Goal: Task Accomplishment & Management: Use online tool/utility

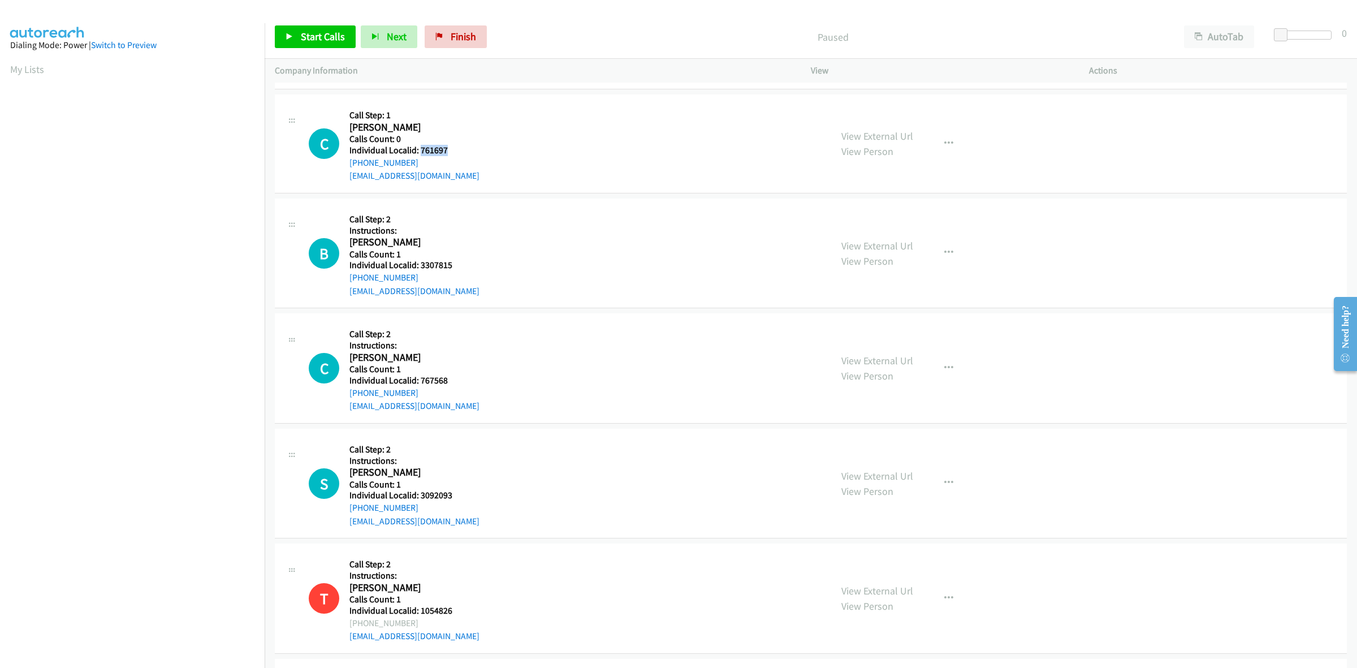
drag, startPoint x: 467, startPoint y: 153, endPoint x: 420, endPoint y: 153, distance: 46.9
click at [420, 153] on div "C Callback Scheduled Call Step: 1 Christine Cavanaugh America/New_York Calls Co…" at bounding box center [565, 144] width 512 height 78
copy h5 "761697"
click at [434, 117] on h5 "Call Step: 1" at bounding box center [414, 115] width 130 height 11
drag, startPoint x: 417, startPoint y: 159, endPoint x: 345, endPoint y: 167, distance: 72.8
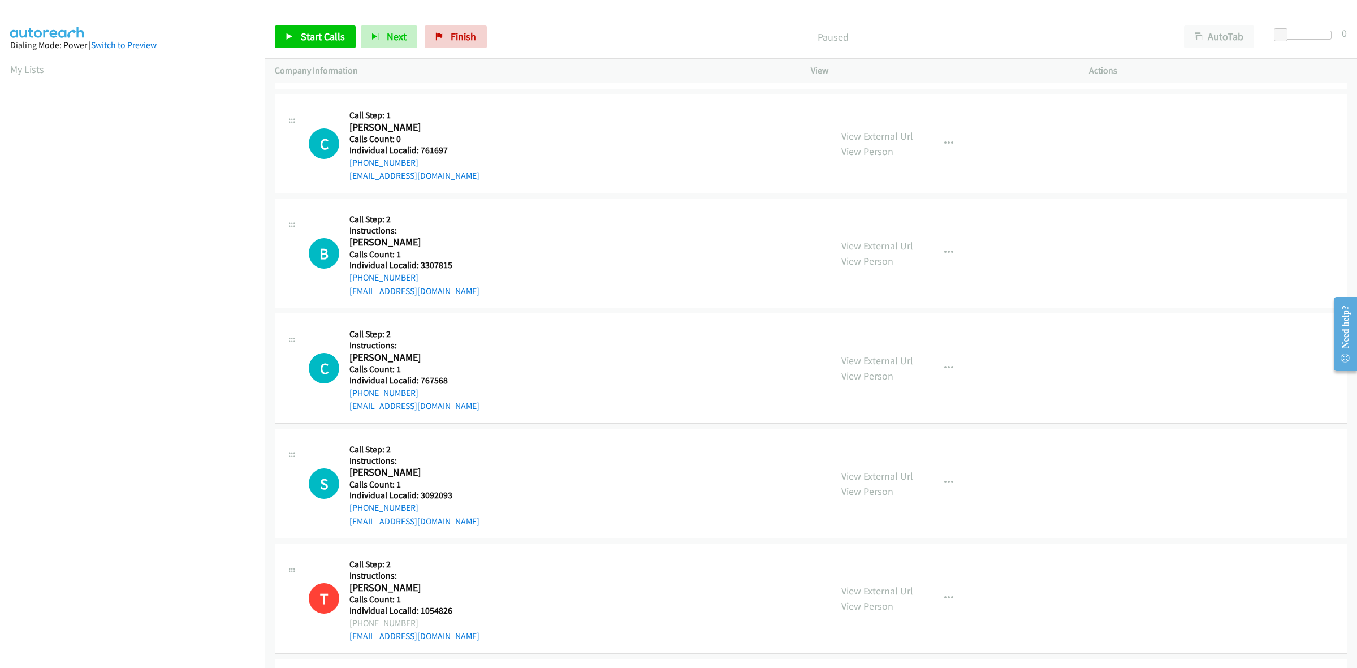
click at [345, 167] on div "C Callback Scheduled Call Step: 1 Christine Cavanaugh America/New_York Calls Co…" at bounding box center [565, 144] width 512 height 78
copy link "+1 804-355-6525"
drag, startPoint x: 437, startPoint y: 143, endPoint x: 431, endPoint y: 144, distance: 6.3
click at [431, 144] on div "Callback Scheduled Call Step: 1 Christine Cavanaugh America/New_York Calls Coun…" at bounding box center [414, 144] width 130 height 78
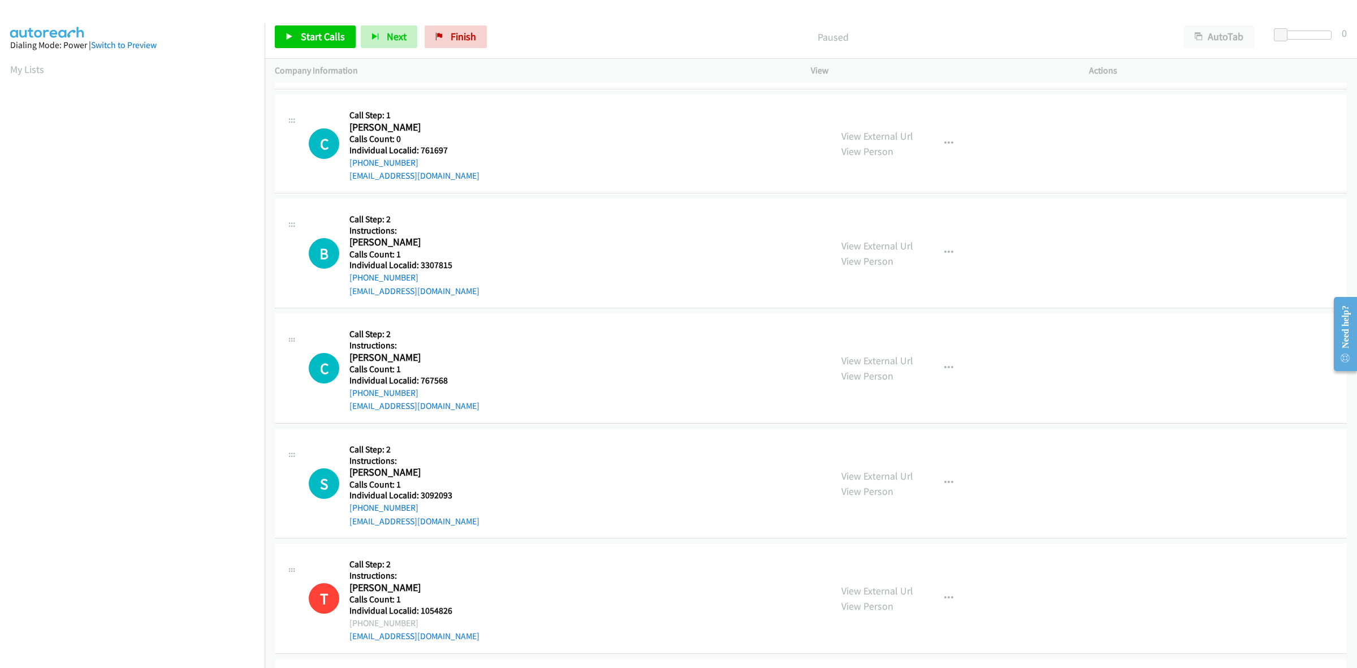
click at [456, 153] on h5 "Individual Localid: 761697" at bounding box center [414, 150] width 130 height 11
drag, startPoint x: 443, startPoint y: 149, endPoint x: 420, endPoint y: 149, distance: 22.6
click at [420, 149] on h5 "Individual Localid: 761697" at bounding box center [414, 150] width 130 height 11
copy h5 "761697"
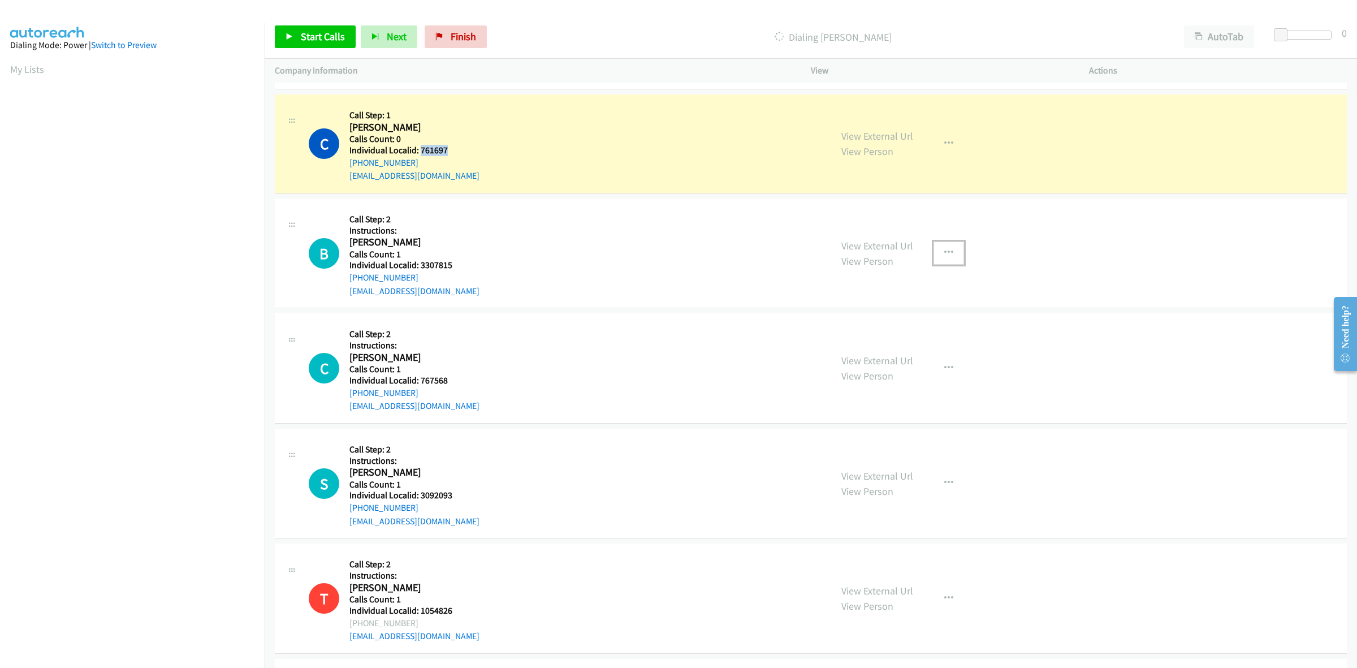
click at [950, 254] on button "button" at bounding box center [948, 252] width 31 height 23
click at [902, 332] on link "Skip Call" at bounding box center [888, 326] width 150 height 23
click at [939, 373] on button "button" at bounding box center [948, 368] width 31 height 23
click at [895, 443] on link "Skip Call" at bounding box center [888, 442] width 150 height 23
click at [954, 481] on button "button" at bounding box center [948, 483] width 31 height 23
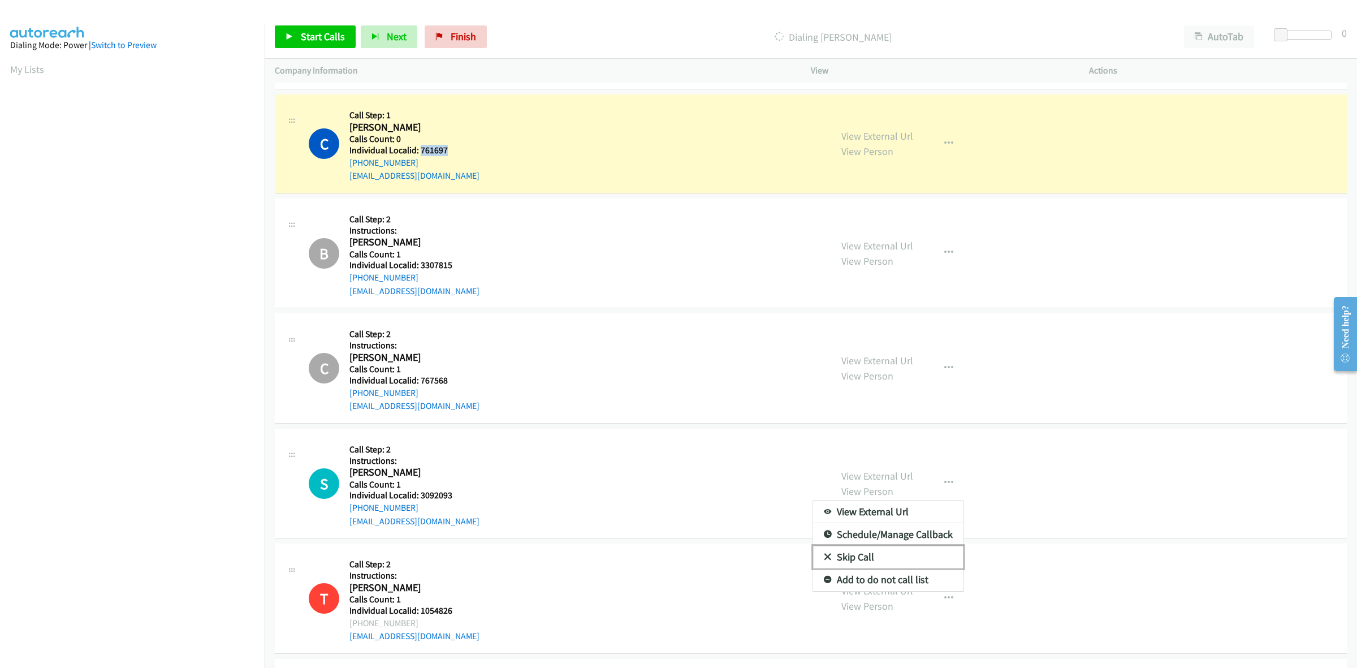
click at [878, 556] on link "Skip Call" at bounding box center [888, 557] width 150 height 23
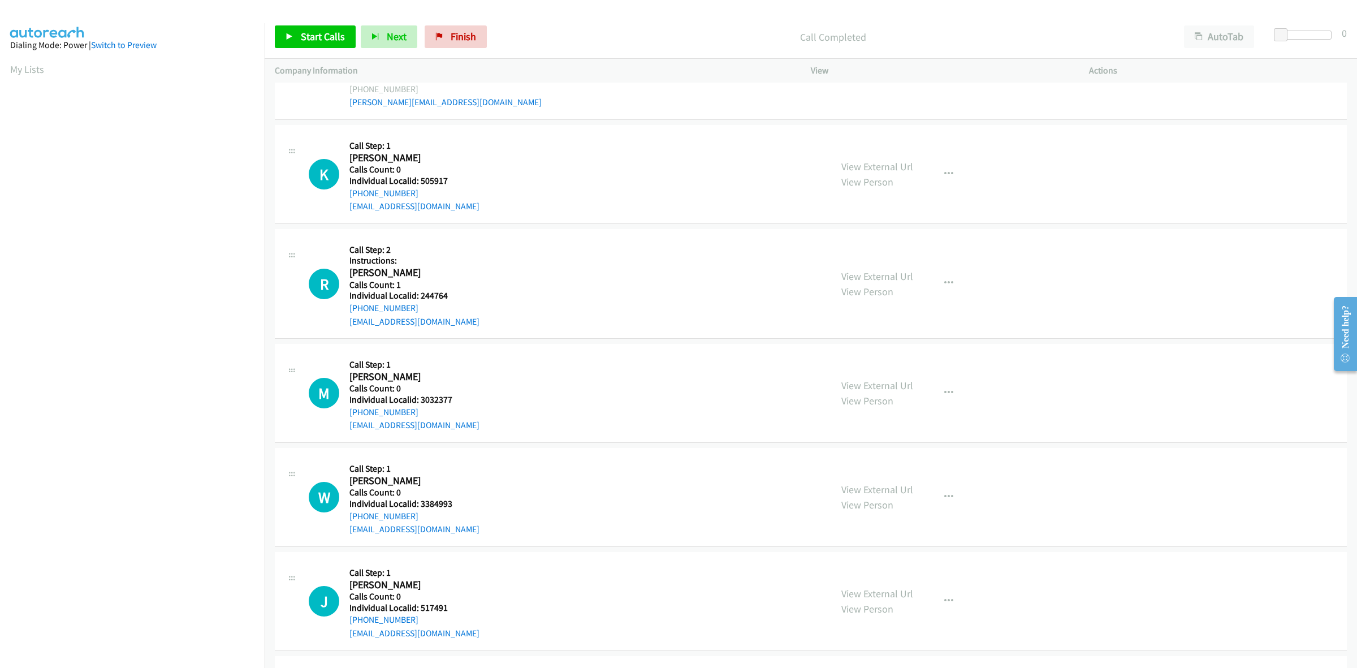
scroll to position [801, 0]
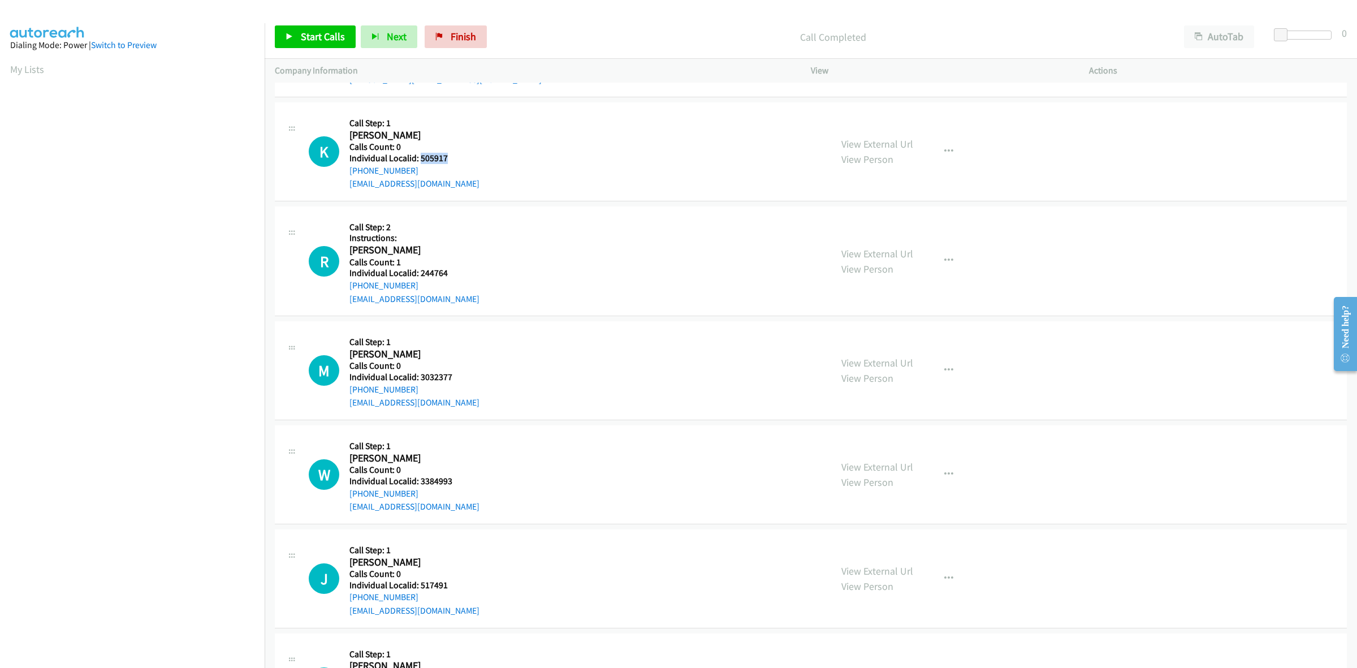
drag, startPoint x: 452, startPoint y: 154, endPoint x: 420, endPoint y: 163, distance: 33.3
click at [420, 163] on h5 "Individual Localid: 505917" at bounding box center [414, 158] width 130 height 11
copy h5 "505917"
click at [1282, 32] on span at bounding box center [1281, 35] width 14 height 14
drag, startPoint x: 1285, startPoint y: 32, endPoint x: 1292, endPoint y: 32, distance: 7.4
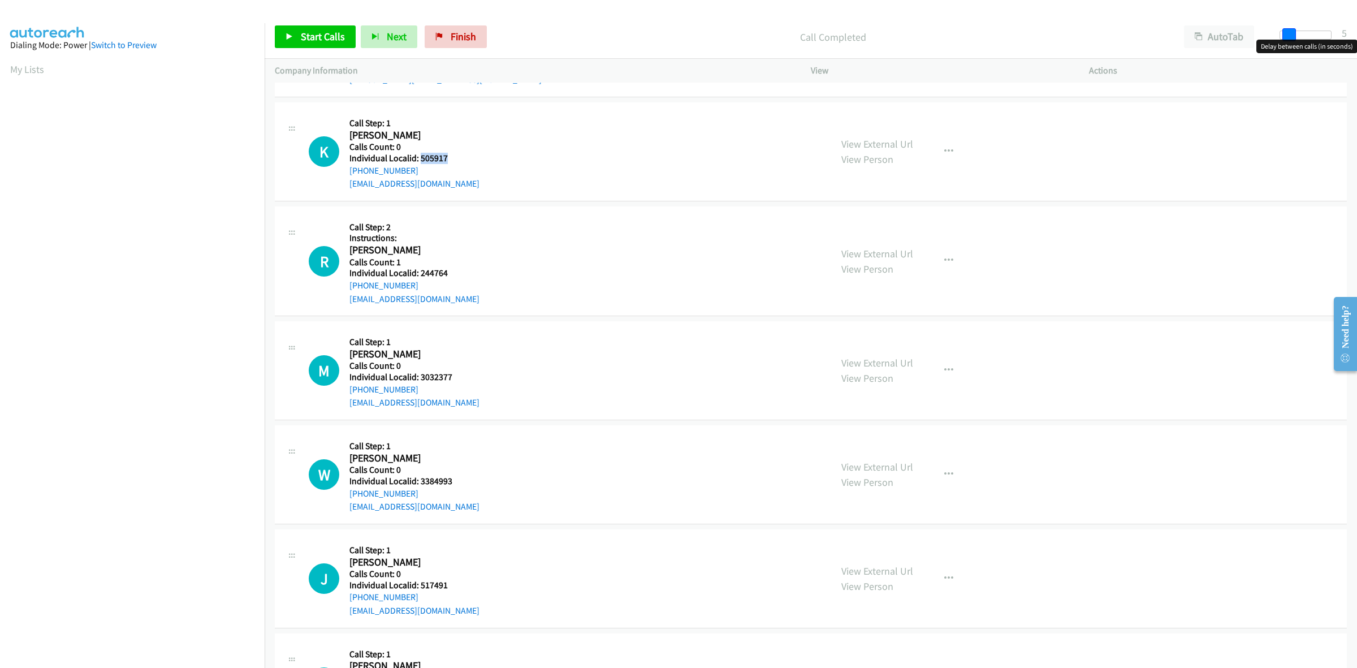
click at [1292, 32] on span at bounding box center [1289, 35] width 14 height 14
click at [323, 37] on span "Start Calls" at bounding box center [323, 36] width 44 height 13
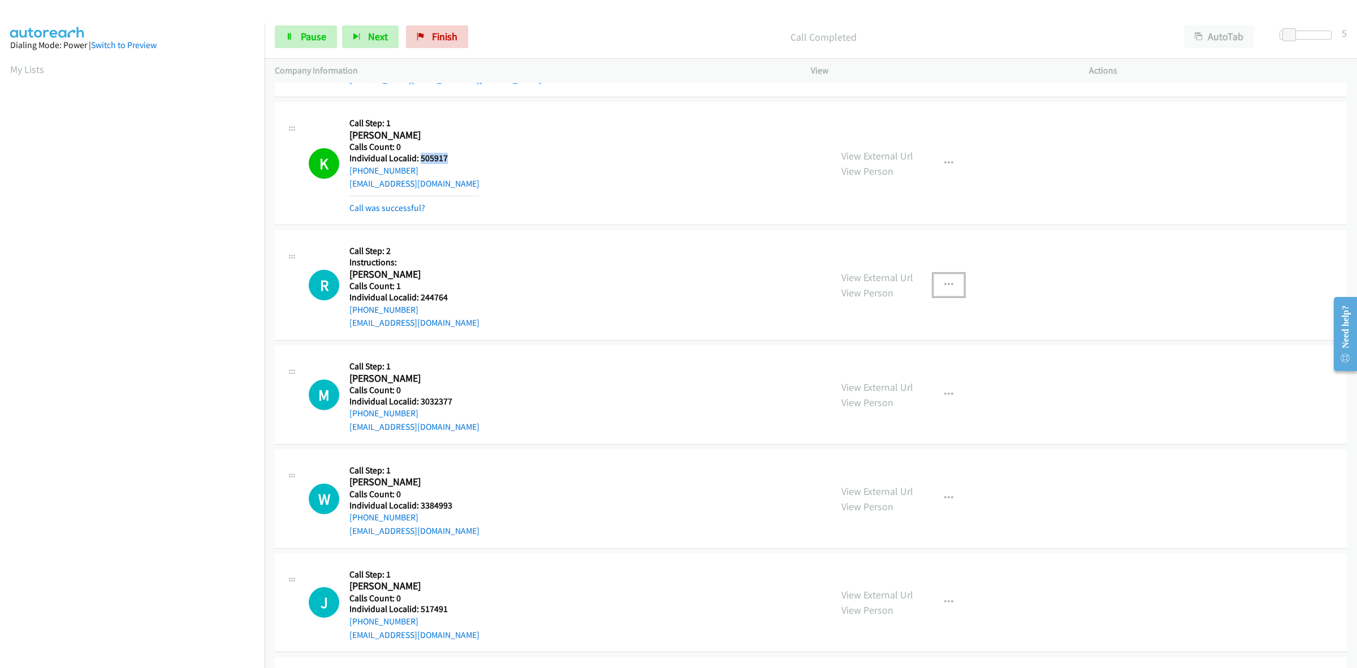
click at [954, 286] on button "button" at bounding box center [948, 285] width 31 height 23
click at [883, 363] on link "Skip Call" at bounding box center [888, 359] width 150 height 23
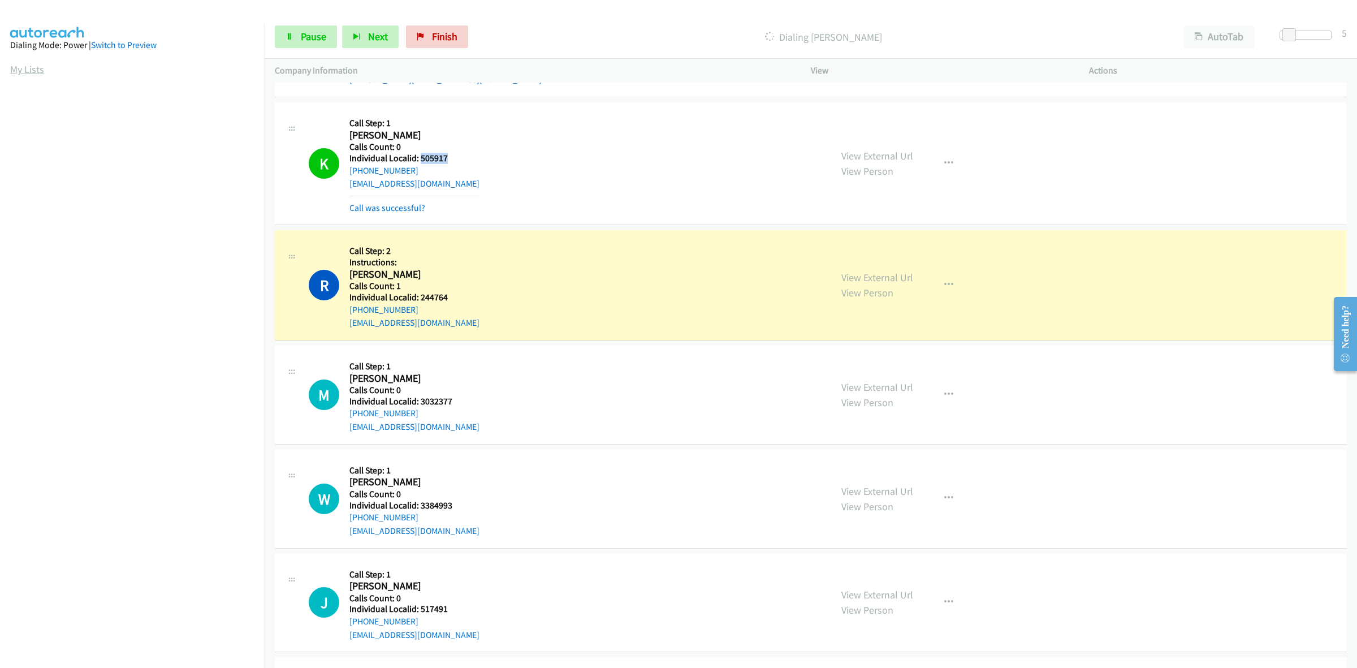
click at [23, 69] on link "My Lists" at bounding box center [27, 69] width 34 height 13
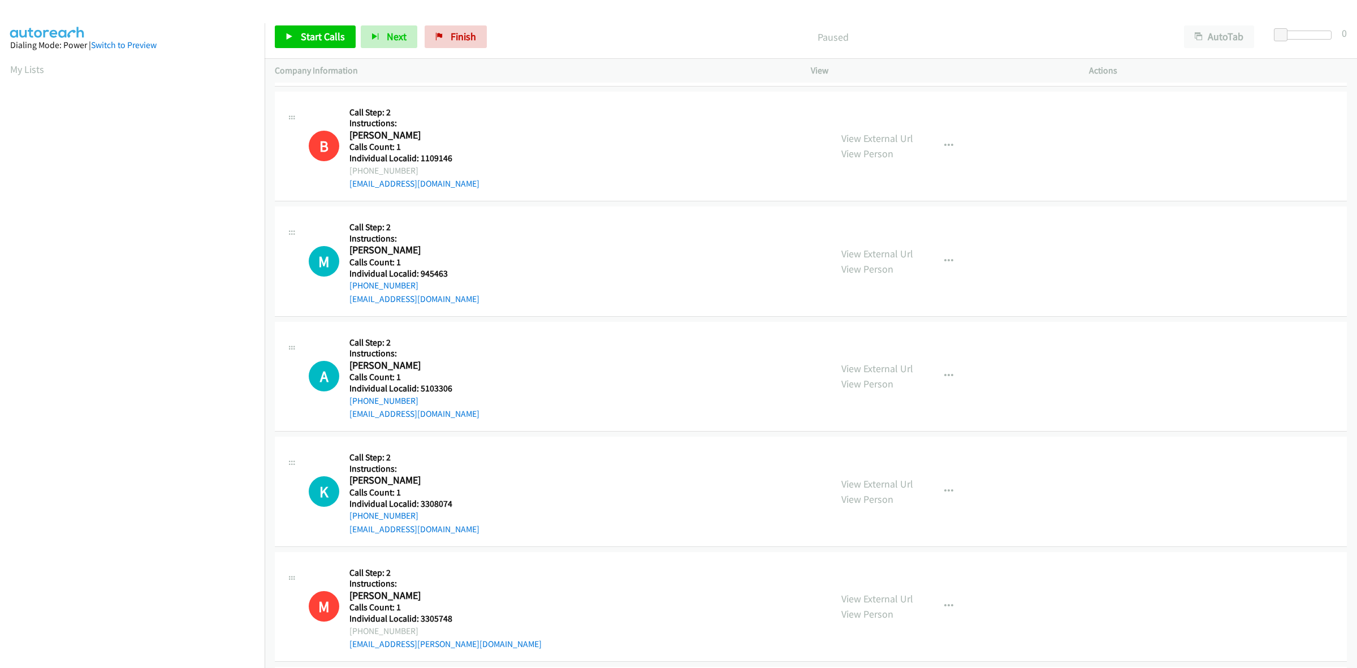
scroll to position [230, 0]
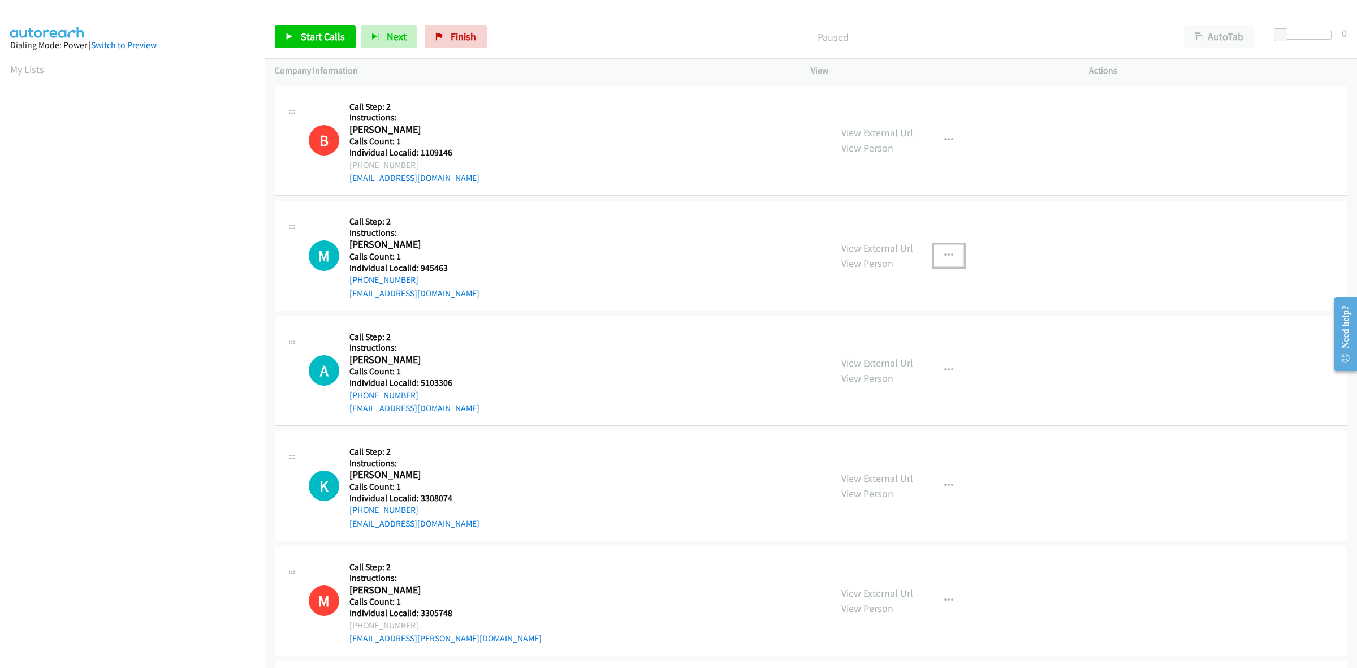
click at [935, 254] on button "button" at bounding box center [948, 255] width 31 height 23
click at [910, 325] on link "Skip Call" at bounding box center [888, 329] width 150 height 23
click at [933, 377] on button "button" at bounding box center [948, 370] width 31 height 23
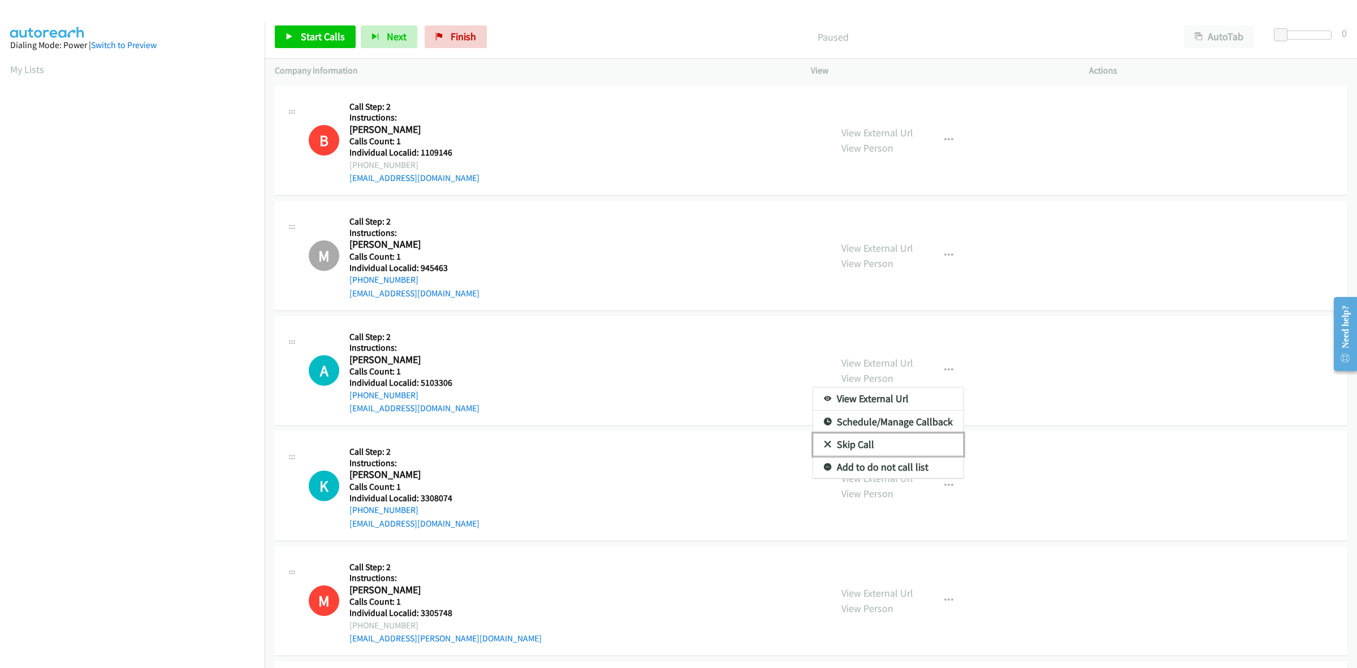
click at [886, 445] on link "Skip Call" at bounding box center [888, 444] width 150 height 23
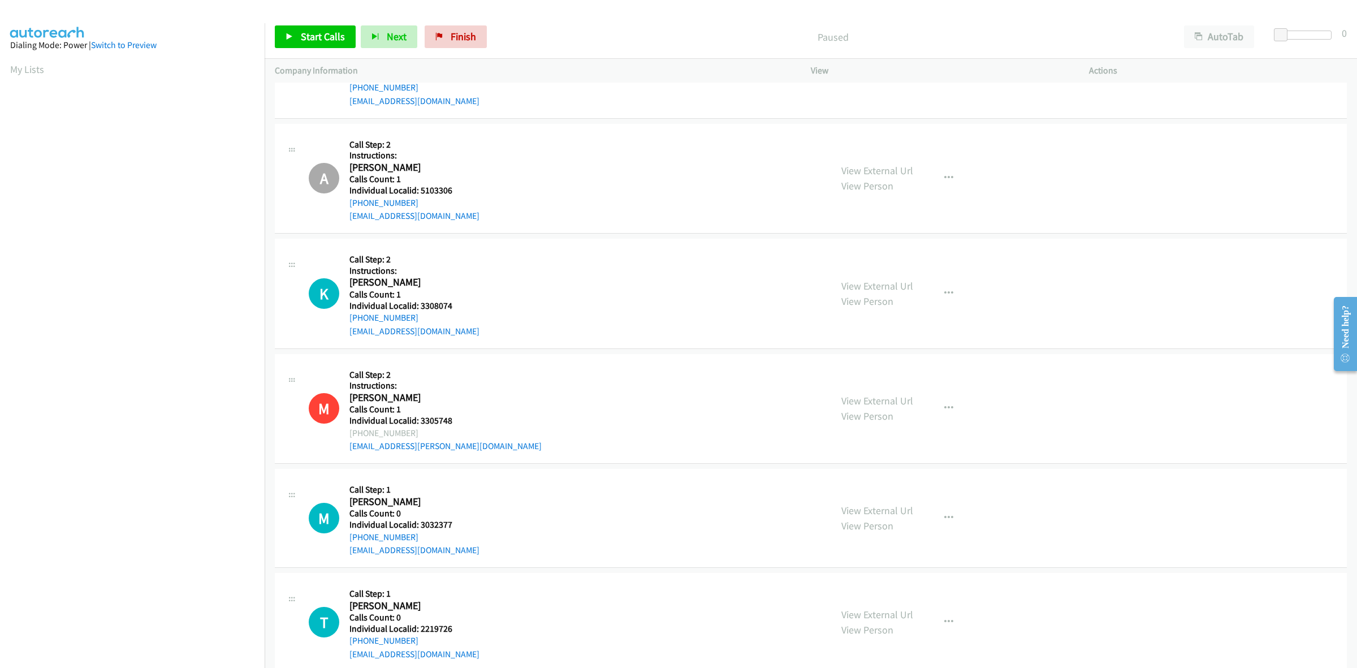
scroll to position [459, 0]
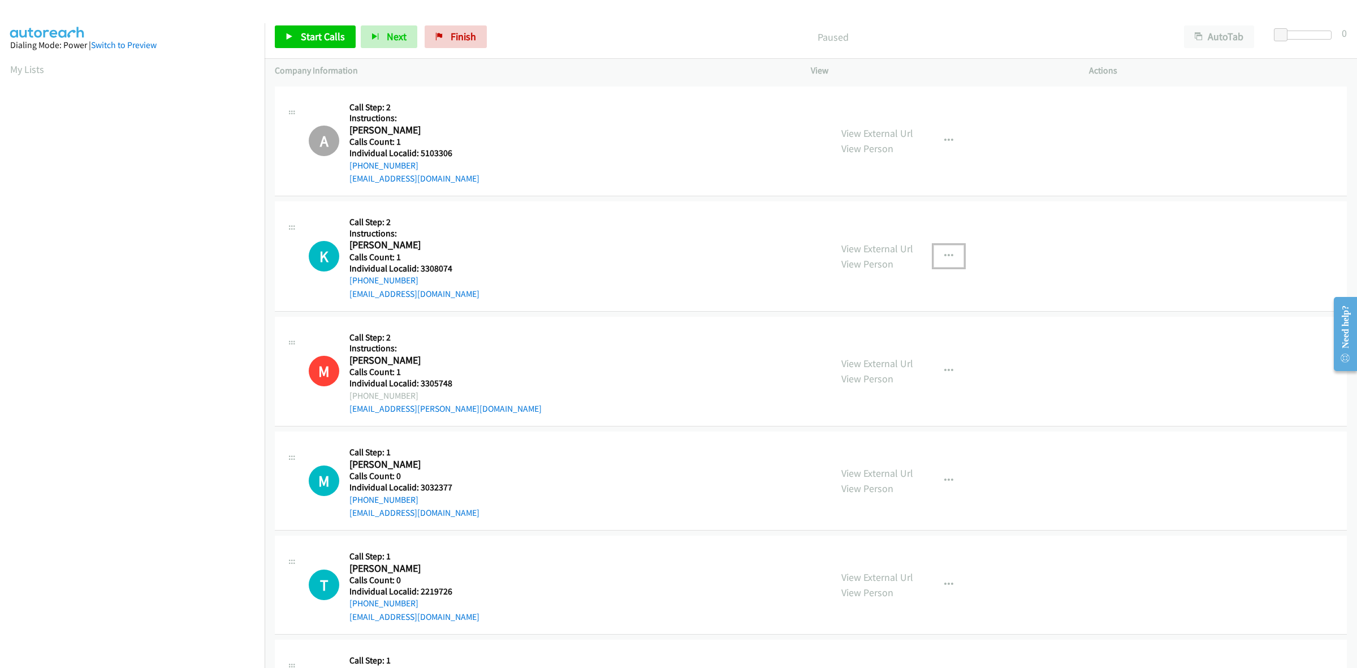
click at [949, 256] on button "button" at bounding box center [948, 256] width 31 height 23
click at [909, 334] on link "Skip Call" at bounding box center [888, 329] width 150 height 23
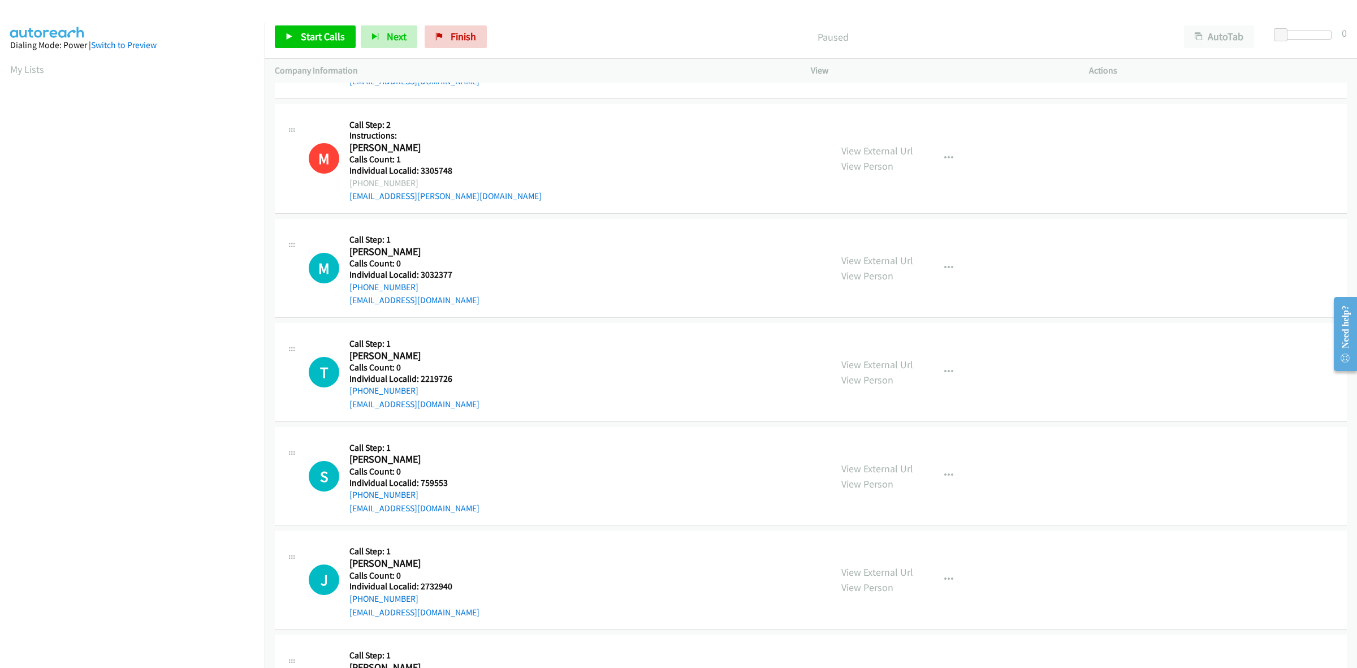
scroll to position [671, 0]
click at [306, 36] on span "Start Calls" at bounding box center [323, 36] width 44 height 13
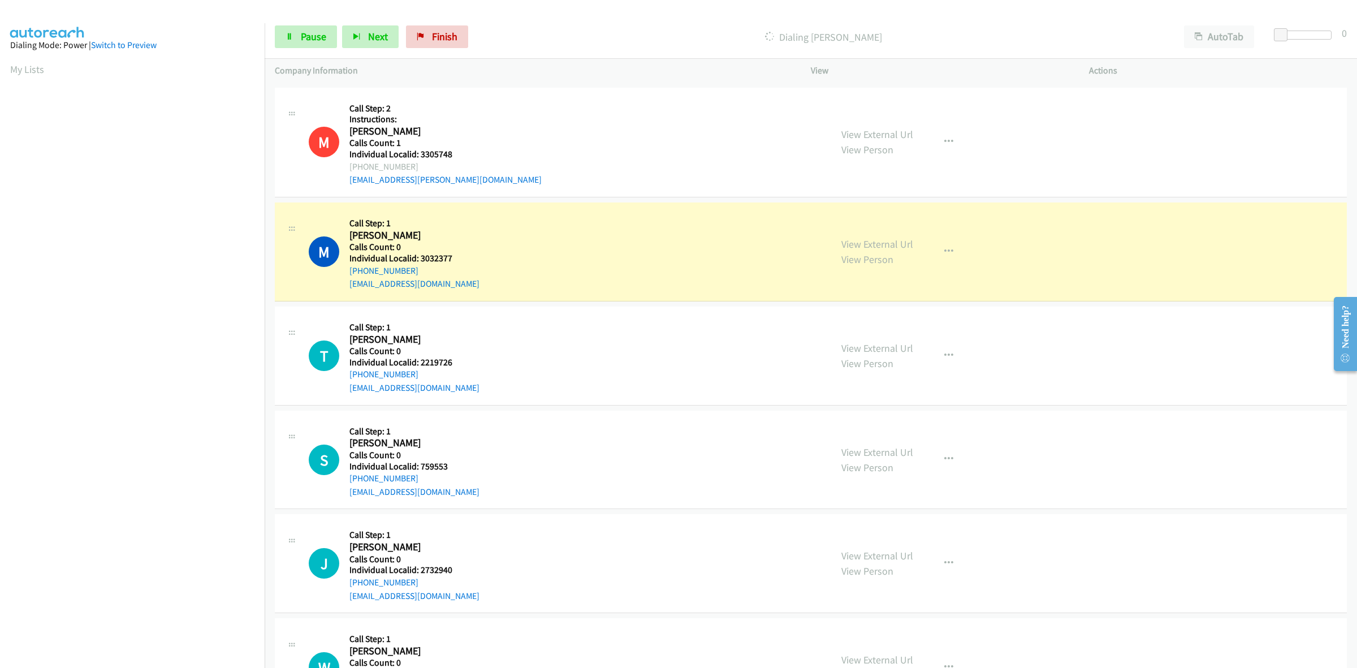
scroll to position [707, 0]
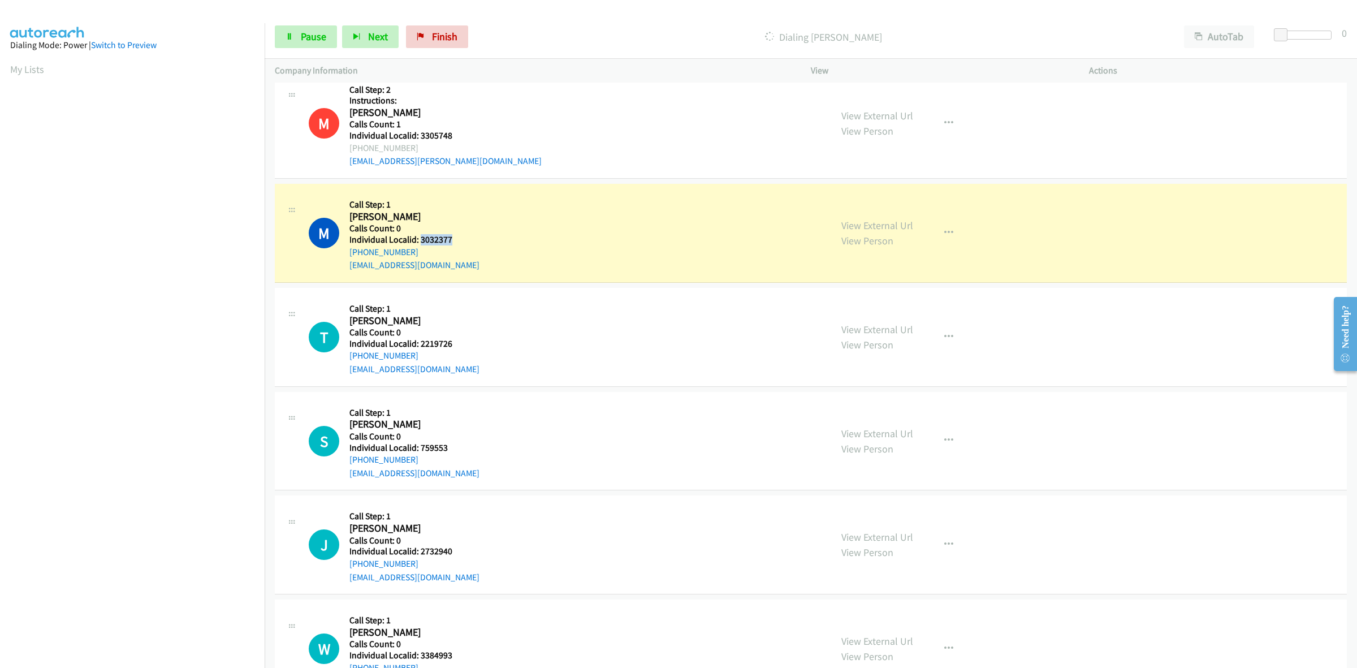
drag, startPoint x: 453, startPoint y: 239, endPoint x: 420, endPoint y: 238, distance: 32.8
click at [420, 238] on h5 "Individual Localid: 3032377" at bounding box center [414, 239] width 130 height 11
copy h5 "3032377"
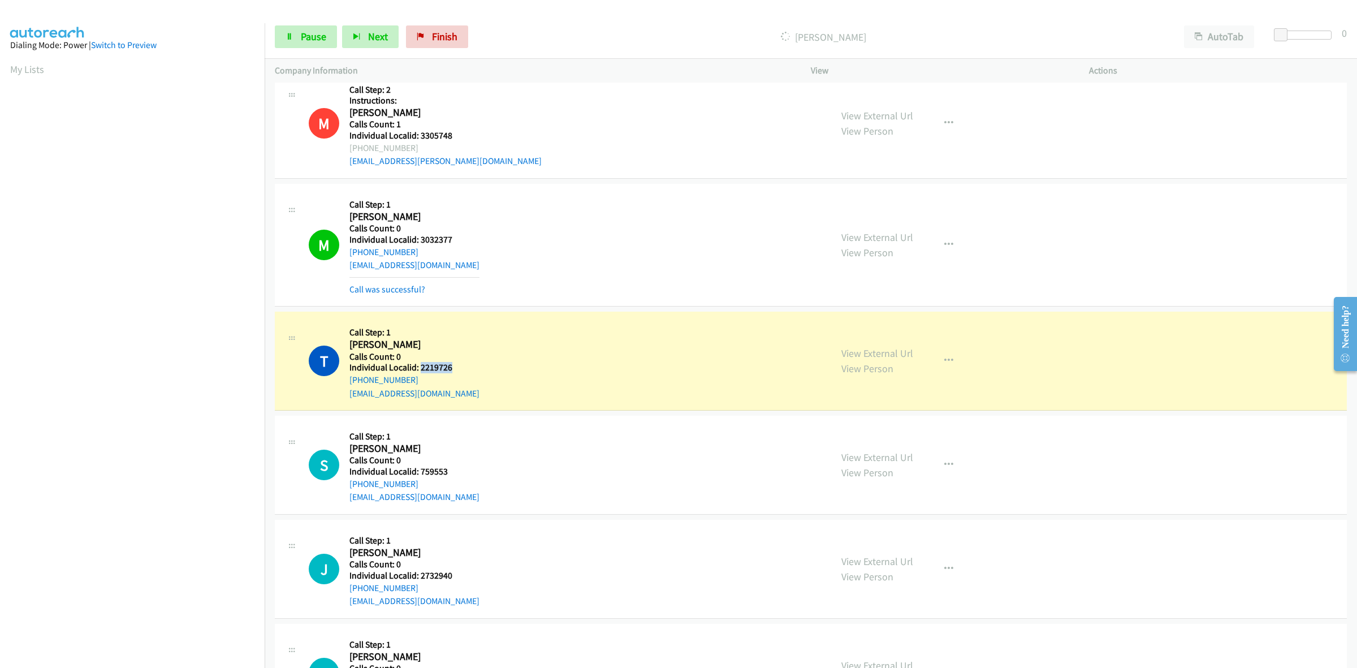
drag, startPoint x: 458, startPoint y: 367, endPoint x: 420, endPoint y: 369, distance: 38.5
click at [420, 369] on div "T Callback Scheduled Call Step: 1 Tanner Engen America/Los_Angeles Calls Count:…" at bounding box center [565, 361] width 512 height 78
copy h5 "2219726"
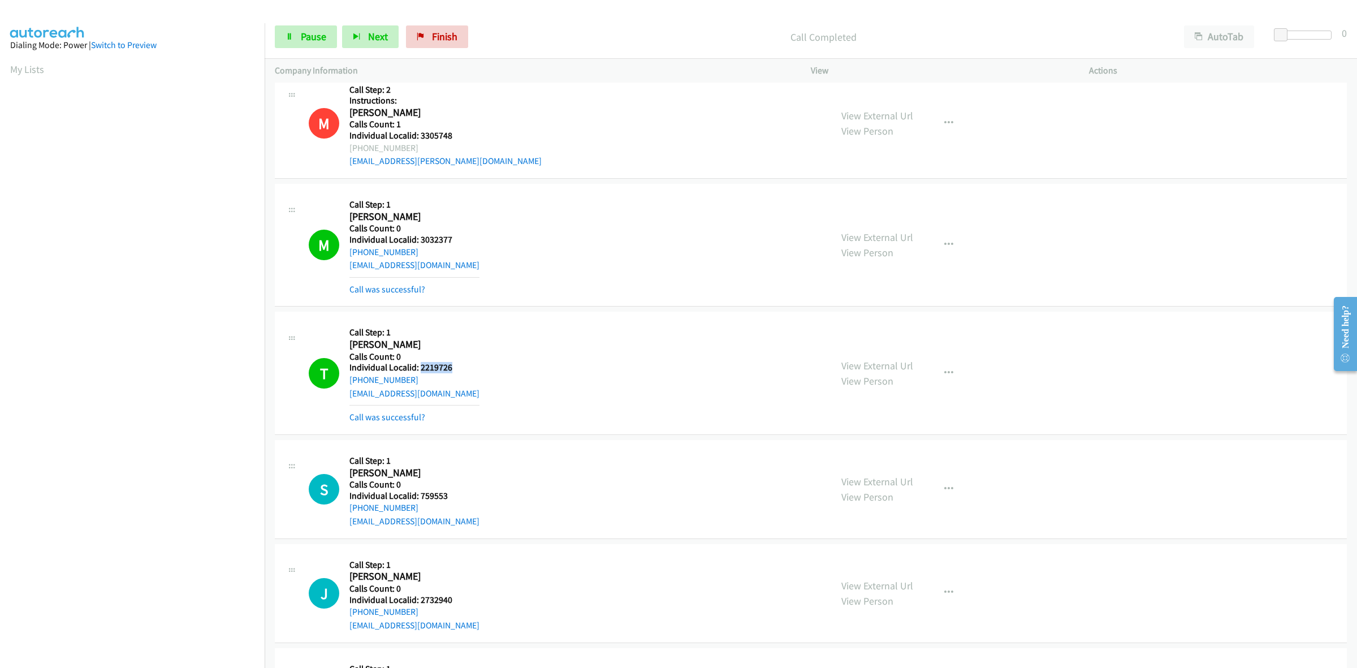
copy h5 "2219726"
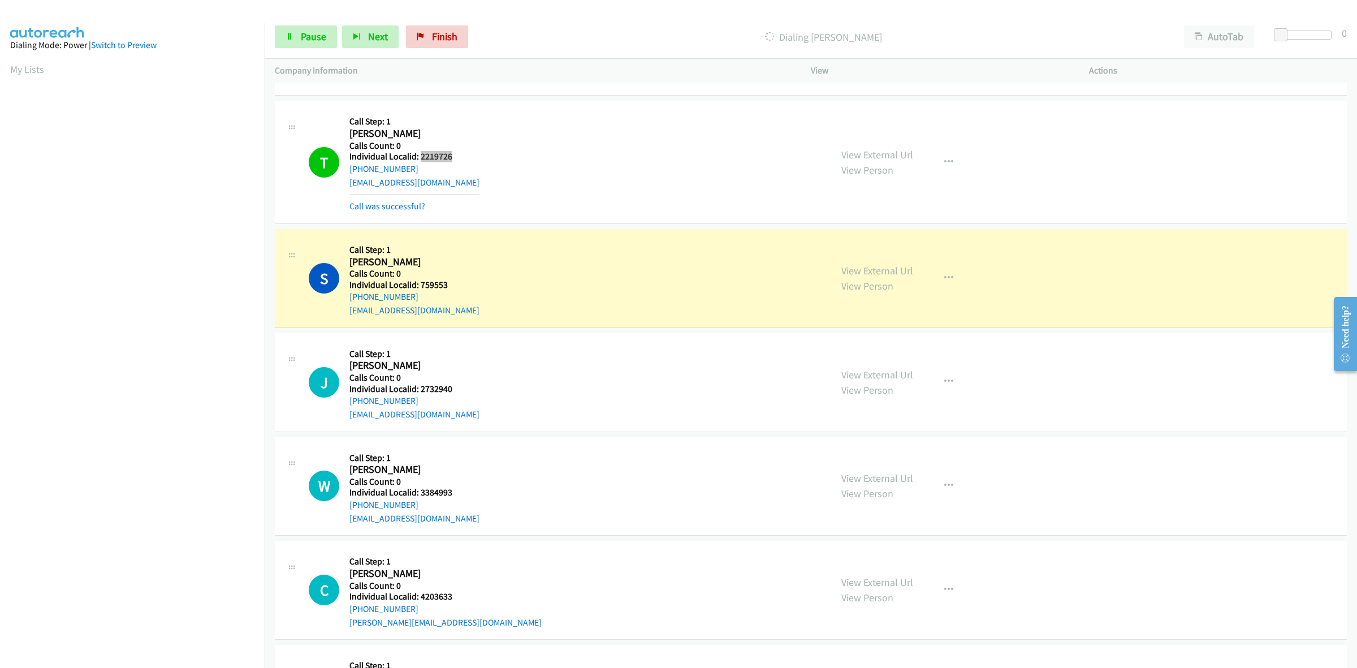
scroll to position [936, 0]
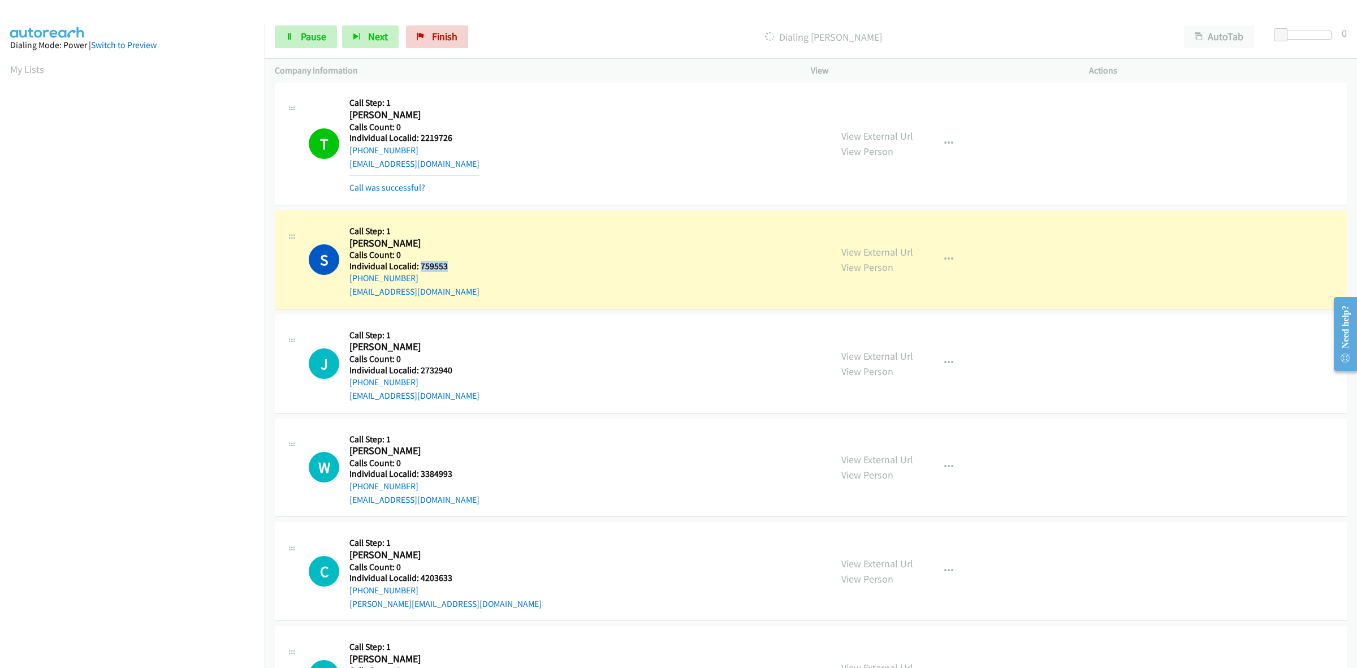
drag, startPoint x: 447, startPoint y: 263, endPoint x: 421, endPoint y: 263, distance: 25.4
click at [421, 263] on h5 "Individual Localid: 759553" at bounding box center [414, 266] width 130 height 11
copy h5 "759553"
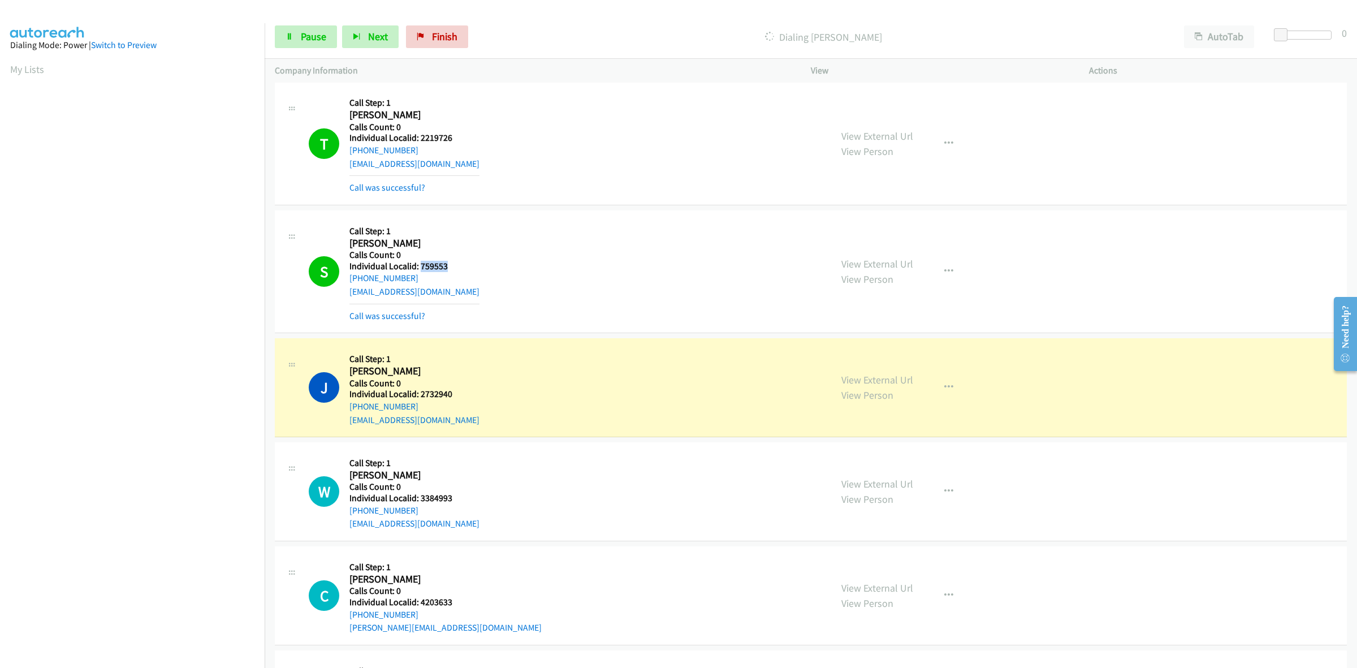
copy h5 "759553"
click at [937, 266] on button "button" at bounding box center [948, 271] width 31 height 23
click at [888, 366] on link "Add to do not call list" at bounding box center [888, 368] width 150 height 23
drag, startPoint x: 456, startPoint y: 392, endPoint x: 421, endPoint y: 396, distance: 34.8
click at [421, 396] on div "J Callback Scheduled Call Step: 1 Jeffrey Aaron America/Los_Angeles Calls Count…" at bounding box center [565, 387] width 512 height 78
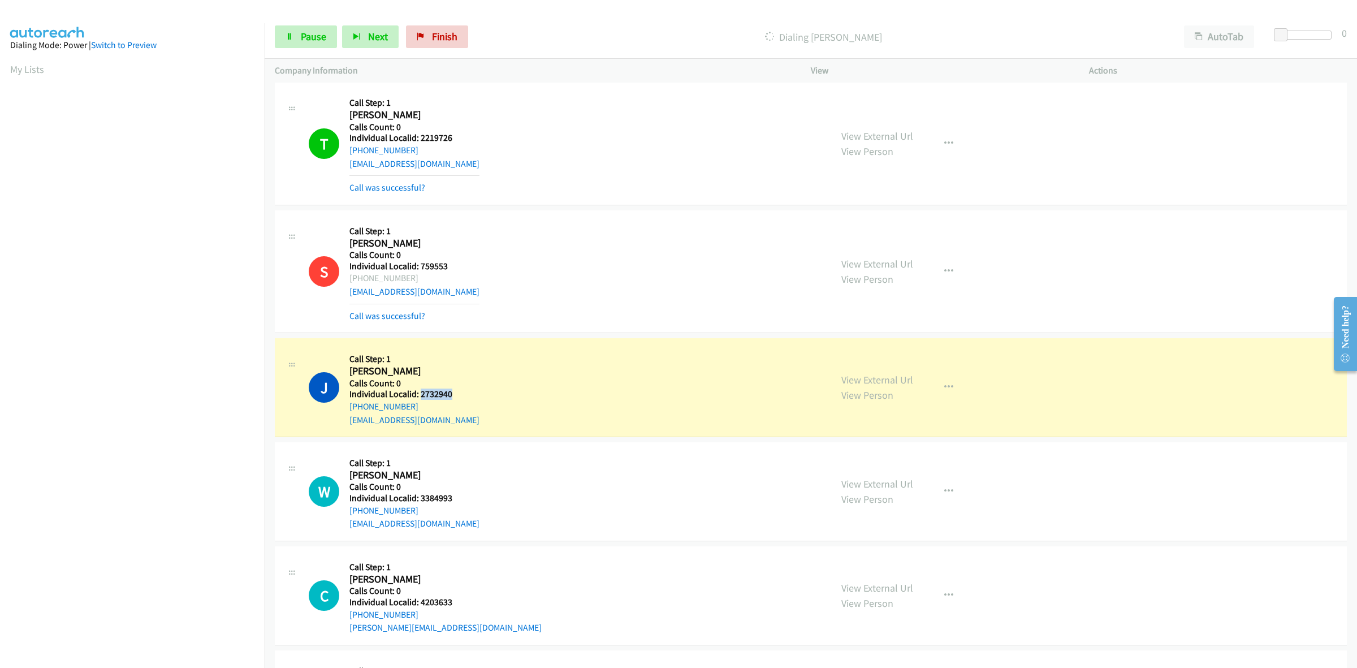
copy h5 "2732940"
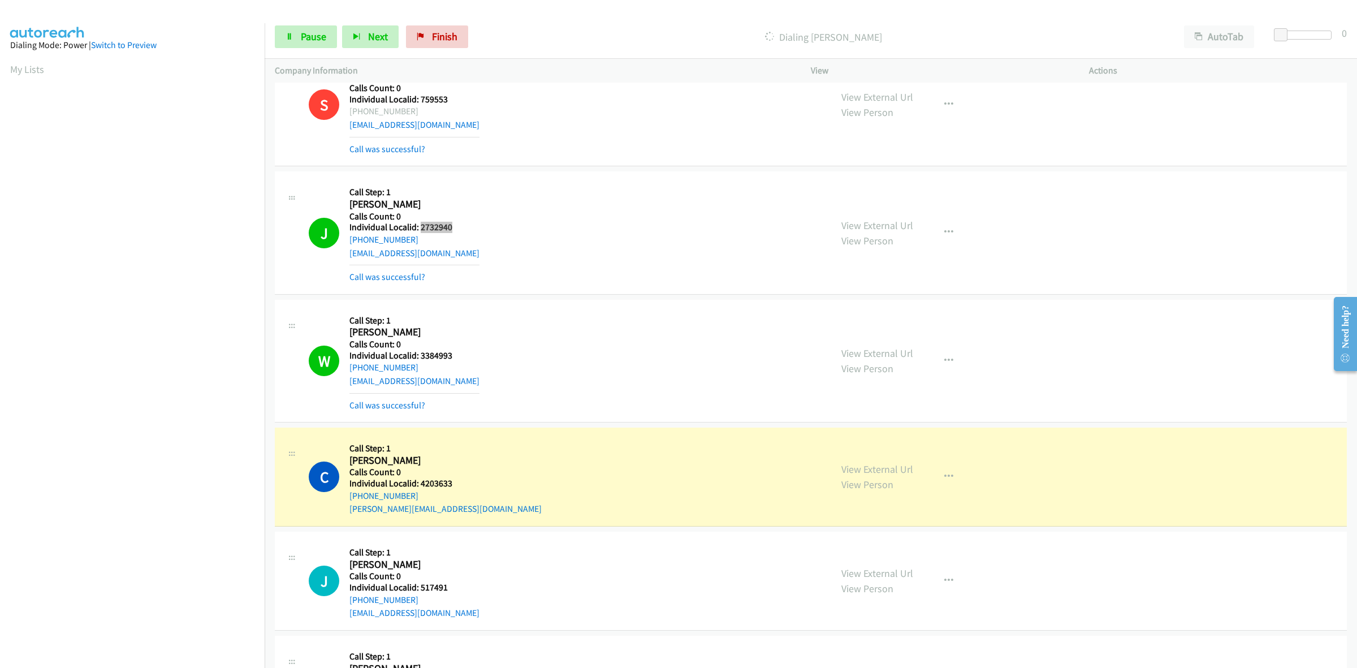
scroll to position [1131, 0]
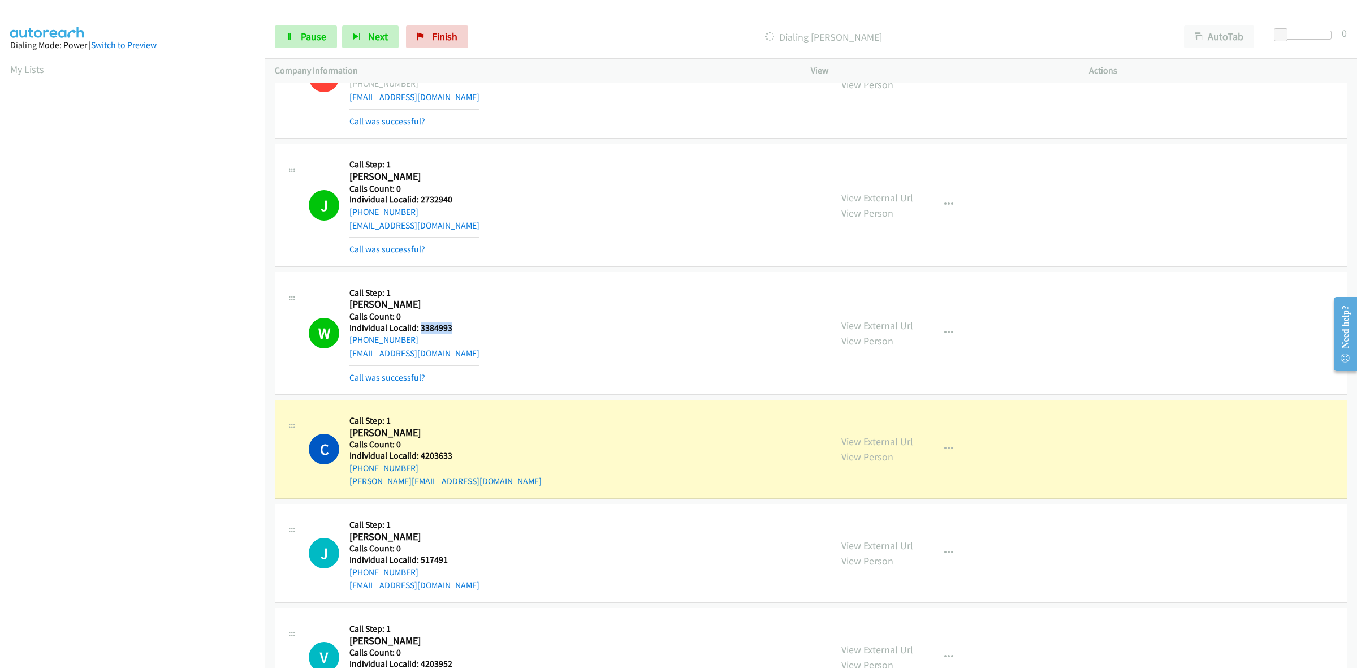
drag, startPoint x: 444, startPoint y: 322, endPoint x: 420, endPoint y: 326, distance: 24.1
click at [420, 326] on div "W Callback Scheduled Call Step: 1 Wyatt Holmes America/Los_Angeles Calls Count:…" at bounding box center [565, 333] width 512 height 102
copy h5 "3384993"
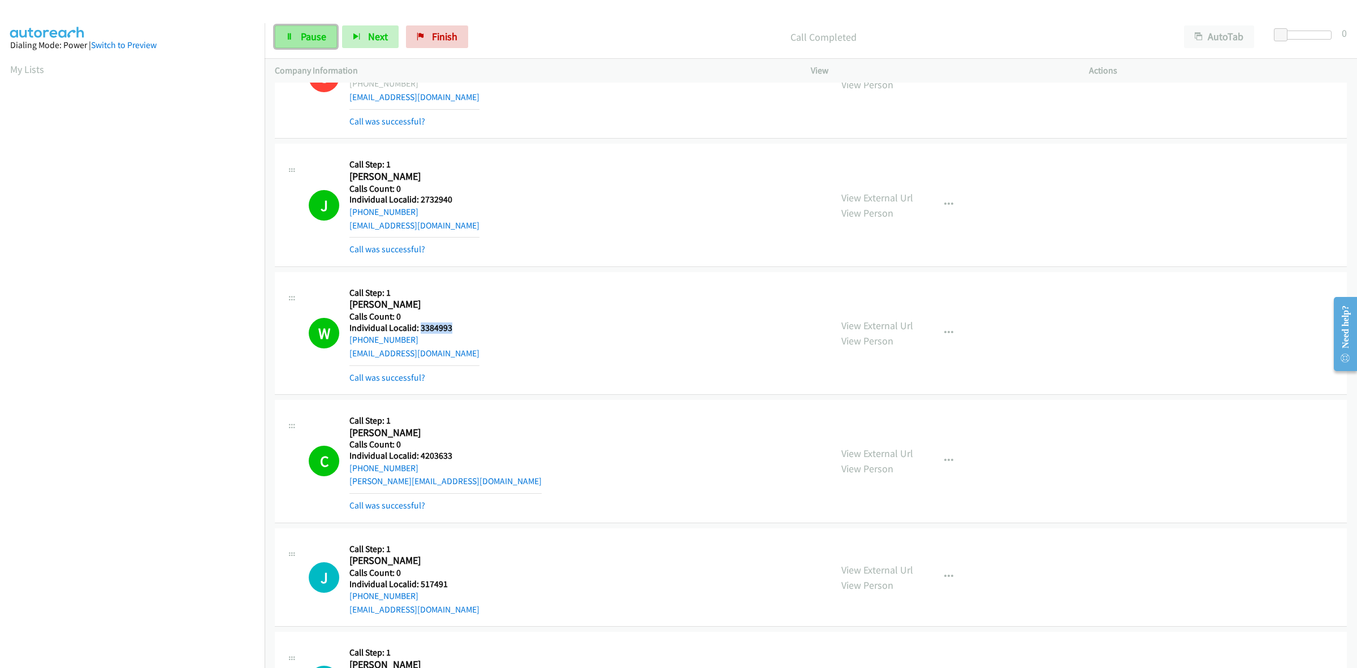
click at [325, 40] on span "Pause" at bounding box center [313, 36] width 25 height 13
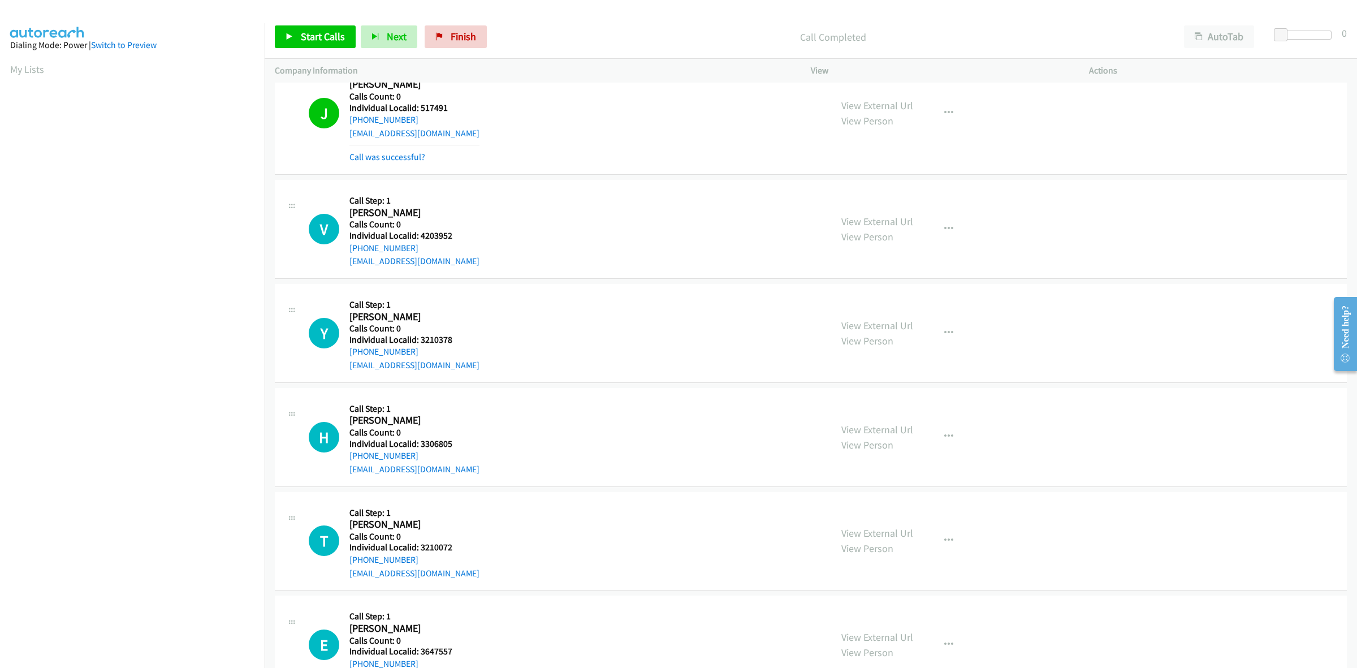
scroll to position [1607, 0]
drag, startPoint x: 459, startPoint y: 240, endPoint x: 420, endPoint y: 236, distance: 39.2
click at [420, 236] on div "V Callback Scheduled Call Step: 1 Victor Loya America/Chicago Calls Count: 0 In…" at bounding box center [565, 228] width 512 height 78
copy h5 "4203952"
click at [442, 190] on div "Callback Scheduled Call Step: 1 Victor Loya America/Chicago Calls Count: 0 Indi…" at bounding box center [414, 228] width 130 height 78
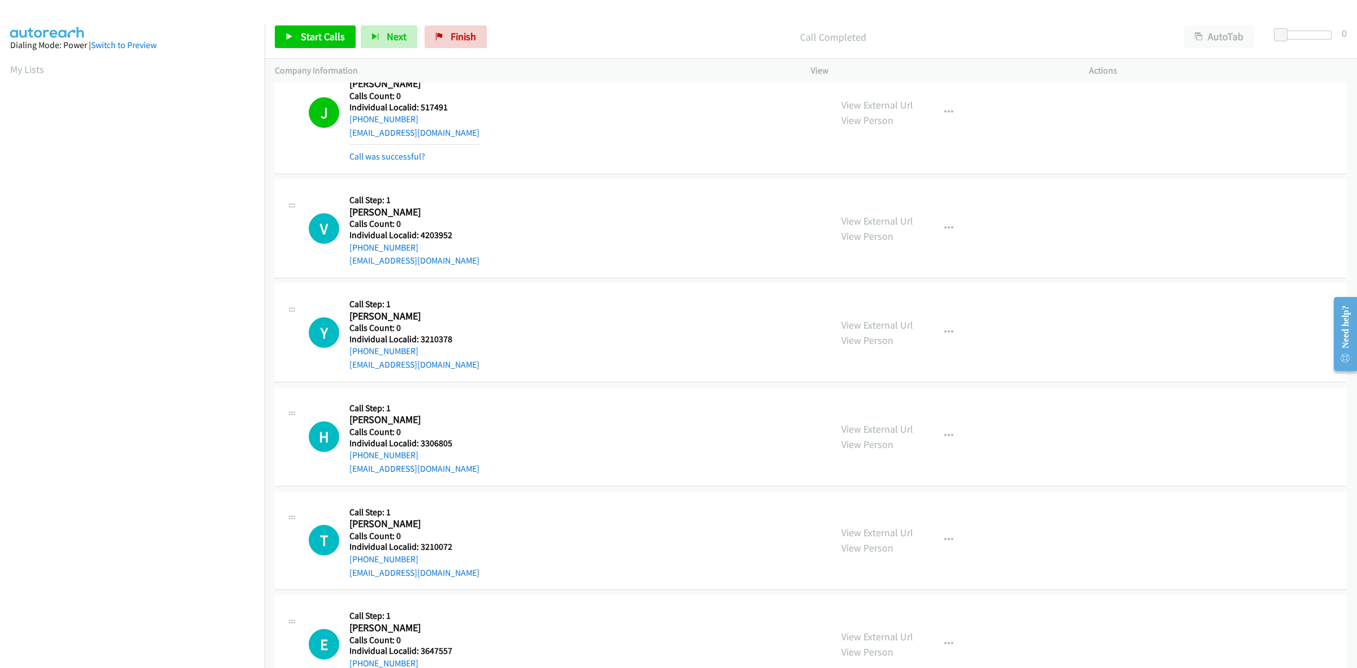
drag, startPoint x: 422, startPoint y: 248, endPoint x: 345, endPoint y: 254, distance: 76.6
click at [345, 254] on div "V Callback Scheduled Call Step: 1 Victor Loya America/Chicago Calls Count: 0 In…" at bounding box center [565, 228] width 512 height 78
copy link "+1 832-420-4657"
drag, startPoint x: 464, startPoint y: 237, endPoint x: 418, endPoint y: 233, distance: 46.0
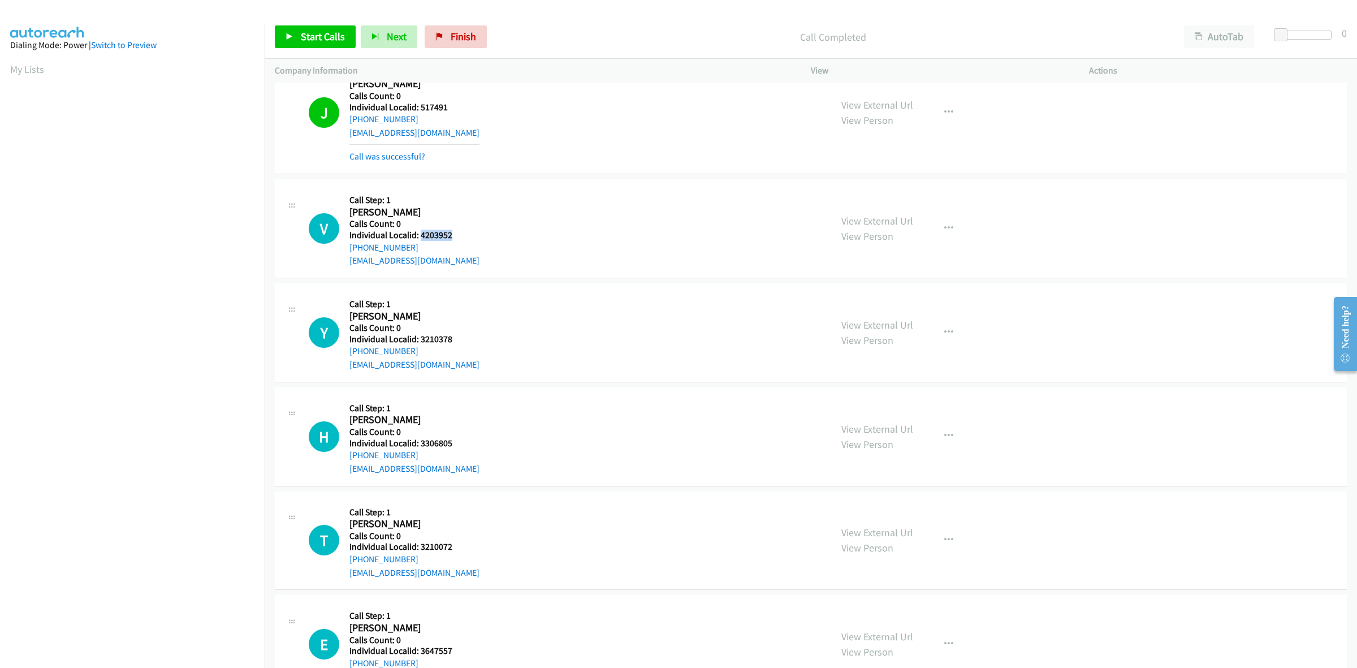
click at [418, 233] on div "V Callback Scheduled Call Step: 1 Victor Loya America/Chicago Calls Count: 0 In…" at bounding box center [565, 228] width 512 height 78
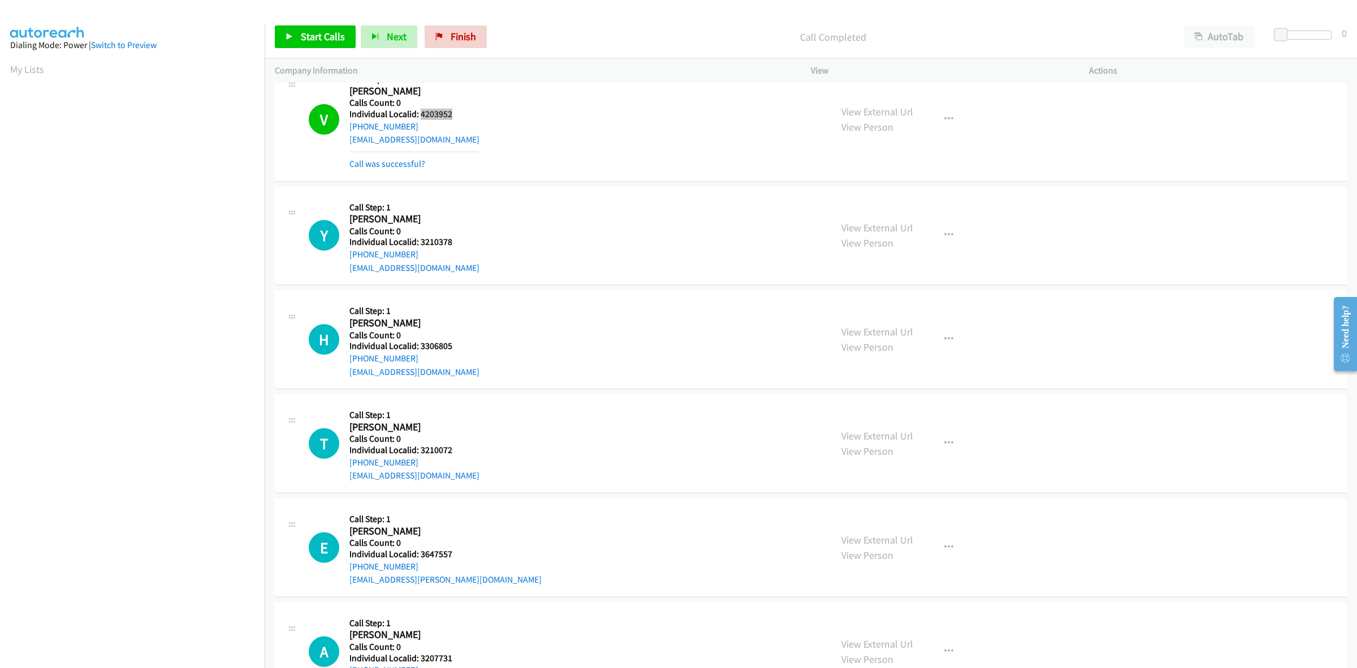
scroll to position [1749, 0]
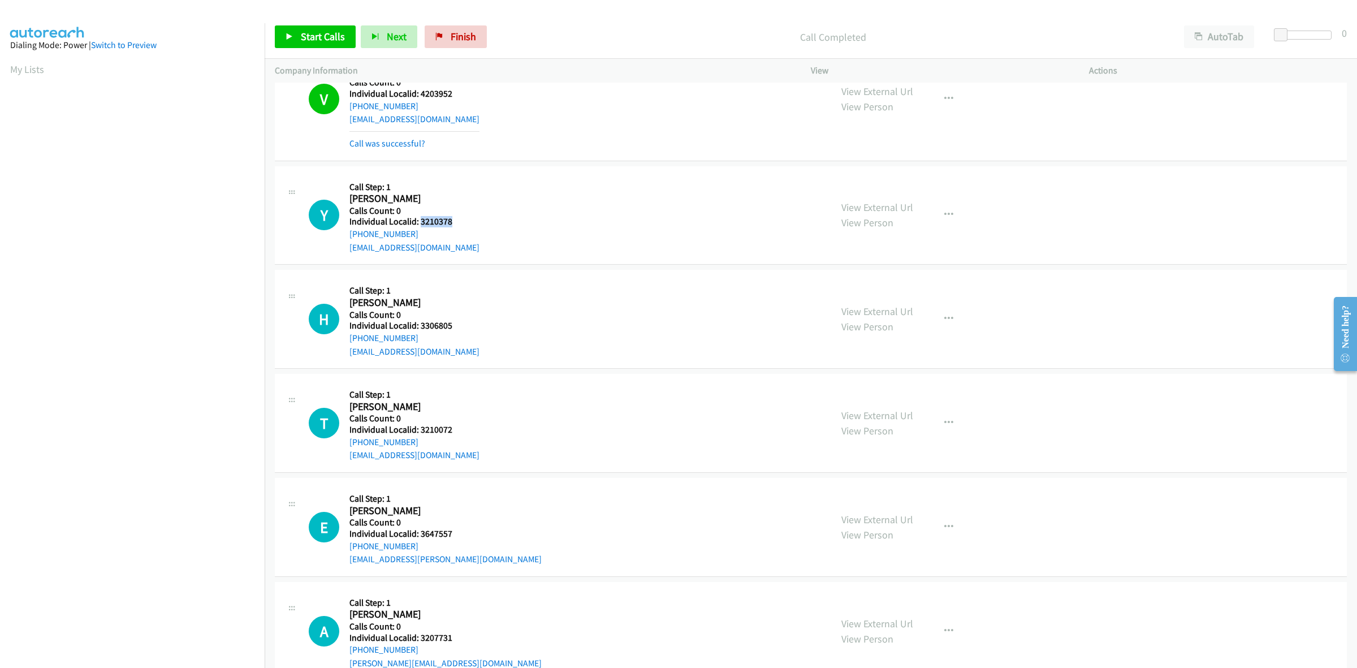
drag, startPoint x: 459, startPoint y: 221, endPoint x: 421, endPoint y: 224, distance: 38.0
click at [421, 224] on div "Y Callback Scheduled Call Step: 1 Yoan Borrego America/New_York Calls Count: 0 …" at bounding box center [565, 215] width 512 height 78
click at [477, 163] on td "V Callback Scheduled Call Step: 1 Victor Loya America/Chicago Calls Count: 0 In…" at bounding box center [811, 100] width 1092 height 128
drag, startPoint x: 427, startPoint y: 236, endPoint x: 351, endPoint y: 236, distance: 76.3
click at [351, 236] on div "+1 786-975-5170" at bounding box center [414, 234] width 130 height 14
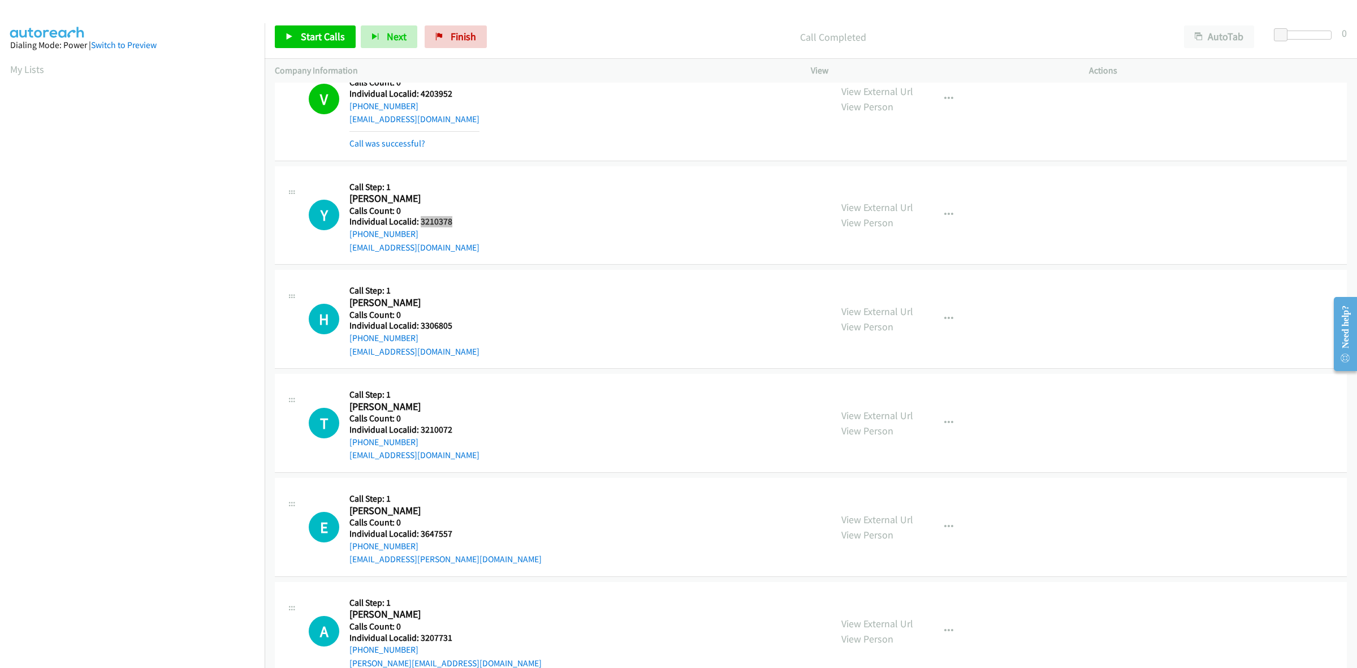
drag, startPoint x: 452, startPoint y: 222, endPoint x: 420, endPoint y: 222, distance: 32.8
click at [420, 222] on h5 "Individual Localid: 3210378" at bounding box center [414, 221] width 130 height 11
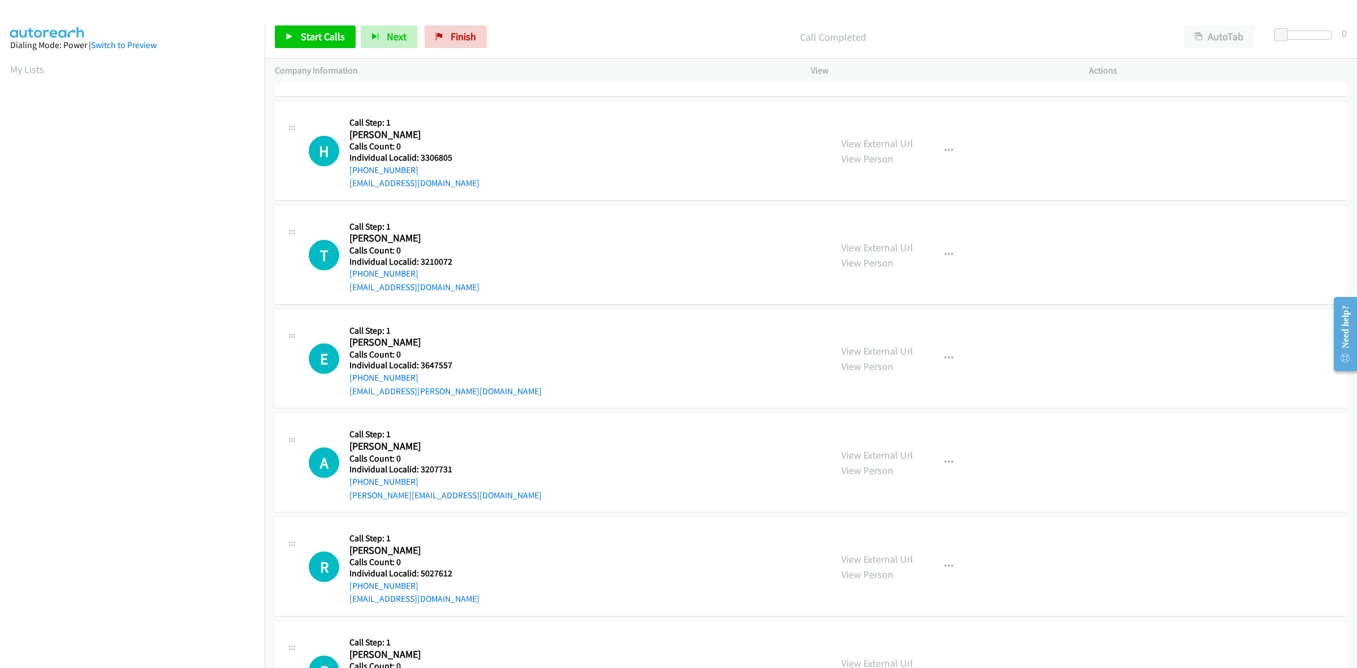
scroll to position [1943, 0]
drag, startPoint x: 453, startPoint y: 159, endPoint x: 420, endPoint y: 160, distance: 33.4
click at [420, 160] on h5 "Individual Localid: 3306805" at bounding box center [414, 155] width 130 height 11
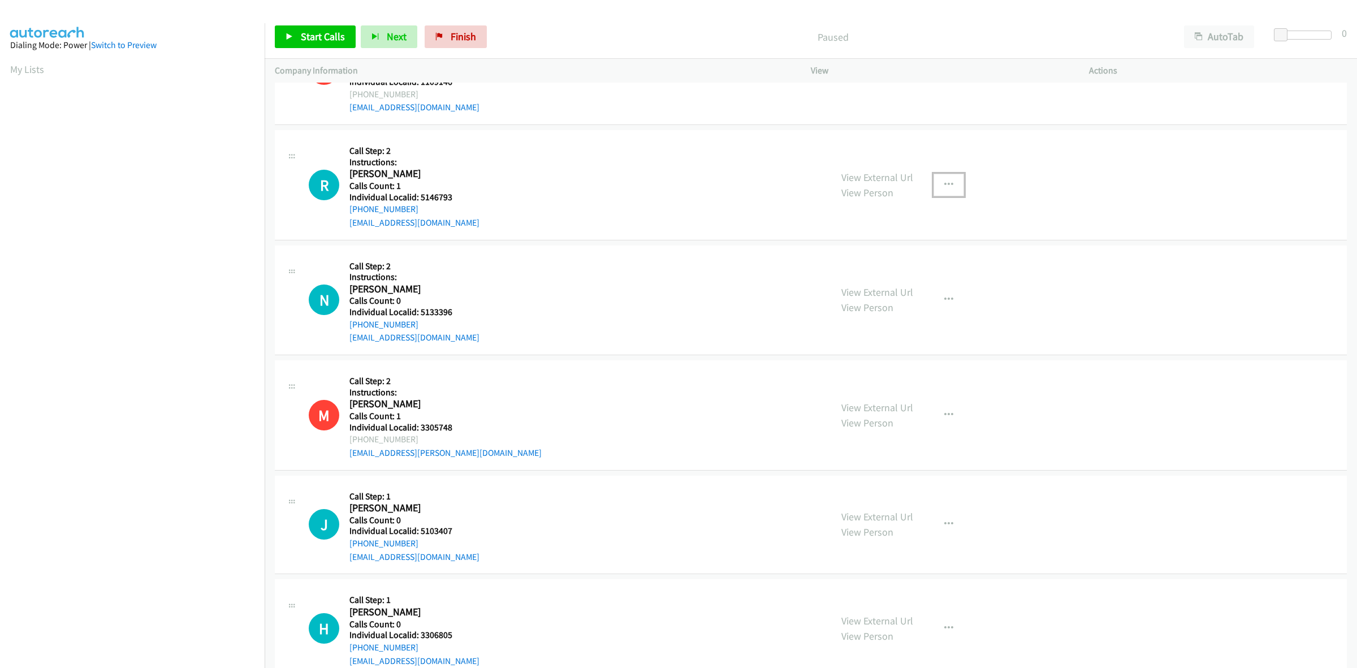
click at [949, 179] on button "button" at bounding box center [948, 185] width 31 height 23
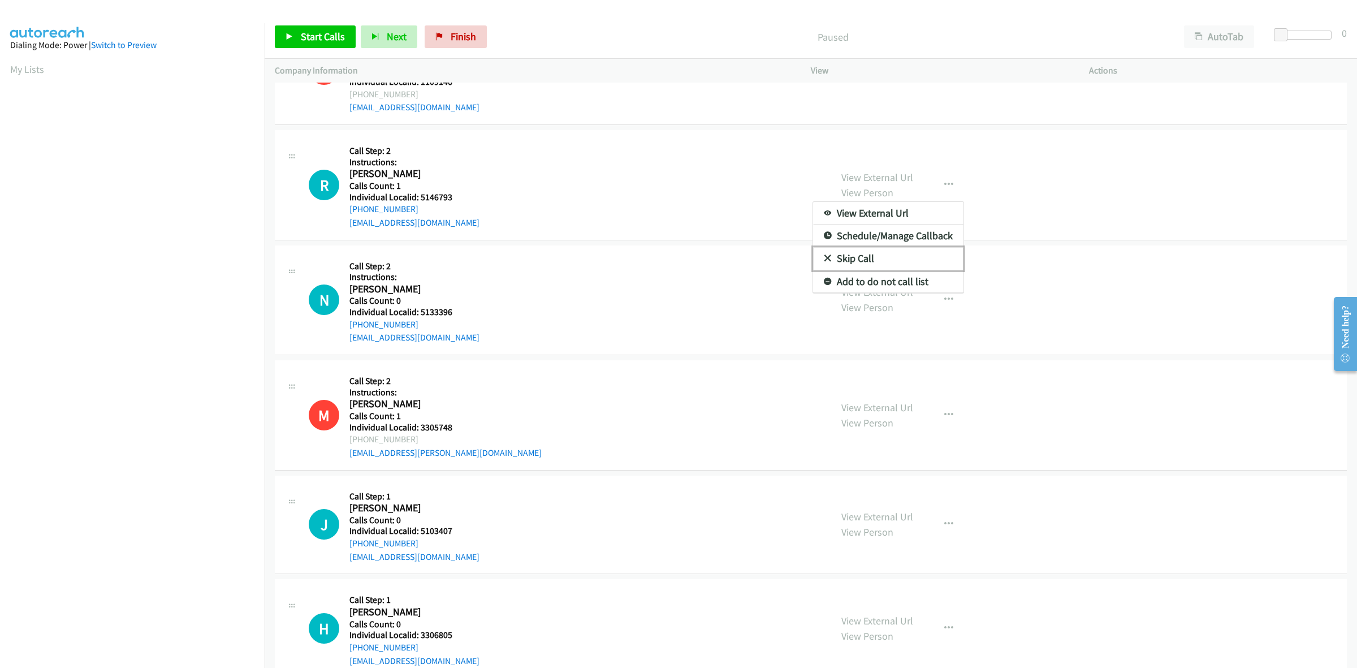
click at [882, 253] on link "Skip Call" at bounding box center [888, 258] width 150 height 23
click at [945, 300] on icon "button" at bounding box center [948, 299] width 9 height 9
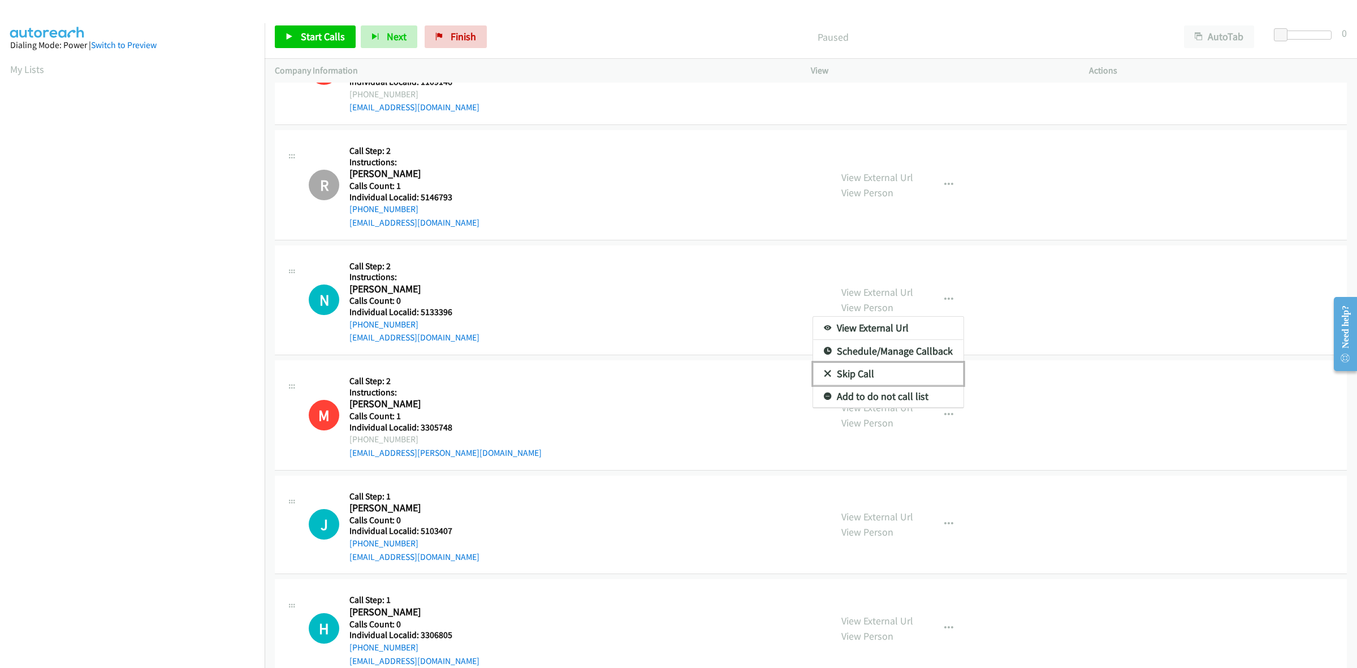
click at [888, 369] on link "Skip Call" at bounding box center [888, 373] width 150 height 23
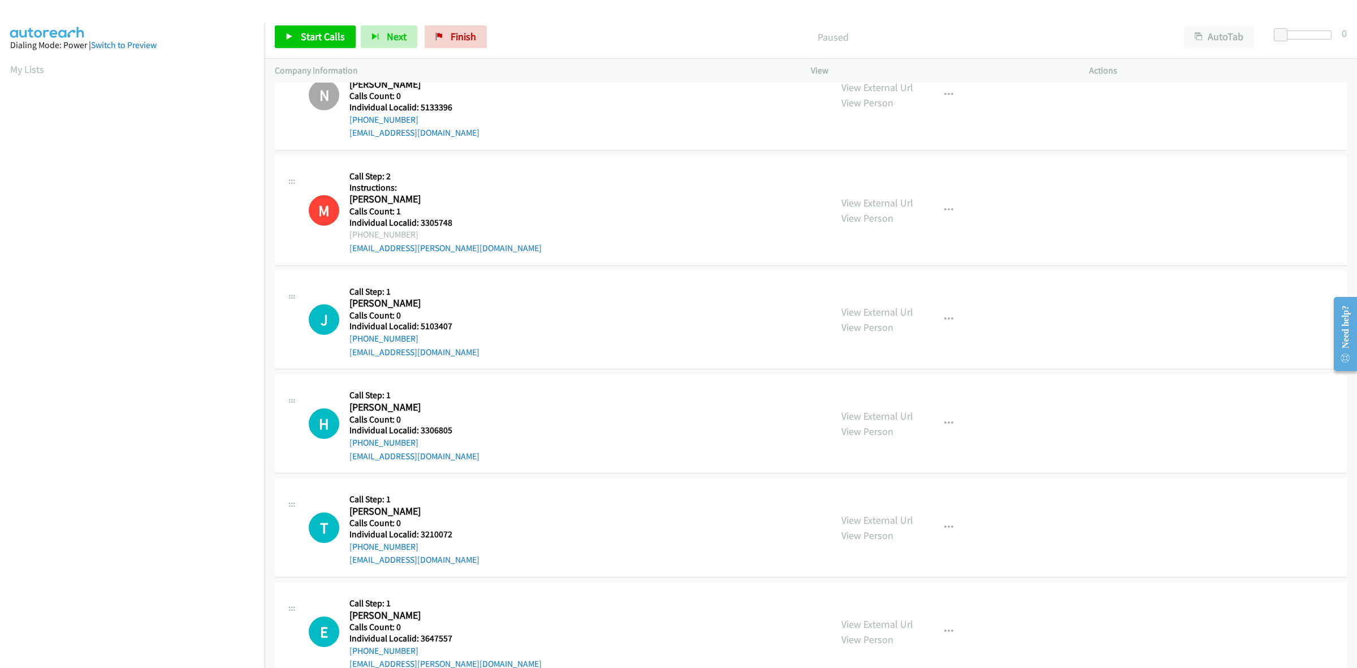
scroll to position [565, 0]
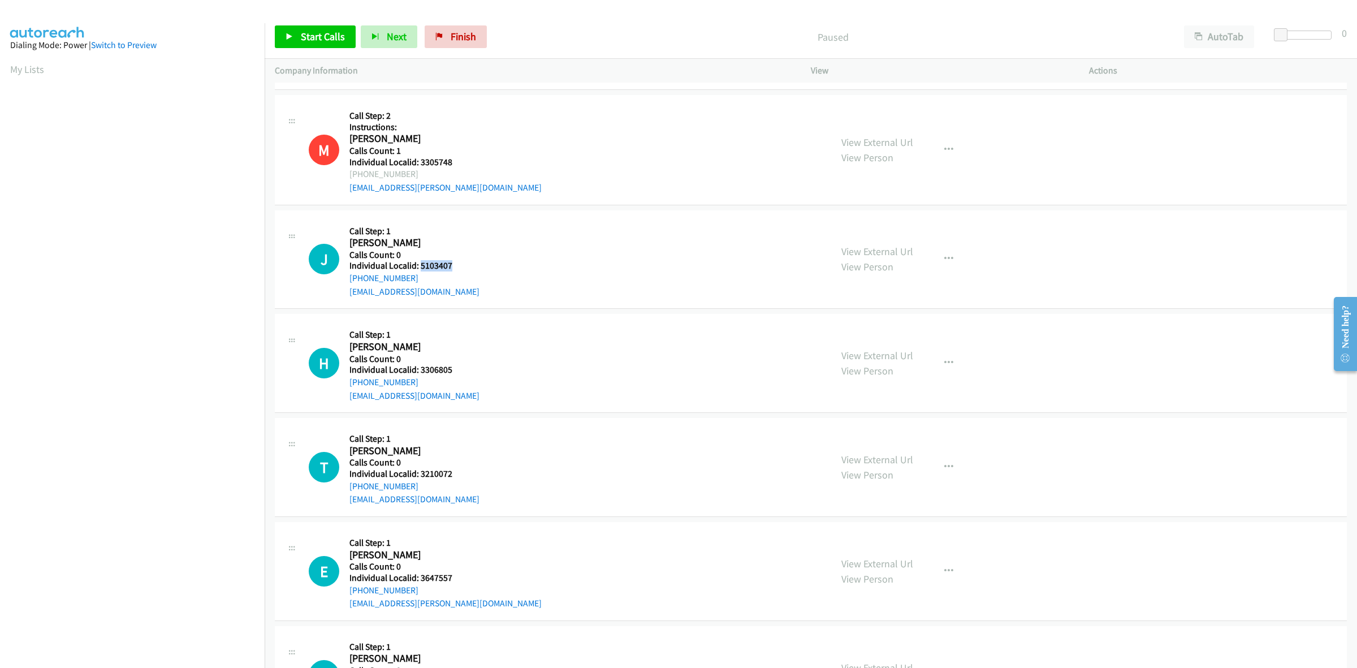
drag, startPoint x: 462, startPoint y: 262, endPoint x: 420, endPoint y: 267, distance: 42.8
click at [420, 267] on div "J Callback Scheduled Call Step: 1 Jeffrey Scott America/New_York Calls Count: 0…" at bounding box center [565, 259] width 512 height 78
copy h5 "5103407"
click at [950, 265] on button "button" at bounding box center [948, 259] width 31 height 23
drag, startPoint x: 868, startPoint y: 335, endPoint x: 771, endPoint y: 313, distance: 99.8
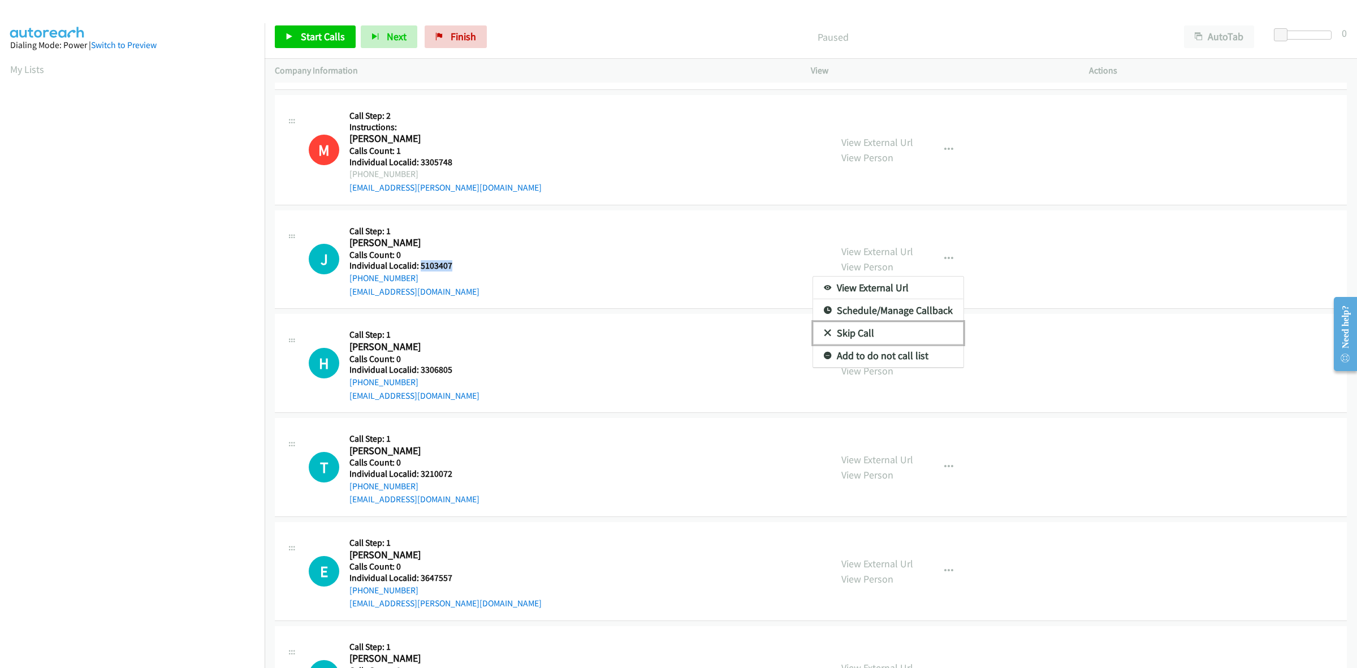
click at [868, 335] on link "Skip Call" at bounding box center [888, 333] width 150 height 23
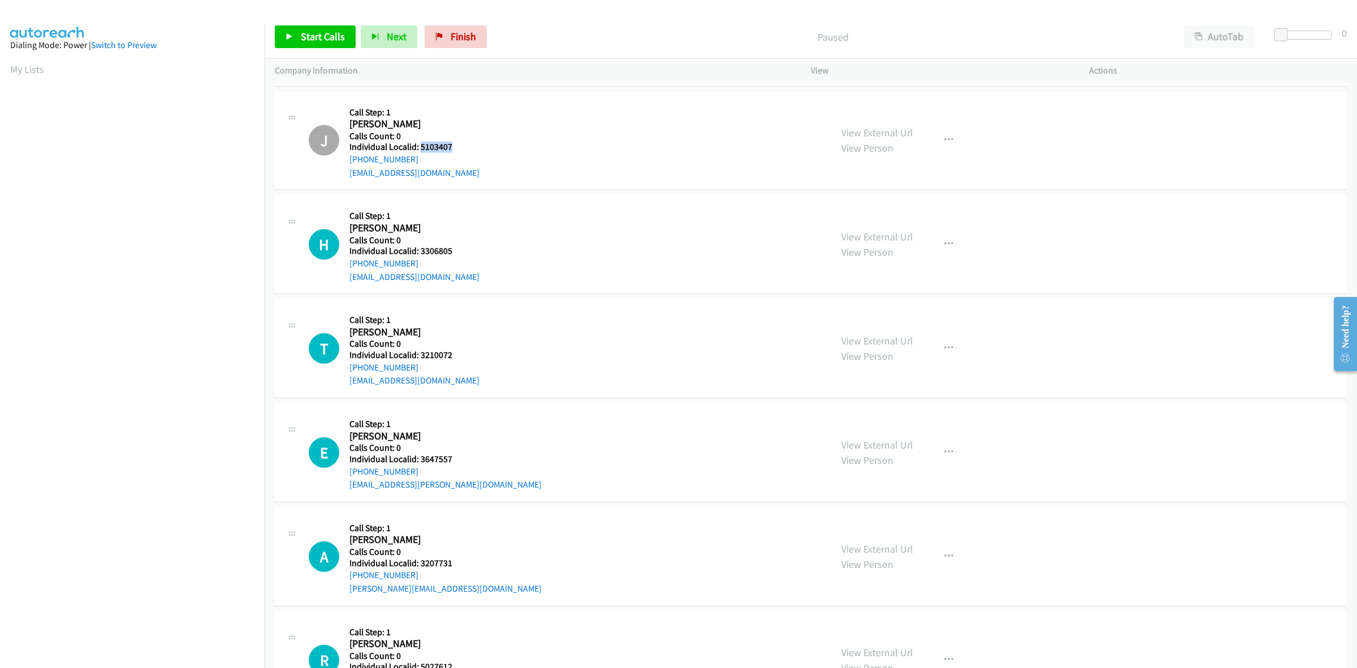
scroll to position [707, 0]
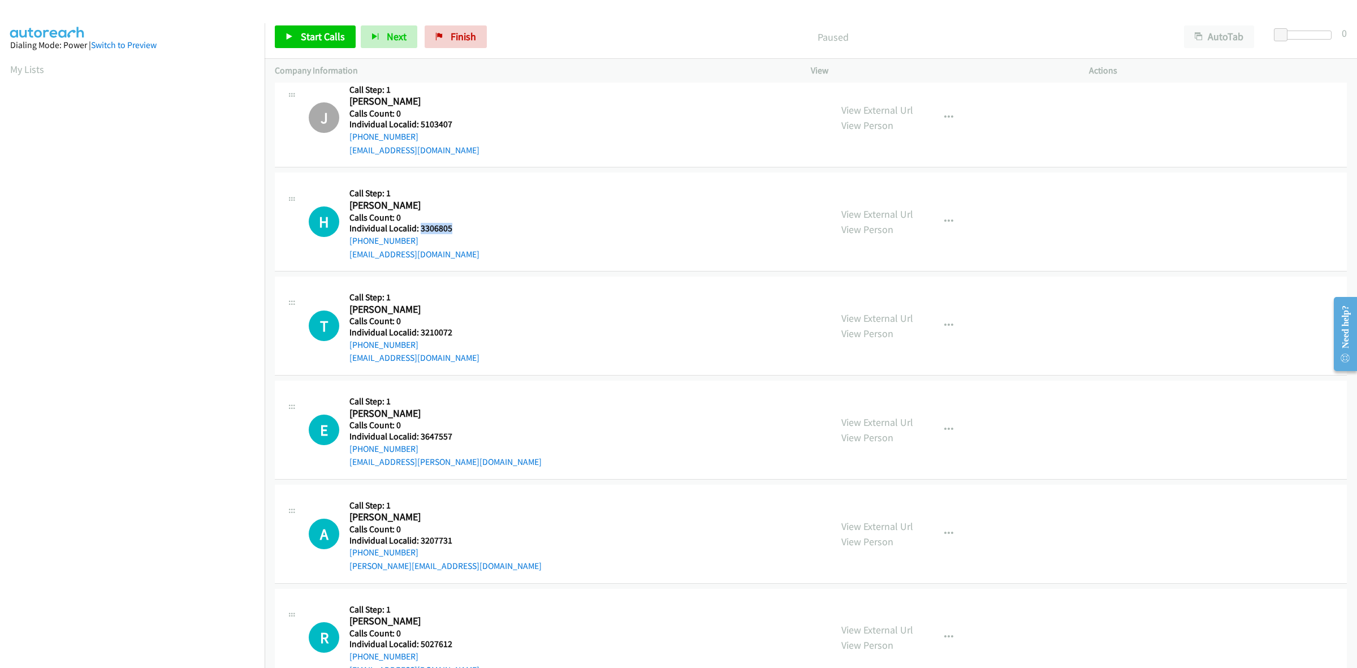
drag, startPoint x: 465, startPoint y: 227, endPoint x: 418, endPoint y: 226, distance: 46.4
click at [418, 226] on div "H Callback Scheduled Call Step: 1 Howard Mc Aninch America/Chicago Calls Count:…" at bounding box center [565, 222] width 512 height 78
copy h5 "3306805"
click at [479, 187] on div "H Callback Scheduled Call Step: 1 Howard Mc Aninch America/Chicago Calls Count:…" at bounding box center [565, 222] width 512 height 78
drag, startPoint x: 422, startPoint y: 239, endPoint x: 345, endPoint y: 245, distance: 77.1
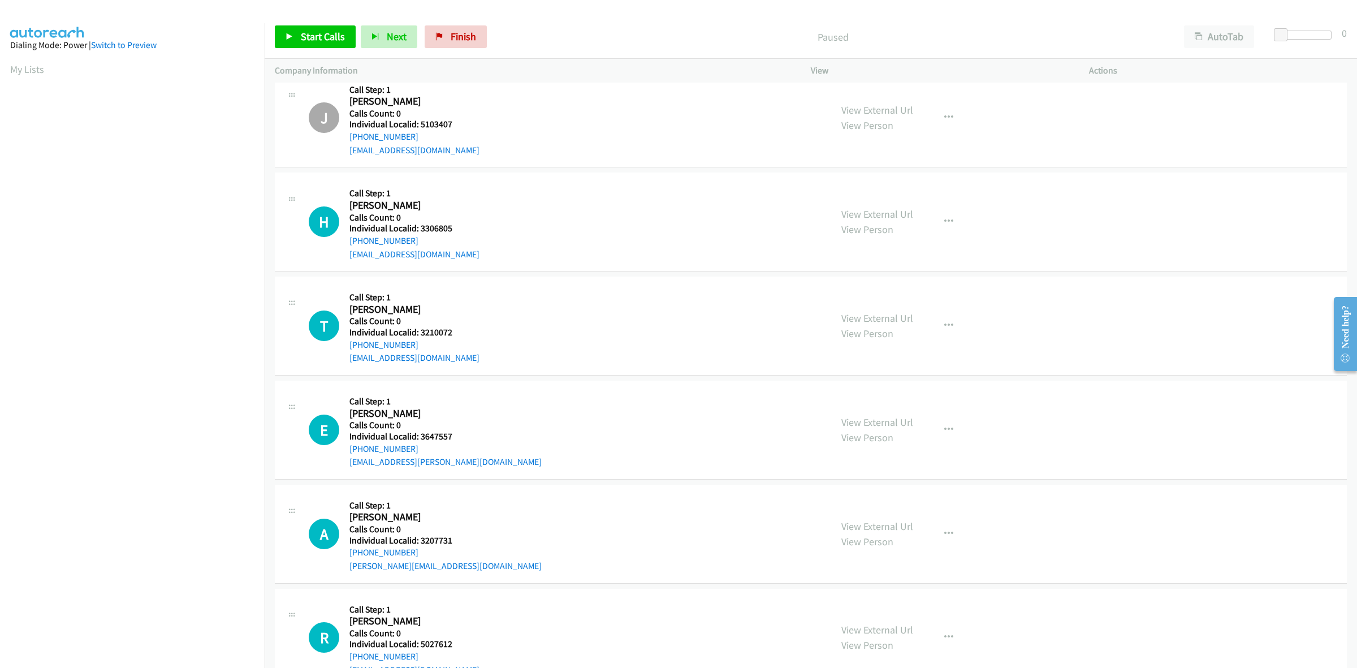
click at [345, 245] on div "H Callback Scheduled Call Step: 1 Howard Mc Aninch America/Chicago Calls Count:…" at bounding box center [565, 222] width 512 height 78
copy link "+1 423-512-1156"
drag, startPoint x: 461, startPoint y: 231, endPoint x: 421, endPoint y: 229, distance: 40.2
click at [421, 229] on div "H Callback Scheduled Call Step: 1 Howard Mc Aninch America/Chicago Calls Count:…" at bounding box center [565, 222] width 512 height 78
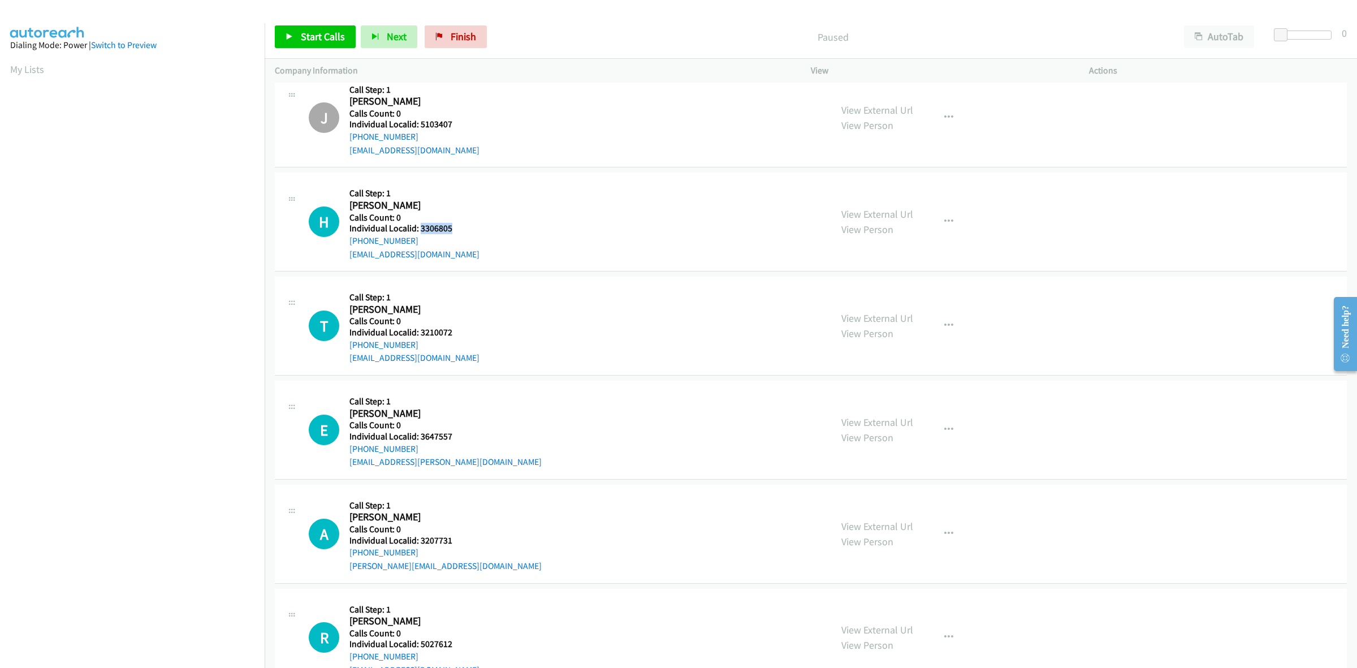
copy h5 "3306805"
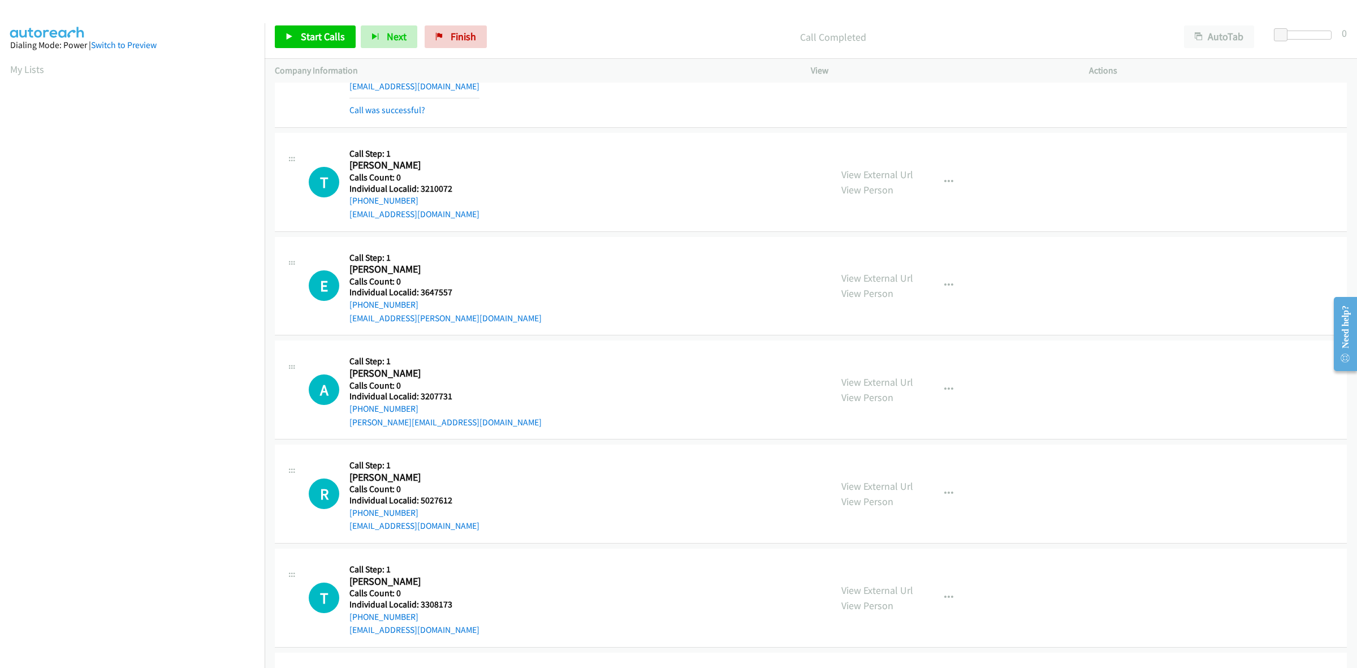
scroll to position [883, 0]
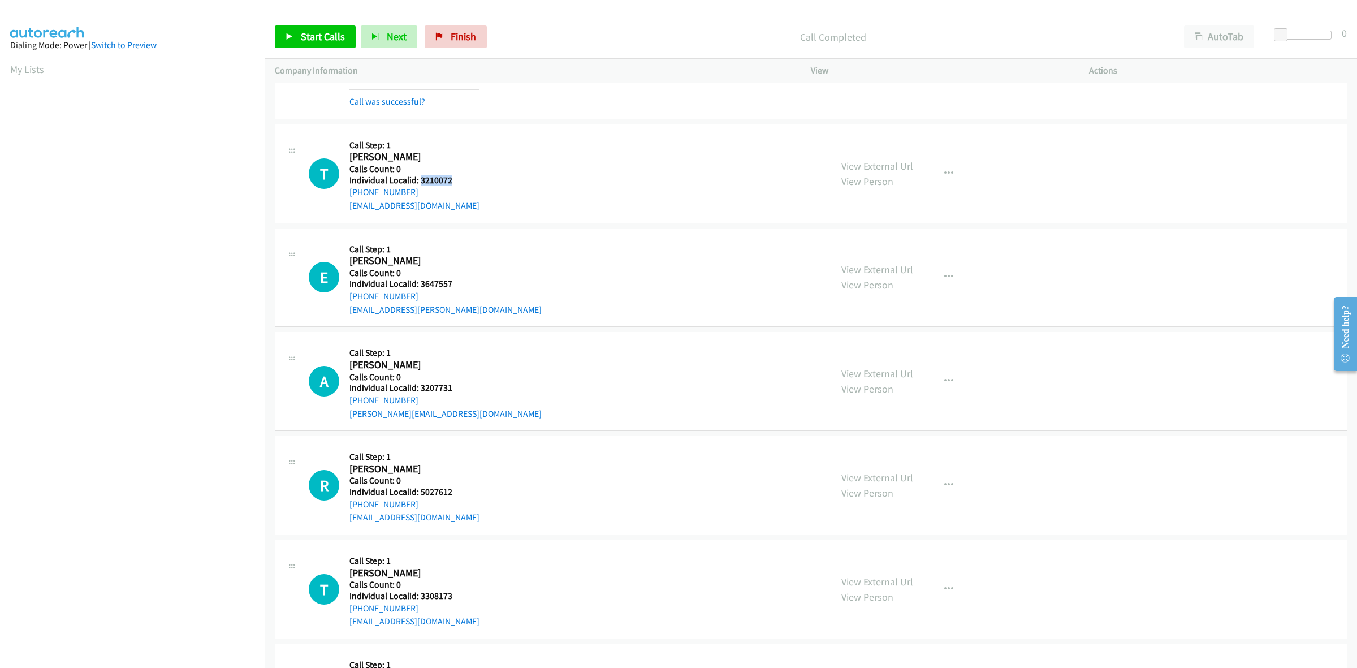
drag, startPoint x: 458, startPoint y: 175, endPoint x: 420, endPoint y: 179, distance: 38.1
click at [420, 179] on div "T Callback Scheduled Call Step: 1 Taylor Armstrong America/New_York Calls Count…" at bounding box center [565, 174] width 512 height 78
copy h5 "3210072"
click at [487, 141] on div "T Callback Scheduled Call Step: 1 Taylor Armstrong America/New_York Calls Count…" at bounding box center [565, 174] width 512 height 78
drag, startPoint x: 416, startPoint y: 191, endPoint x: 347, endPoint y: 193, distance: 69.0
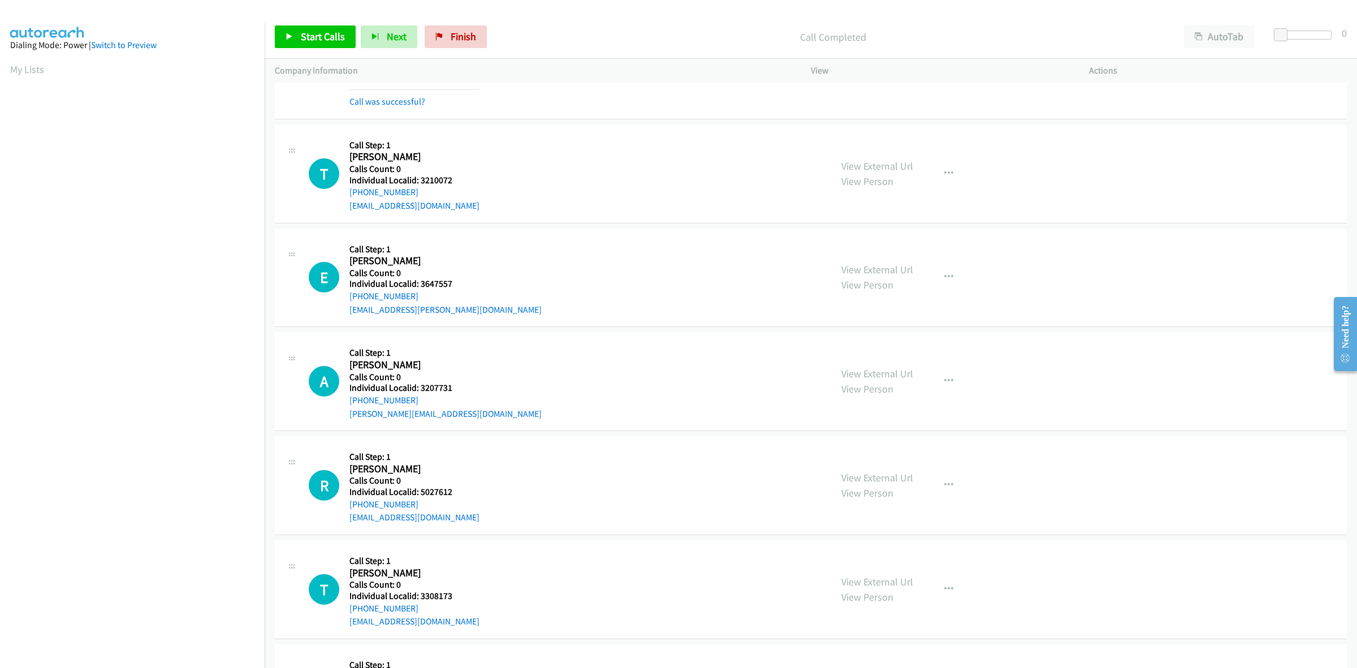
click at [347, 193] on div "T Callback Scheduled Call Step: 1 Taylor Armstrong America/New_York Calls Count…" at bounding box center [565, 174] width 512 height 78
copy link "+1 770-891-3856"
drag, startPoint x: 461, startPoint y: 180, endPoint x: 419, endPoint y: 181, distance: 41.9
click at [419, 181] on div "T Callback Scheduled Call Step: 1 Taylor Armstrong America/New_York Calls Count…" at bounding box center [565, 174] width 512 height 78
copy h5 "3210072"
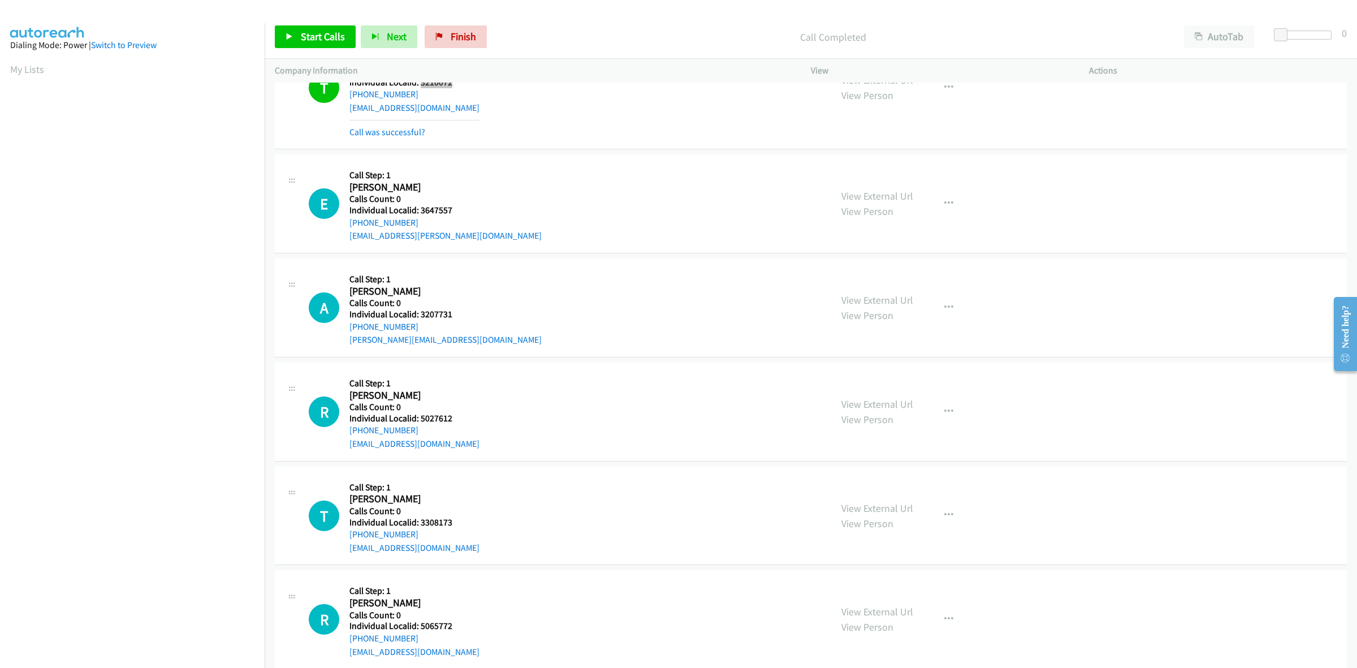
scroll to position [1024, 0]
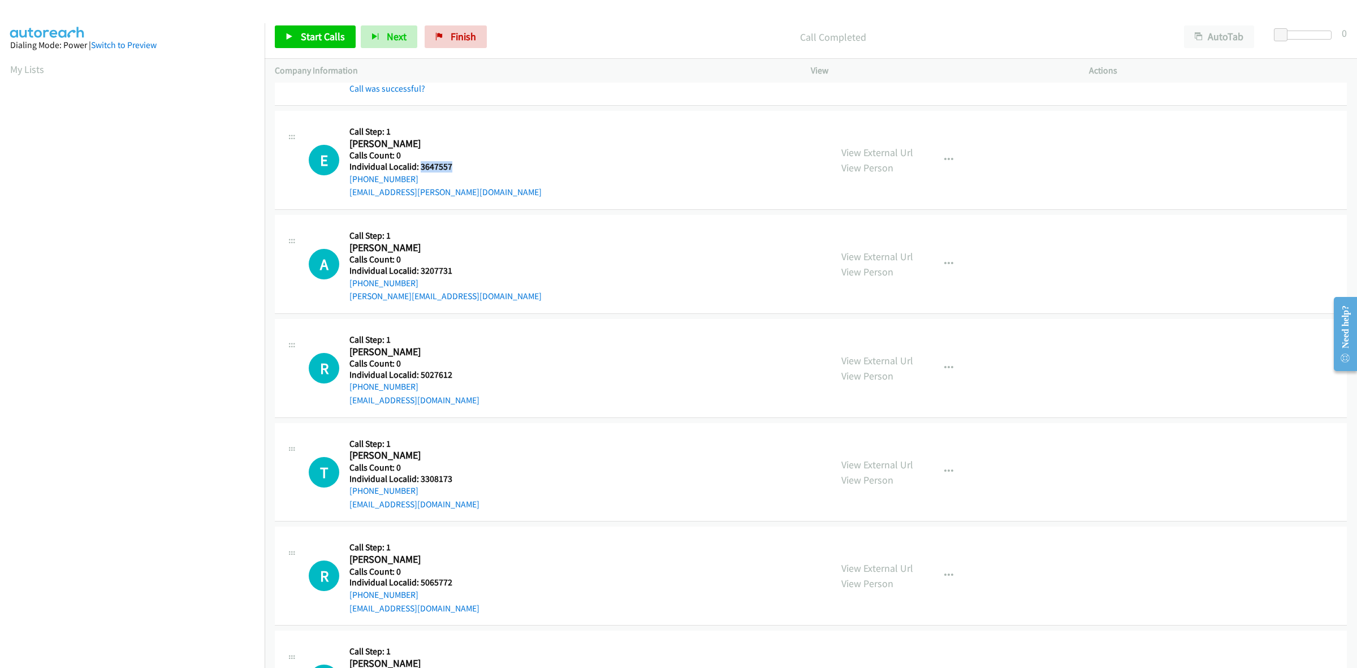
drag, startPoint x: 448, startPoint y: 164, endPoint x: 420, endPoint y: 167, distance: 28.5
click at [420, 167] on h5 "Individual Localid: 3647557" at bounding box center [445, 166] width 192 height 11
copy h5 "3647557"
drag, startPoint x: 430, startPoint y: 179, endPoint x: 346, endPoint y: 181, distance: 83.7
click at [346, 181] on div "E Callback Scheduled Call Step: 1 Erik Ludwig America/Denver Calls Count: 0 Ind…" at bounding box center [565, 160] width 512 height 78
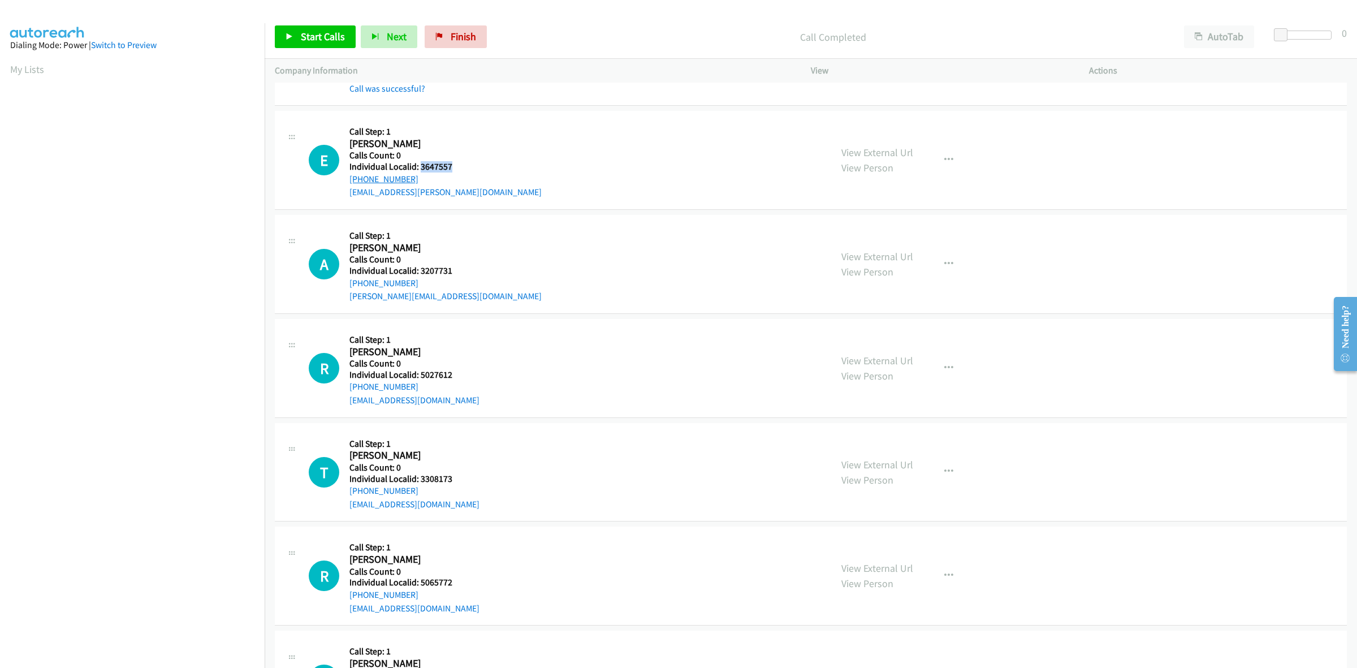
copy link "+1 303-810-6295"
drag, startPoint x: 457, startPoint y: 168, endPoint x: 421, endPoint y: 168, distance: 35.6
click at [421, 168] on div "E Callback Scheduled Call Step: 1 Erik Ludwig America/Denver Calls Count: 0 Ind…" at bounding box center [565, 160] width 512 height 78
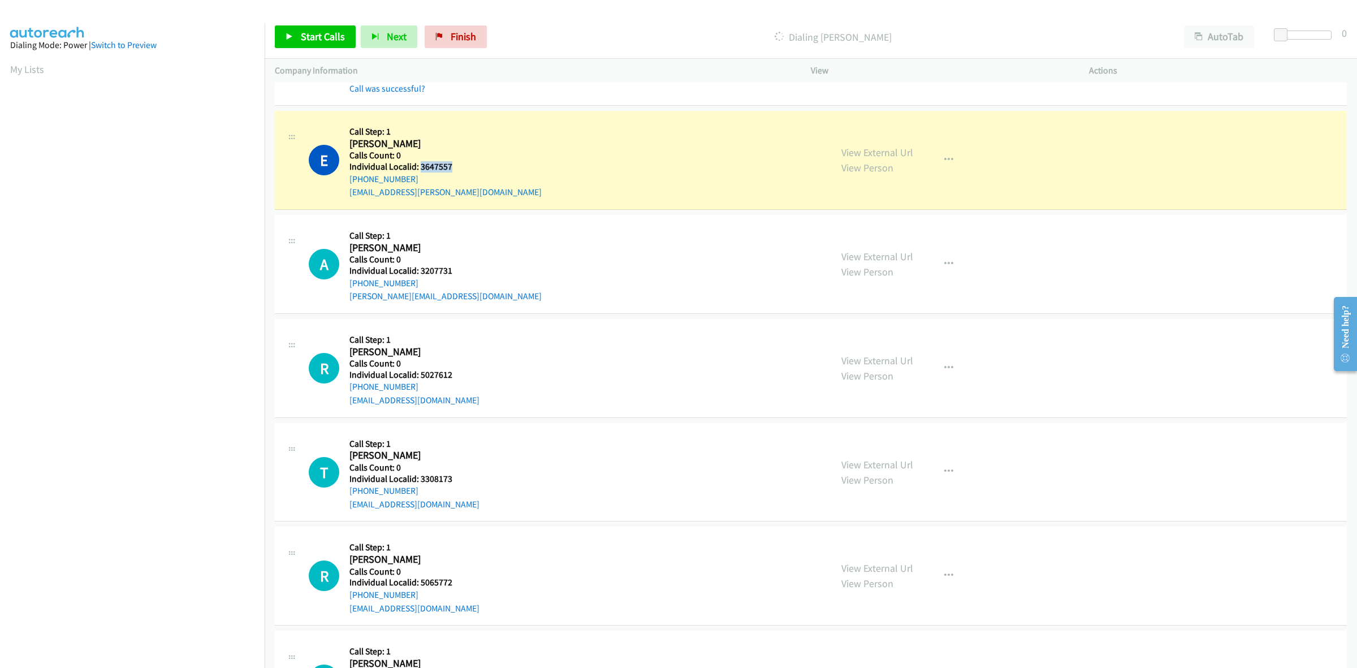
copy h5 "3647557"
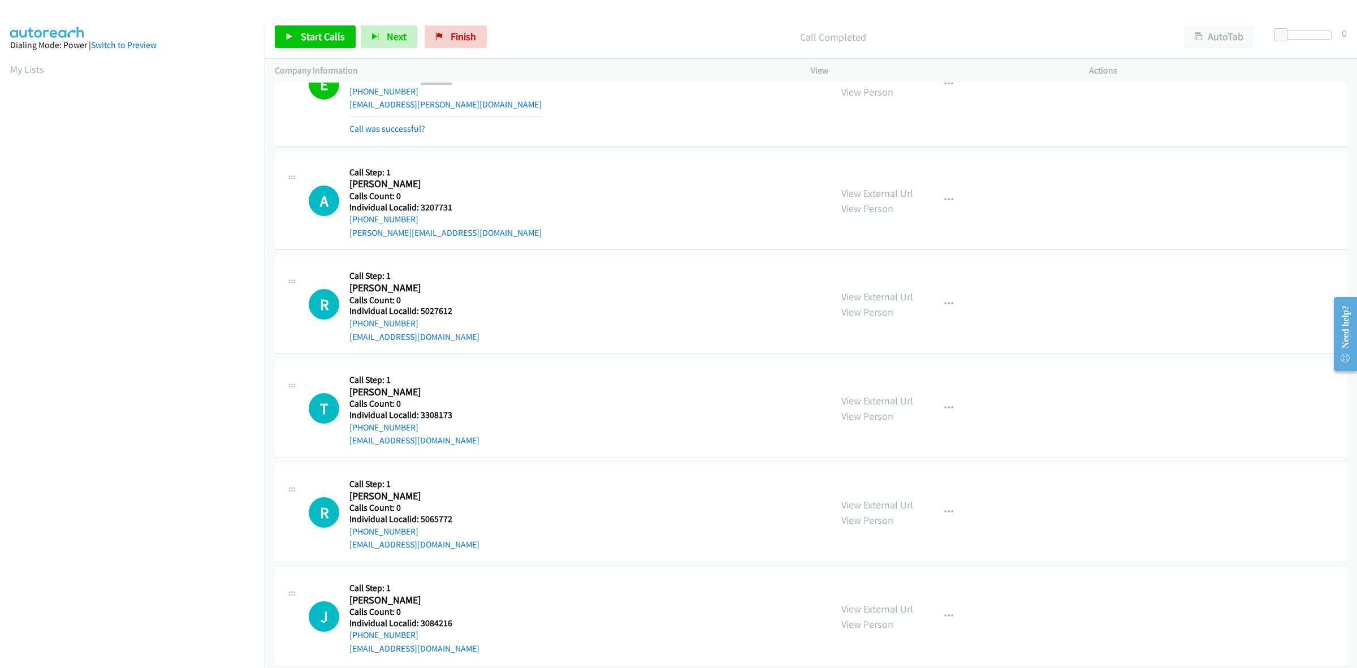
scroll to position [1131, 0]
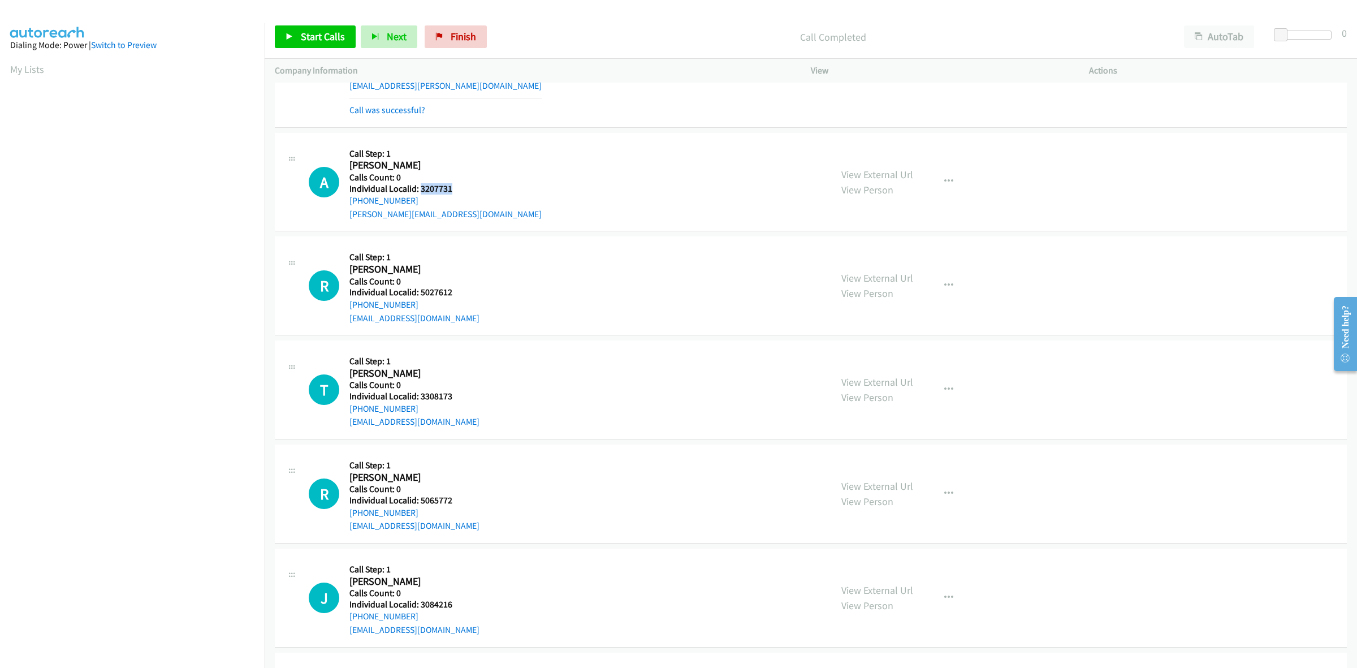
drag, startPoint x: 459, startPoint y: 185, endPoint x: 419, endPoint y: 188, distance: 39.6
click at [419, 188] on div "A Callback Scheduled Call Step: 1 Adam Barowy America/Chicago Calls Count: 0 In…" at bounding box center [565, 182] width 512 height 78
drag, startPoint x: 431, startPoint y: 153, endPoint x: 425, endPoint y: 171, distance: 19.7
click at [431, 153] on h5 "Call Step: 1" at bounding box center [445, 153] width 192 height 11
drag, startPoint x: 420, startPoint y: 198, endPoint x: 345, endPoint y: 204, distance: 74.3
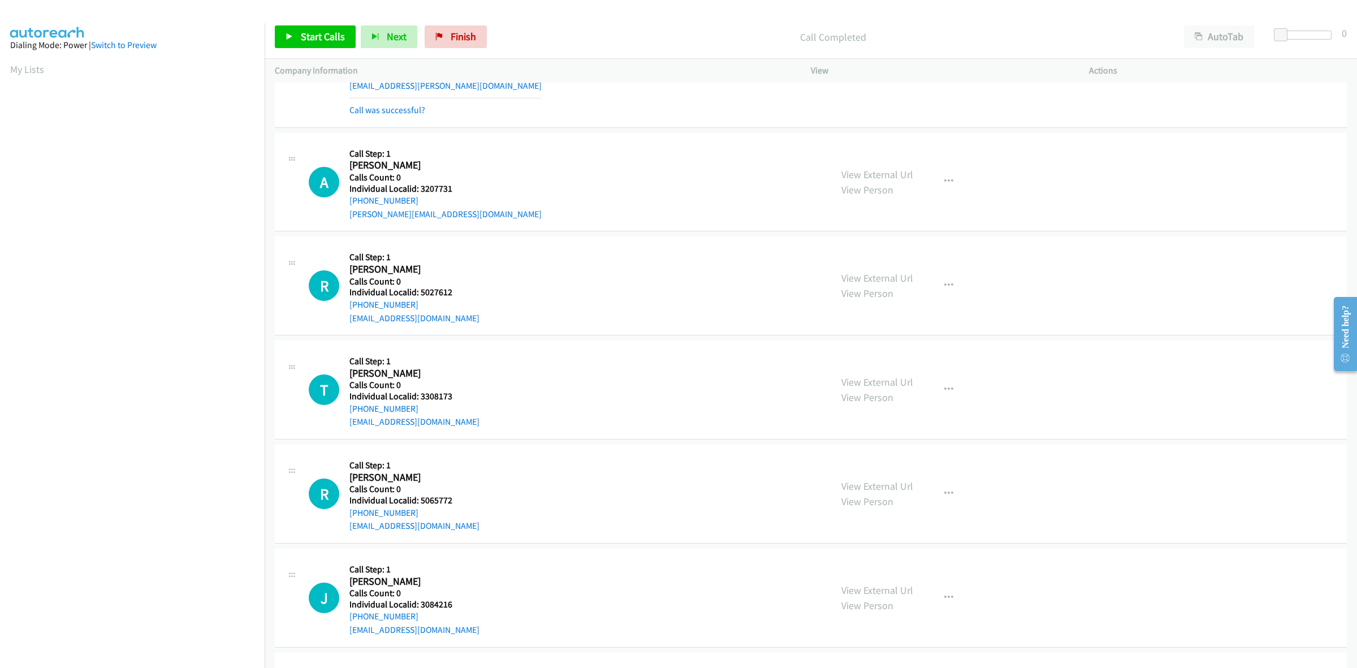
click at [345, 204] on div "A Callback Scheduled Call Step: 1 Adam Barowy America/Chicago Calls Count: 0 In…" at bounding box center [565, 182] width 512 height 78
drag, startPoint x: 459, startPoint y: 192, endPoint x: 420, endPoint y: 185, distance: 39.0
click at [420, 185] on div "A Callback Scheduled Call Step: 1 Adam Barowy America/Chicago Calls Count: 0 In…" at bounding box center [565, 182] width 512 height 78
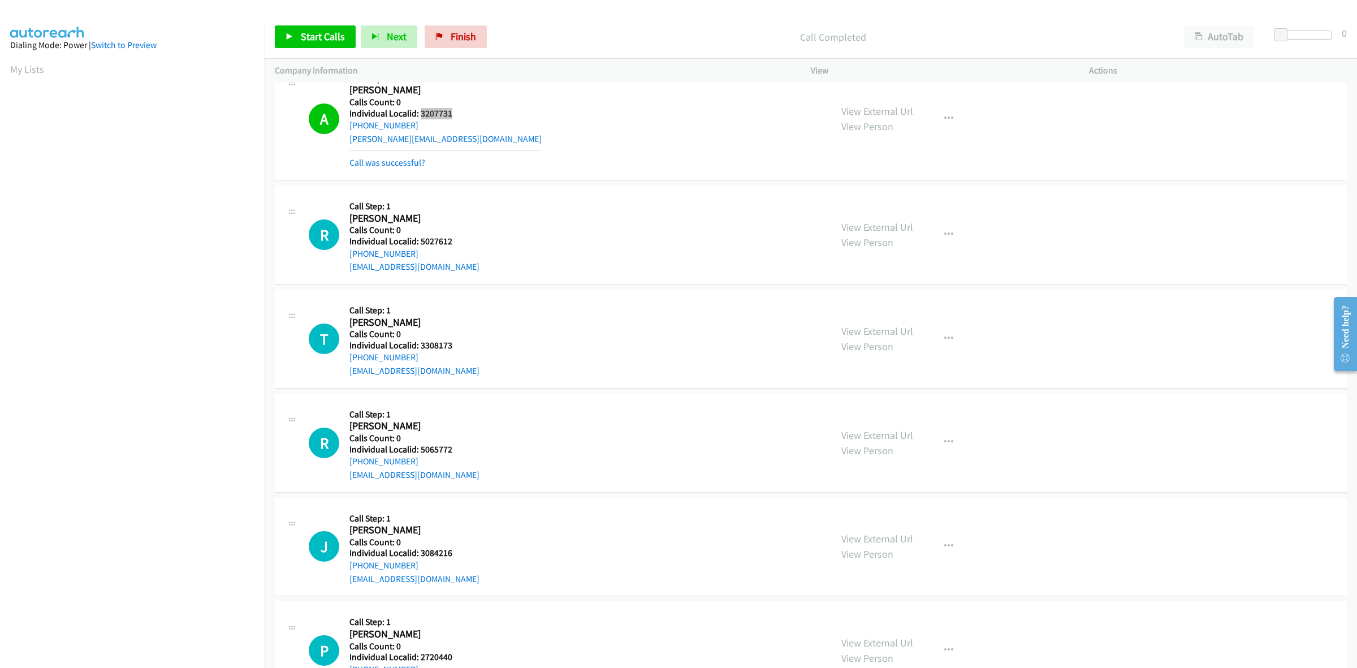
scroll to position [1219, 0]
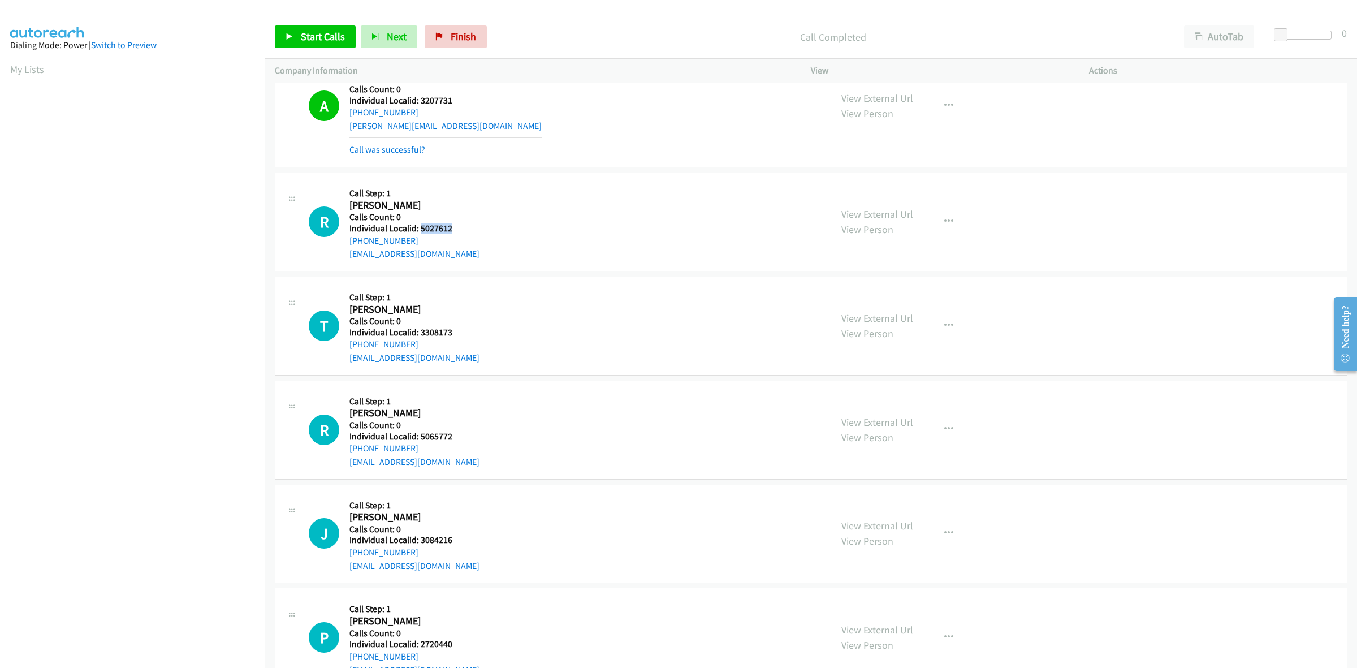
drag, startPoint x: 456, startPoint y: 227, endPoint x: 420, endPoint y: 232, distance: 36.5
click at [420, 232] on div "R Callback Scheduled Call Step: 1 Ryan Smith America/New_York Calls Count: 0 In…" at bounding box center [565, 222] width 512 height 78
drag, startPoint x: 491, startPoint y: 202, endPoint x: 363, endPoint y: 274, distance: 146.6
click at [491, 202] on div "R Callback Scheduled Call Step: 1 Ryan Smith America/New_York Calls Count: 0 In…" at bounding box center [565, 222] width 512 height 78
drag, startPoint x: 422, startPoint y: 240, endPoint x: 345, endPoint y: 244, distance: 77.0
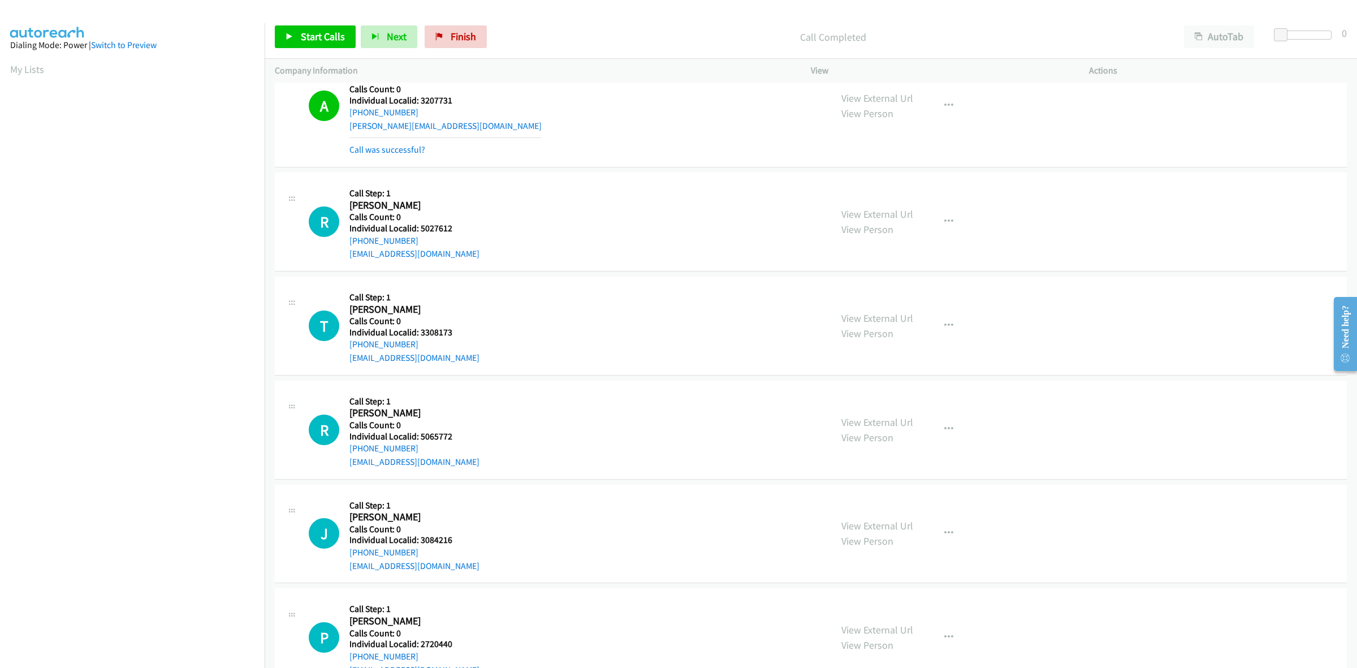
click at [345, 244] on div "R Callback Scheduled Call Step: 1 Ryan Smith America/New_York Calls Count: 0 In…" at bounding box center [565, 222] width 512 height 78
drag, startPoint x: 453, startPoint y: 227, endPoint x: 420, endPoint y: 232, distance: 33.7
click at [420, 232] on h5 "Individual Localid: 5027612" at bounding box center [414, 228] width 130 height 11
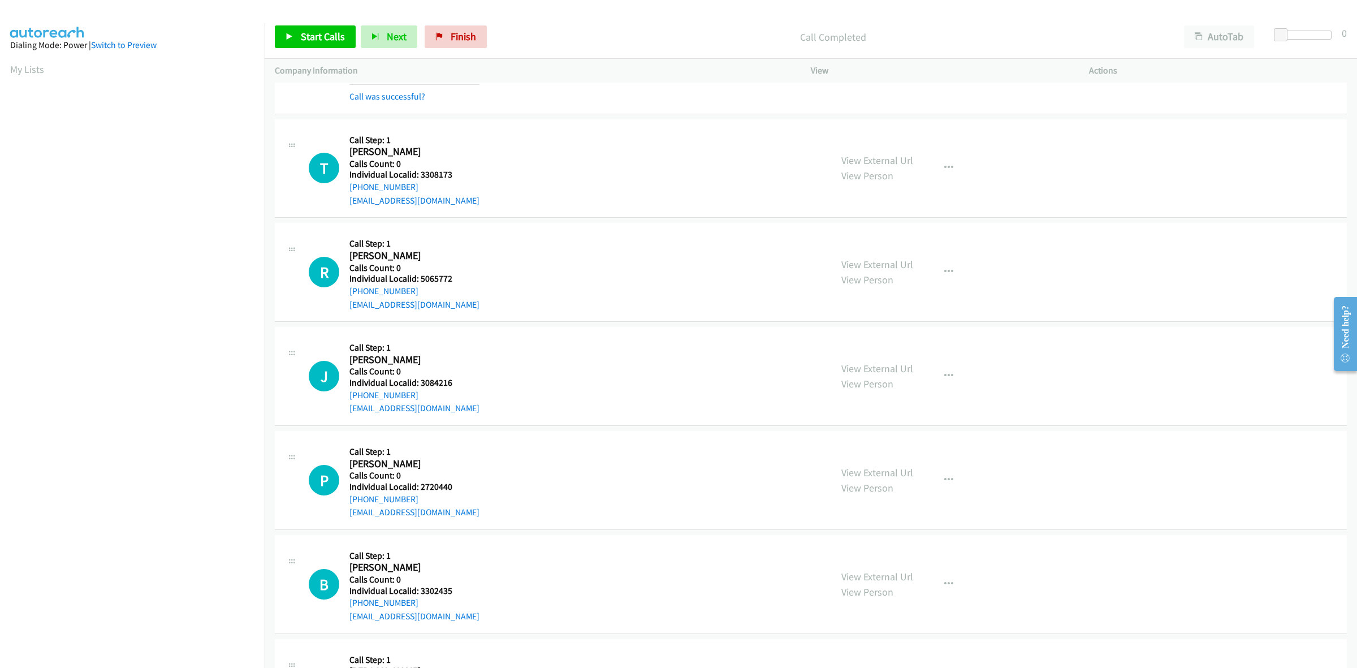
scroll to position [1413, 0]
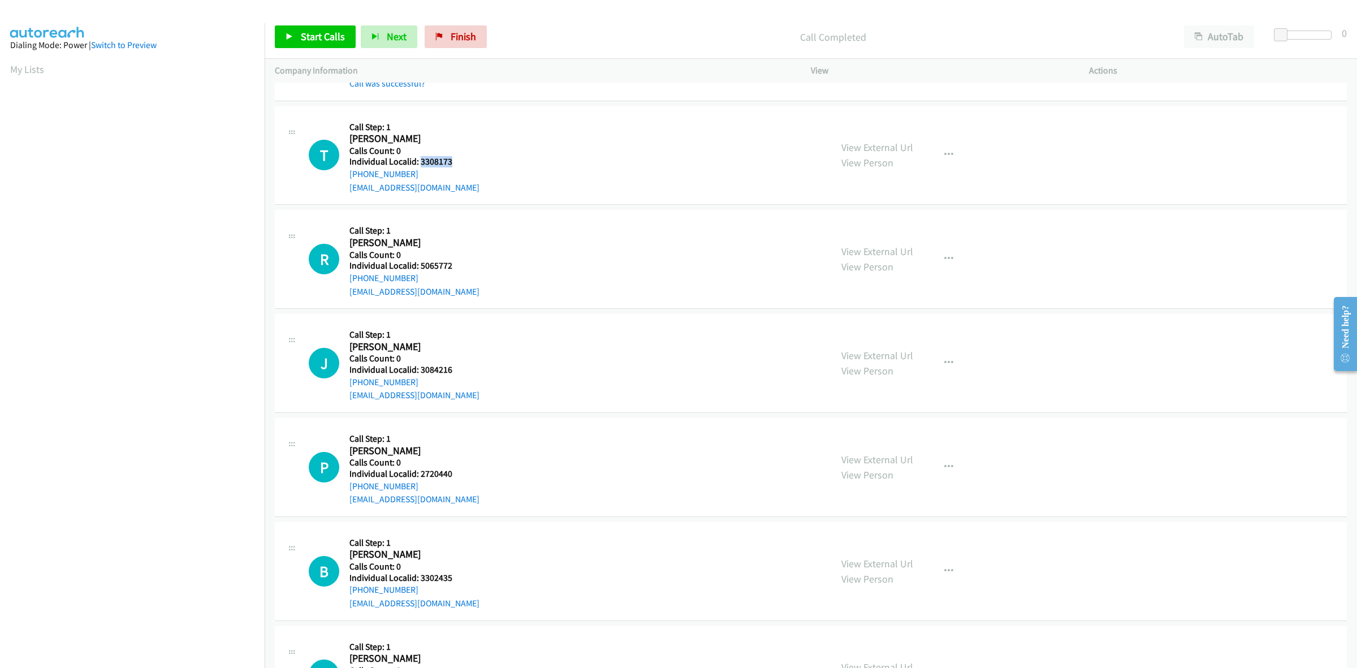
drag, startPoint x: 460, startPoint y: 163, endPoint x: 419, endPoint y: 164, distance: 40.7
click at [419, 164] on div "T Callback Scheduled Call Step: 1 Timmy Zarelli America/New_York Calls Count: 0…" at bounding box center [565, 155] width 512 height 78
drag, startPoint x: 419, startPoint y: 177, endPoint x: 345, endPoint y: 179, distance: 74.1
click at [345, 179] on div "T Callback Scheduled Call Step: 1 Timmy Zarelli America/New_York Calls Count: 0…" at bounding box center [565, 155] width 512 height 78
drag, startPoint x: 461, startPoint y: 162, endPoint x: 420, endPoint y: 164, distance: 41.3
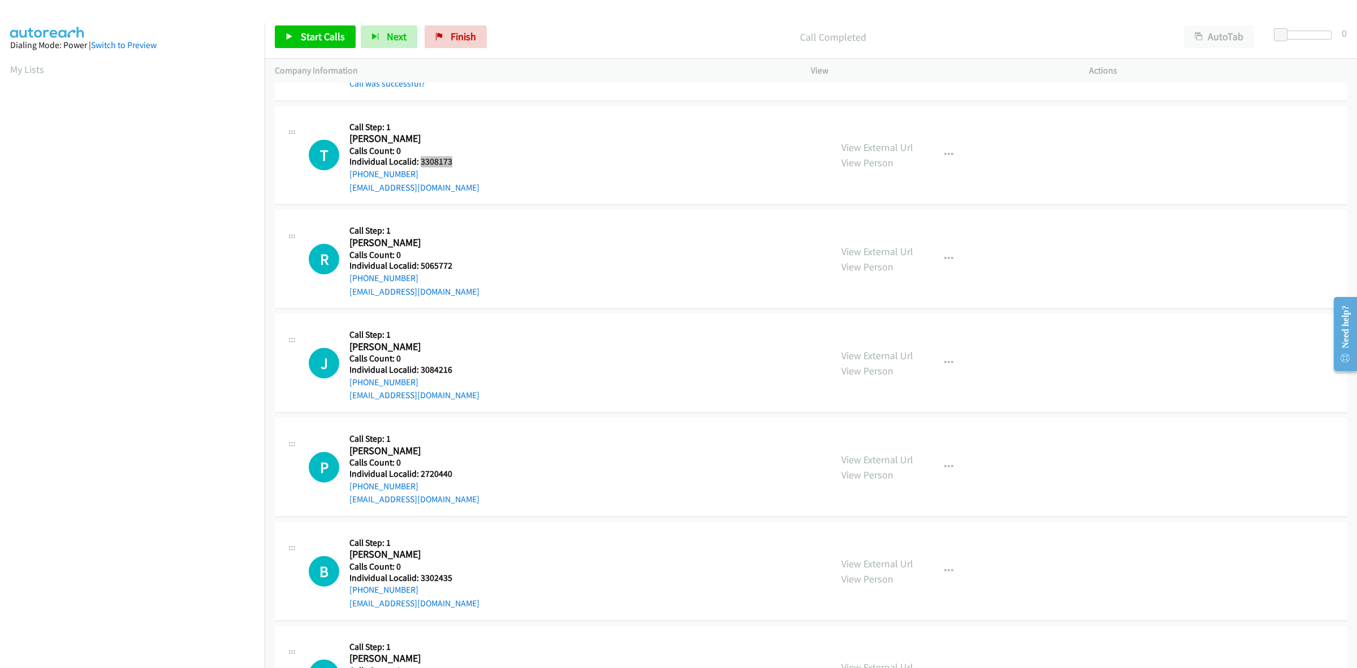
click at [420, 164] on div "T Callback Scheduled Call Step: 1 Timmy Zarelli America/New_York Calls Count: 0…" at bounding box center [565, 155] width 512 height 78
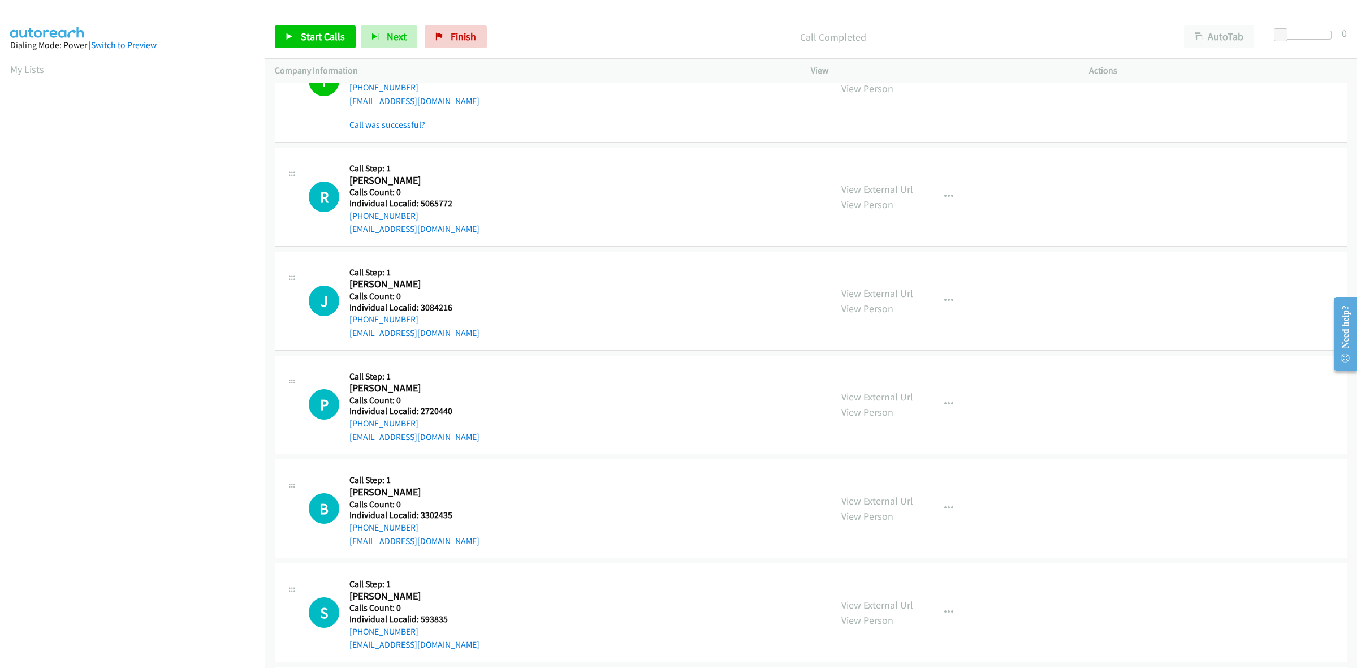
scroll to position [1502, 0]
drag, startPoint x: 457, startPoint y: 204, endPoint x: 421, endPoint y: 202, distance: 35.7
click at [421, 202] on div "R Callback Scheduled Call Step: 1 Ryan Teichroeb America/Chicago Calls Count: 0…" at bounding box center [565, 195] width 512 height 78
drag, startPoint x: 416, startPoint y: 216, endPoint x: 348, endPoint y: 220, distance: 67.4
click at [348, 220] on div "R Callback Scheduled Call Step: 1 Ryan Teichroeb America/Chicago Calls Count: 0…" at bounding box center [565, 195] width 512 height 78
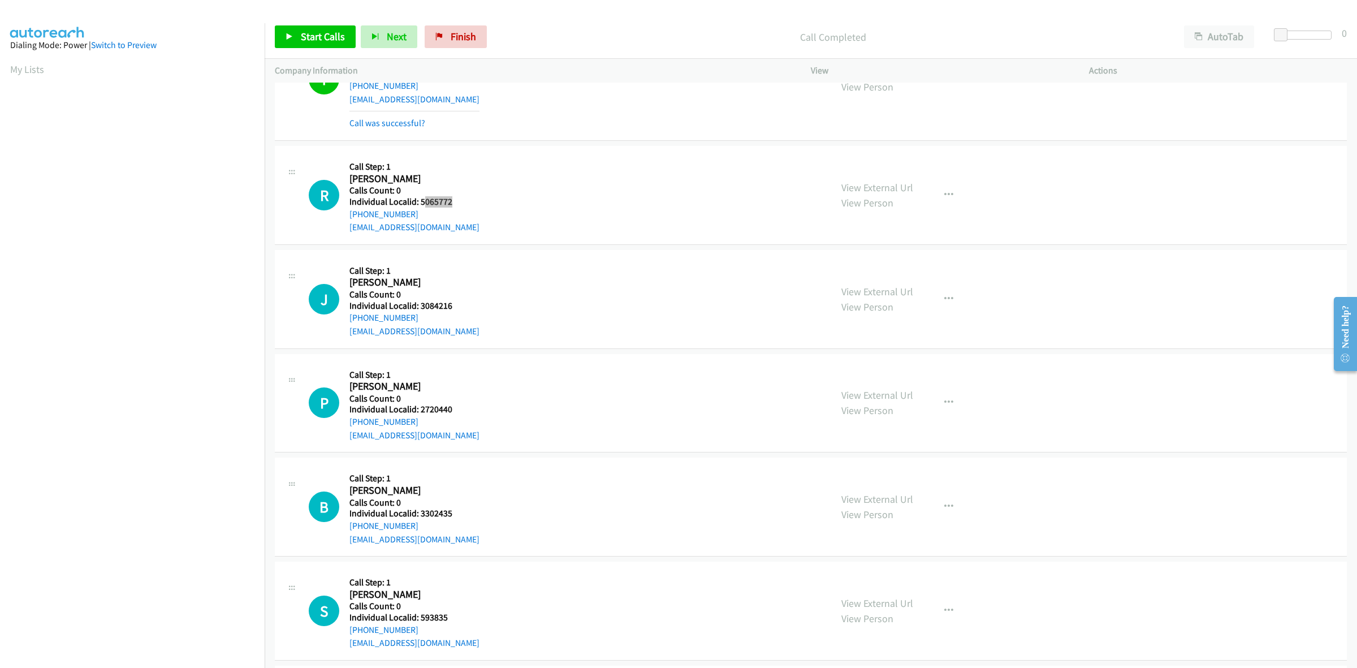
drag, startPoint x: 456, startPoint y: 202, endPoint x: 422, endPoint y: 202, distance: 33.9
click at [422, 202] on div "R Callback Scheduled Call Step: 1 Ryan Teichroeb America/Chicago Calls Count: 0…" at bounding box center [565, 195] width 512 height 78
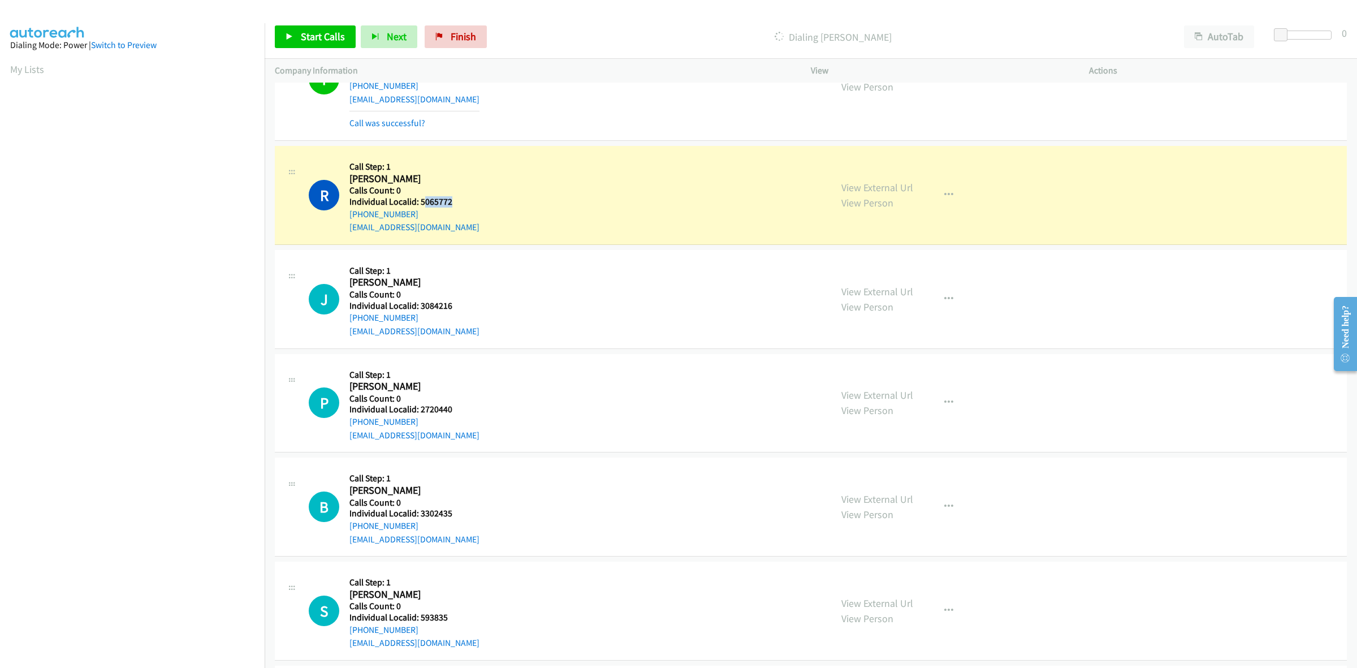
click at [472, 201] on div "R Callback Scheduled Call Step: 1 Ryan Teichroeb America/Chicago Calls Count: 0…" at bounding box center [565, 195] width 512 height 78
drag, startPoint x: 461, startPoint y: 201, endPoint x: 421, endPoint y: 204, distance: 40.2
click at [421, 204] on div "R Callback Scheduled Call Step: 1 Ryan Teichroeb America/Chicago Calls Count: 0…" at bounding box center [565, 195] width 512 height 78
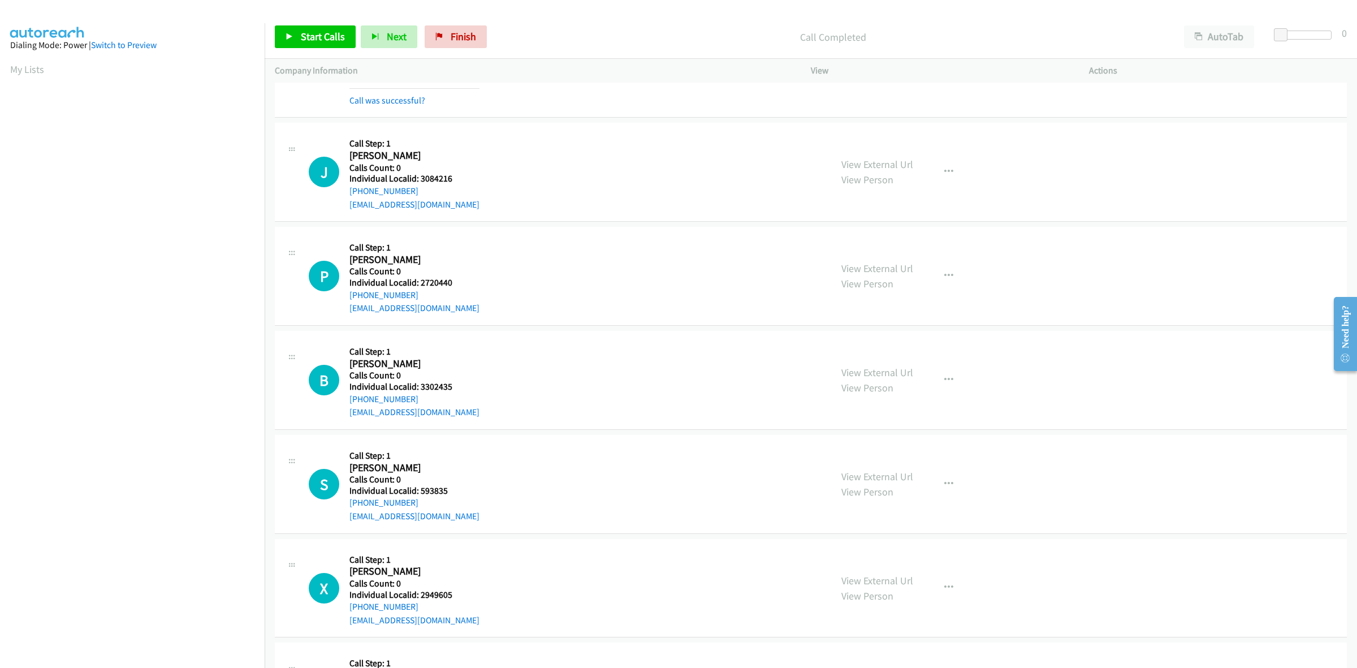
scroll to position [1660, 0]
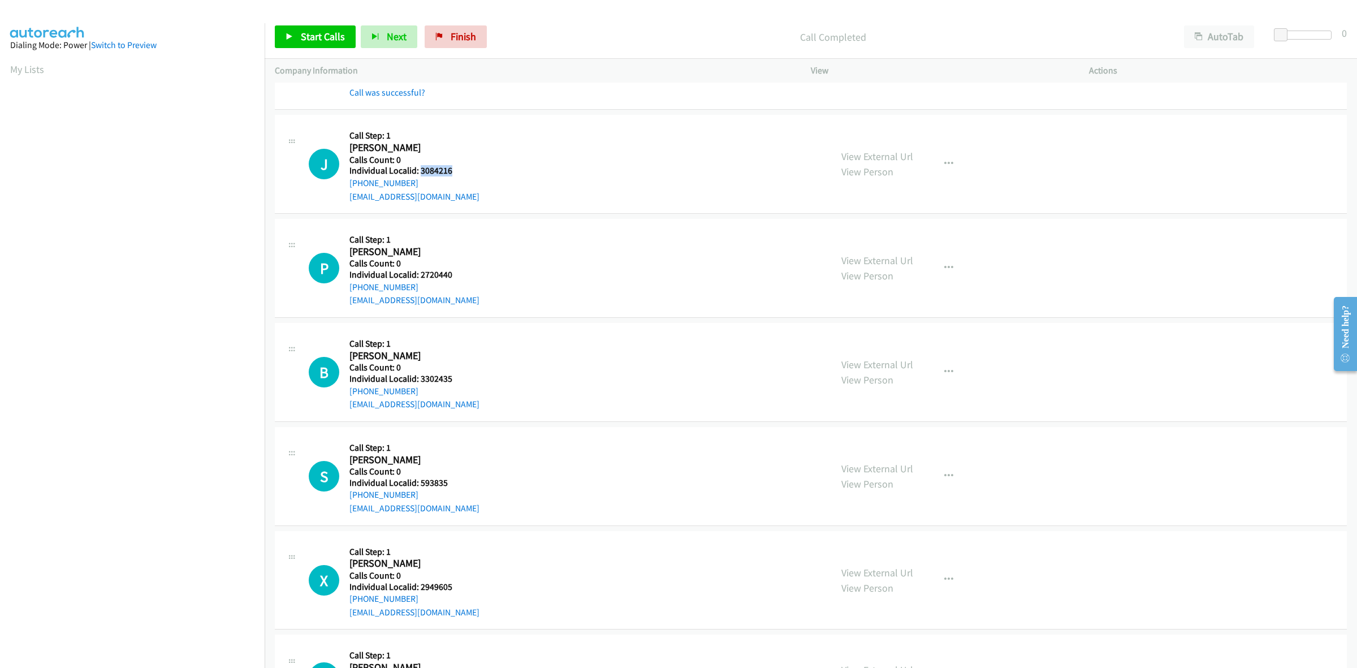
drag, startPoint x: 462, startPoint y: 171, endPoint x: 421, endPoint y: 174, distance: 41.3
click at [421, 174] on div "J Callback Scheduled Call Step: 1 Jeff Osborne America/New_York Calls Count: 0 …" at bounding box center [565, 164] width 512 height 78
click at [476, 171] on div "J Callback Scheduled Call Step: 1 Jeff Osborne America/New_York Calls Count: 0 …" at bounding box center [565, 164] width 512 height 78
drag, startPoint x: 422, startPoint y: 180, endPoint x: 347, endPoint y: 187, distance: 75.5
click at [347, 187] on div "J Callback Scheduled Call Step: 1 Jeff Osborne America/New_York Calls Count: 0 …" at bounding box center [565, 164] width 512 height 78
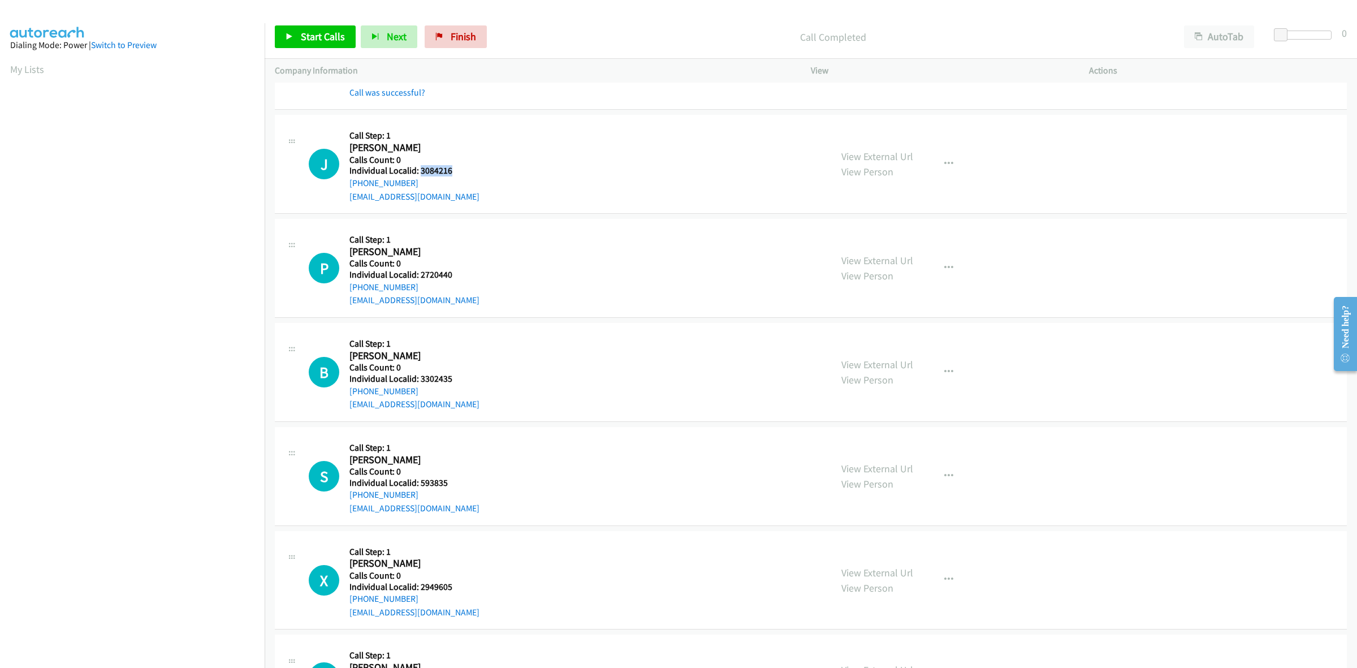
drag, startPoint x: 456, startPoint y: 168, endPoint x: 419, endPoint y: 170, distance: 36.8
click at [419, 170] on div "J Callback Scheduled Call Step: 1 Jeff Osborne America/New_York Calls Count: 0 …" at bounding box center [565, 164] width 512 height 78
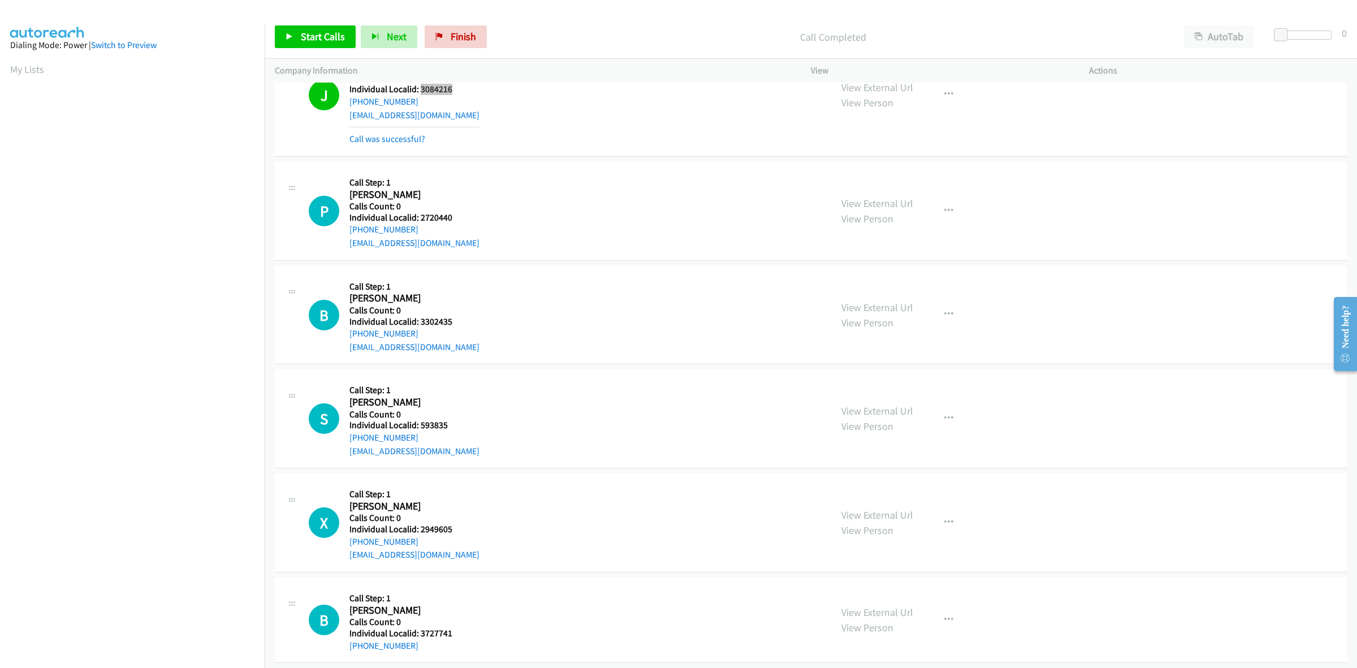
scroll to position [1784, 0]
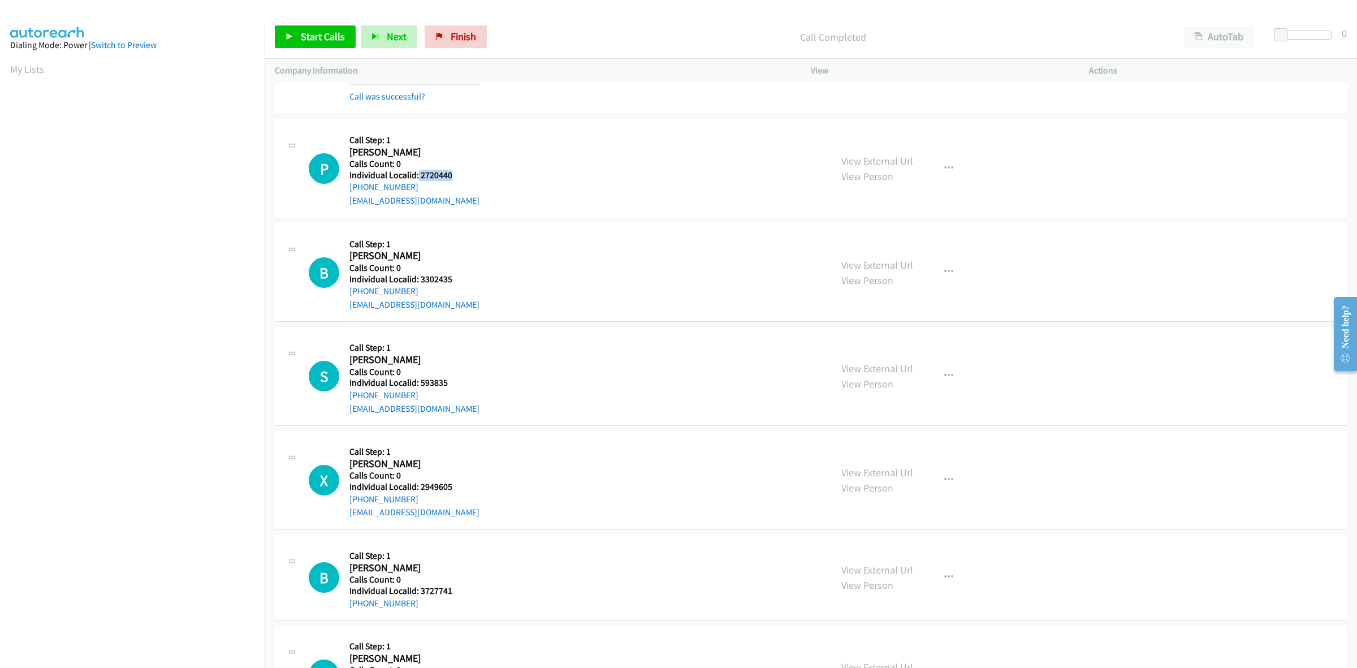
drag, startPoint x: 452, startPoint y: 176, endPoint x: 417, endPoint y: 176, distance: 35.1
click at [417, 176] on h5 "Individual Localid: 2720440" at bounding box center [414, 175] width 130 height 11
drag, startPoint x: 476, startPoint y: 148, endPoint x: 430, endPoint y: 178, distance: 55.2
click at [476, 148] on div "P Callback Scheduled Call Step: 1 Paul Rega America/New_York Calls Count: 0 Ind…" at bounding box center [565, 168] width 512 height 78
drag, startPoint x: 428, startPoint y: 187, endPoint x: 345, endPoint y: 190, distance: 82.6
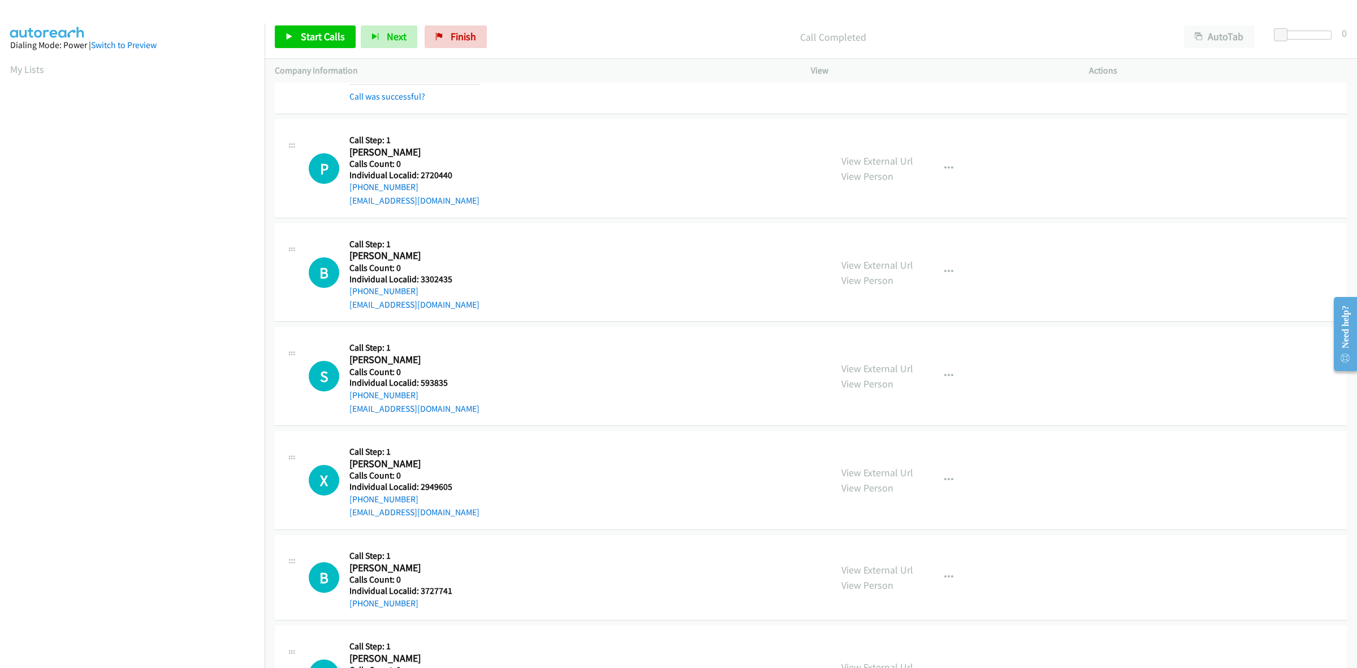
click at [345, 190] on div "P Callback Scheduled Call Step: 1 Paul Rega America/New_York Calls Count: 0 Ind…" at bounding box center [565, 168] width 512 height 78
drag, startPoint x: 455, startPoint y: 176, endPoint x: 419, endPoint y: 176, distance: 36.2
click at [419, 176] on h5 "Individual Localid: 2720440" at bounding box center [414, 175] width 130 height 11
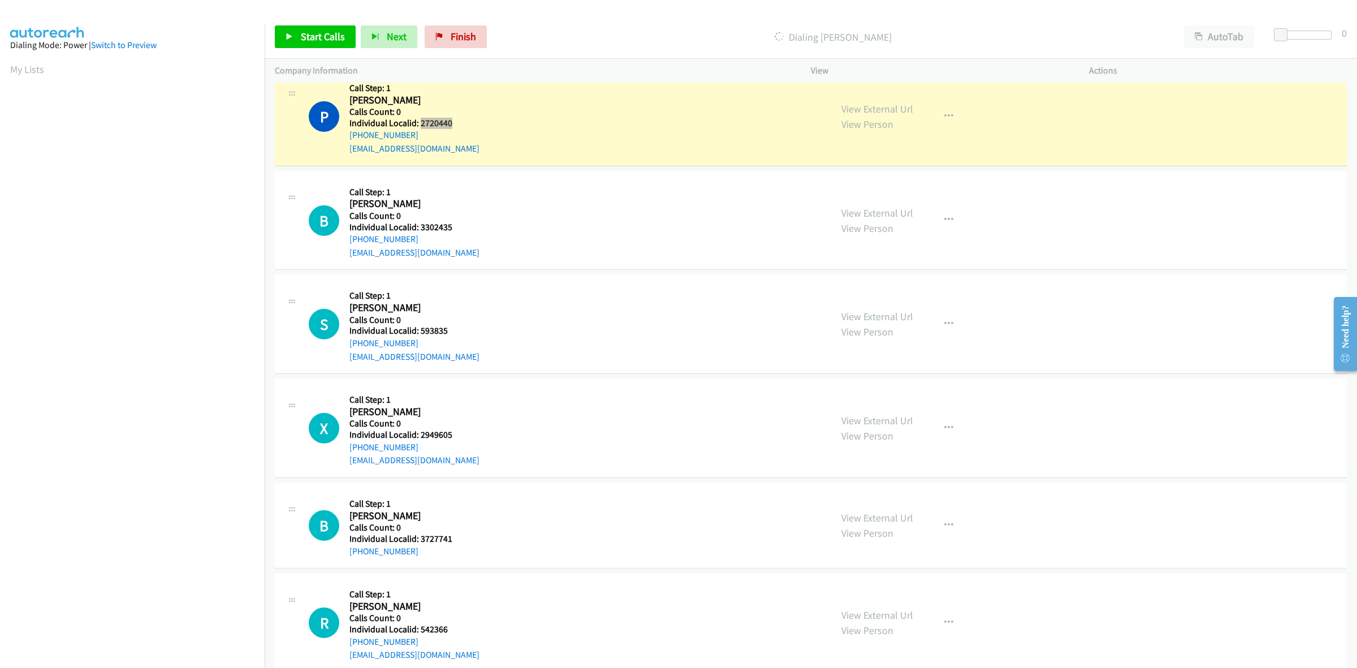
scroll to position [1837, 0]
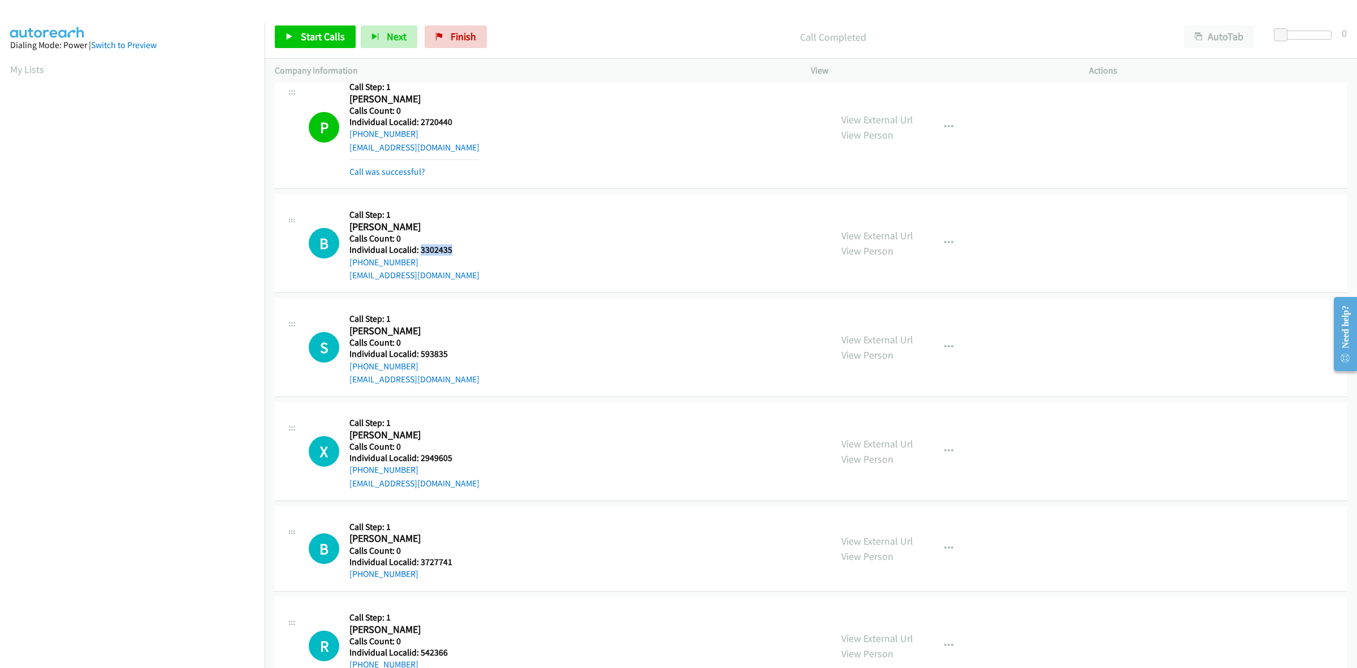
drag, startPoint x: 457, startPoint y: 250, endPoint x: 421, endPoint y: 249, distance: 35.6
click at [421, 249] on div "B Callback Scheduled Call Step: 1 Bill Moyer America/New_York Calls Count: 0 In…" at bounding box center [565, 243] width 512 height 78
drag, startPoint x: 434, startPoint y: 206, endPoint x: 416, endPoint y: 256, distance: 52.2
click at [434, 206] on div "Callback Scheduled Call Step: 1 Bill Moyer America/New_York Calls Count: 0 Indi…" at bounding box center [414, 243] width 130 height 78
drag, startPoint x: 423, startPoint y: 256, endPoint x: 354, endPoint y: 267, distance: 69.2
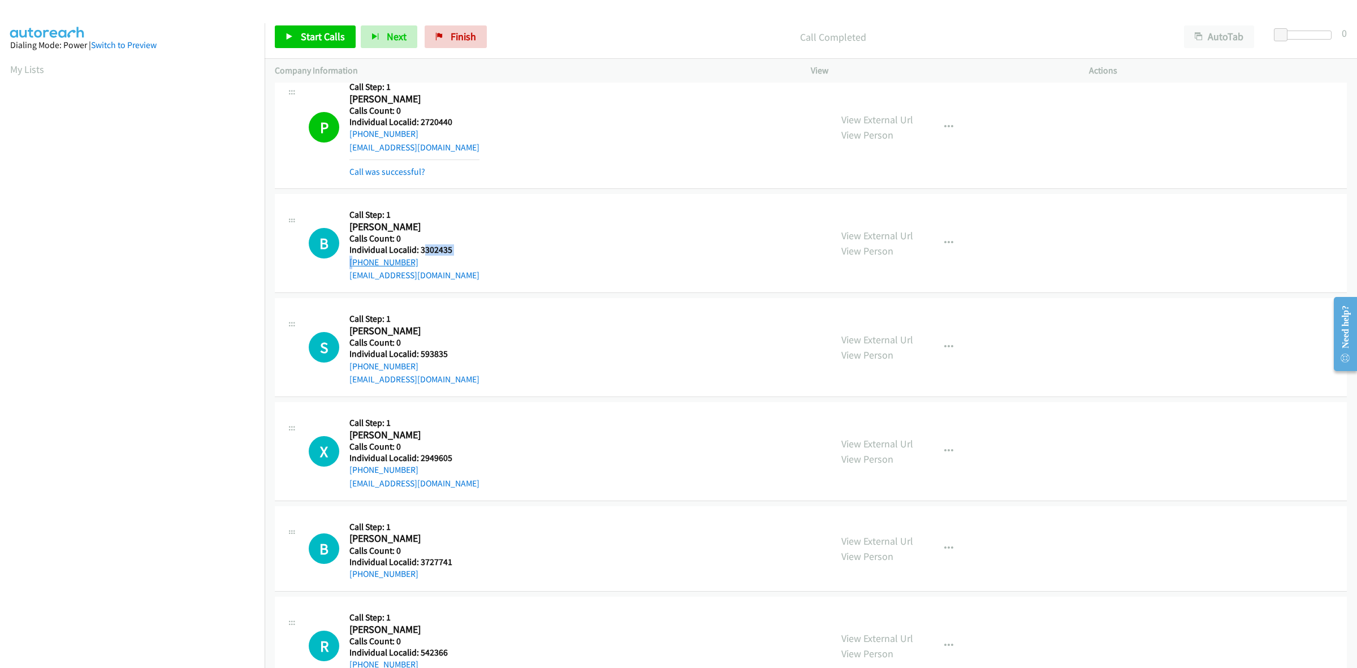
click at [354, 267] on div "Callback Scheduled Call Step: 1 Bill Moyer America/New_York Calls Count: 0 Indi…" at bounding box center [414, 243] width 130 height 78
drag, startPoint x: 509, startPoint y: 263, endPoint x: 462, endPoint y: 263, distance: 46.4
click at [509, 263] on div "B Callback Scheduled Call Step: 1 Bill Moyer America/New_York Calls Count: 0 In…" at bounding box center [565, 243] width 512 height 78
drag, startPoint x: 426, startPoint y: 263, endPoint x: 343, endPoint y: 267, distance: 83.2
click at [343, 267] on div "B Callback Scheduled Call Step: 1 Bill Moyer America/New_York Calls Count: 0 In…" at bounding box center [565, 243] width 512 height 78
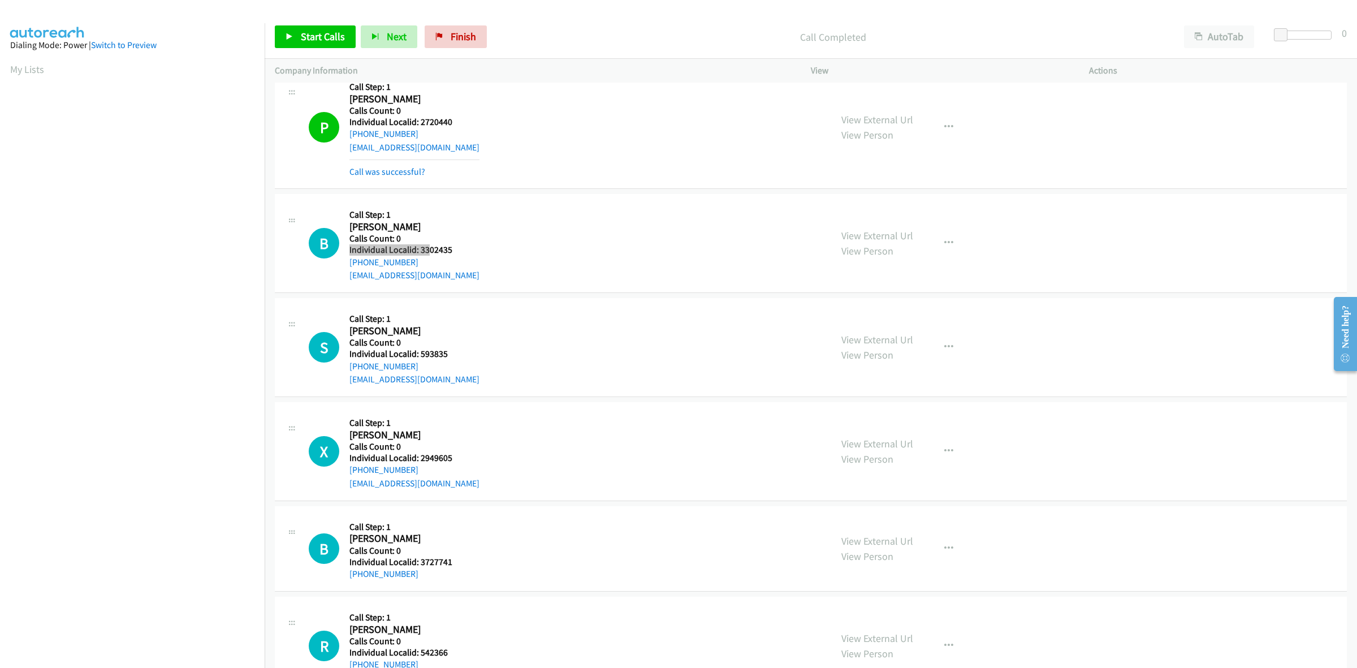
drag, startPoint x: 451, startPoint y: 244, endPoint x: 427, endPoint y: 248, distance: 24.0
click at [427, 248] on div "Callback Scheduled Call Step: 1 Bill Moyer America/New_York Calls Count: 0 Indi…" at bounding box center [414, 243] width 130 height 78
click at [462, 248] on div "B Callback Scheduled Call Step: 1 Bill Moyer America/New_York Calls Count: 0 In…" at bounding box center [565, 243] width 512 height 78
drag, startPoint x: 453, startPoint y: 249, endPoint x: 420, endPoint y: 252, distance: 34.0
click at [420, 252] on h5 "Individual Localid: 3302435" at bounding box center [414, 249] width 130 height 11
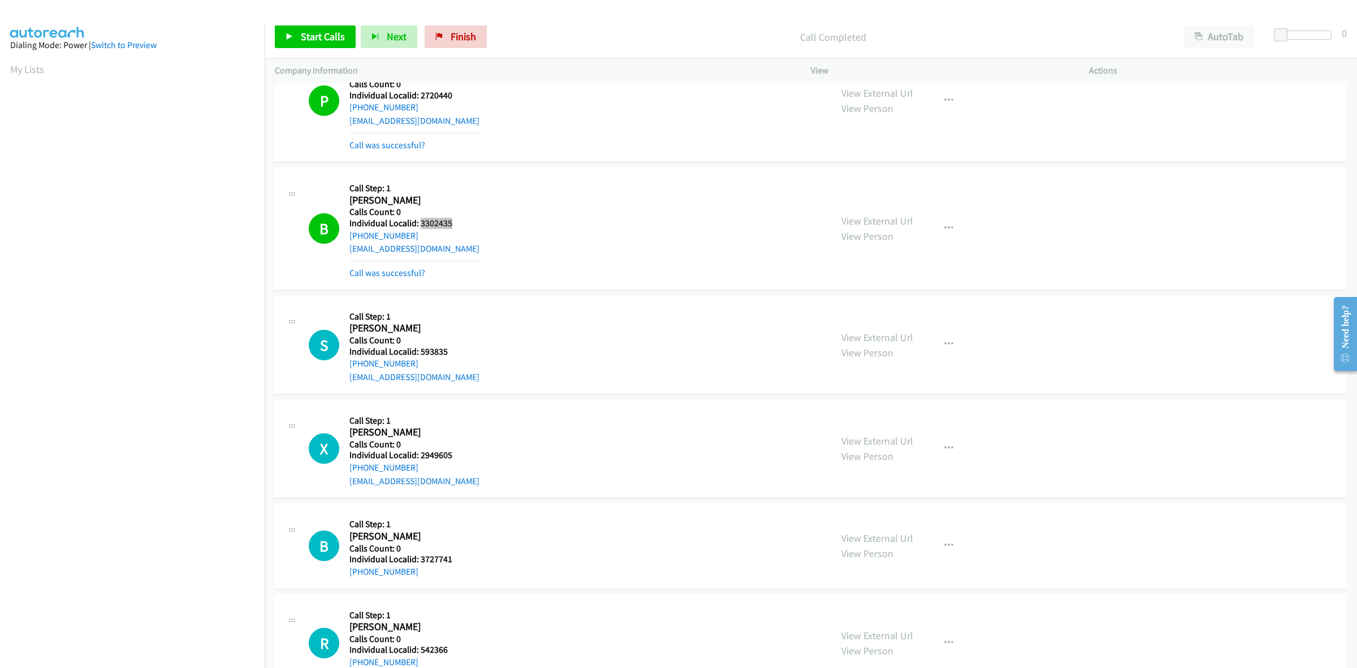
scroll to position [1961, 0]
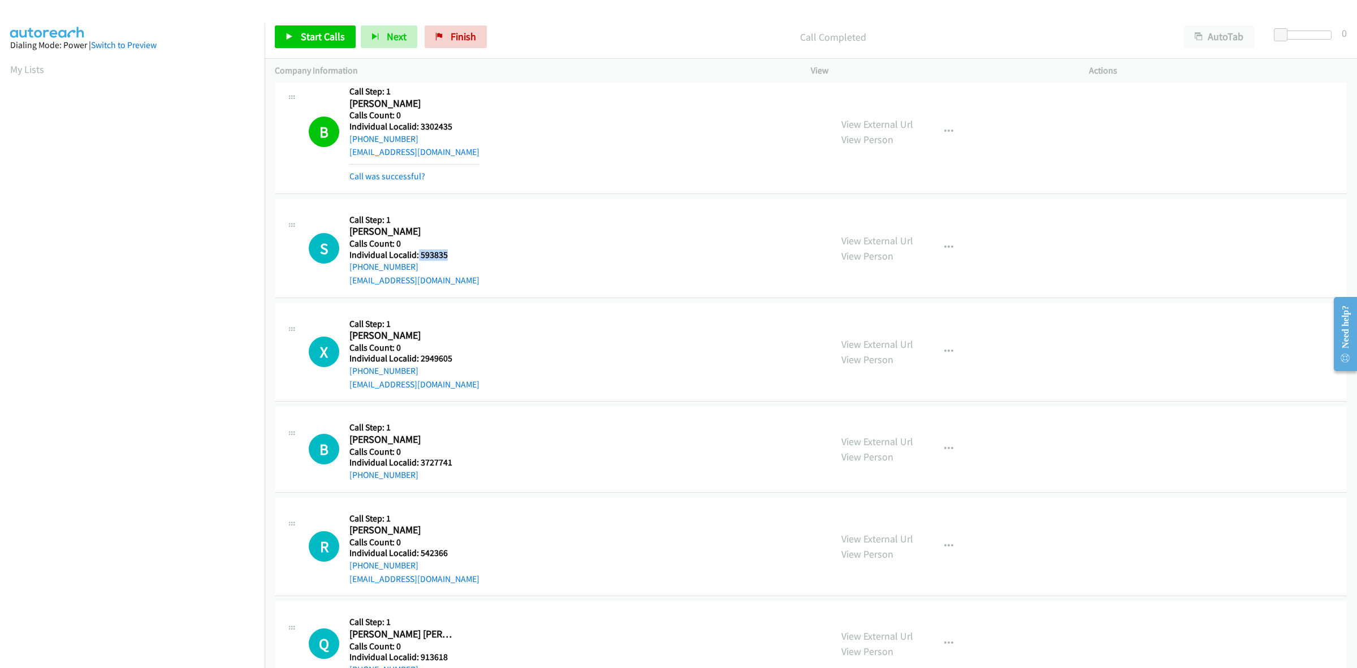
drag, startPoint x: 457, startPoint y: 252, endPoint x: 416, endPoint y: 254, distance: 40.8
click at [416, 254] on div "S Callback Scheduled Call Step: 1 Shawn Siers America/Chicago Calls Count: 0 In…" at bounding box center [565, 248] width 512 height 78
click at [462, 216] on div "S Callback Scheduled Call Step: 1 Shawn Siers America/Chicago Calls Count: 0 In…" at bounding box center [565, 248] width 512 height 78
drag, startPoint x: 420, startPoint y: 270, endPoint x: 343, endPoint y: 274, distance: 77.0
click at [343, 274] on div "S Callback Scheduled Call Step: 1 Shawn Siers America/Chicago Calls Count: 0 In…" at bounding box center [565, 248] width 512 height 78
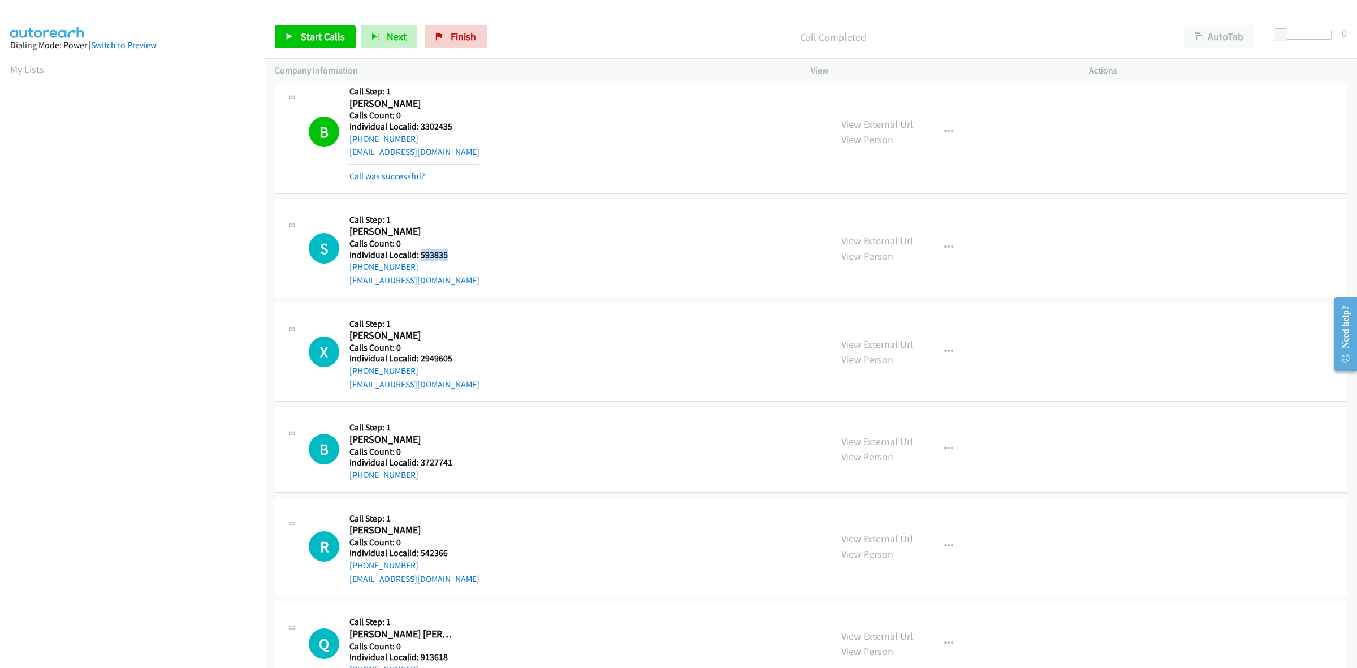
drag, startPoint x: 445, startPoint y: 257, endPoint x: 421, endPoint y: 258, distance: 23.8
click at [421, 258] on h5 "Individual Localid: 593835" at bounding box center [414, 254] width 130 height 11
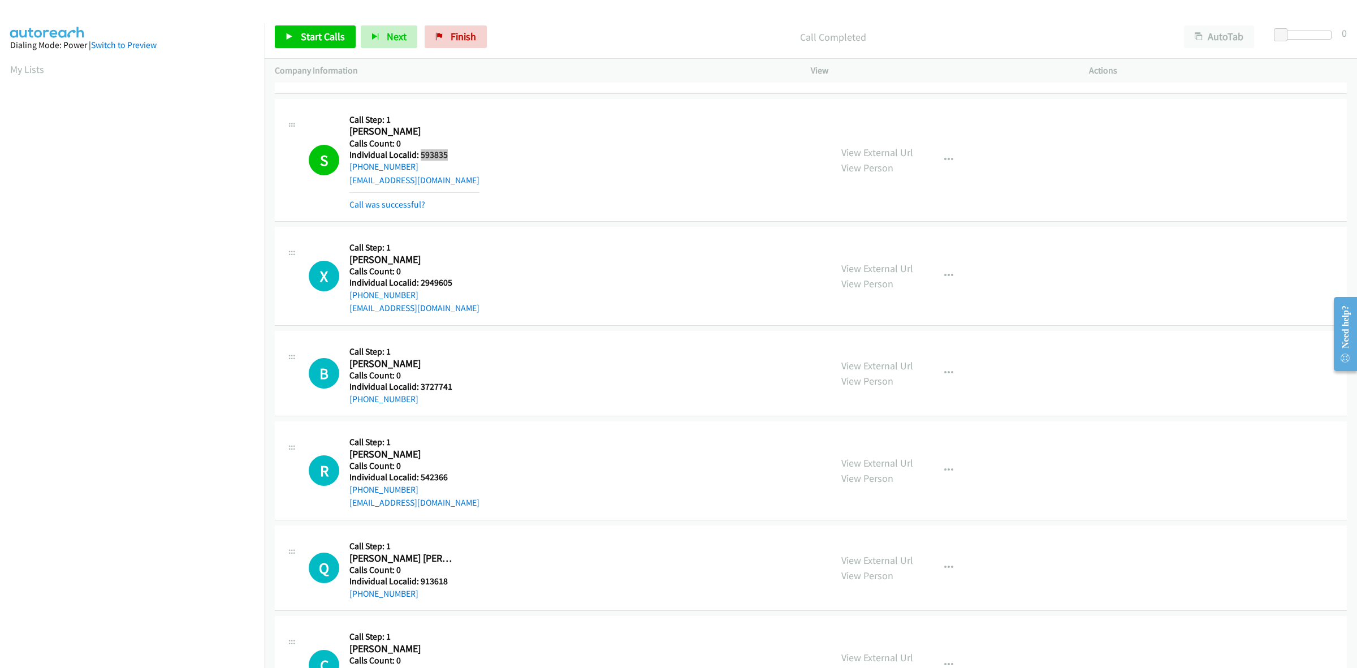
scroll to position [2102, 0]
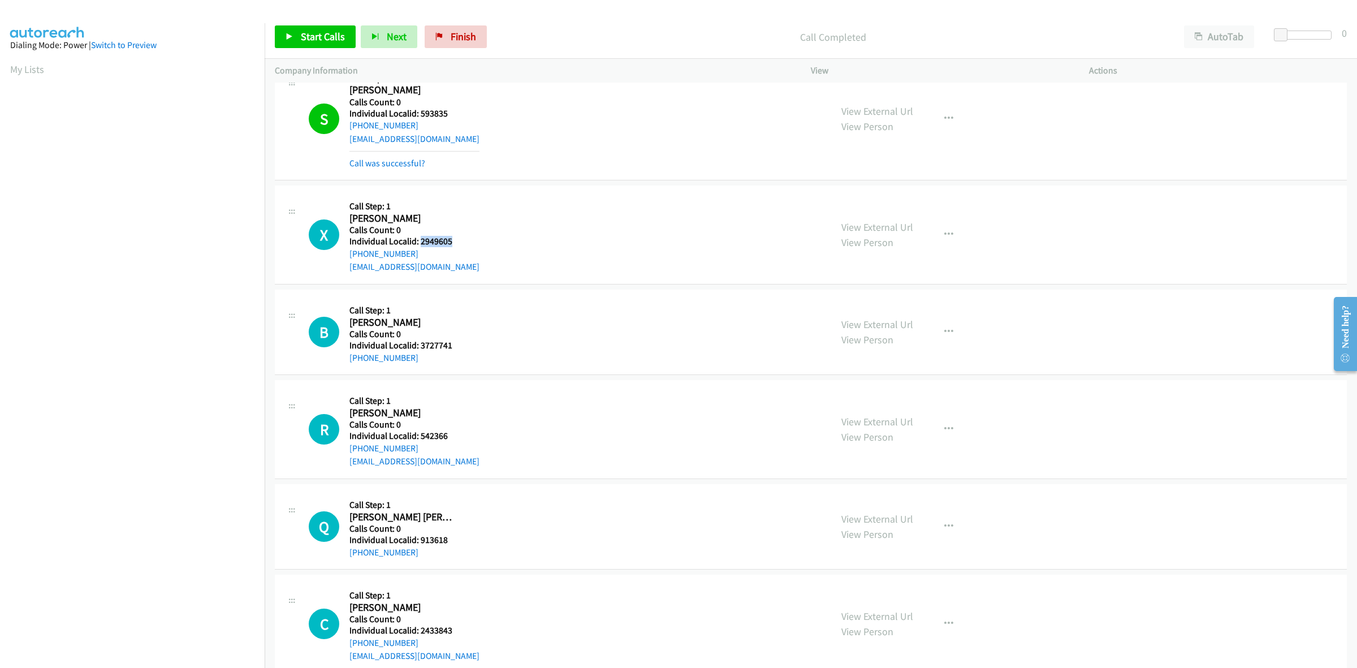
drag, startPoint x: 445, startPoint y: 241, endPoint x: 420, endPoint y: 241, distance: 24.9
click at [420, 241] on h5 "Individual Localid: 2949605" at bounding box center [414, 241] width 130 height 11
click at [945, 233] on icon "button" at bounding box center [948, 234] width 9 height 9
click at [889, 317] on link "Skip Call" at bounding box center [888, 308] width 150 height 23
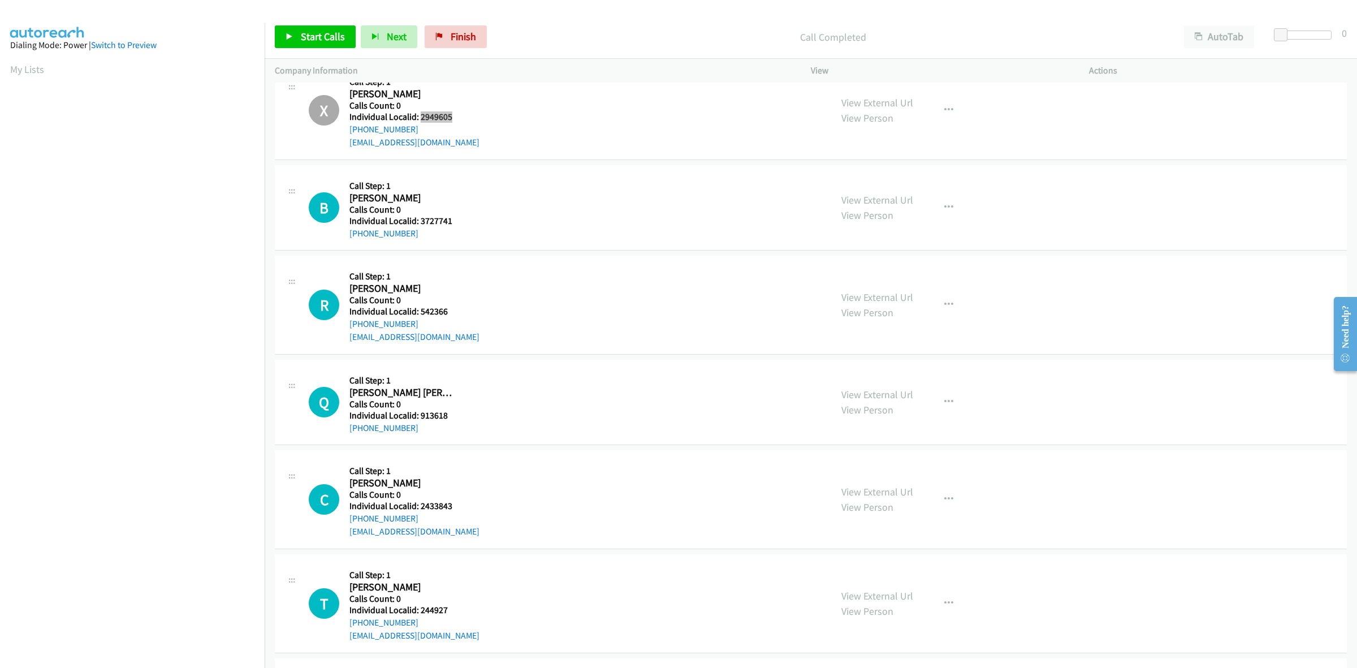
scroll to position [2261, 0]
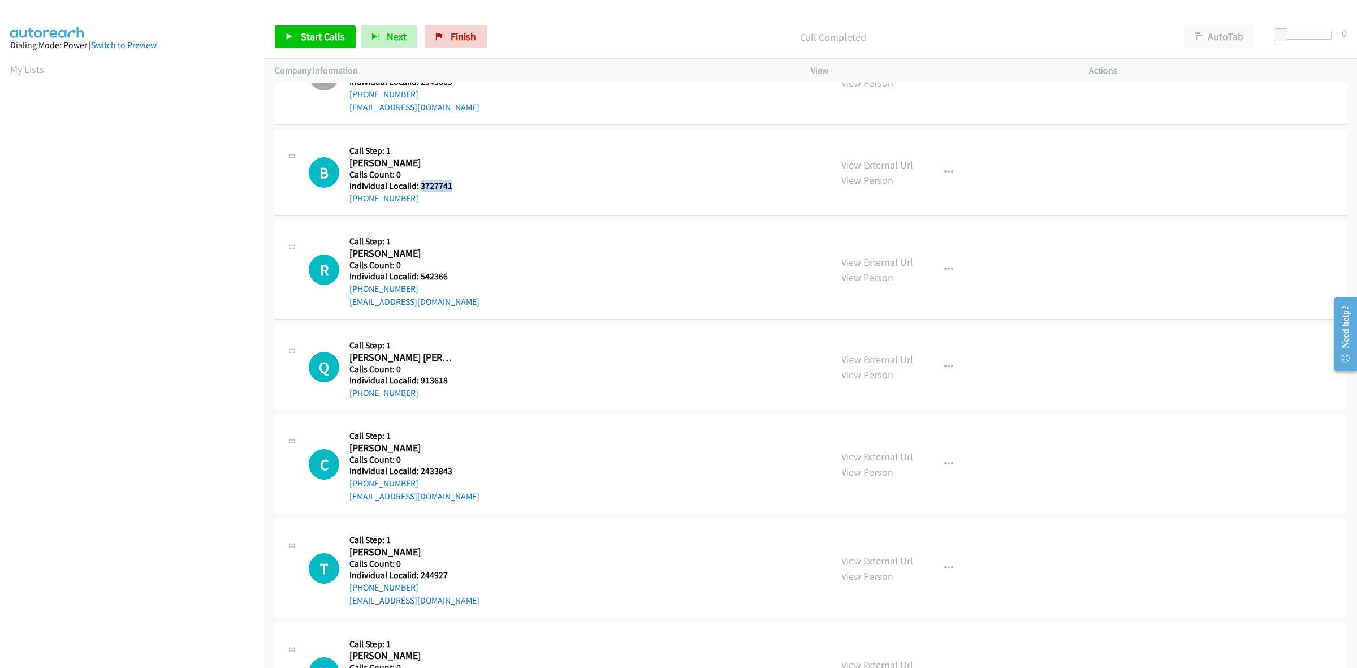
drag, startPoint x: 461, startPoint y: 184, endPoint x: 421, endPoint y: 187, distance: 39.7
click at [421, 187] on div "B Callback Scheduled Call Step: 1 Bailey Vaughn America/New_York Calls Count: 0…" at bounding box center [565, 172] width 512 height 64
click at [434, 165] on h2 "Bailey Vaughn" at bounding box center [402, 163] width 106 height 13
drag, startPoint x: 425, startPoint y: 204, endPoint x: 348, endPoint y: 202, distance: 76.9
click at [348, 202] on div "B Callback Scheduled Call Step: 1 Bailey Vaughn America/New_York Calls Count: 0…" at bounding box center [565, 172] width 512 height 64
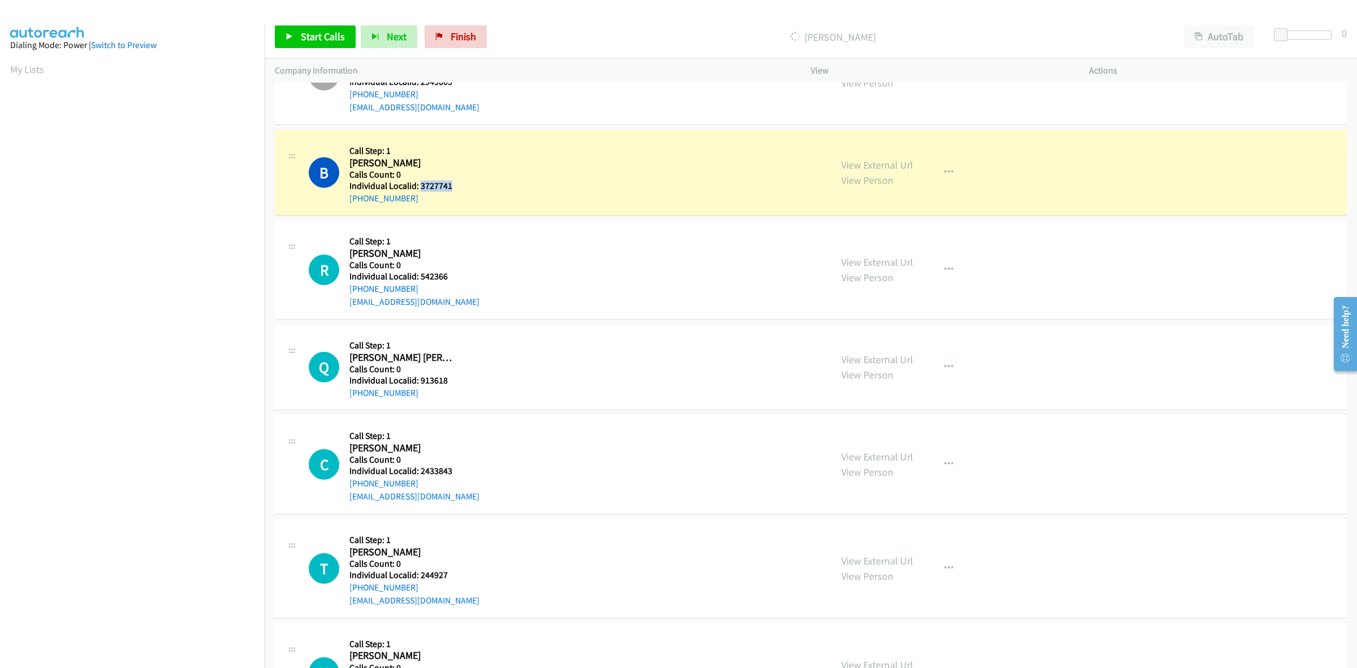
drag, startPoint x: 453, startPoint y: 184, endPoint x: 420, endPoint y: 189, distance: 33.8
click at [420, 189] on h5 "Individual Localid: 3727741" at bounding box center [402, 185] width 106 height 11
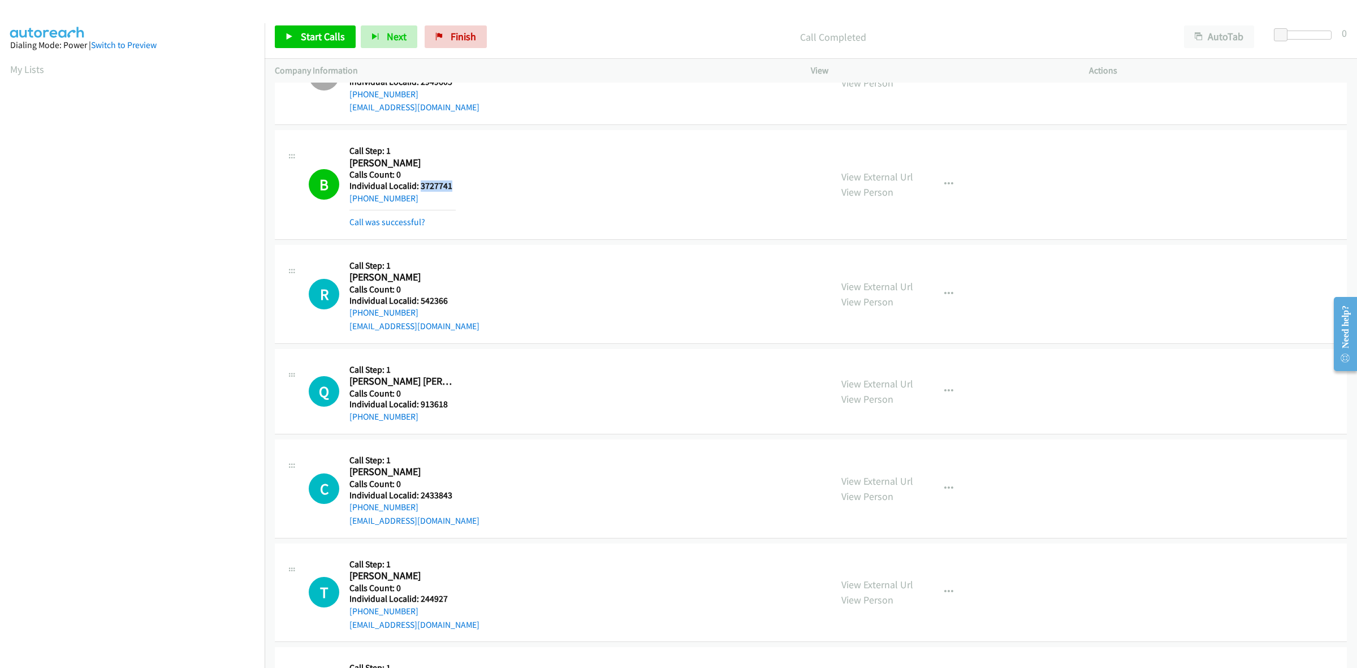
click at [38, 75] on section "My Lists" at bounding box center [132, 69] width 244 height 15
click at [33, 67] on link "My Lists" at bounding box center [27, 69] width 34 height 13
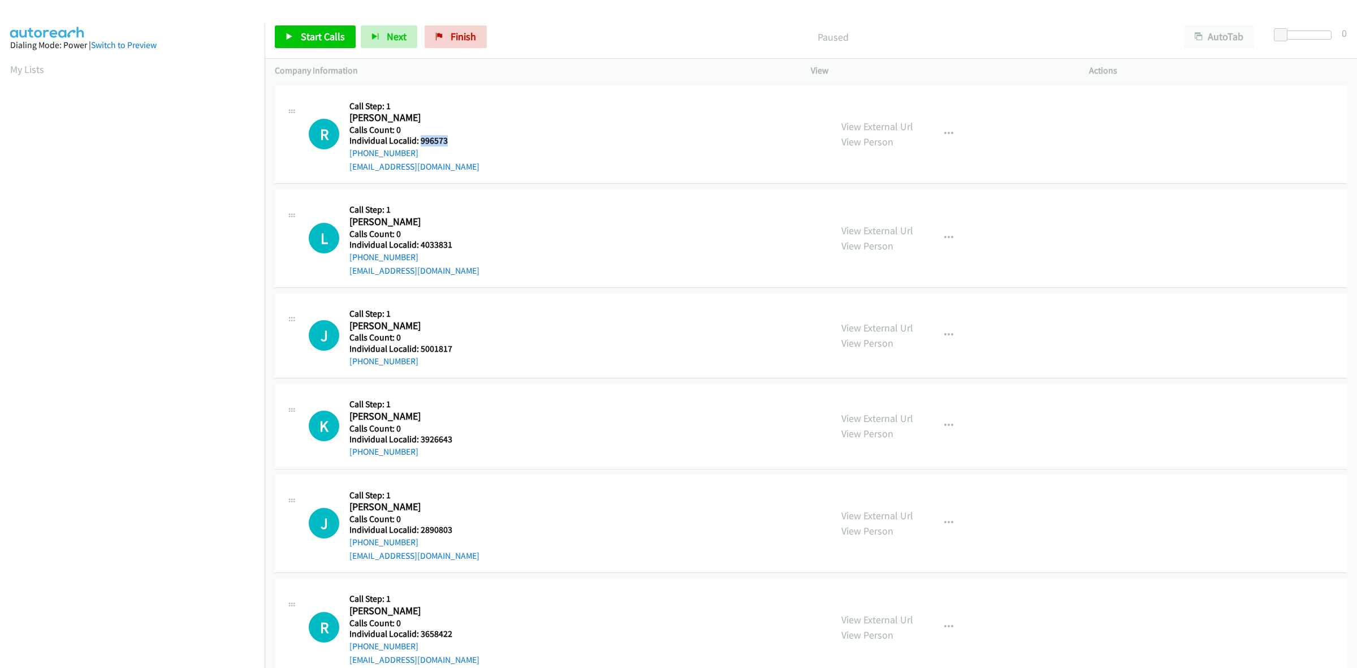
drag, startPoint x: 453, startPoint y: 140, endPoint x: 420, endPoint y: 142, distance: 32.9
click at [420, 142] on h5 "Individual Localid: 996573" at bounding box center [414, 140] width 130 height 11
copy h5 "996573"
click at [461, 132] on div "R Callback Scheduled Call Step: 1 [PERSON_NAME] America/[GEOGRAPHIC_DATA] Calls…" at bounding box center [565, 135] width 512 height 78
drag, startPoint x: 418, startPoint y: 152, endPoint x: 370, endPoint y: 150, distance: 48.1
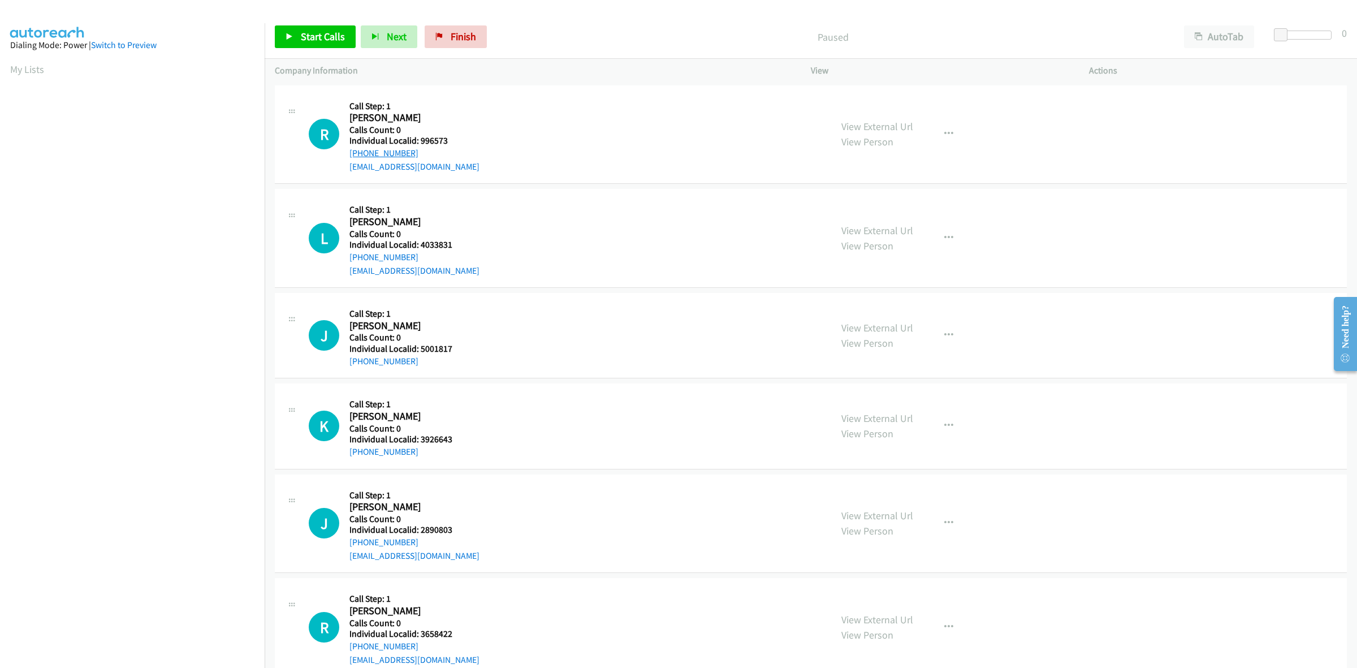
click at [344, 156] on div "R Callback Scheduled Call Step: 1 [PERSON_NAME] America/[GEOGRAPHIC_DATA] Calls…" at bounding box center [565, 135] width 512 height 78
copy link "[PHONE_NUMBER]"
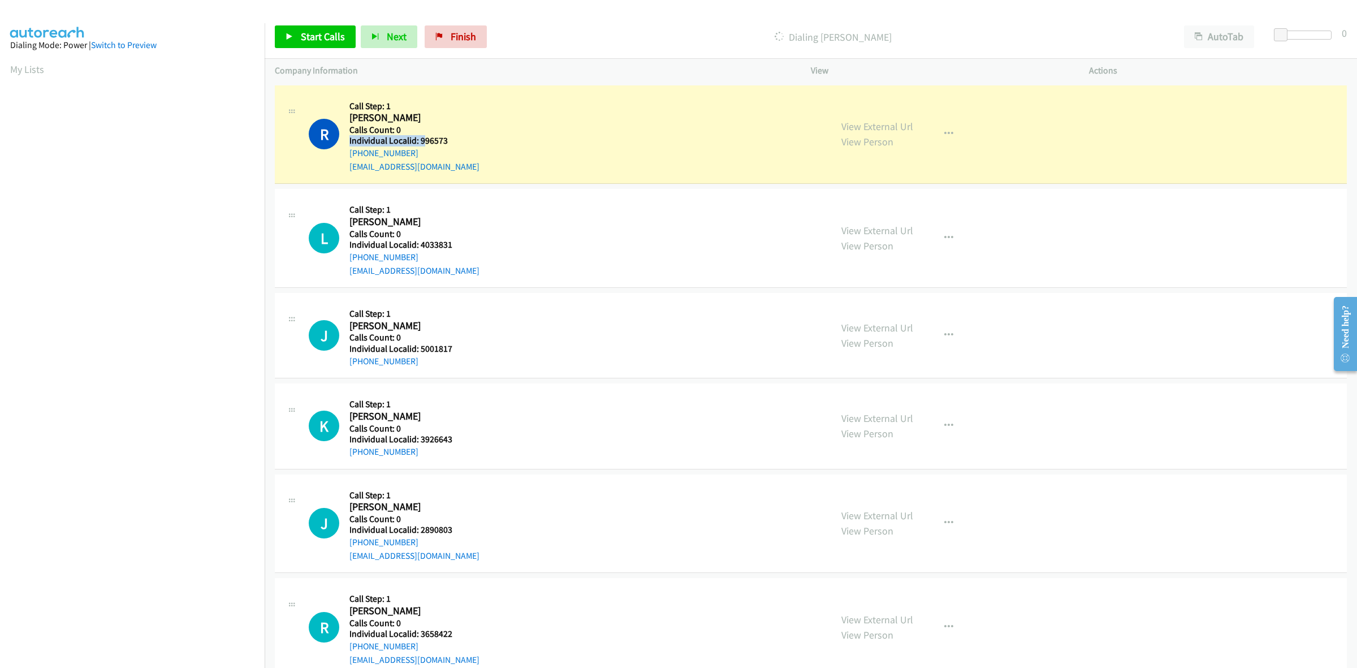
drag, startPoint x: 438, startPoint y: 135, endPoint x: 451, endPoint y: 136, distance: 12.6
click at [426, 137] on div "Callback Scheduled Call Step: 1 [PERSON_NAME] America/[GEOGRAPHIC_DATA] Calls C…" at bounding box center [414, 135] width 130 height 78
click at [453, 136] on h5 "Individual Localid: 996573" at bounding box center [414, 140] width 130 height 11
drag, startPoint x: 450, startPoint y: 139, endPoint x: 420, endPoint y: 140, distance: 30.6
click at [420, 140] on h5 "Individual Localid: 996573" at bounding box center [414, 140] width 130 height 11
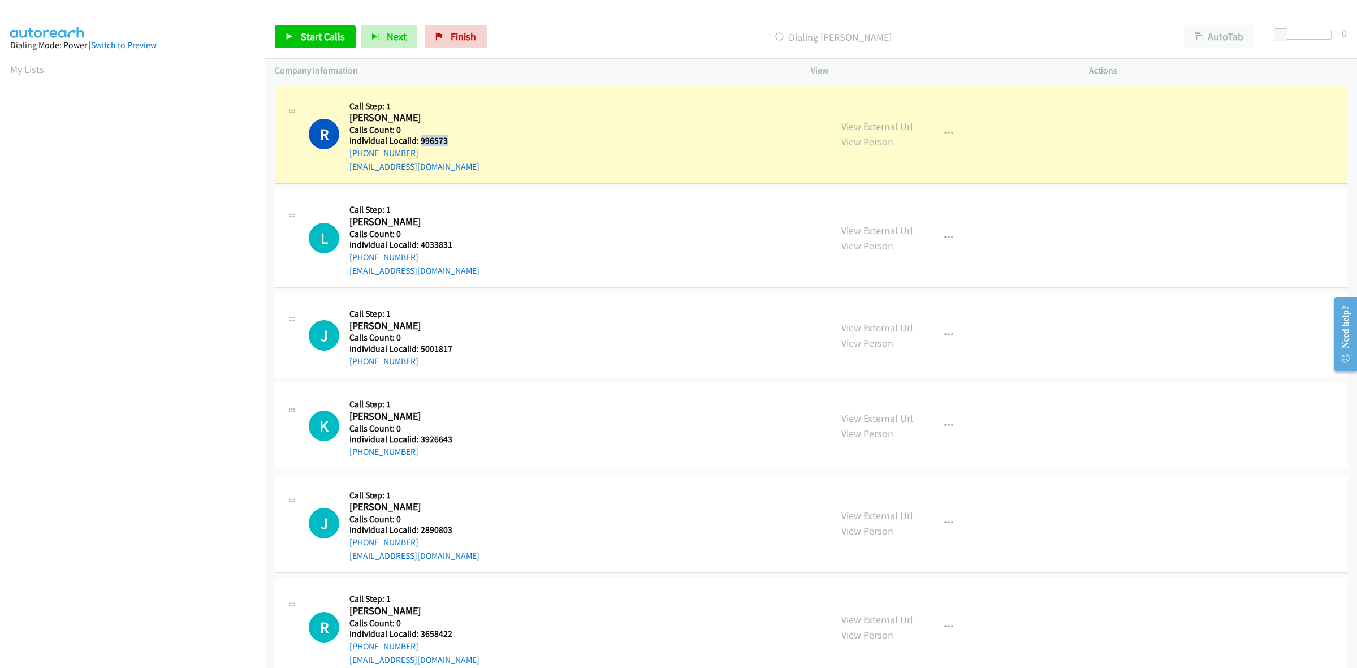
copy h5 "996573"
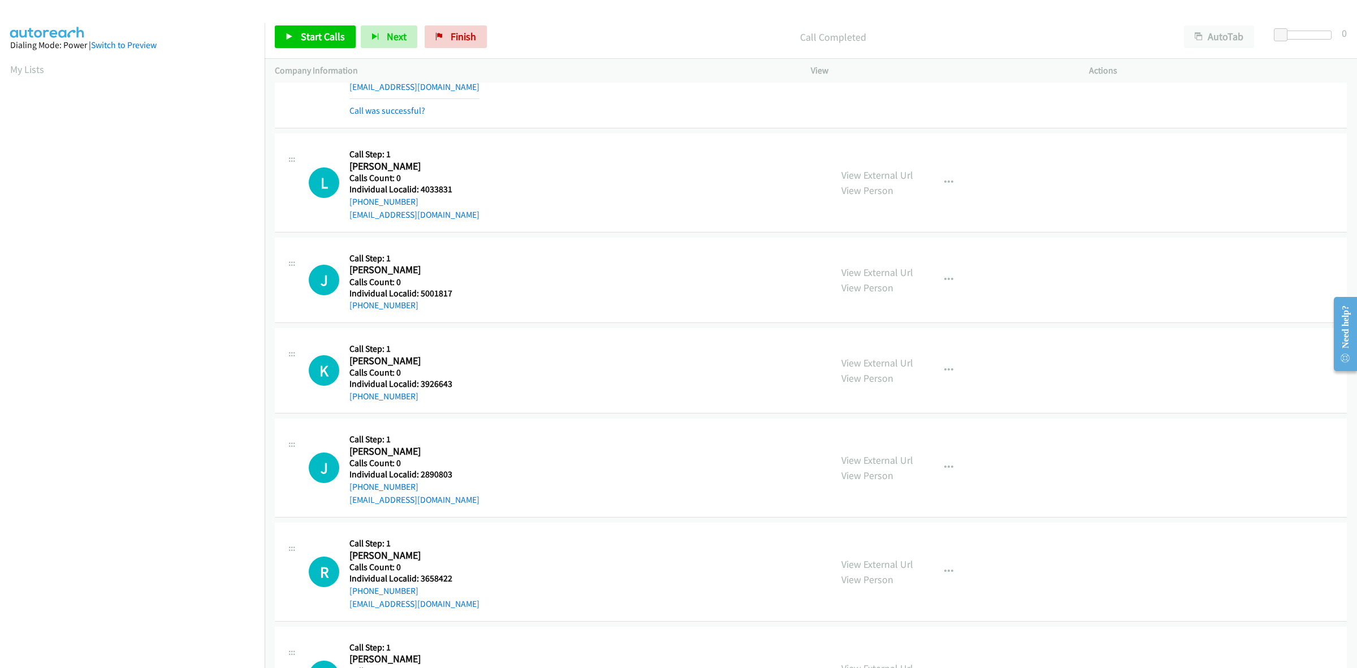
scroll to position [88, 0]
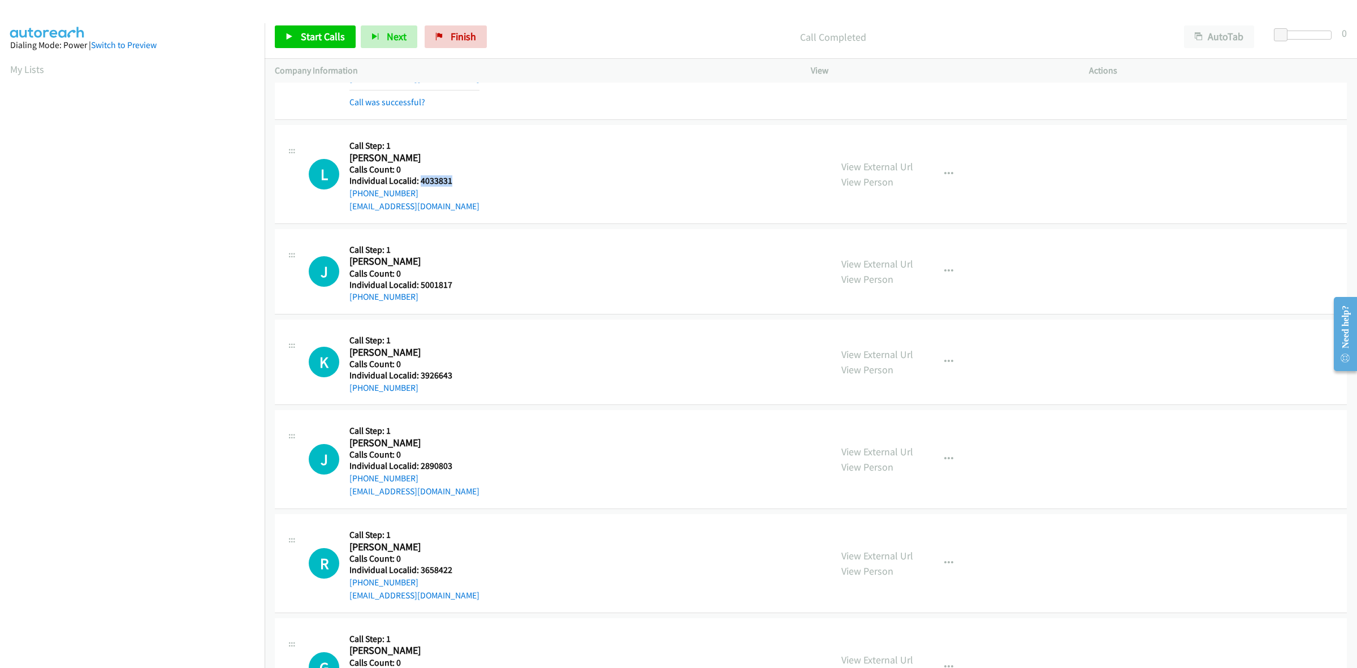
drag, startPoint x: 456, startPoint y: 181, endPoint x: 419, endPoint y: 182, distance: 37.3
click at [419, 182] on div "L Callback Scheduled Call Step: 1 Logan Sheftal America/Los_Angeles Calls Count…" at bounding box center [565, 174] width 512 height 78
copy h5 "4033831"
click at [521, 137] on div "L Callback Scheduled Call Step: 1 Logan Sheftal America/Los_Angeles Calls Count…" at bounding box center [565, 174] width 512 height 78
drag, startPoint x: 414, startPoint y: 193, endPoint x: 340, endPoint y: 198, distance: 74.3
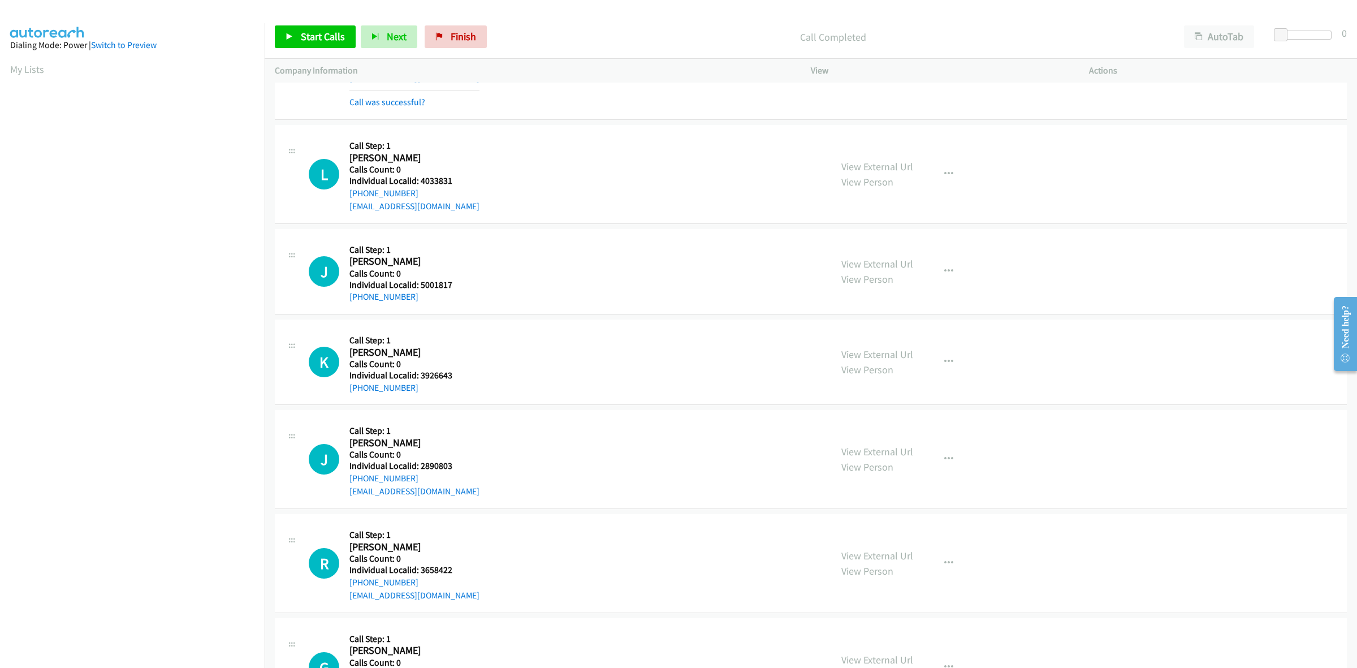
click at [340, 198] on div "L Callback Scheduled Call Step: 1 Logan Sheftal America/Los_Angeles Calls Count…" at bounding box center [565, 174] width 512 height 78
copy link "+1 916-275-5451"
drag, startPoint x: 457, startPoint y: 179, endPoint x: 420, endPoint y: 180, distance: 36.8
click at [420, 180] on div "L Callback Scheduled Call Step: 1 Logan Sheftal America/Los_Angeles Calls Count…" at bounding box center [565, 174] width 512 height 78
copy h5 "4033831"
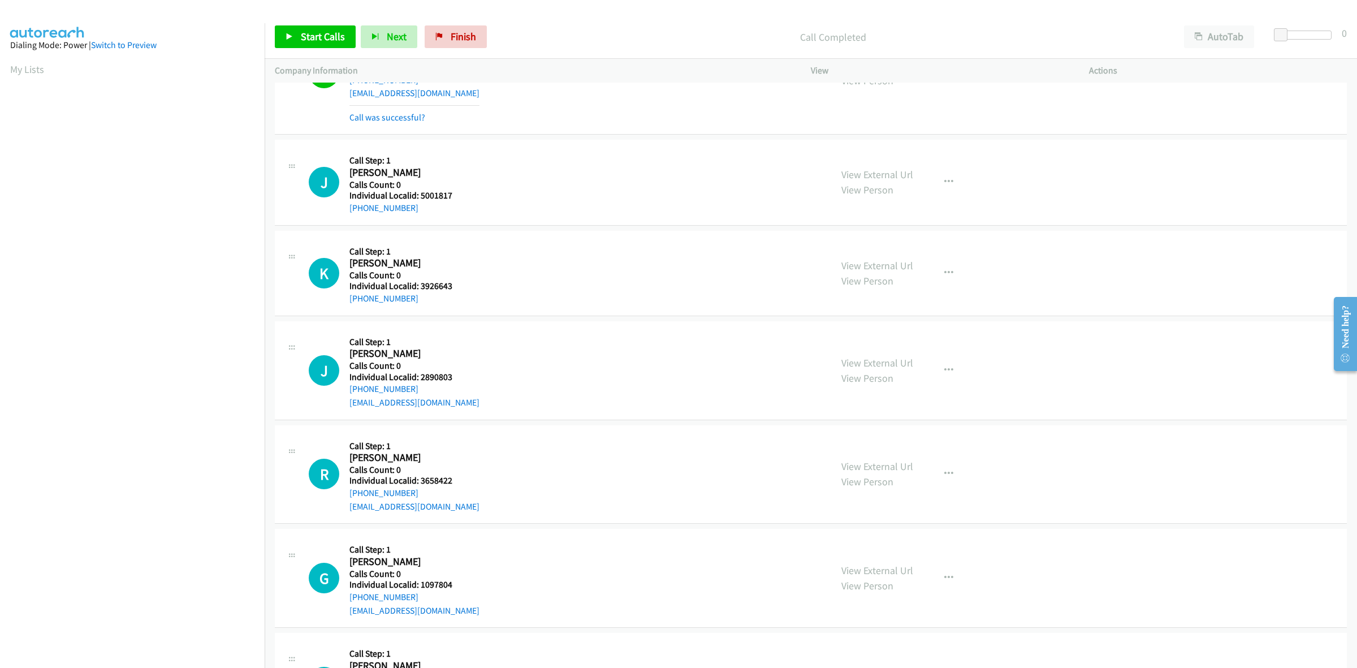
scroll to position [212, 0]
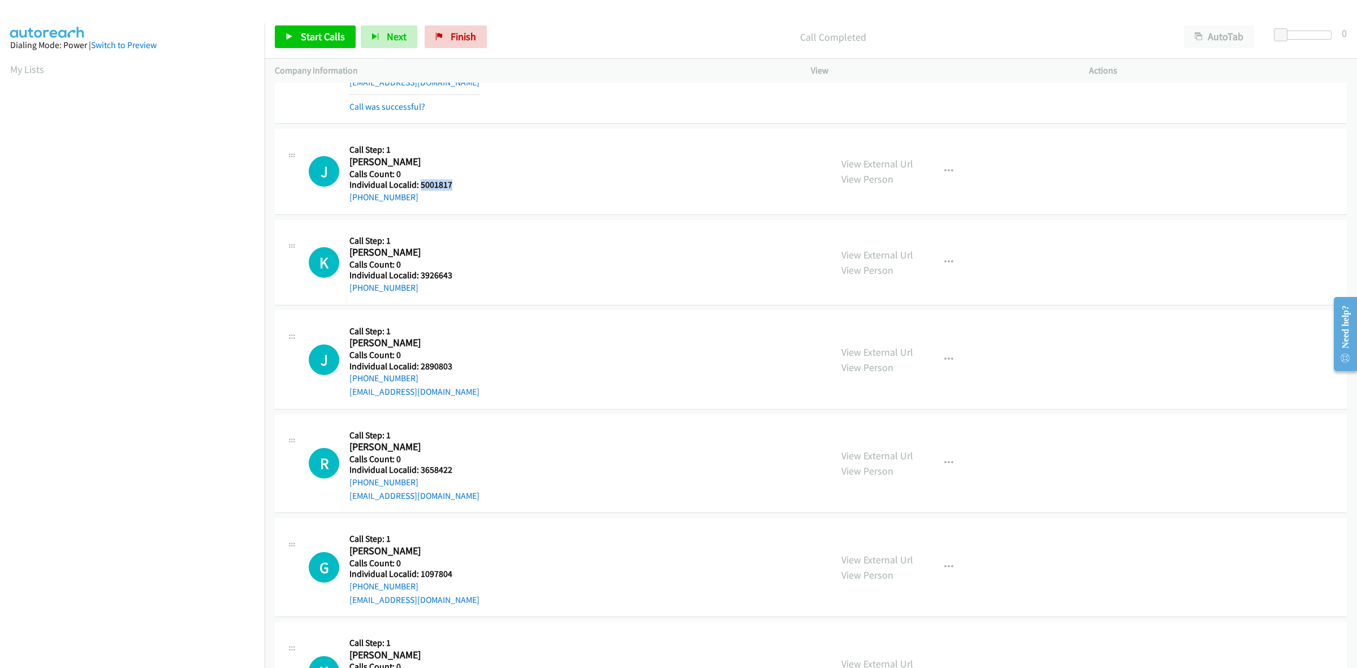
drag, startPoint x: 453, startPoint y: 183, endPoint x: 418, endPoint y: 185, distance: 35.1
click at [418, 185] on div "J Callback Scheduled Call Step: 1 Joseph Fowler America/New_York Calls Count: 0…" at bounding box center [565, 171] width 512 height 64
copy h5 "5001817"
click at [951, 166] on button "button" at bounding box center [948, 171] width 31 height 23
click at [889, 241] on link "Skip Call" at bounding box center [888, 245] width 150 height 23
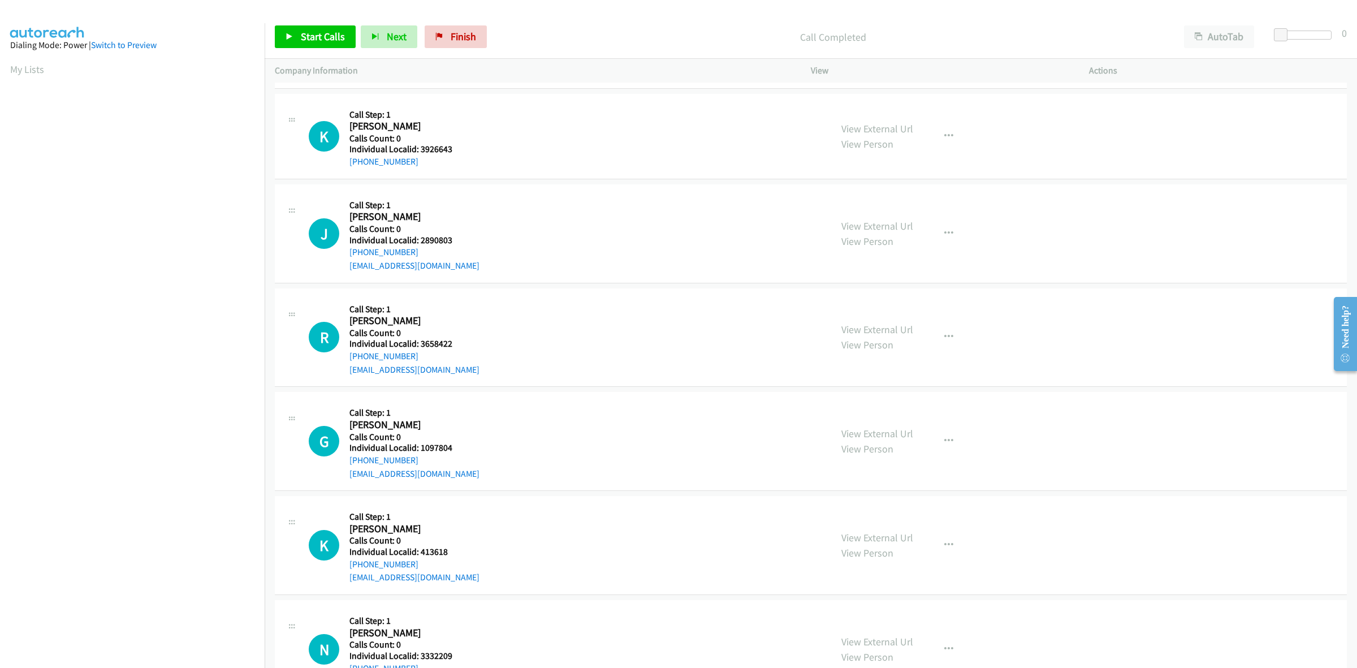
scroll to position [371, 0]
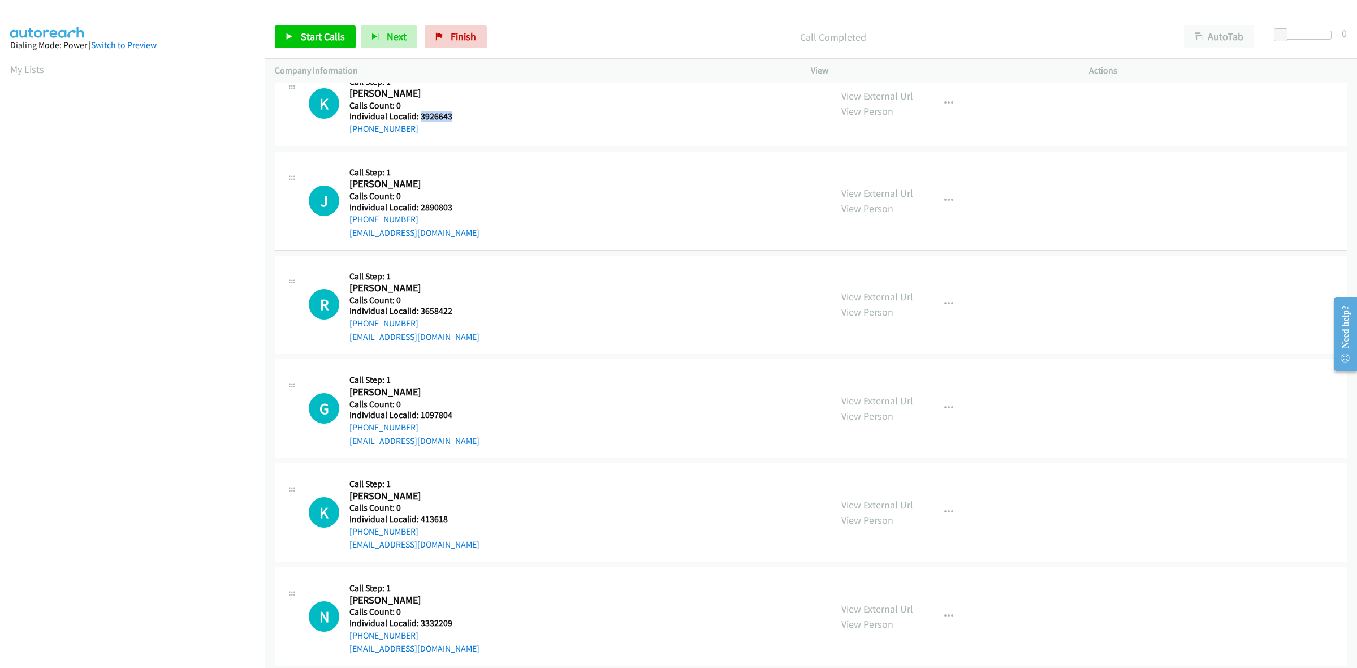
drag, startPoint x: 461, startPoint y: 112, endPoint x: 420, endPoint y: 119, distance: 41.9
click at [420, 119] on div "K Callback Scheduled Call Step: 1 Krissy Pankey America/Los_Angeles Calls Count…" at bounding box center [565, 103] width 512 height 64
copy h5 "3926643"
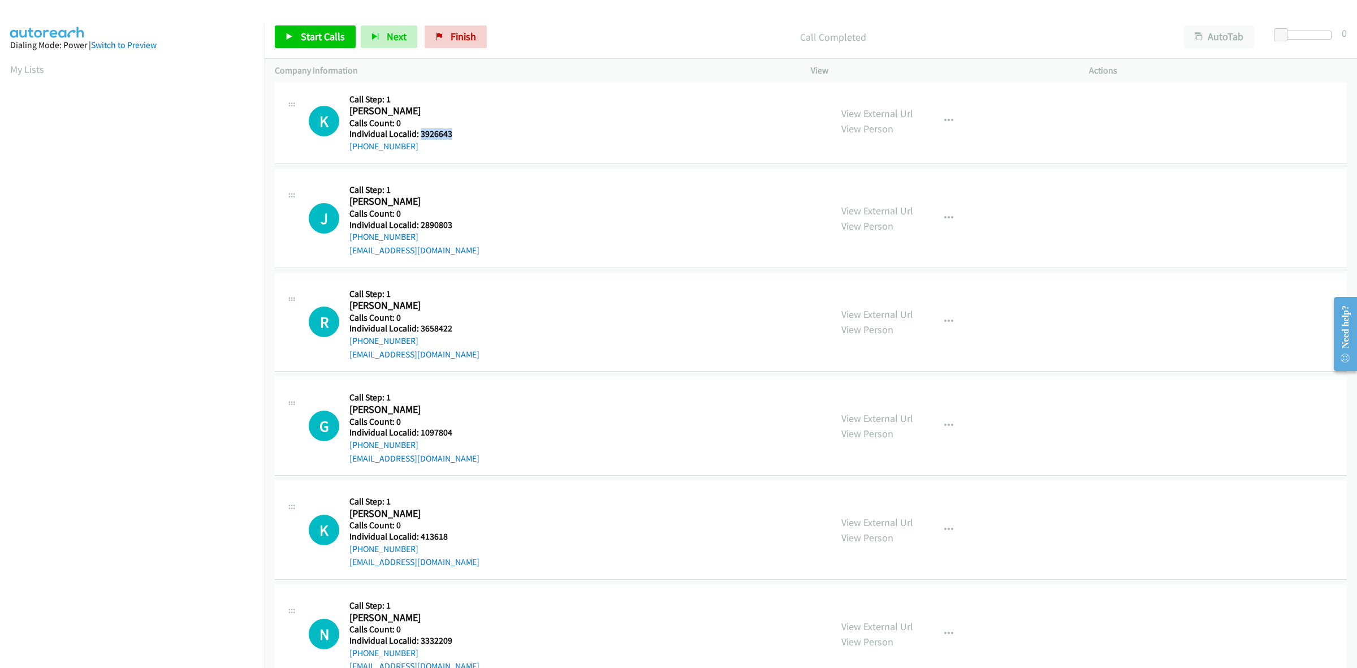
scroll to position [335, 0]
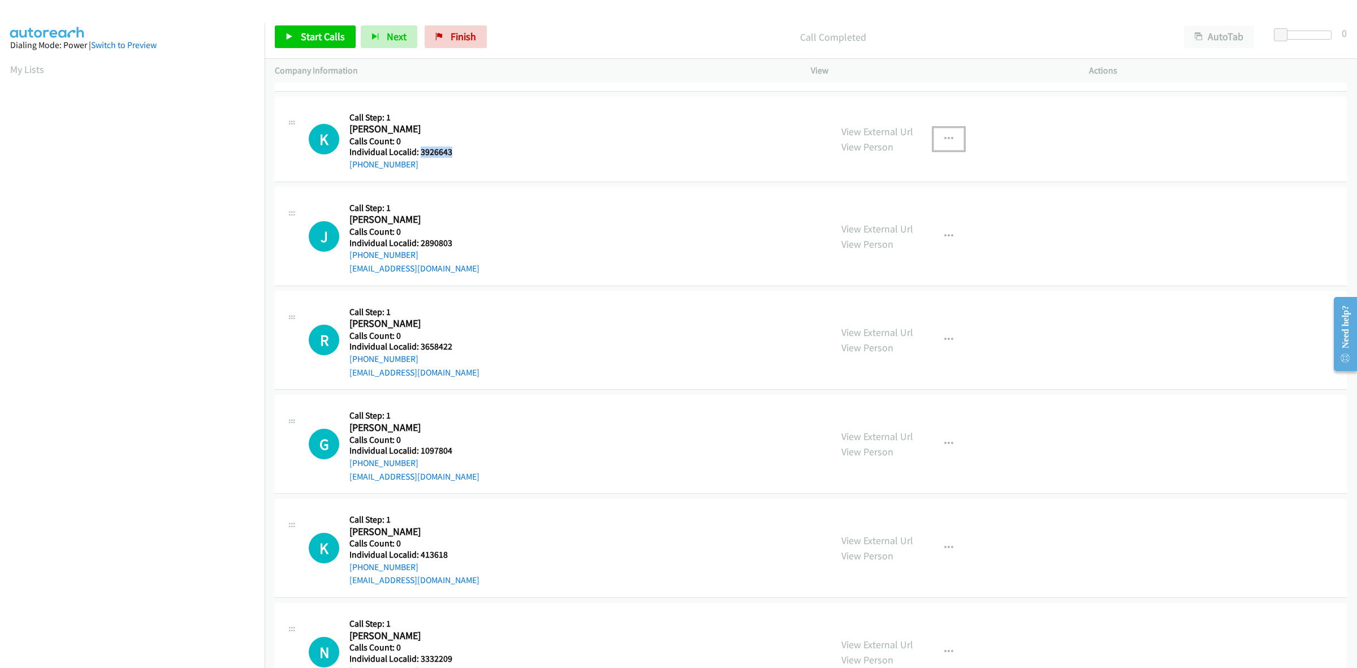
click at [947, 139] on icon "button" at bounding box center [948, 139] width 9 height 9
click at [914, 210] on link "Skip Call" at bounding box center [888, 212] width 150 height 23
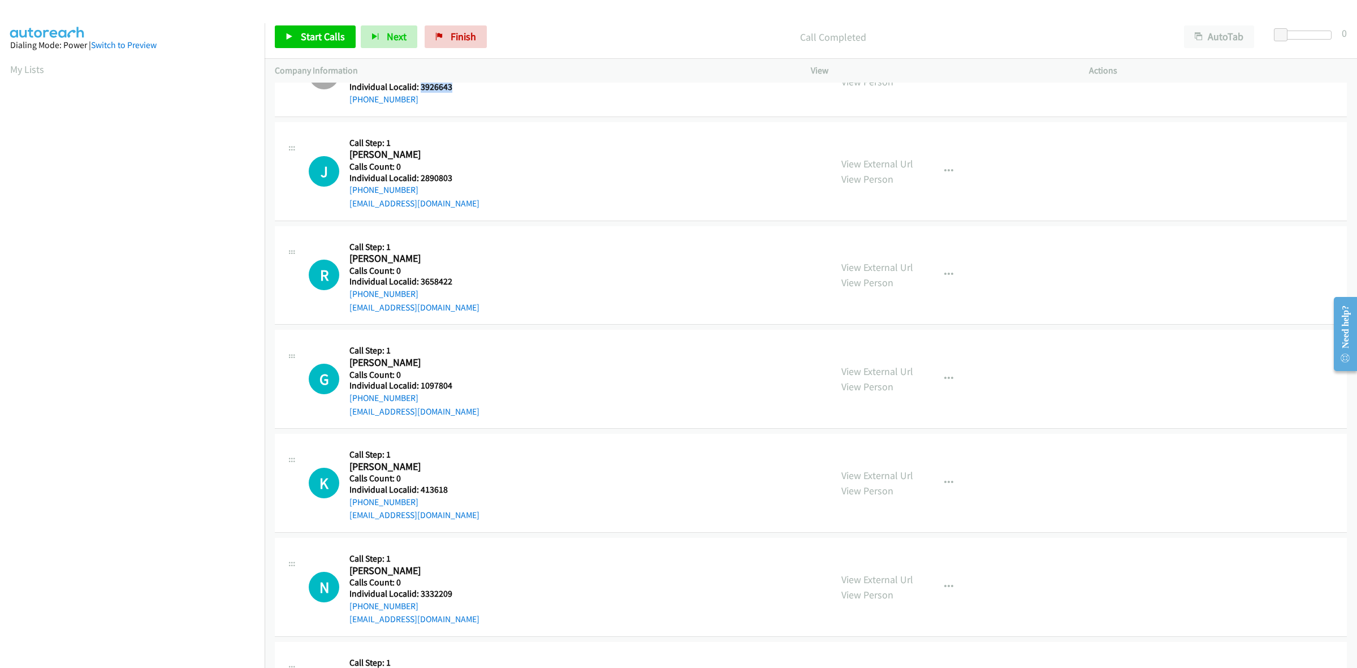
scroll to position [406, 0]
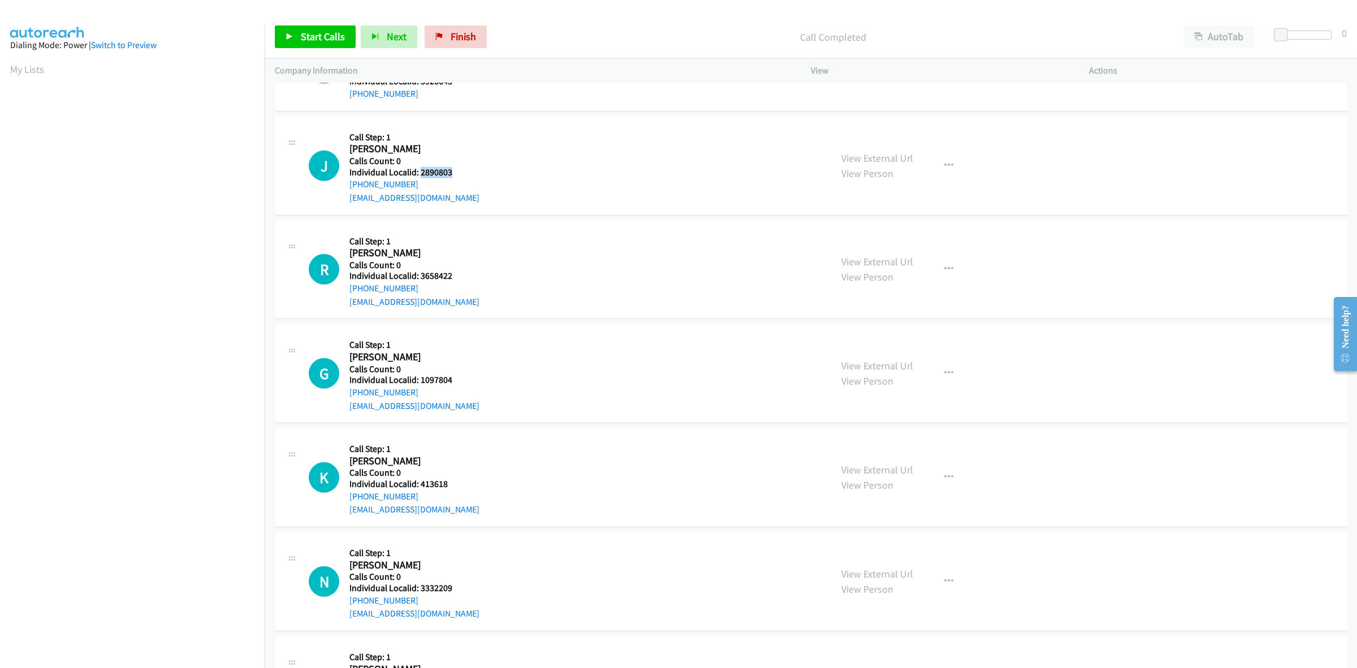
drag, startPoint x: 456, startPoint y: 176, endPoint x: 420, endPoint y: 170, distance: 36.7
click at [420, 170] on div "J Callback Scheduled Call Step: 1 Jesse Marshall America/Denver Calls Count: 0 …" at bounding box center [565, 166] width 512 height 78
copy h5 "2890803"
click at [948, 167] on button "button" at bounding box center [948, 165] width 31 height 23
click at [877, 241] on link "Skip Call" at bounding box center [888, 239] width 150 height 23
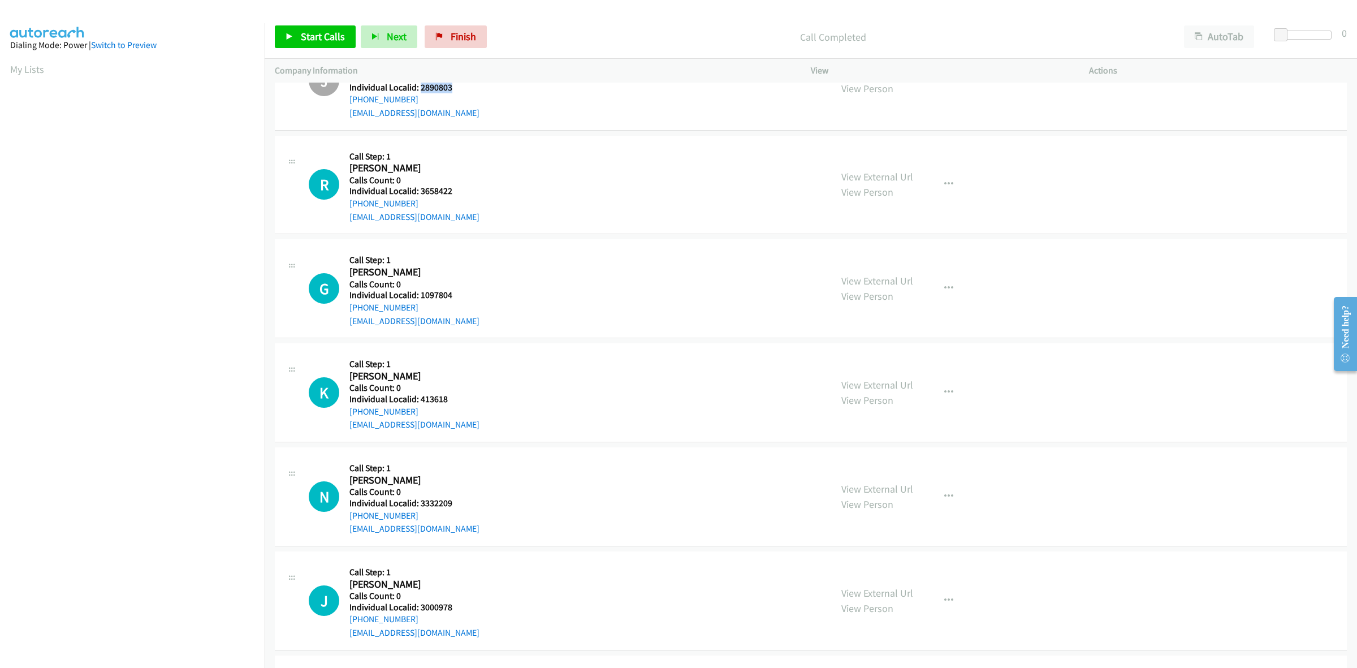
scroll to position [530, 0]
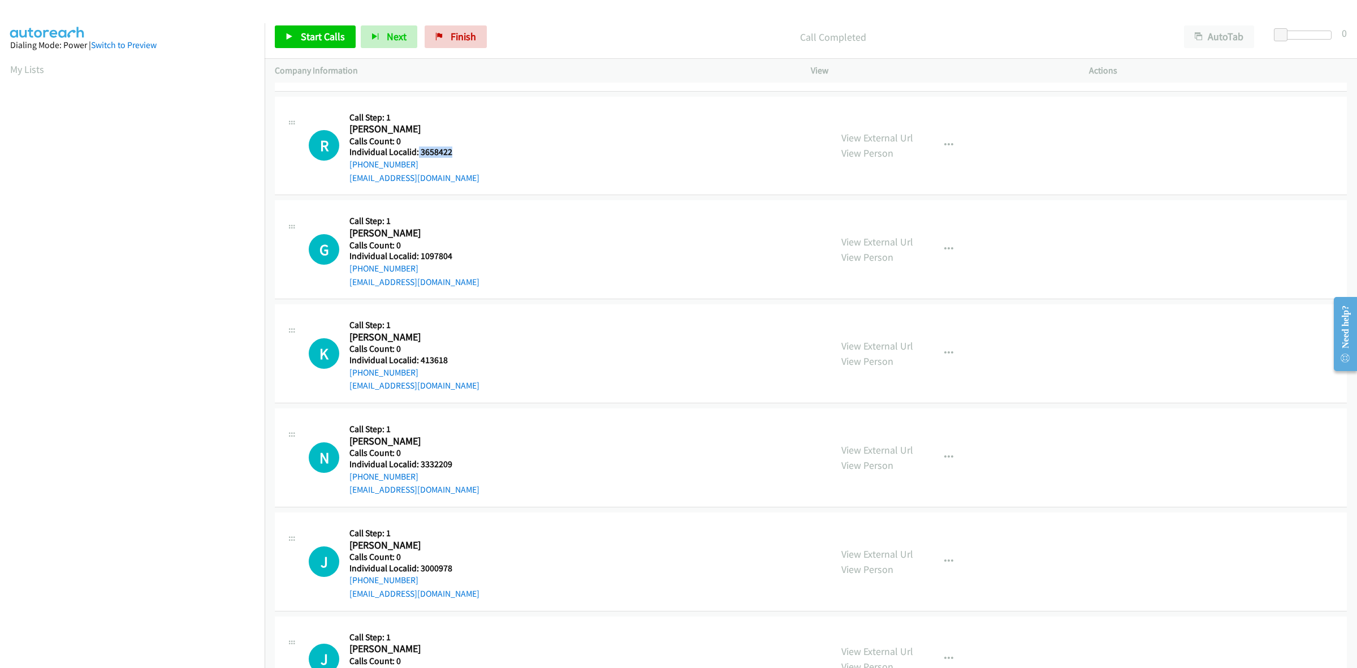
drag, startPoint x: 459, startPoint y: 153, endPoint x: 417, endPoint y: 154, distance: 41.9
click at [417, 154] on div "R Callback Scheduled Call Step: 1 Robert Poquechoque America/New_York Calls Cou…" at bounding box center [565, 146] width 512 height 78
copy h5 "3658422"
drag, startPoint x: 600, startPoint y: 170, endPoint x: 594, endPoint y: 170, distance: 6.2
click at [600, 170] on div "R Callback Scheduled Call Step: 1 Robert Poquechoque America/New_York Calls Cou…" at bounding box center [565, 146] width 512 height 78
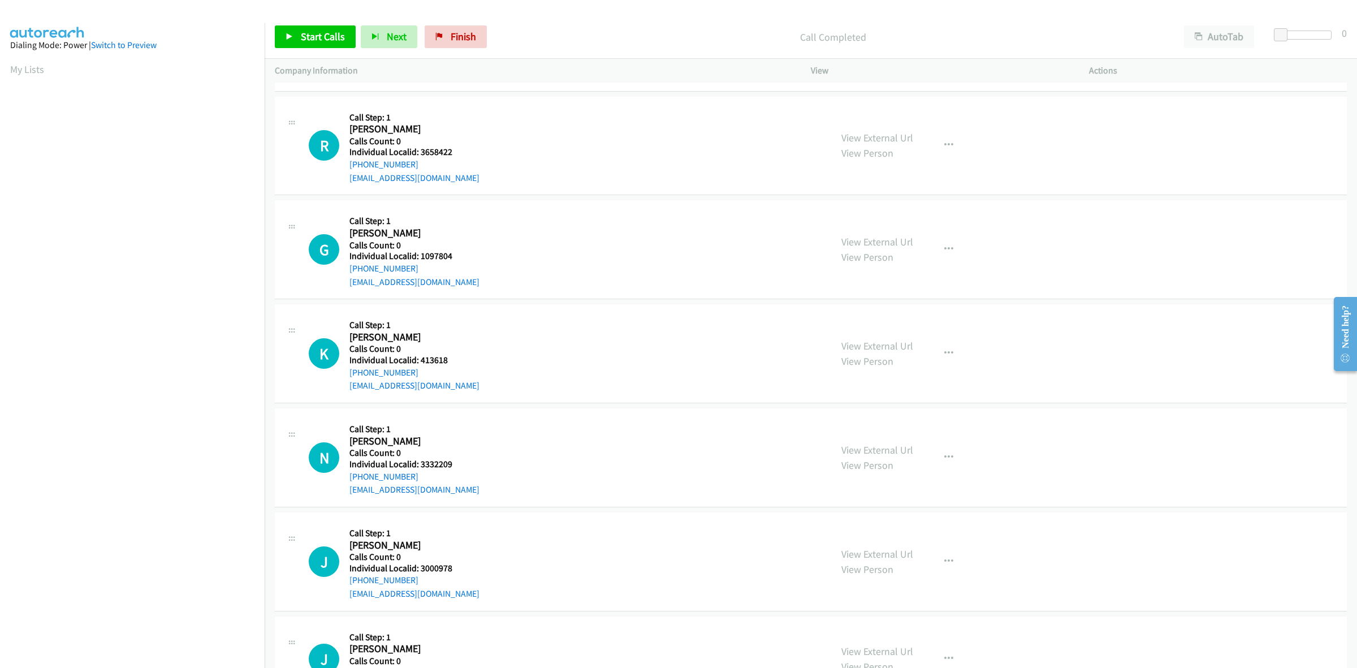
drag, startPoint x: 419, startPoint y: 162, endPoint x: 346, endPoint y: 164, distance: 73.0
click at [345, 164] on div "R Callback Scheduled Call Step: 1 Robert Poquechoque America/New_York Calls Cou…" at bounding box center [565, 146] width 512 height 78
drag, startPoint x: 458, startPoint y: 152, endPoint x: 420, endPoint y: 151, distance: 37.9
click at [420, 151] on div "R Callback Scheduled Call Step: 1 Robert Poquechoque America/New_York Calls Cou…" at bounding box center [565, 146] width 512 height 78
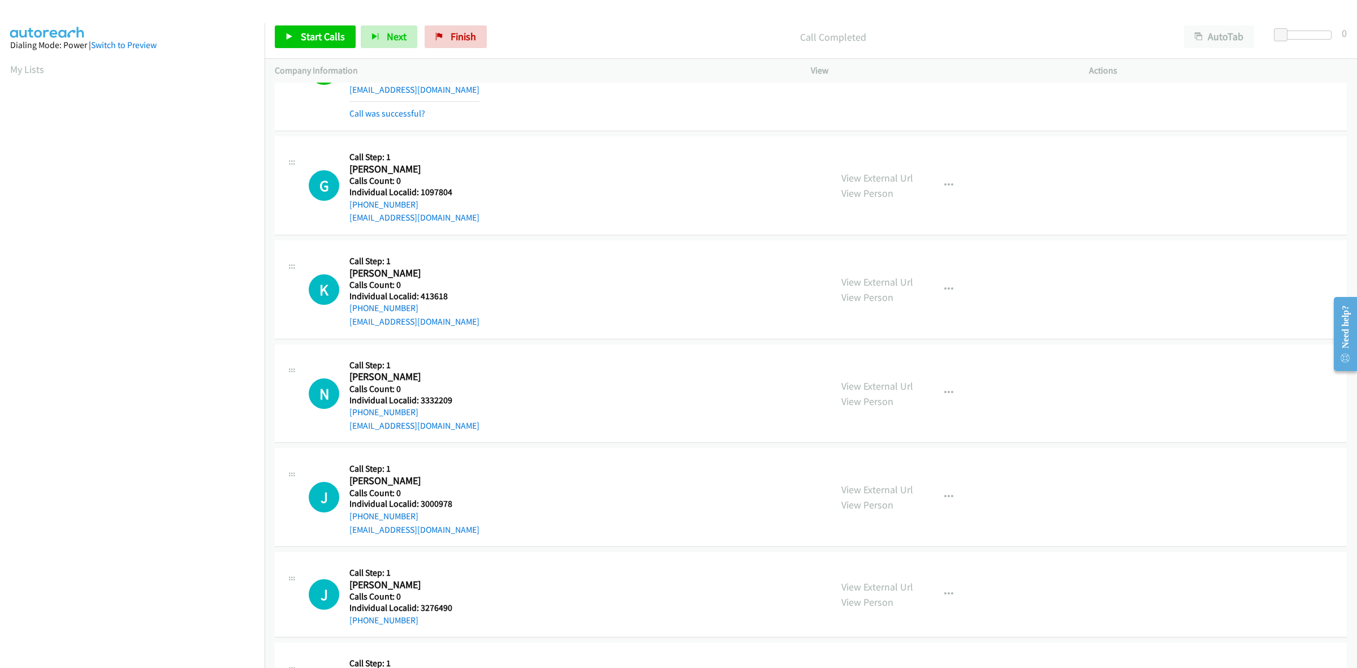
scroll to position [636, 0]
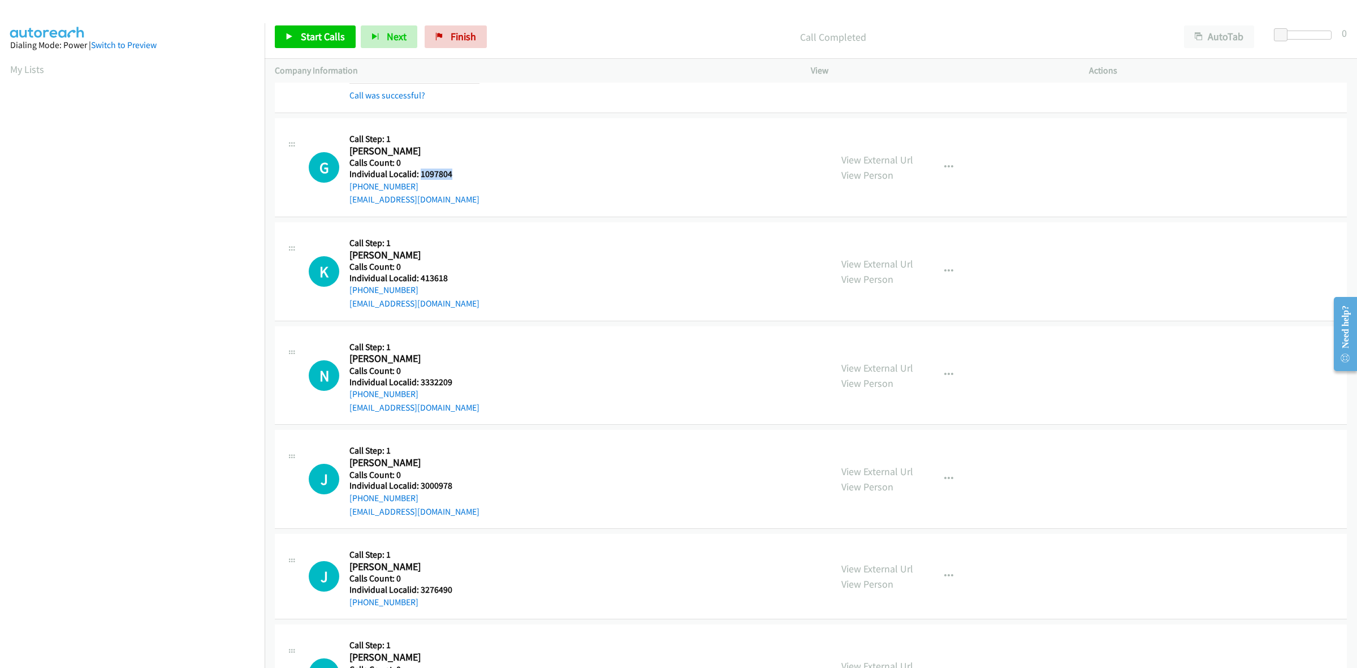
drag, startPoint x: 461, startPoint y: 172, endPoint x: 420, endPoint y: 173, distance: 40.7
click at [420, 173] on div "G Callback Scheduled Call Step: 1 Graham Churchley America/Los_Angeles Calls Co…" at bounding box center [565, 167] width 512 height 78
click at [933, 162] on button "button" at bounding box center [948, 167] width 31 height 23
click at [871, 249] on link "Skip Call" at bounding box center [888, 241] width 150 height 23
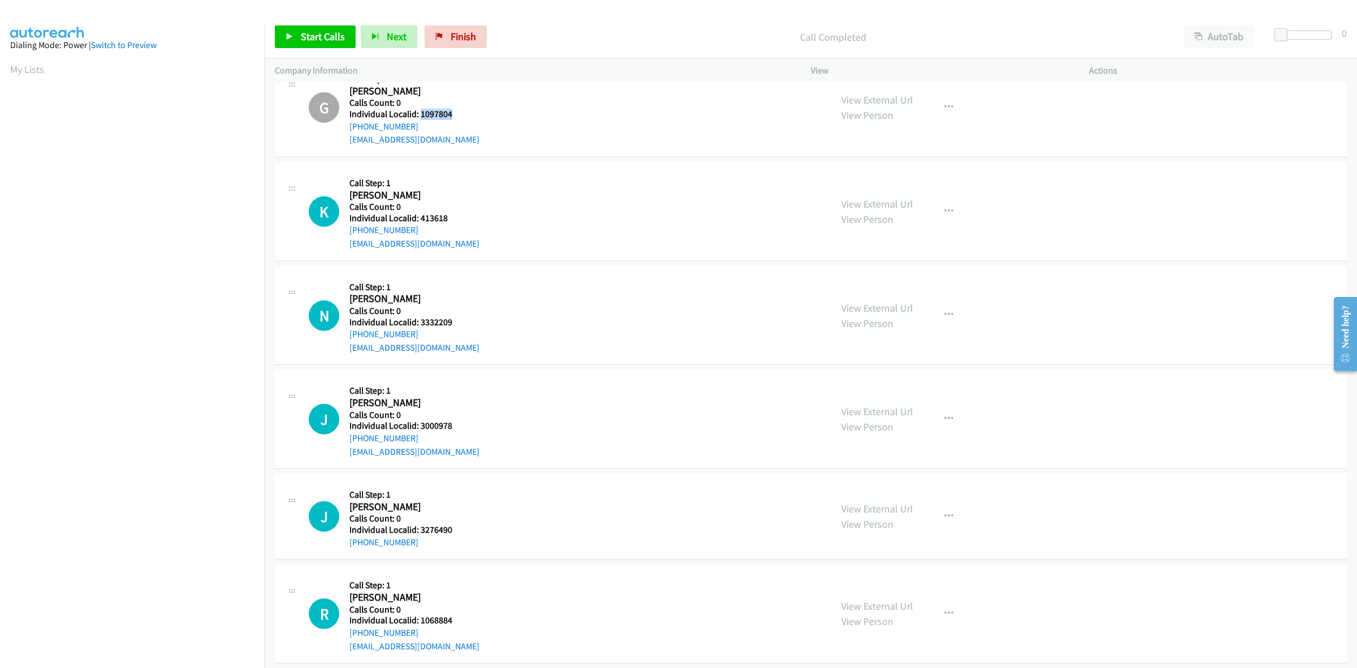
scroll to position [707, 0]
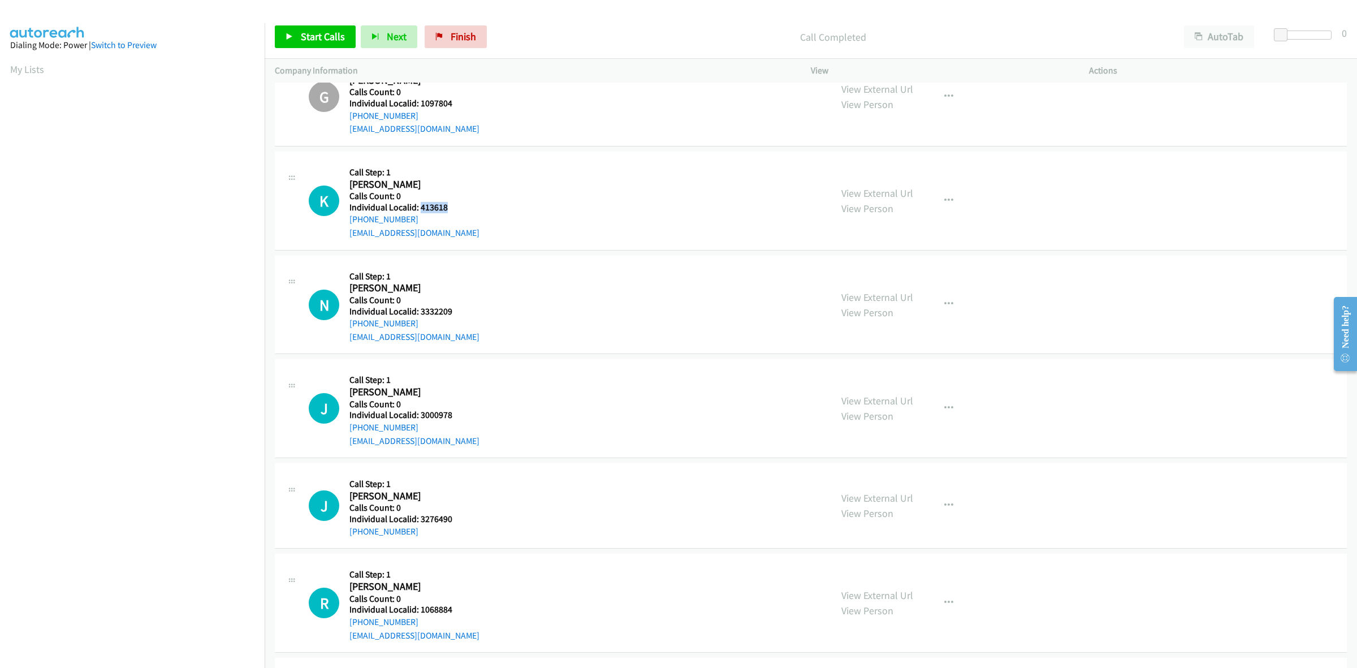
drag, startPoint x: 449, startPoint y: 205, endPoint x: 420, endPoint y: 205, distance: 29.4
click at [420, 205] on h5 "Individual Localid: 413618" at bounding box center [414, 207] width 130 height 11
click at [944, 201] on icon "button" at bounding box center [948, 200] width 9 height 9
click at [883, 275] on link "Skip Call" at bounding box center [888, 274] width 150 height 23
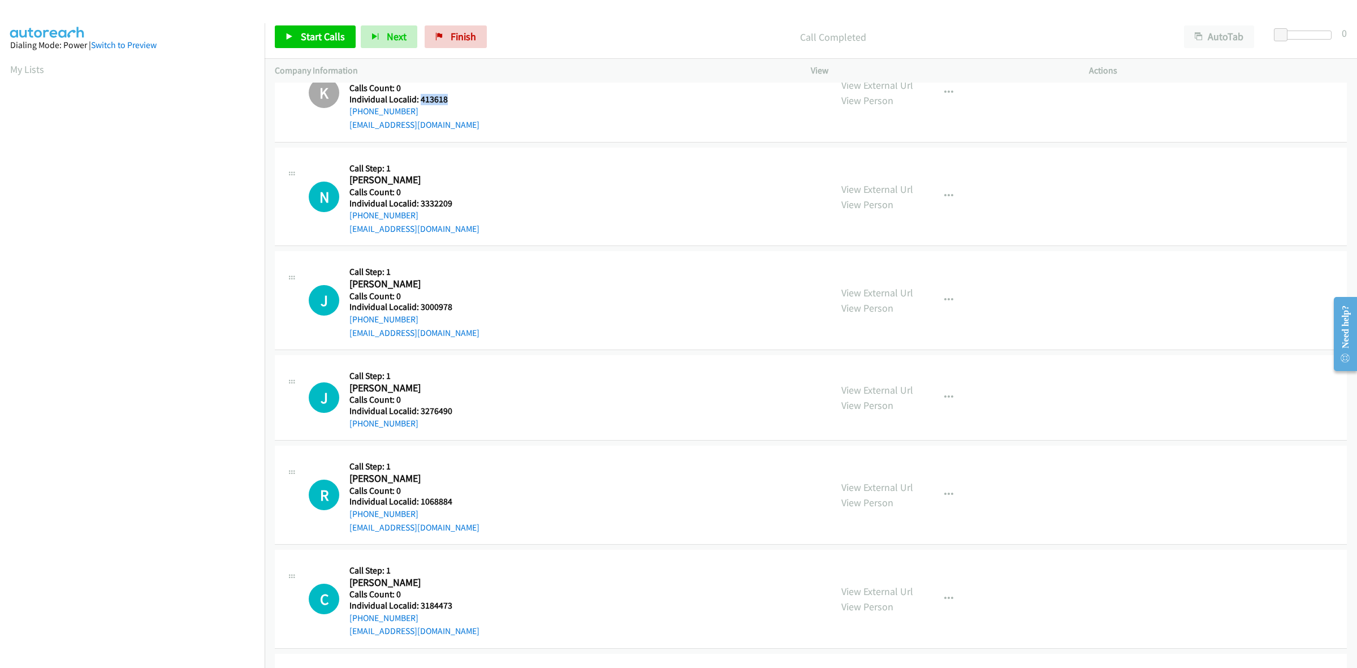
scroll to position [830, 0]
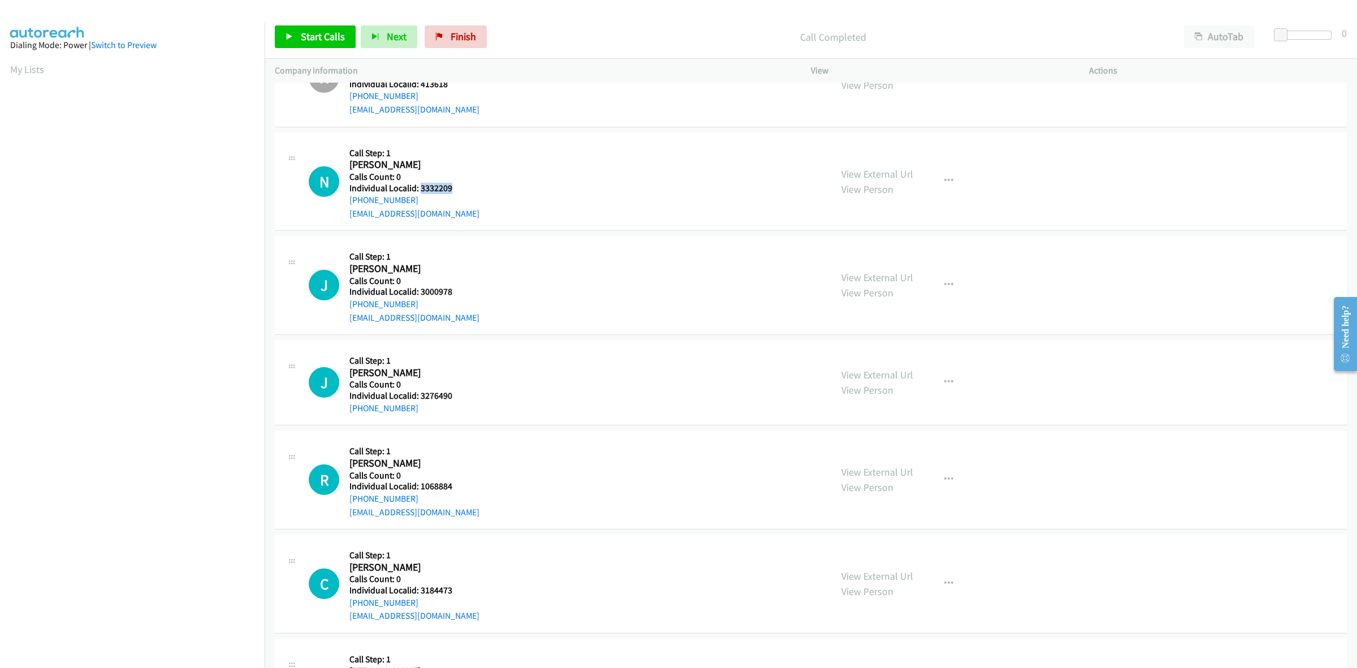
drag, startPoint x: 453, startPoint y: 187, endPoint x: 420, endPoint y: 190, distance: 33.5
click at [420, 190] on h5 "Individual Localid: 3332209" at bounding box center [414, 188] width 130 height 11
click at [524, 165] on div "N Callback Scheduled Call Step: 1 Noah Swenson America/Denver Calls Count: 0 In…" at bounding box center [565, 181] width 512 height 78
drag, startPoint x: 417, startPoint y: 198, endPoint x: 348, endPoint y: 202, distance: 69.1
click at [348, 202] on div "N Callback Scheduled Call Step: 1 Noah Swenson America/Denver Calls Count: 0 In…" at bounding box center [565, 181] width 512 height 78
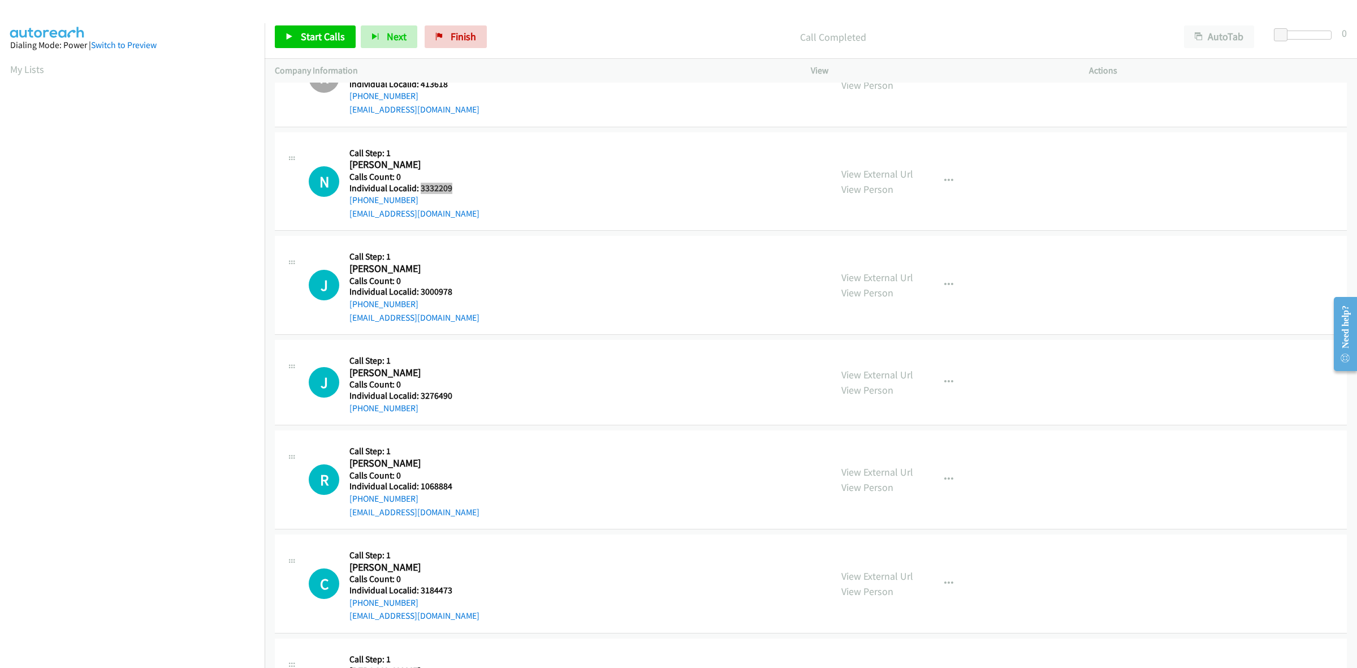
drag, startPoint x: 452, startPoint y: 185, endPoint x: 420, endPoint y: 189, distance: 32.5
click at [420, 189] on h5 "Individual Localid: 3332209" at bounding box center [414, 188] width 130 height 11
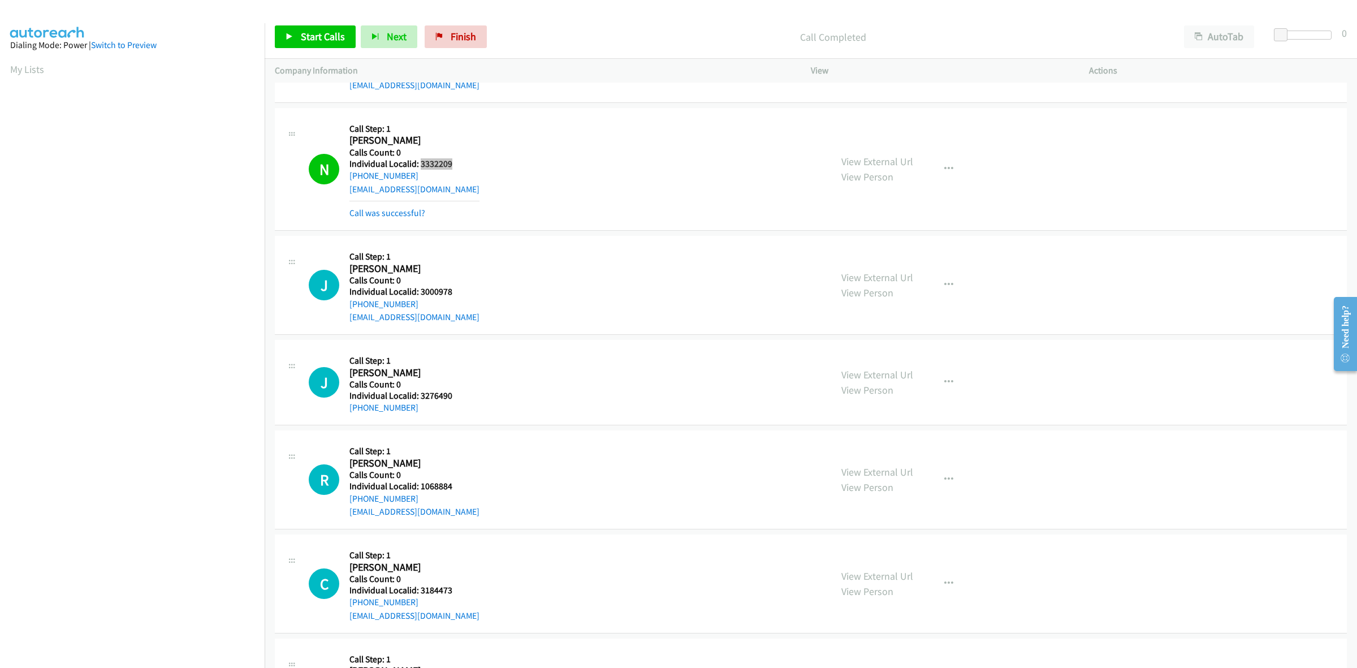
scroll to position [936, 0]
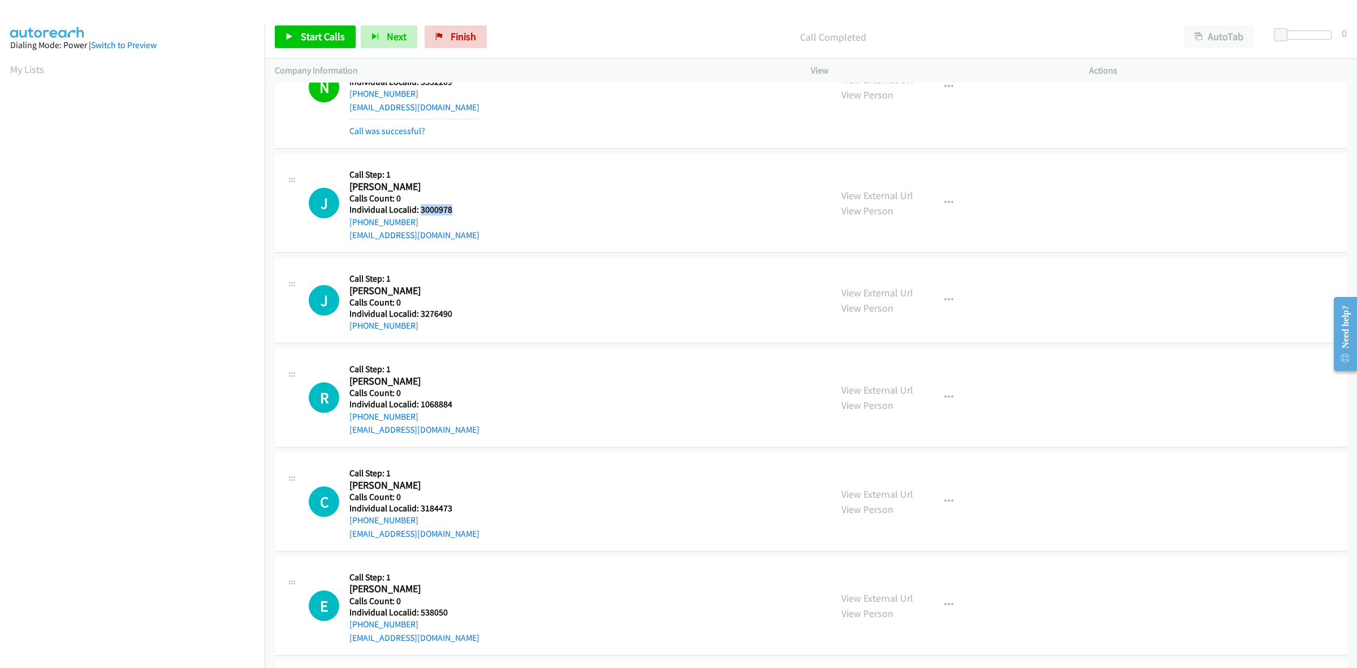
drag, startPoint x: 458, startPoint y: 210, endPoint x: 419, endPoint y: 208, distance: 39.0
click at [419, 208] on div "J Callback Scheduled Call Step: 1 Jc Mc Abee America/Phoenix Calls Count: 0 Ind…" at bounding box center [565, 203] width 512 height 78
click at [945, 206] on icon "button" at bounding box center [948, 202] width 9 height 9
click at [871, 284] on link "Skip Call" at bounding box center [888, 277] width 150 height 23
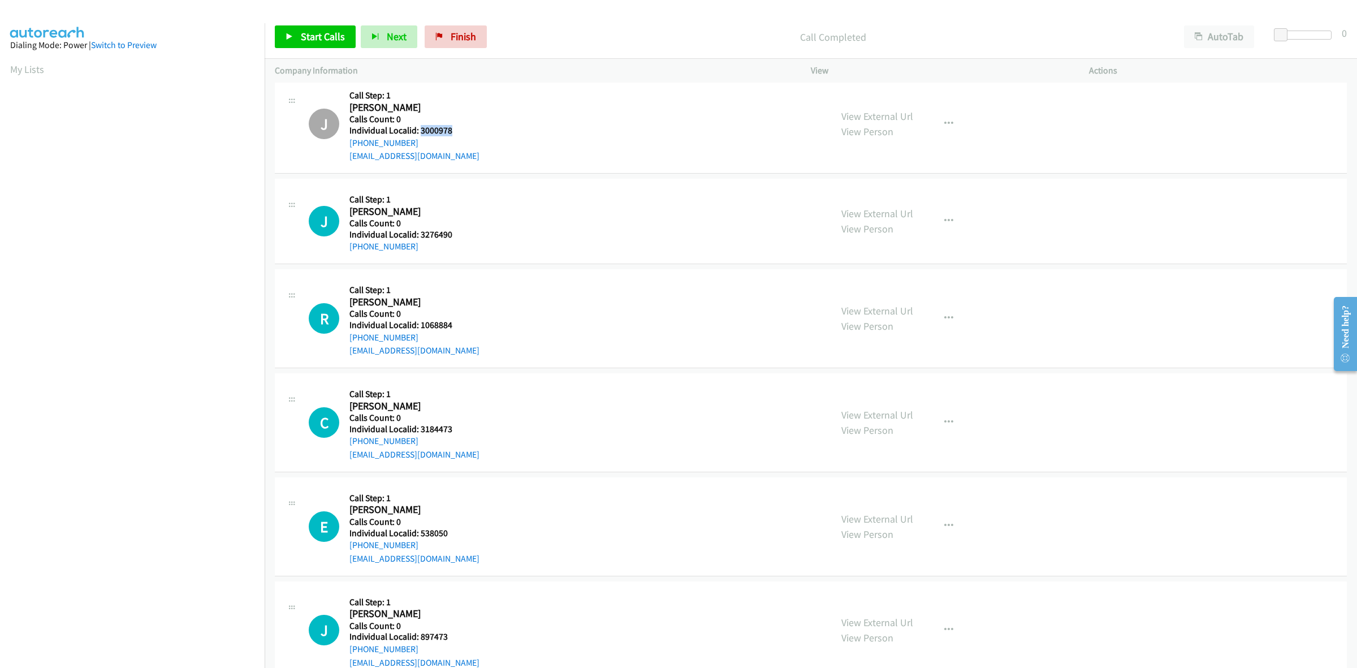
scroll to position [1024, 0]
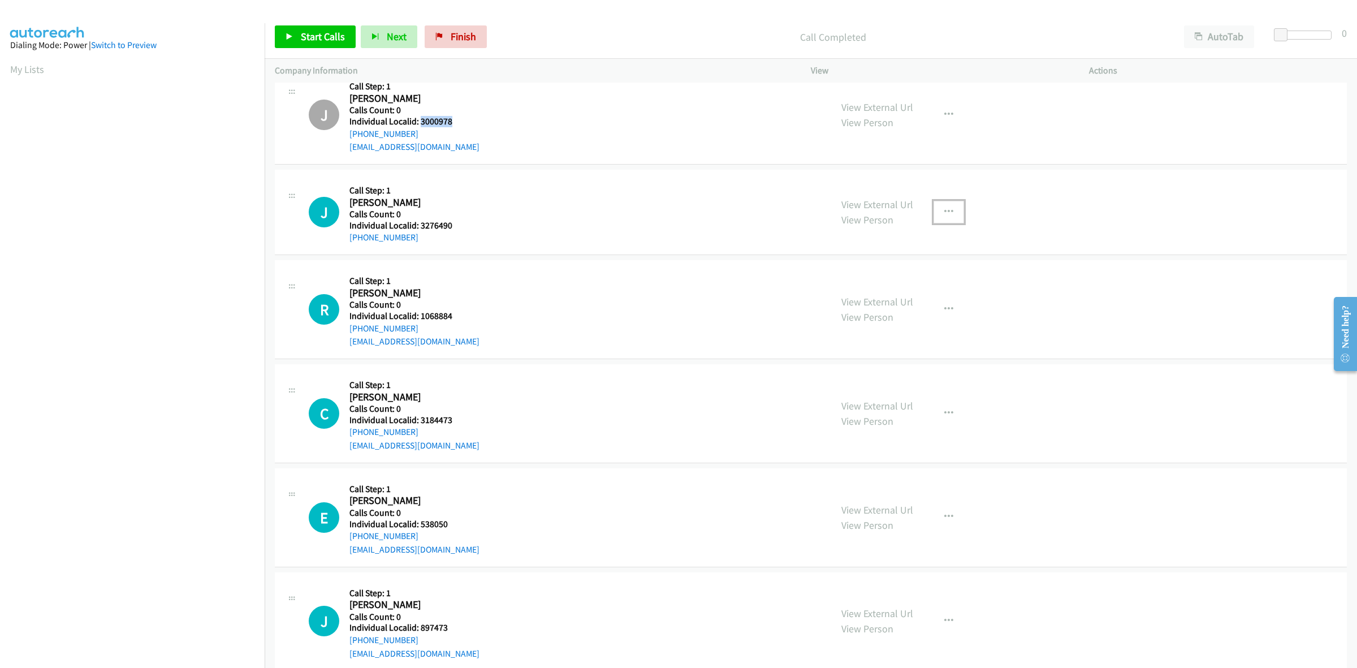
click at [950, 208] on button "button" at bounding box center [948, 212] width 31 height 23
click at [846, 284] on link "Skip Call" at bounding box center [888, 286] width 150 height 23
click at [27, 68] on link "My Lists" at bounding box center [27, 69] width 34 height 13
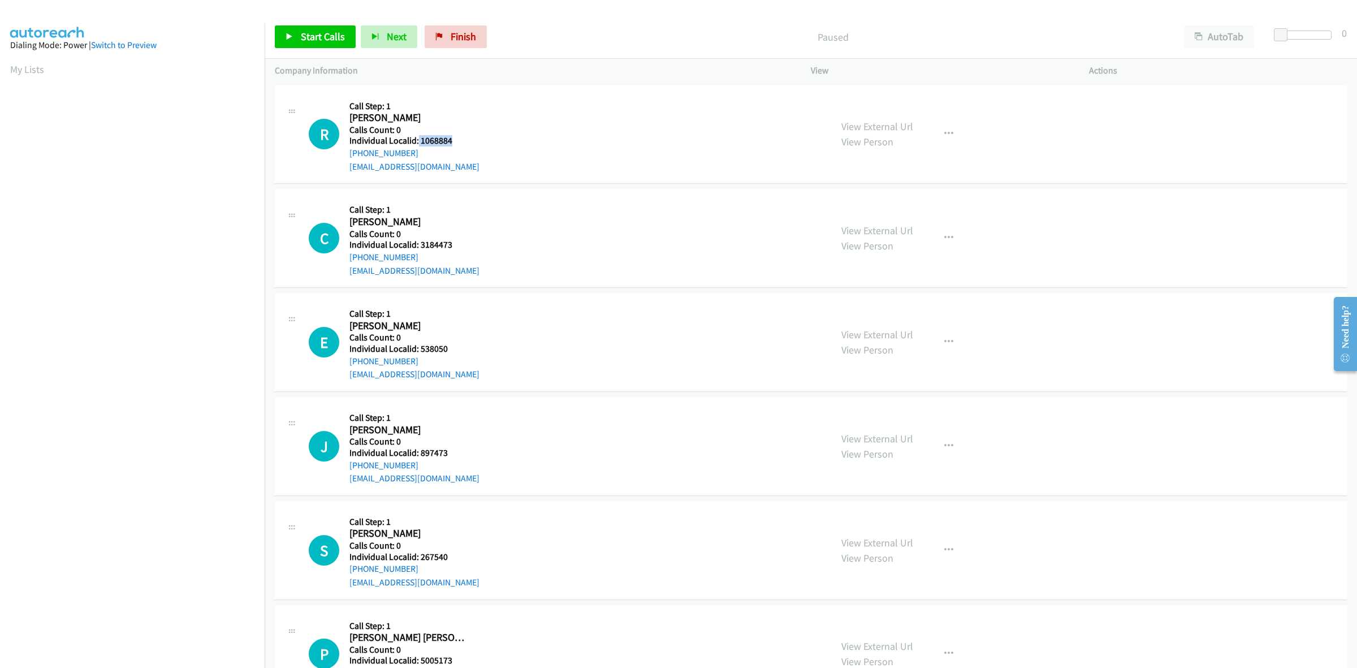
drag, startPoint x: 461, startPoint y: 140, endPoint x: 417, endPoint y: 140, distance: 43.5
click at [417, 140] on h5 "Individual Localid: 1068884" at bounding box center [414, 140] width 130 height 11
copy h5 "1068884"
click at [944, 134] on icon "button" at bounding box center [948, 133] width 9 height 9
click at [869, 204] on link "Skip Call" at bounding box center [888, 208] width 150 height 23
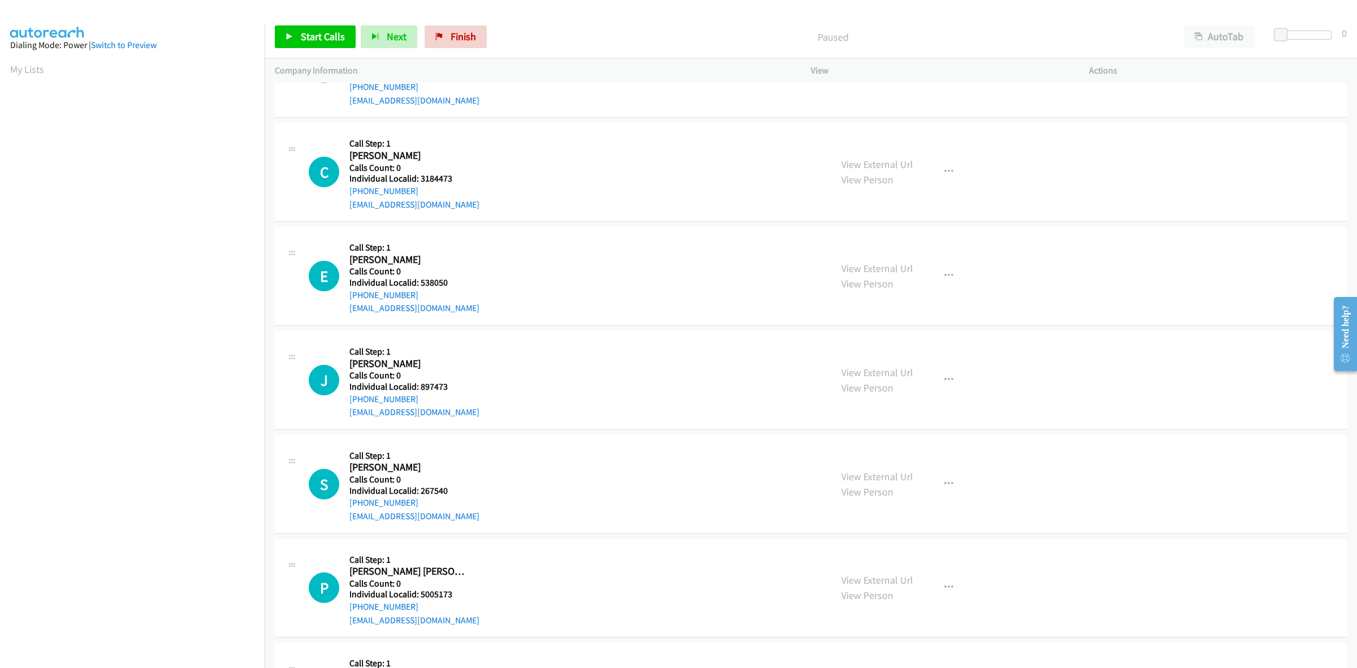
scroll to position [71, 0]
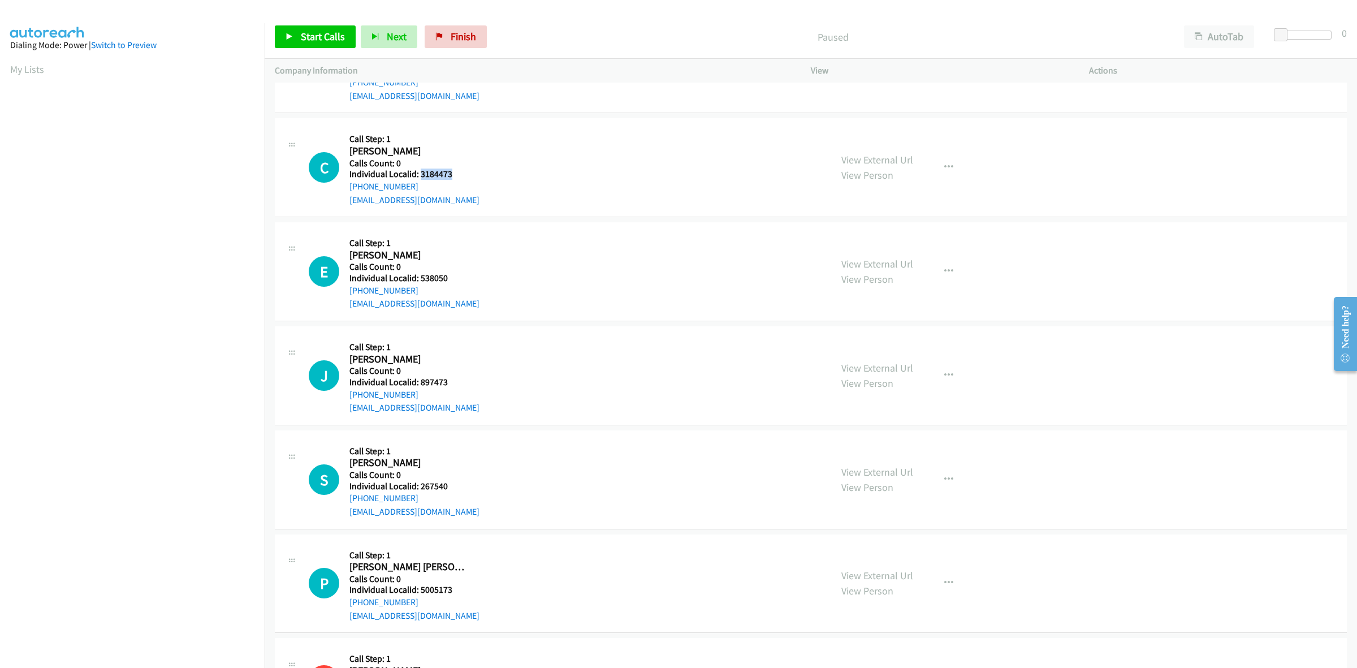
drag, startPoint x: 465, startPoint y: 176, endPoint x: 420, endPoint y: 178, distance: 44.7
click at [420, 178] on h5 "Individual Localid: 3184473" at bounding box center [414, 173] width 130 height 11
click at [948, 269] on button "button" at bounding box center [948, 271] width 31 height 23
click at [867, 340] on link "Skip Call" at bounding box center [888, 345] width 150 height 23
copy h5 "3184473"
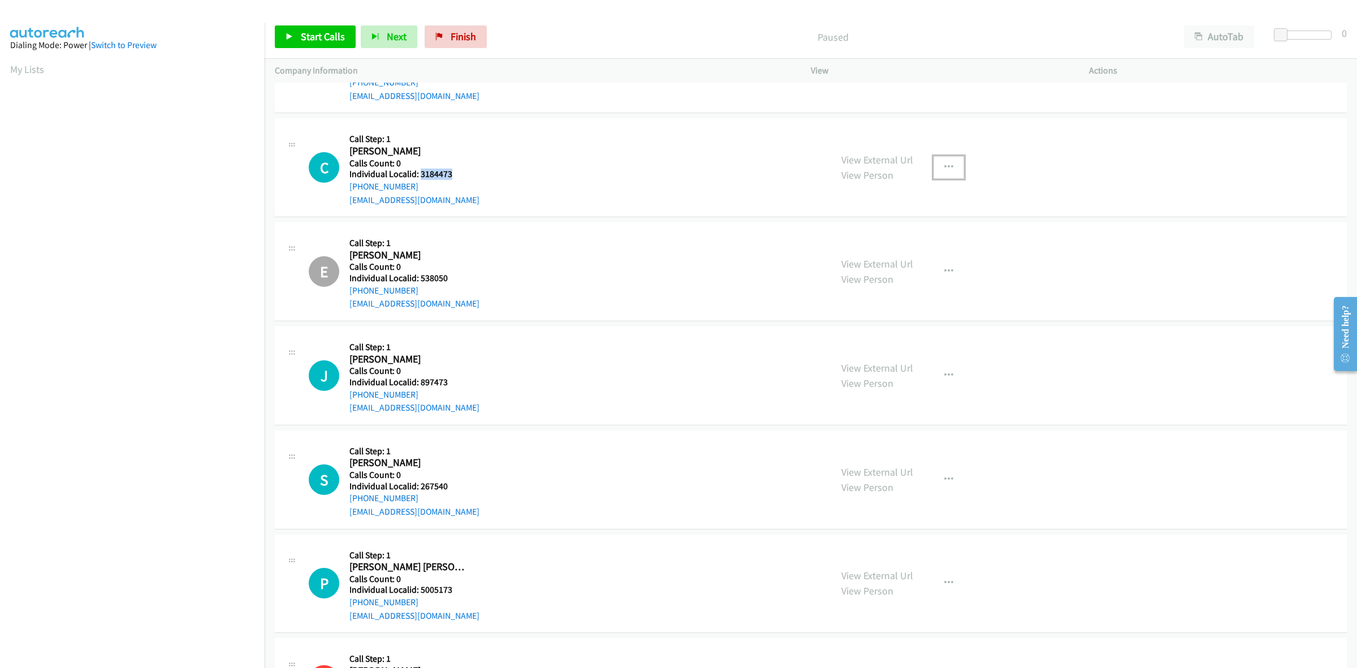
click at [937, 168] on button "button" at bounding box center [948, 167] width 31 height 23
click at [902, 263] on link "Add to do not call list" at bounding box center [888, 264] width 150 height 23
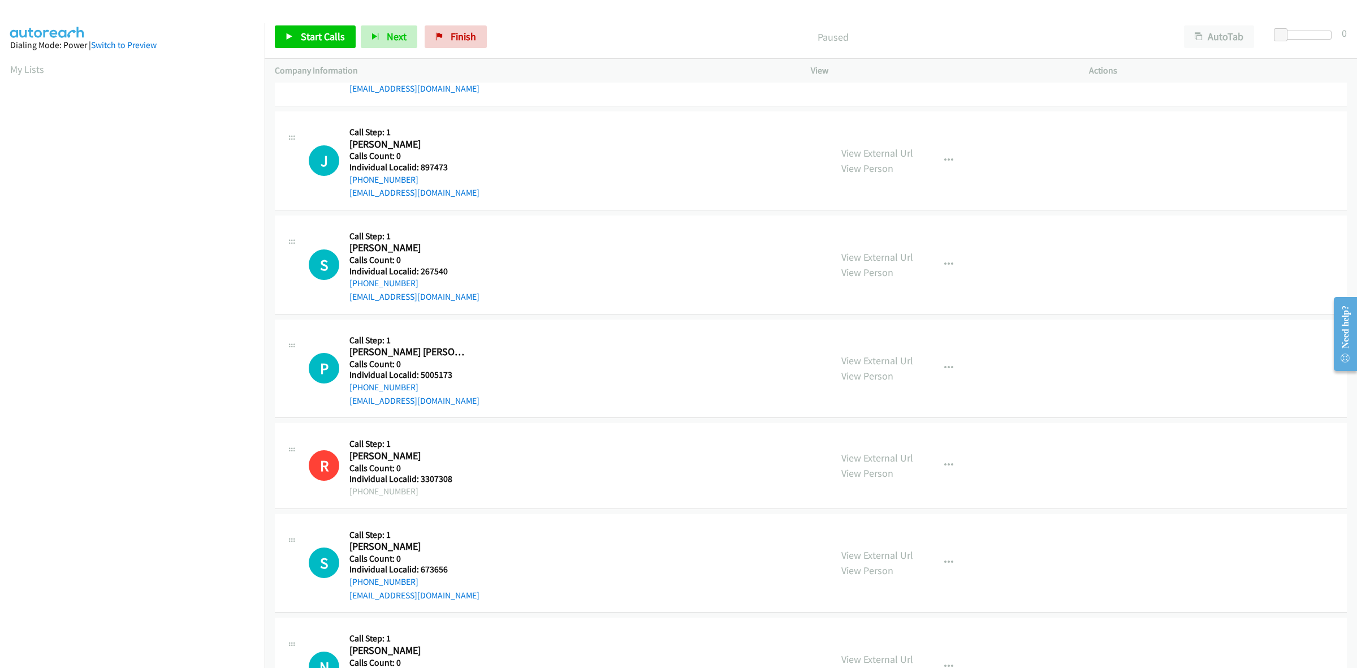
scroll to position [300, 0]
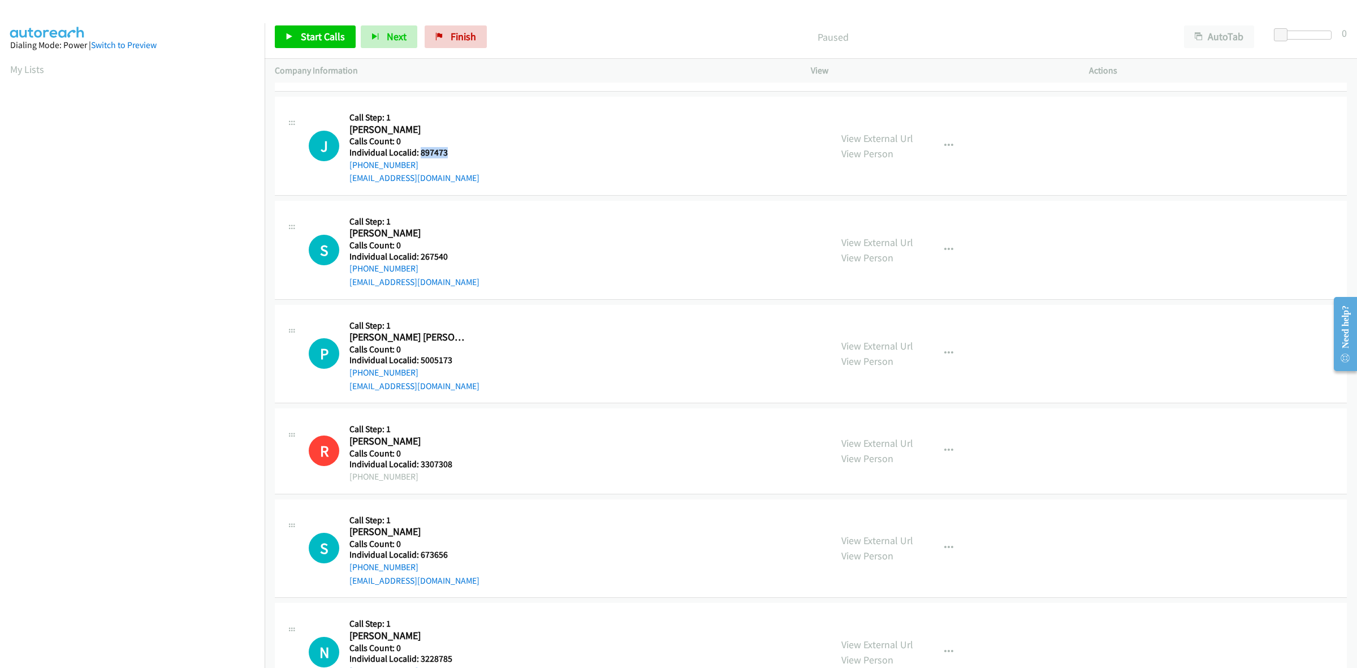
drag, startPoint x: 451, startPoint y: 153, endPoint x: 418, endPoint y: 150, distance: 32.3
click at [418, 150] on h5 "Individual Localid: 897473" at bounding box center [414, 152] width 130 height 11
copy h5 "897473"
click at [475, 140] on div "J Callback Scheduled Call Step: 1 [PERSON_NAME] America/Los_Angeles Calls Count…" at bounding box center [565, 146] width 512 height 78
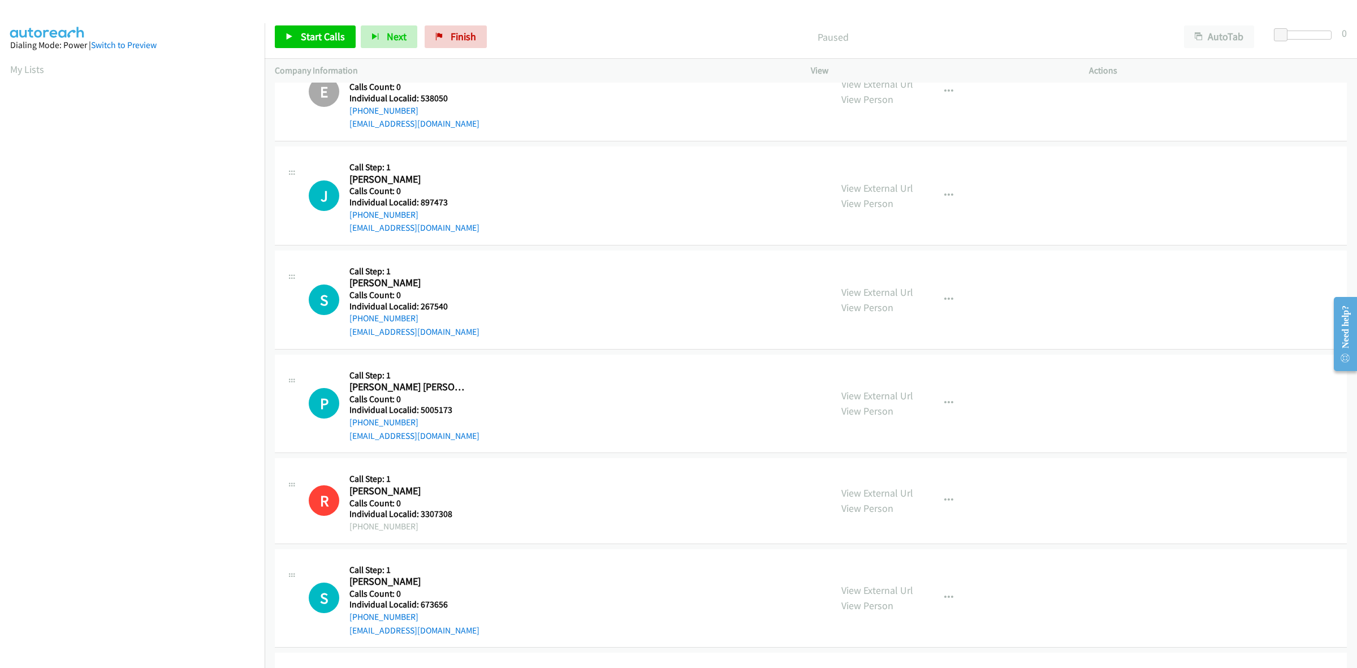
scroll to position [247, 0]
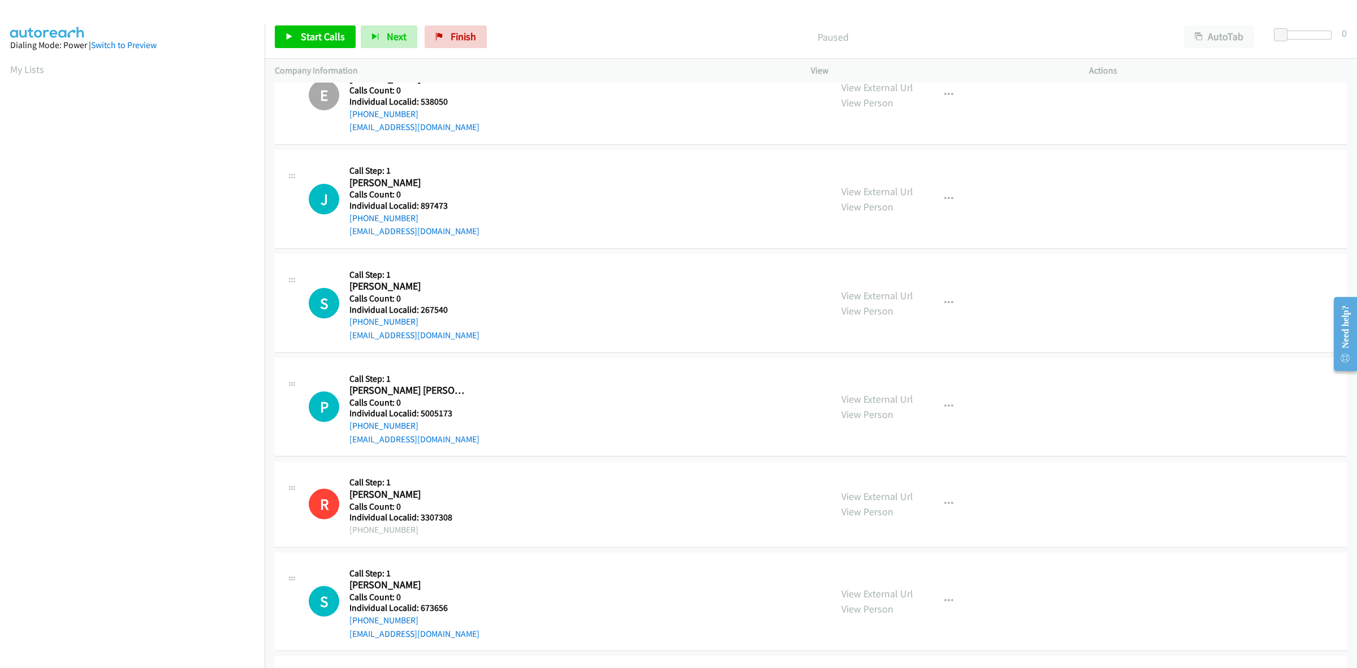
drag, startPoint x: 422, startPoint y: 215, endPoint x: 345, endPoint y: 218, distance: 77.5
click at [345, 218] on div "J Callback Scheduled Call Step: 1 [PERSON_NAME] America/Los_Angeles Calls Count…" at bounding box center [565, 199] width 512 height 78
copy link "[PHONE_NUMBER]"
drag, startPoint x: 453, startPoint y: 208, endPoint x: 418, endPoint y: 208, distance: 35.1
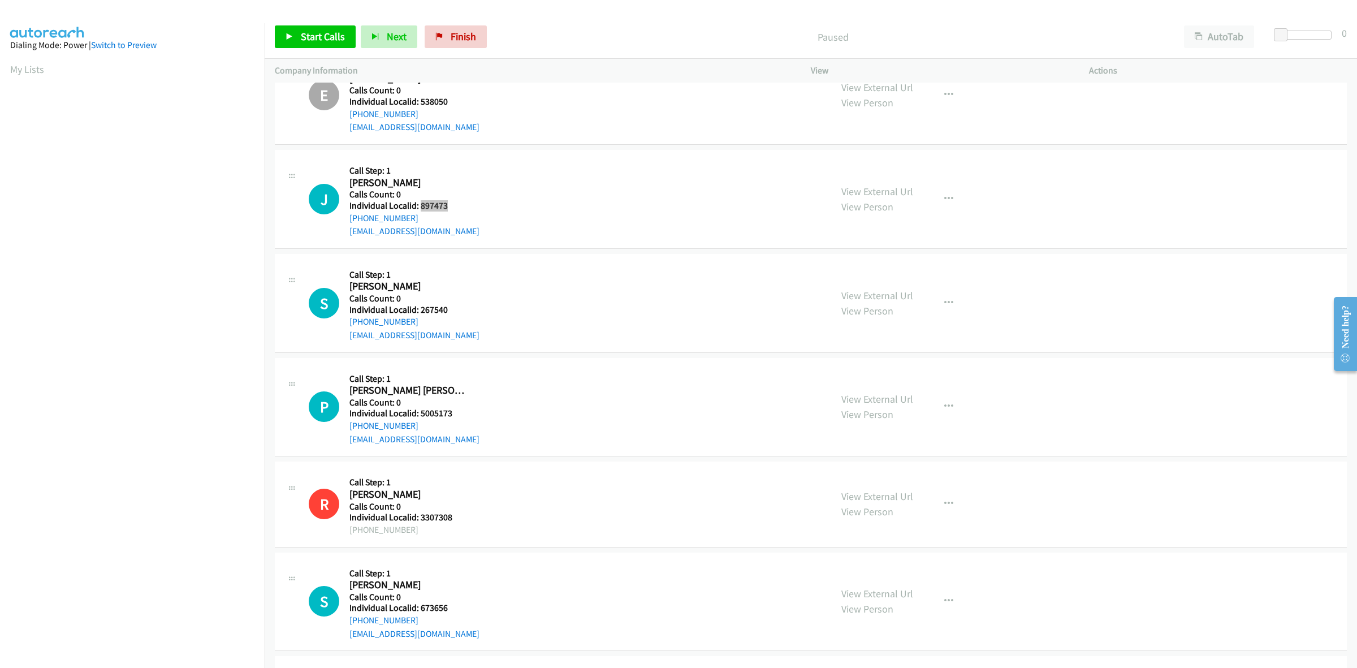
click at [418, 208] on h5 "Individual Localid: 897473" at bounding box center [414, 205] width 130 height 11
copy h5 "897473"
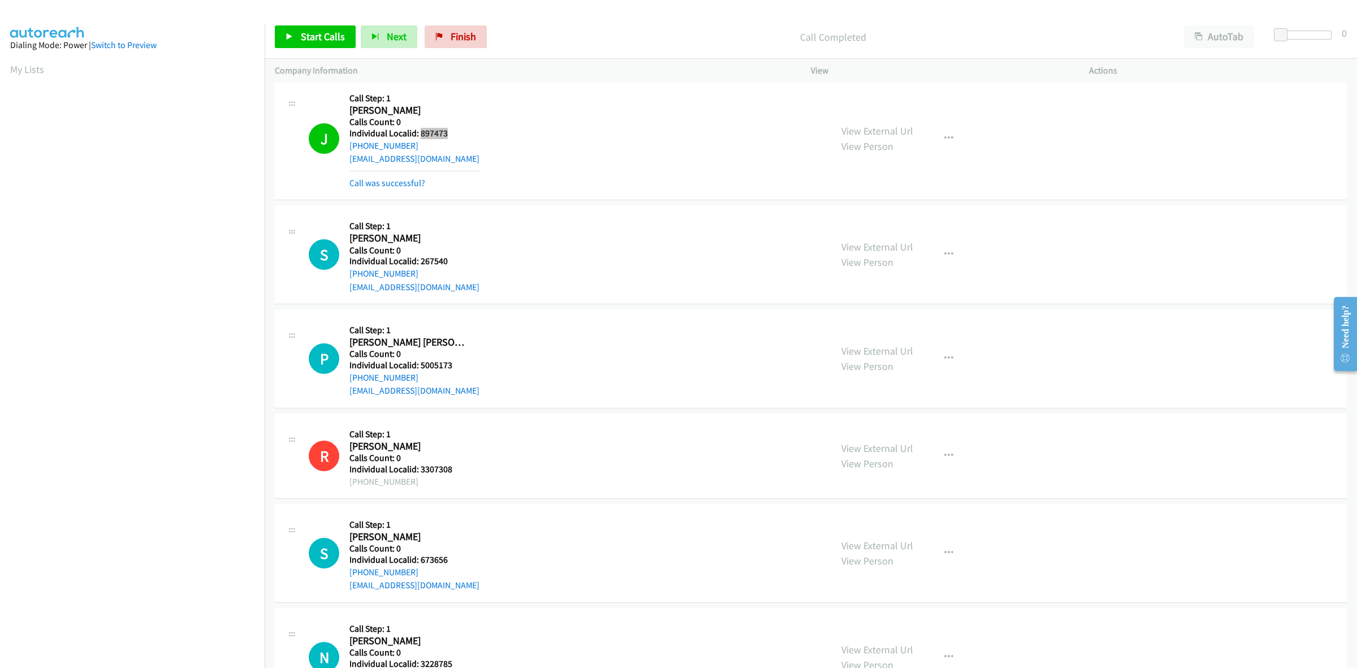
scroll to position [353, 0]
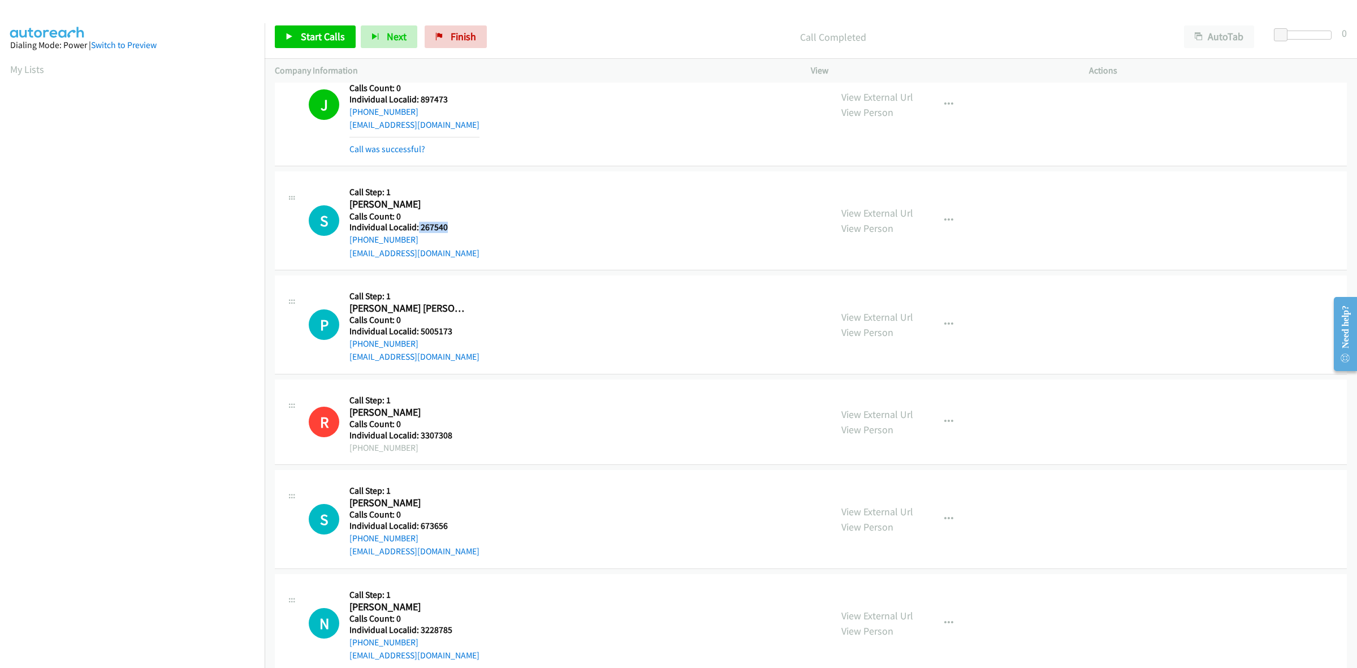
drag, startPoint x: 448, startPoint y: 229, endPoint x: 417, endPoint y: 227, distance: 31.1
click at [417, 227] on h5 "Individual Localid: 267540" at bounding box center [414, 227] width 130 height 11
copy h5 "267540"
click at [27, 69] on link "My Lists" at bounding box center [27, 69] width 34 height 13
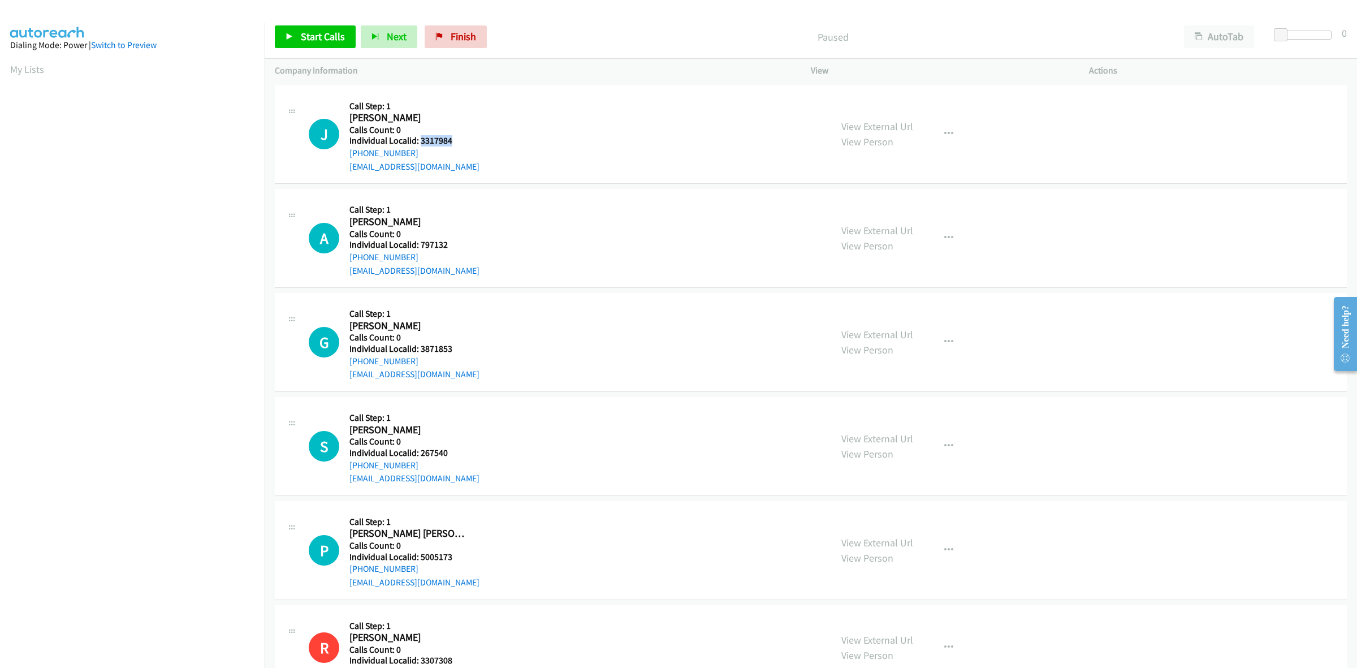
drag, startPoint x: 461, startPoint y: 139, endPoint x: 421, endPoint y: 141, distance: 39.6
click at [421, 141] on h5 "Individual Localid: 3317984" at bounding box center [414, 140] width 130 height 11
copy h5 "3317984"
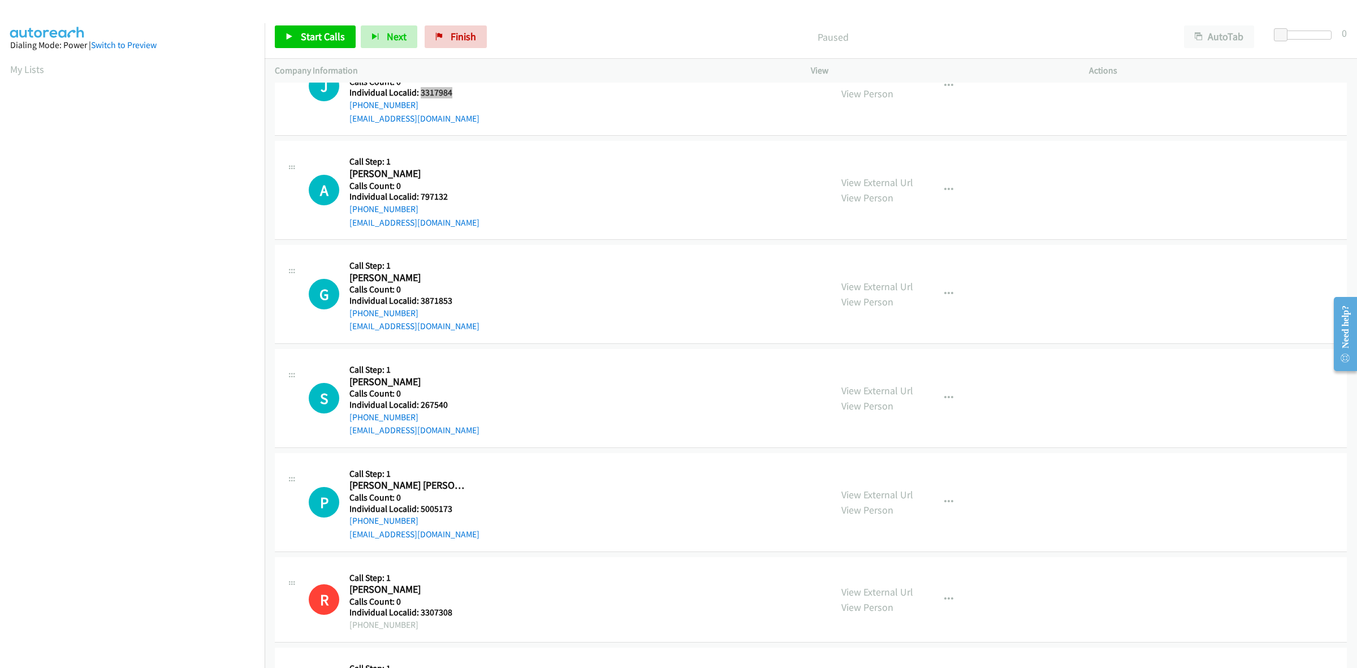
scroll to position [53, 0]
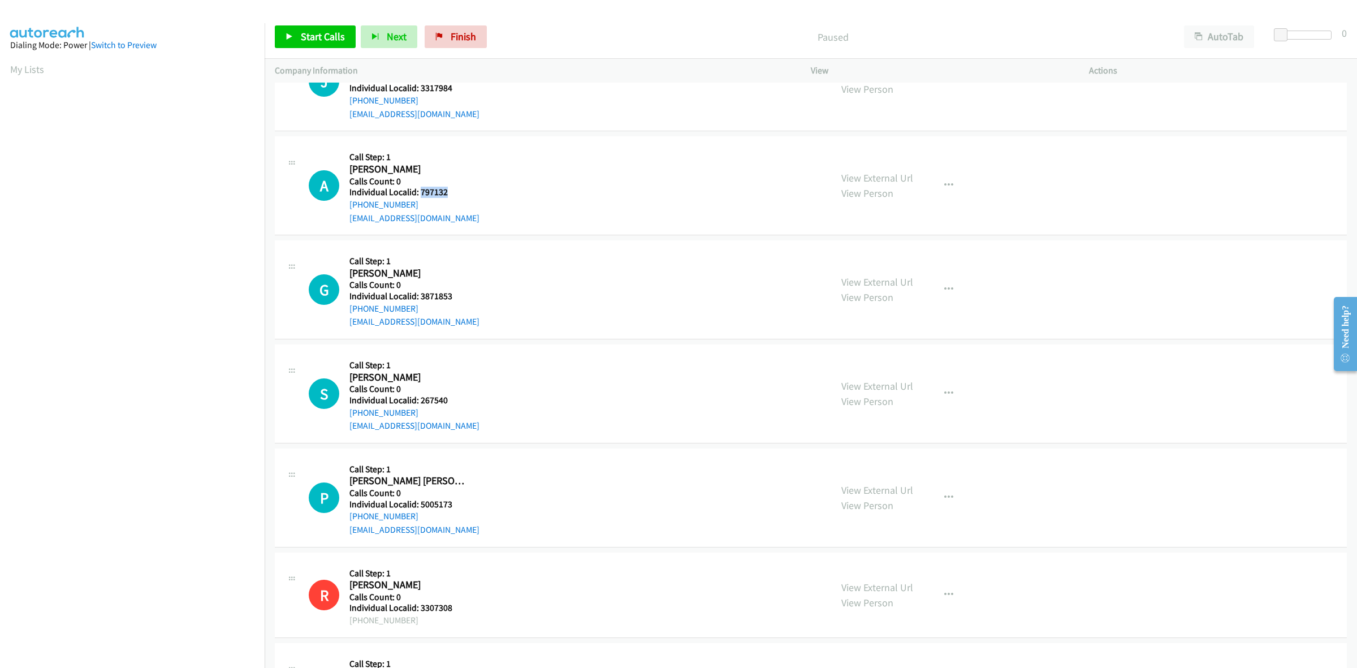
drag, startPoint x: 465, startPoint y: 188, endPoint x: 420, endPoint y: 193, distance: 45.5
click at [420, 193] on h5 "Individual Localid: 797132" at bounding box center [414, 192] width 130 height 11
copy h5 "797132"
click at [945, 181] on icon "button" at bounding box center [948, 185] width 9 height 9
click at [876, 280] on link "Add to do not call list" at bounding box center [888, 282] width 150 height 23
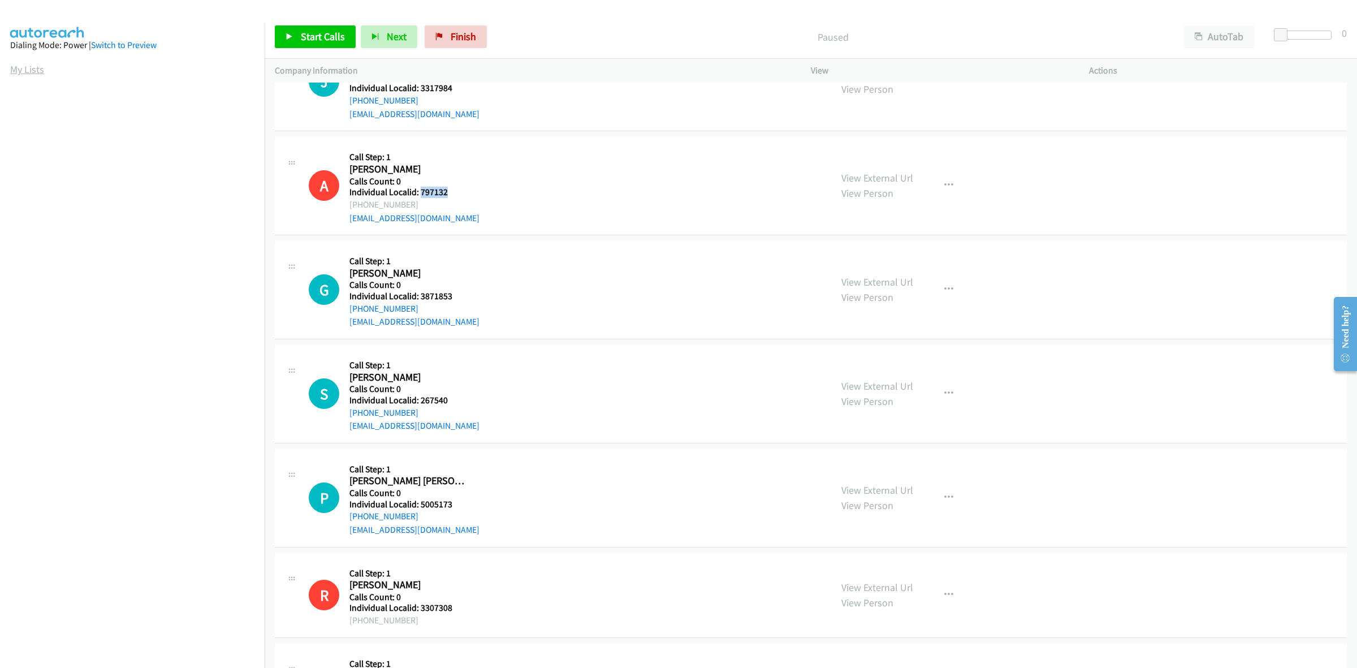
click at [31, 68] on link "My Lists" at bounding box center [27, 69] width 34 height 13
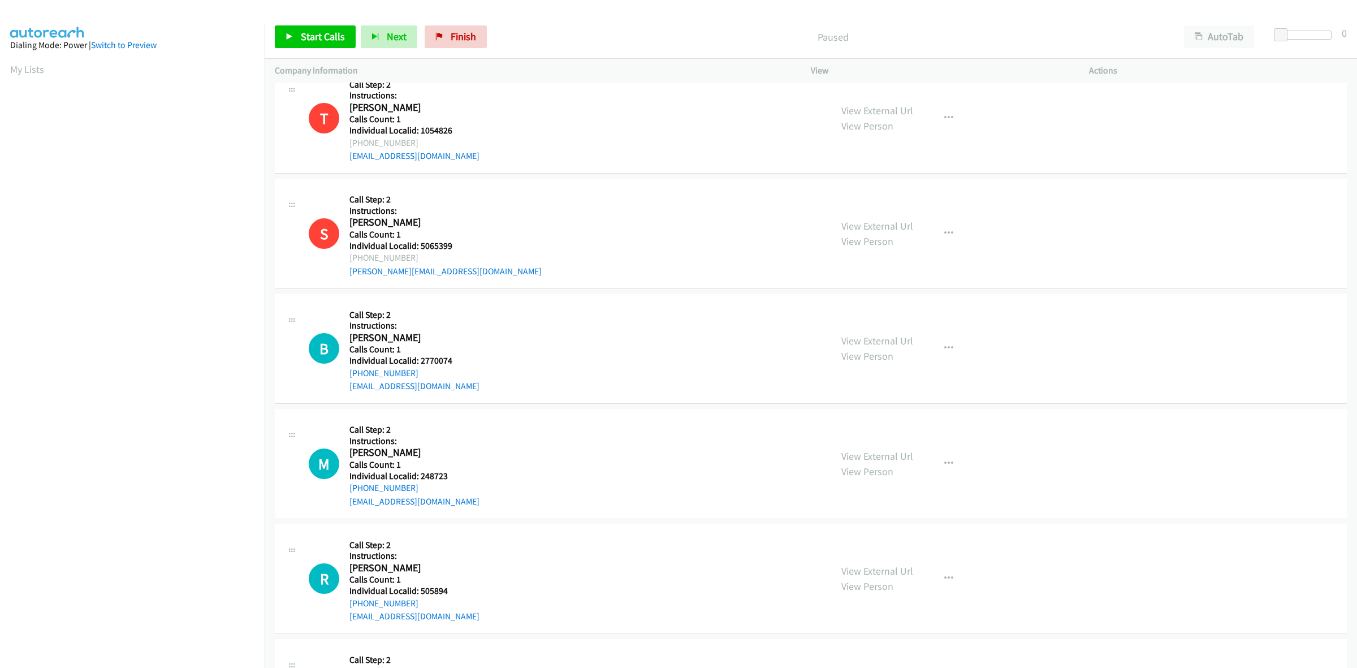
scroll to position [53, 0]
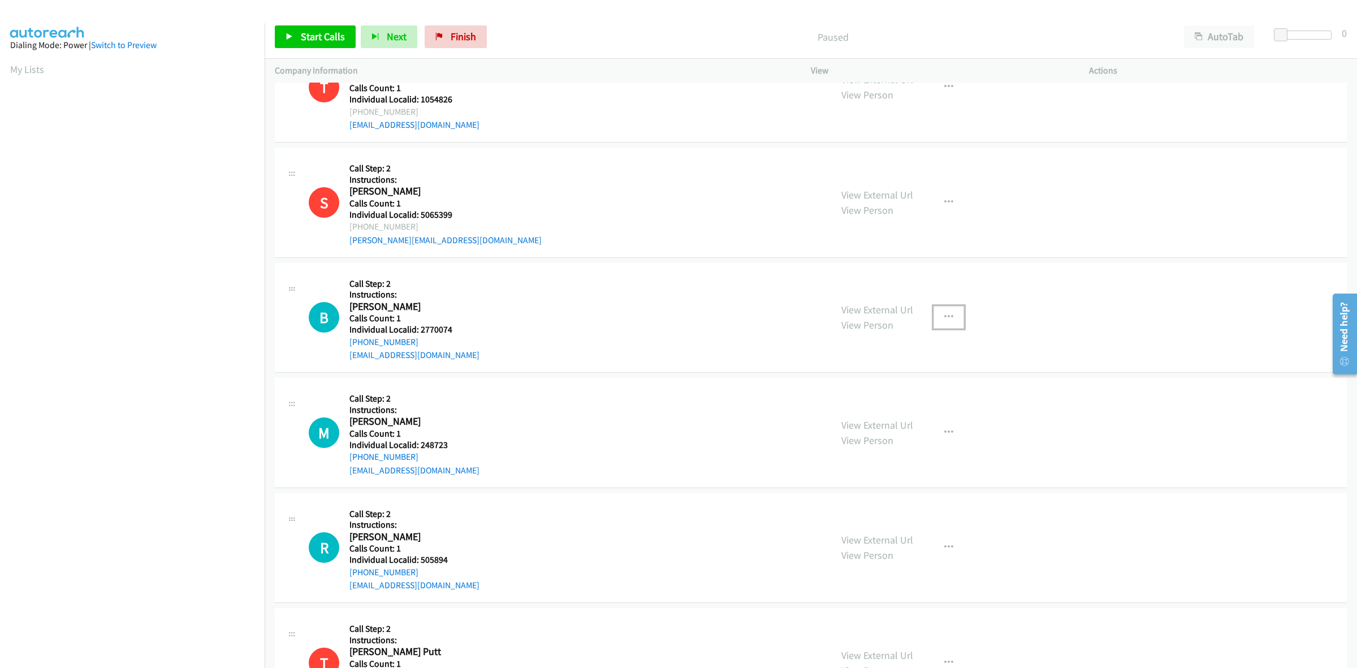
click at [949, 317] on button "button" at bounding box center [948, 317] width 31 height 23
click at [898, 393] on link "Skip Call" at bounding box center [888, 391] width 150 height 23
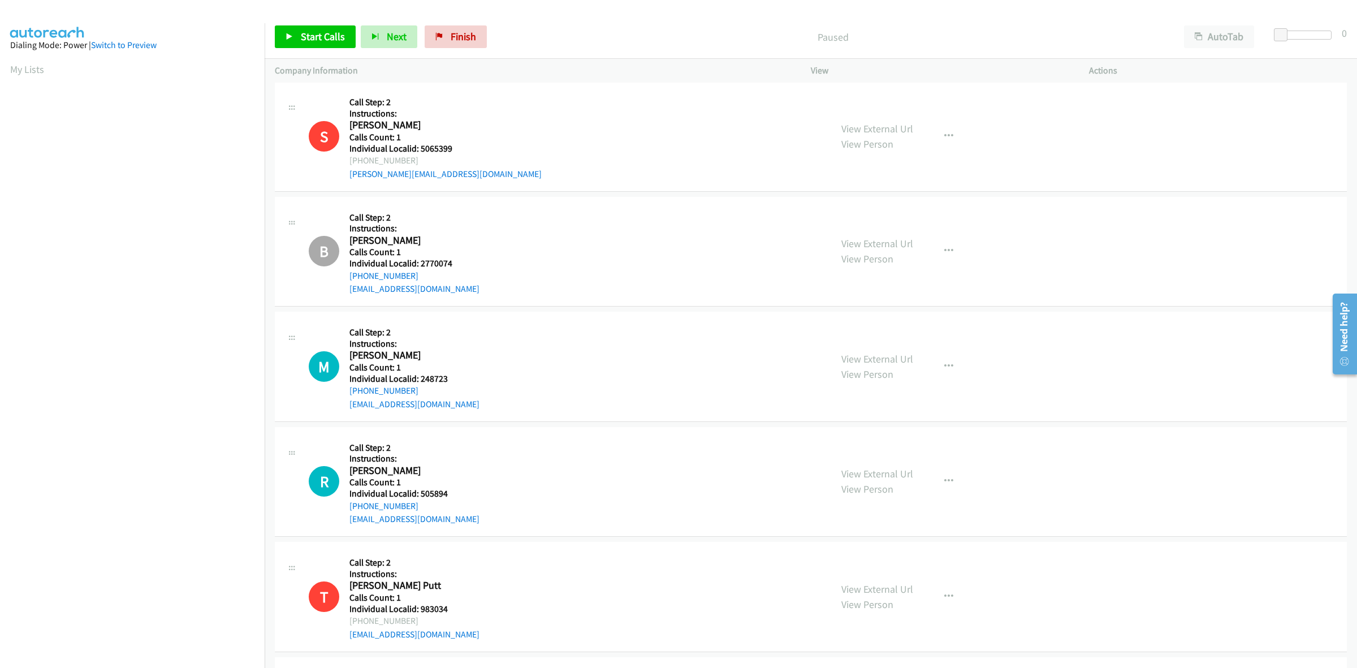
scroll to position [141, 0]
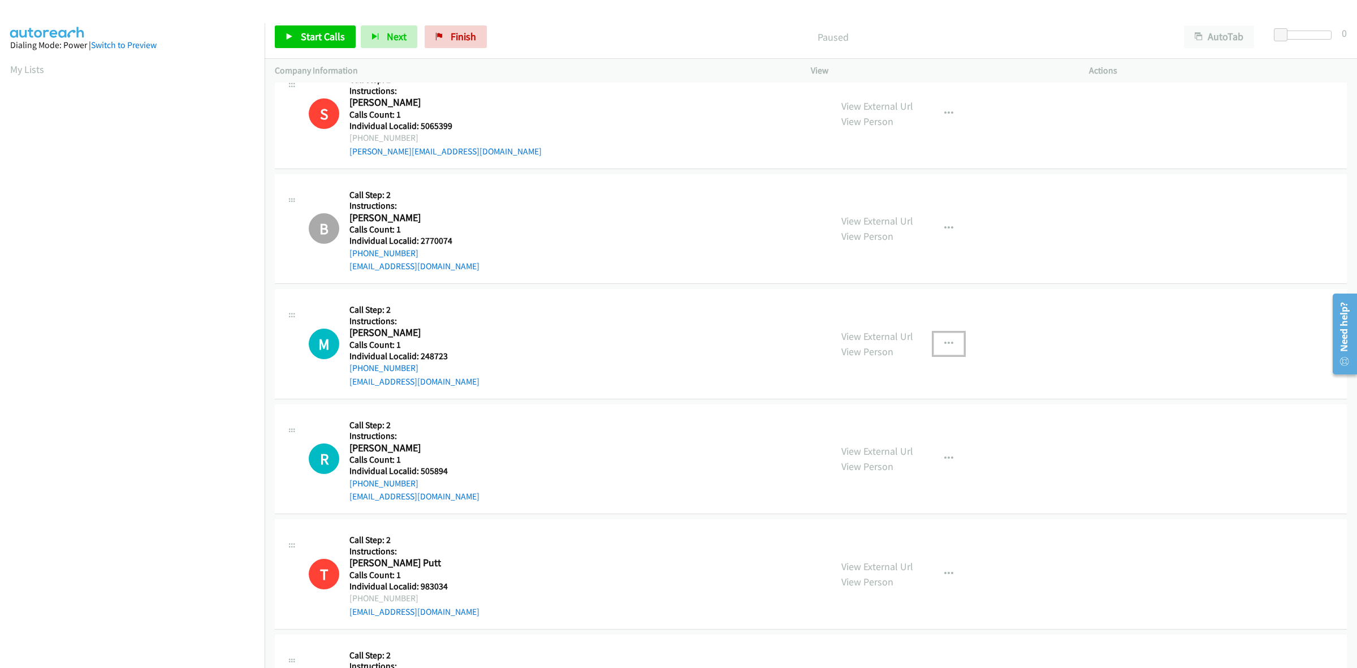
click at [955, 338] on button "button" at bounding box center [948, 343] width 31 height 23
click at [875, 416] on link "Skip Call" at bounding box center [888, 417] width 150 height 23
click at [944, 460] on icon "button" at bounding box center [948, 458] width 9 height 9
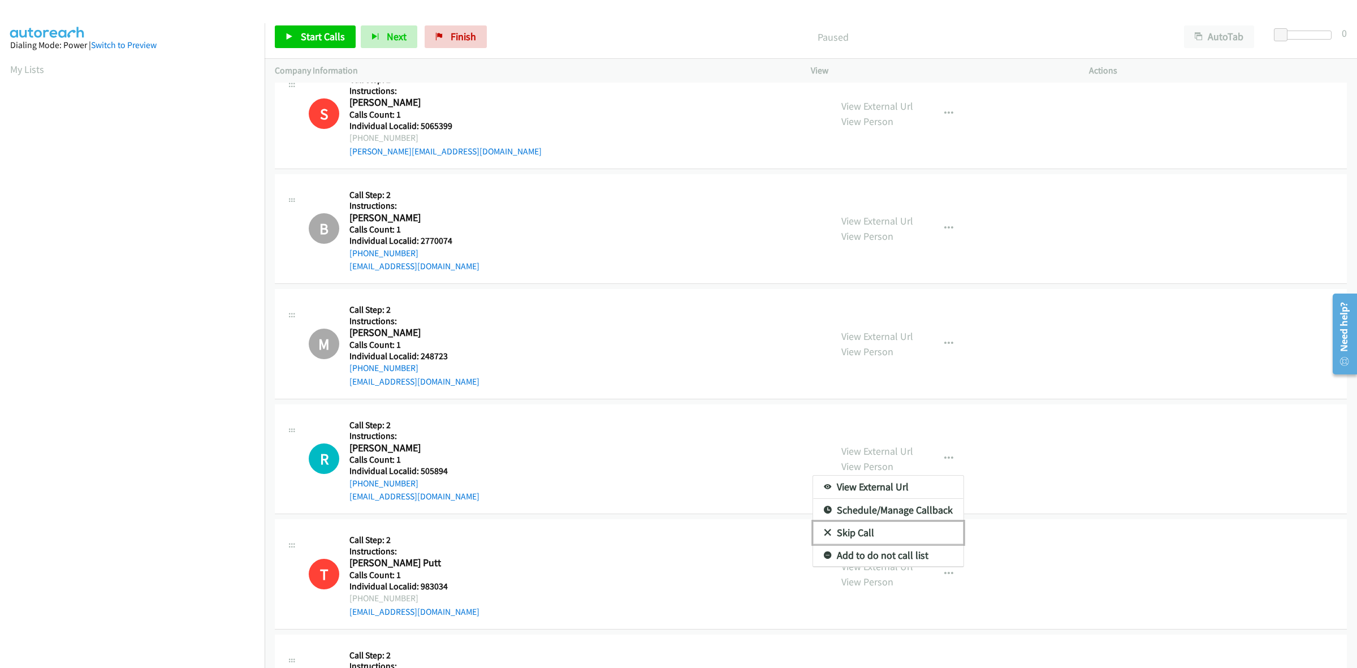
click at [888, 533] on link "Skip Call" at bounding box center [888, 532] width 150 height 23
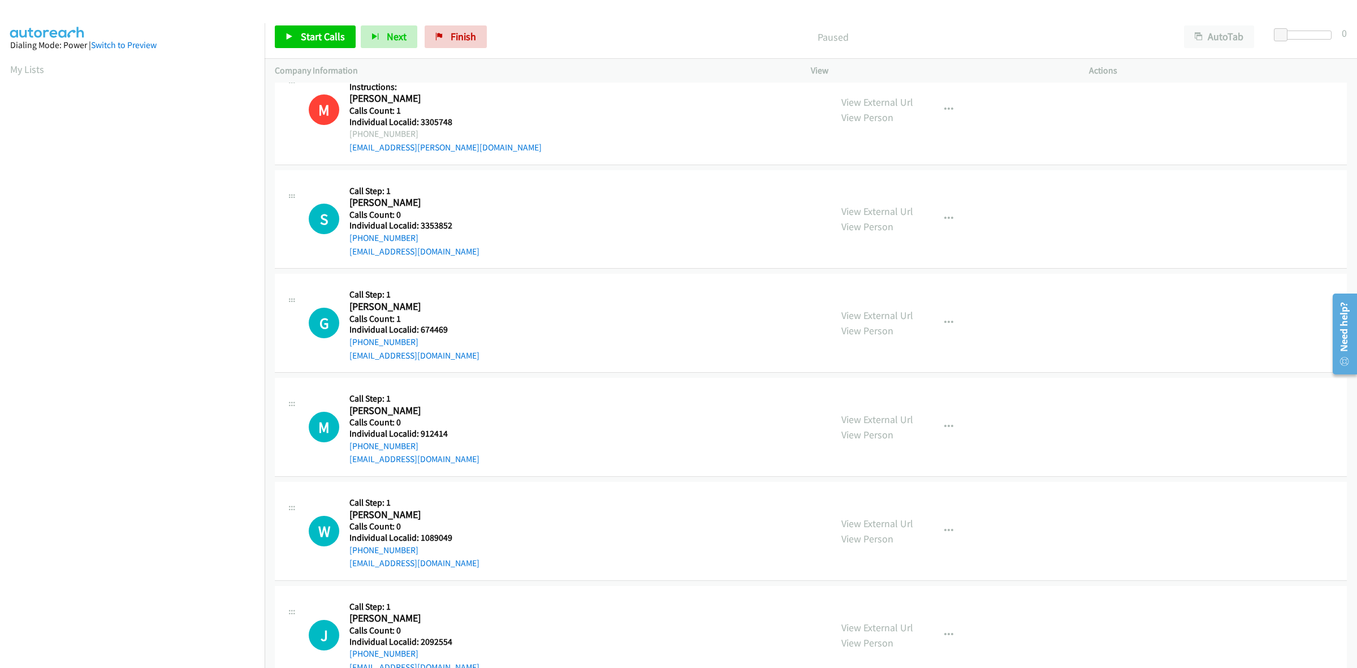
scroll to position [1078, 0]
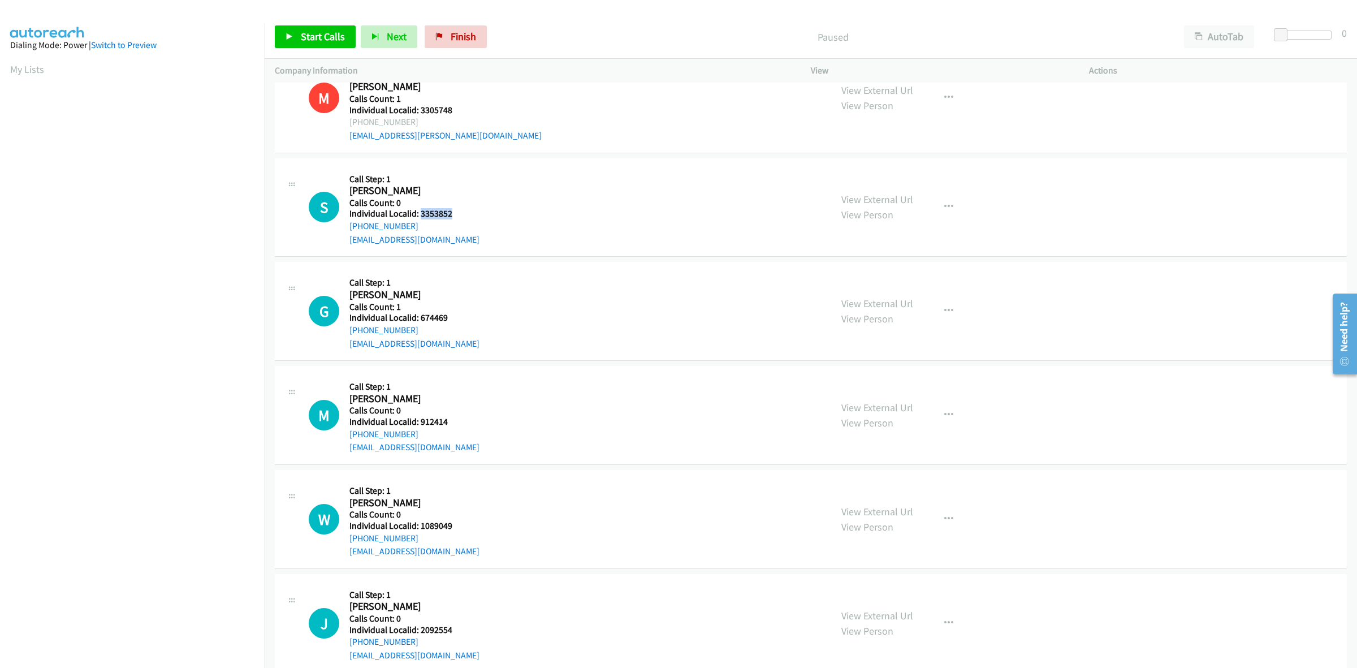
drag, startPoint x: 450, startPoint y: 215, endPoint x: 420, endPoint y: 213, distance: 30.0
click at [420, 213] on h5 "Individual Localid: 3353852" at bounding box center [414, 213] width 130 height 11
copy h5 "3353852"
click at [487, 188] on div "S Callback Scheduled Call Step: 1 Steven Gilmore America/New_York Calls Count: …" at bounding box center [565, 207] width 512 height 78
drag, startPoint x: 425, startPoint y: 226, endPoint x: 345, endPoint y: 227, distance: 79.2
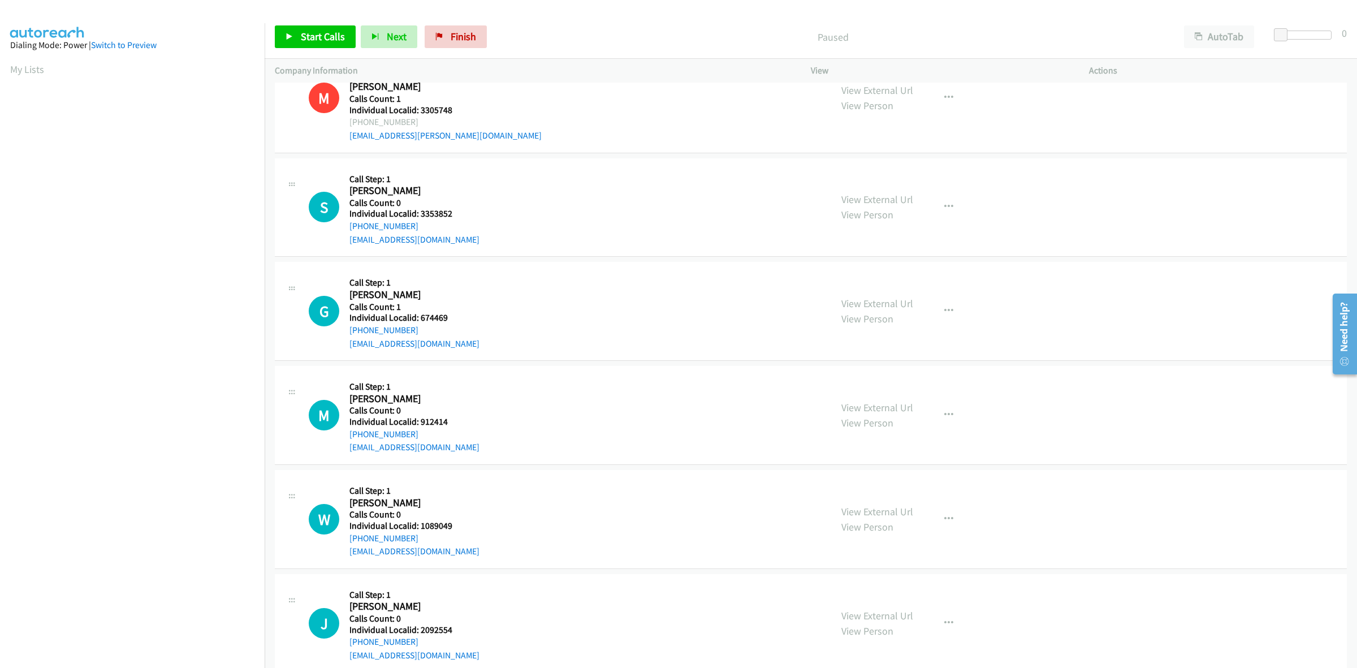
click at [345, 227] on div "S Callback Scheduled Call Step: 1 Steven Gilmore America/New_York Calls Count: …" at bounding box center [565, 207] width 512 height 78
copy link "+1 919-475-5773"
drag, startPoint x: 467, startPoint y: 213, endPoint x: 420, endPoint y: 212, distance: 46.9
click at [420, 212] on h5 "Individual Localid: 3353852" at bounding box center [414, 213] width 130 height 11
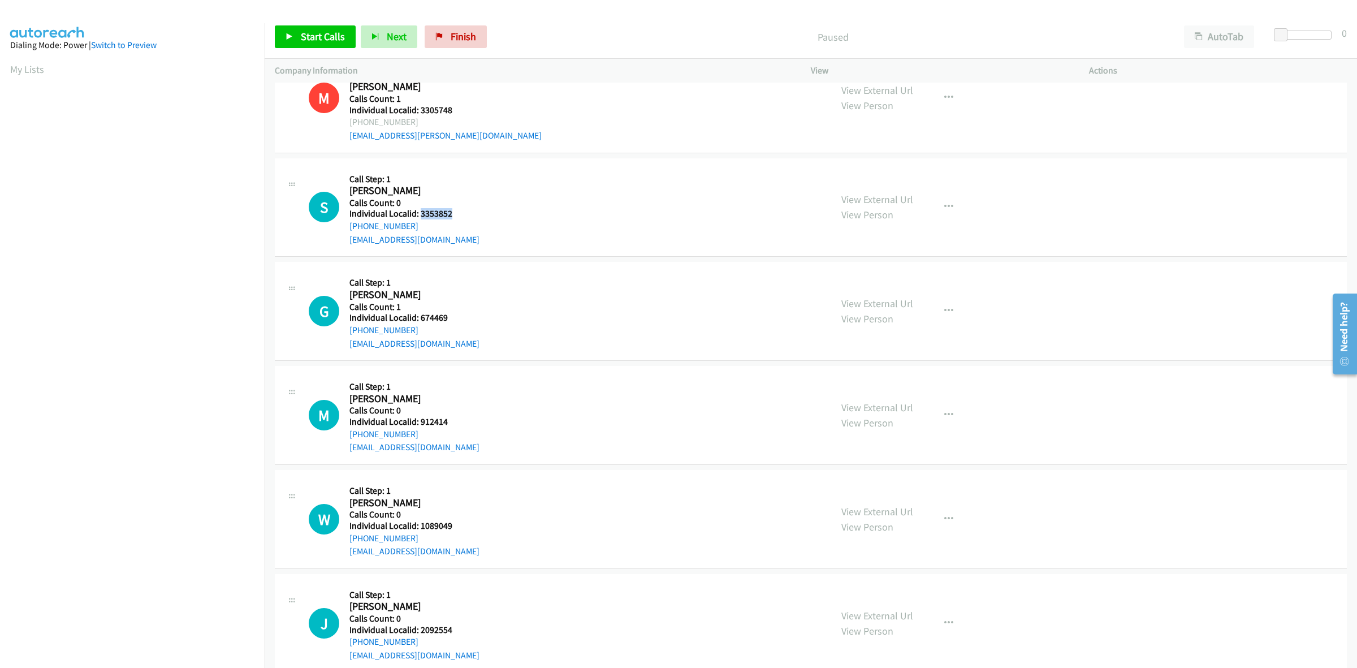
copy h5 "3353852"
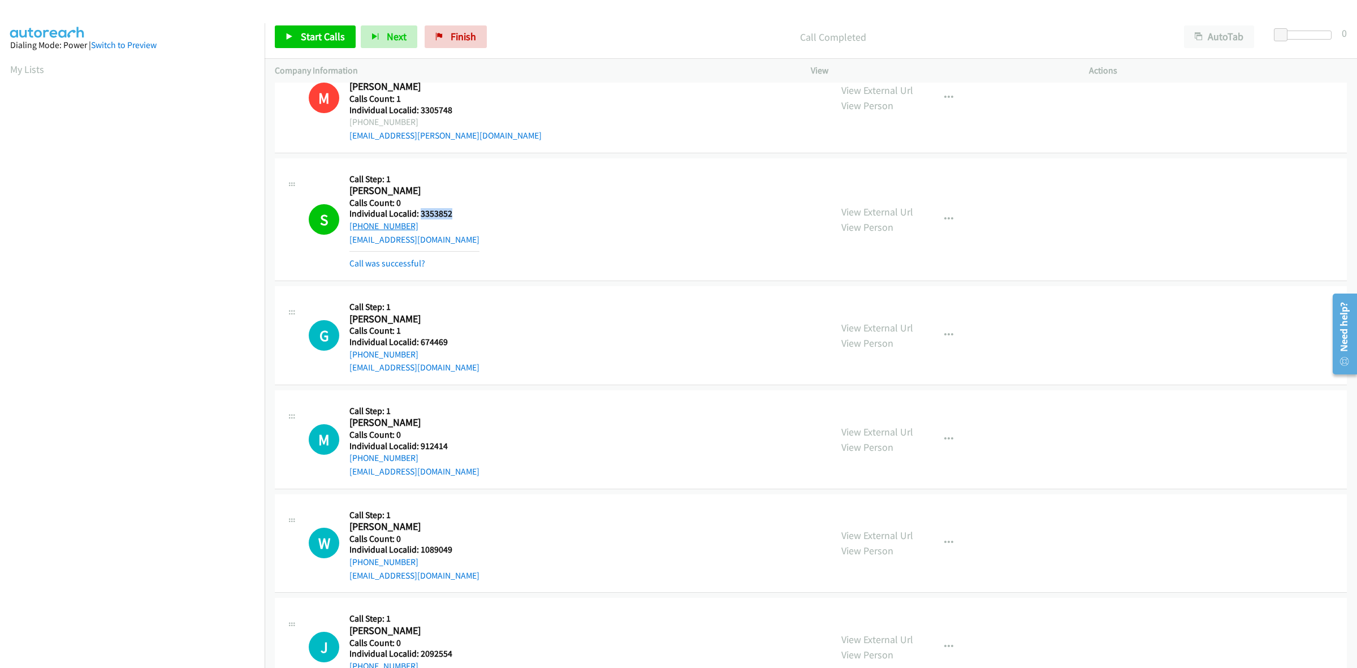
drag, startPoint x: 416, startPoint y: 222, endPoint x: 349, endPoint y: 230, distance: 66.6
click at [349, 230] on div "+1 919-475-5773" at bounding box center [414, 226] width 130 height 14
copy link "+1 919-475-5773"
click at [950, 220] on button "button" at bounding box center [948, 219] width 31 height 23
click at [892, 318] on link "Add to do not call list" at bounding box center [888, 316] width 150 height 23
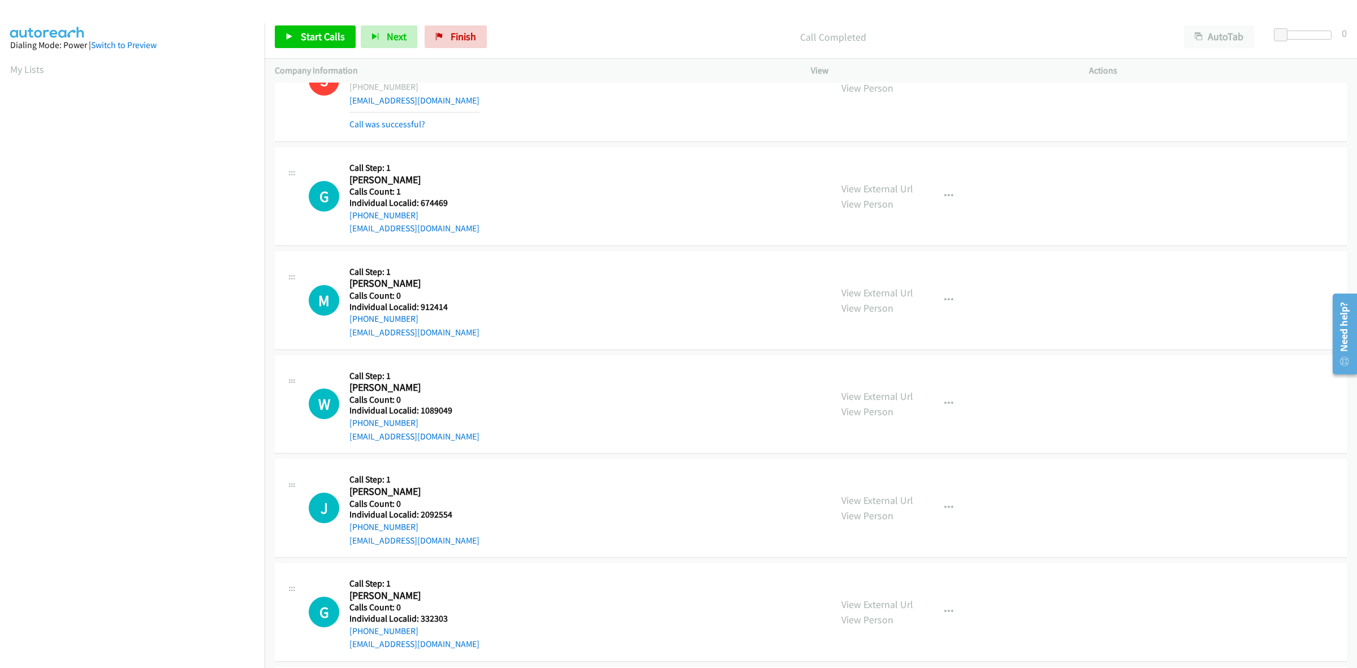
scroll to position [1219, 0]
drag, startPoint x: 453, startPoint y: 198, endPoint x: 417, endPoint y: 198, distance: 36.2
click at [417, 198] on h5 "Individual Localid: 674469" at bounding box center [414, 200] width 130 height 11
copy h5 "674469"
drag, startPoint x: 940, startPoint y: 196, endPoint x: 922, endPoint y: 228, distance: 36.7
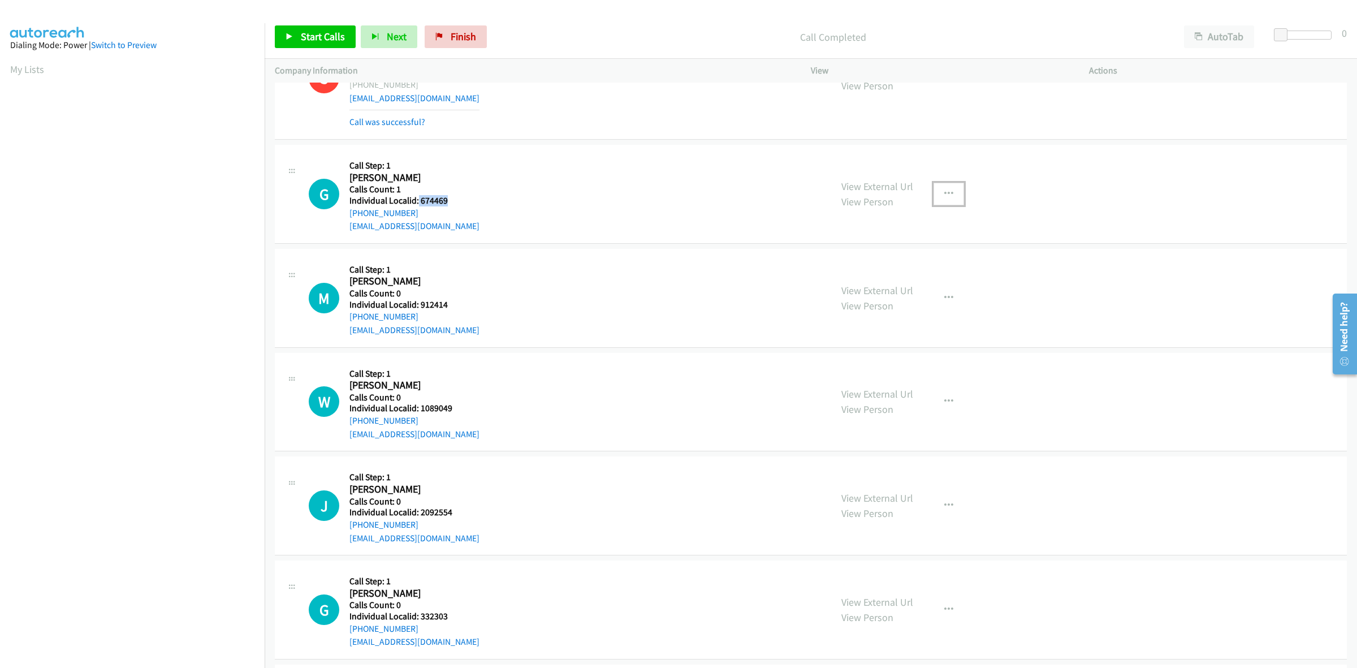
click at [944, 196] on icon "button" at bounding box center [948, 193] width 9 height 9
click at [886, 267] on link "Skip Call" at bounding box center [888, 267] width 150 height 23
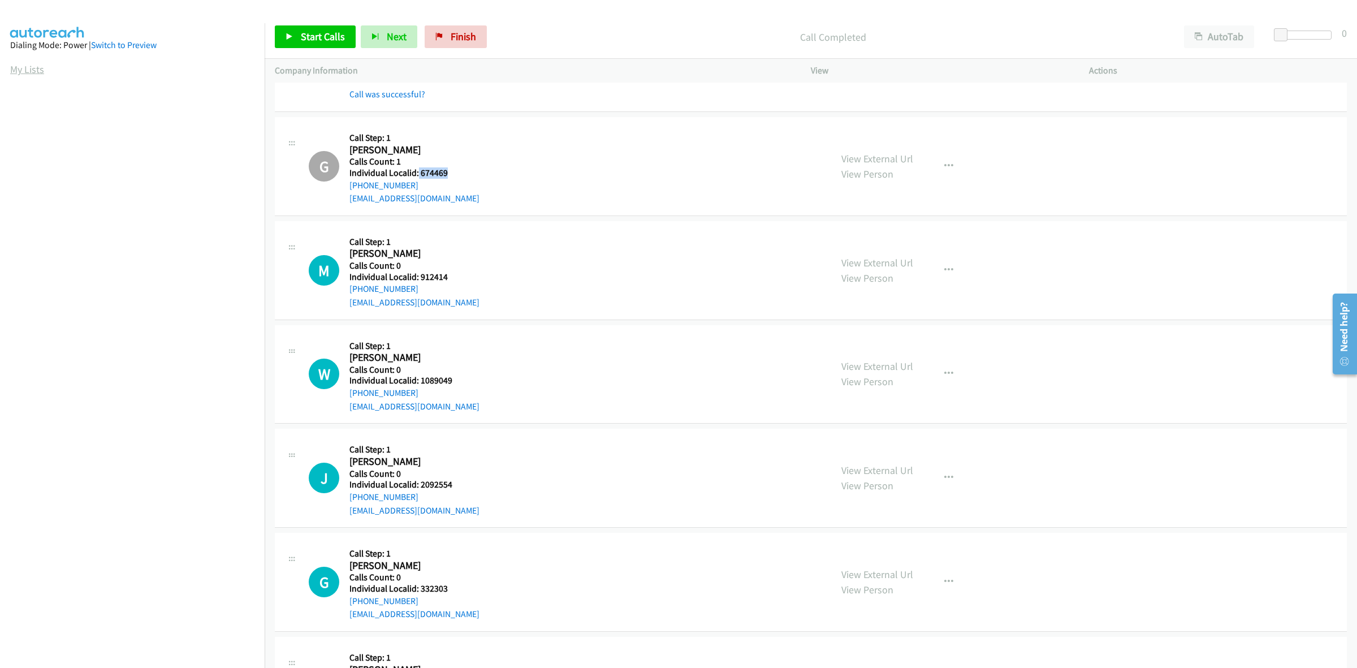
scroll to position [1272, 0]
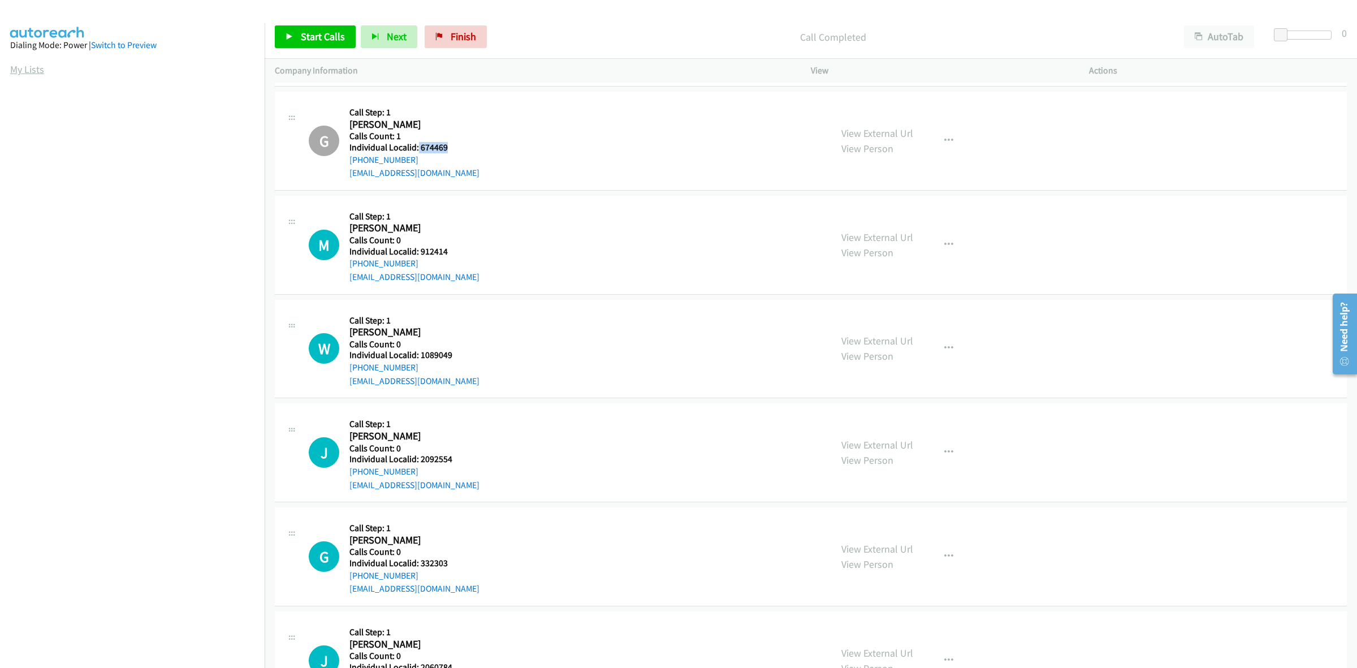
click at [20, 66] on link "My Lists" at bounding box center [27, 69] width 34 height 13
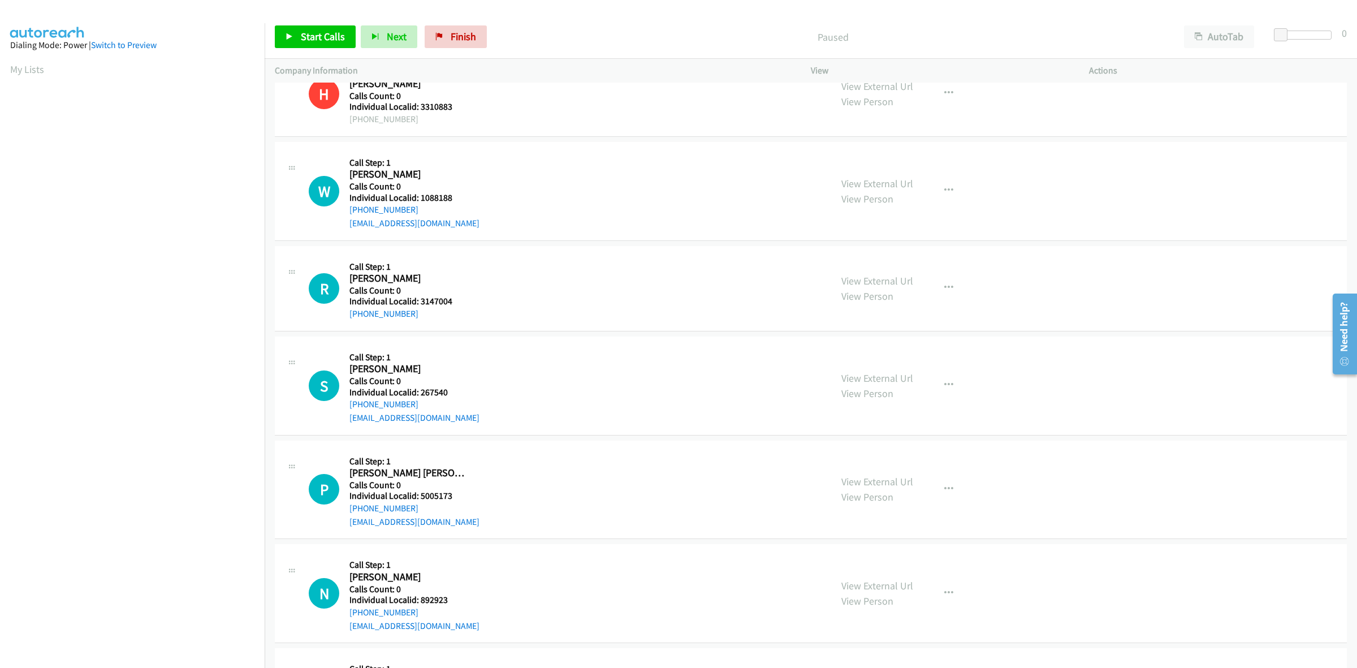
scroll to position [35, 0]
drag, startPoint x: 457, startPoint y: 197, endPoint x: 420, endPoint y: 194, distance: 37.4
click at [420, 194] on h5 "Individual Localid: 1088188" at bounding box center [414, 196] width 130 height 11
click at [29, 72] on link "My Lists" at bounding box center [27, 69] width 34 height 13
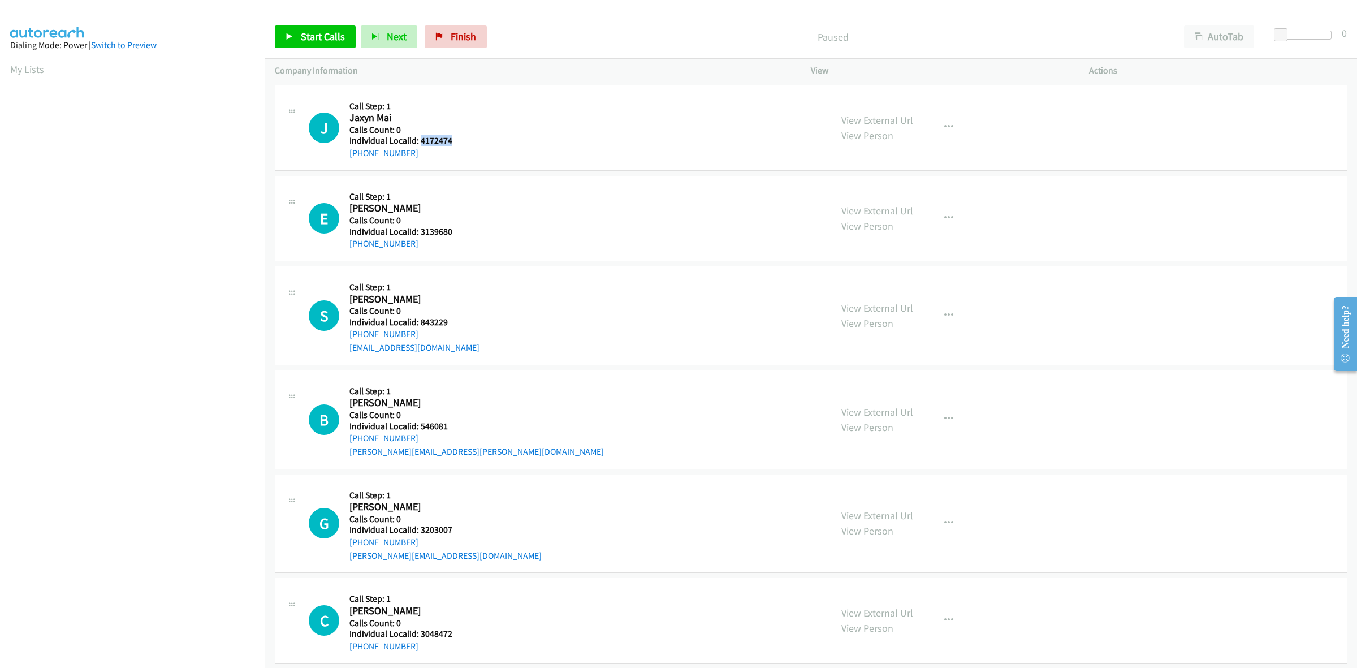
drag, startPoint x: 459, startPoint y: 143, endPoint x: 420, endPoint y: 141, distance: 39.6
click at [420, 141] on h5 "Individual Localid: 4172474" at bounding box center [409, 140] width 121 height 11
copy h5 "4172474"
click at [948, 127] on button "button" at bounding box center [948, 127] width 31 height 23
click at [892, 205] on link "Skip Call" at bounding box center [888, 201] width 150 height 23
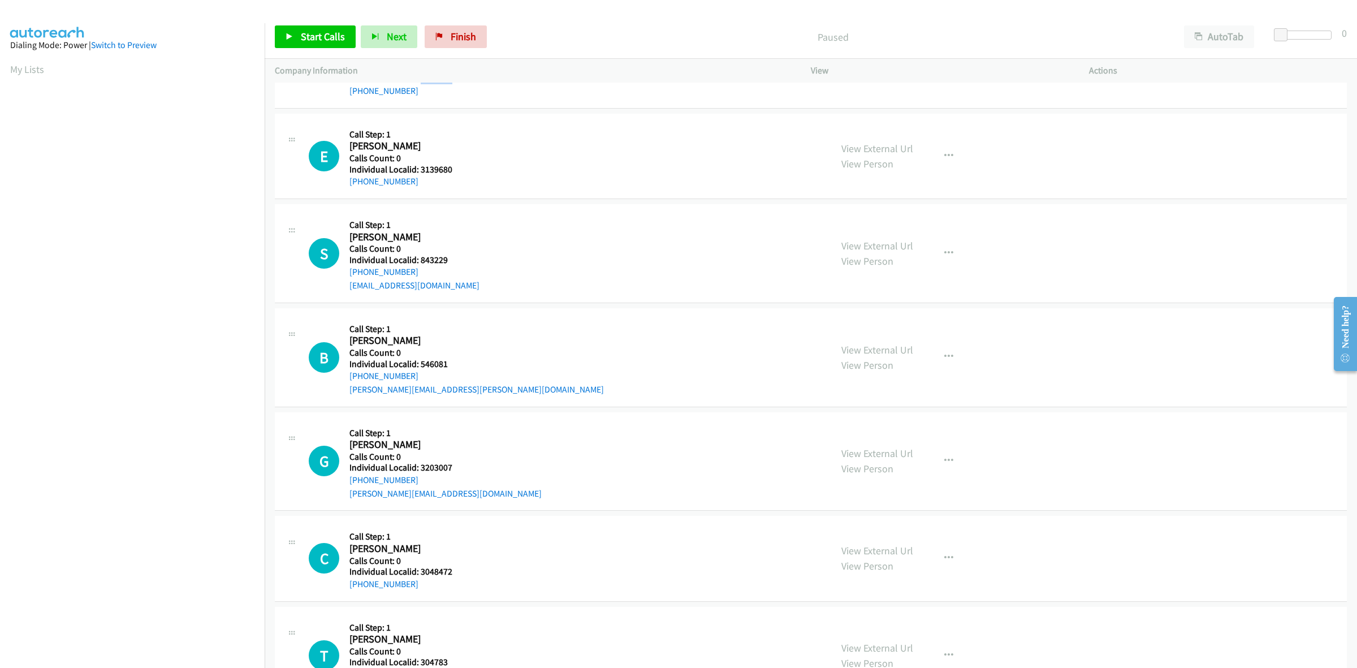
scroll to position [71, 0]
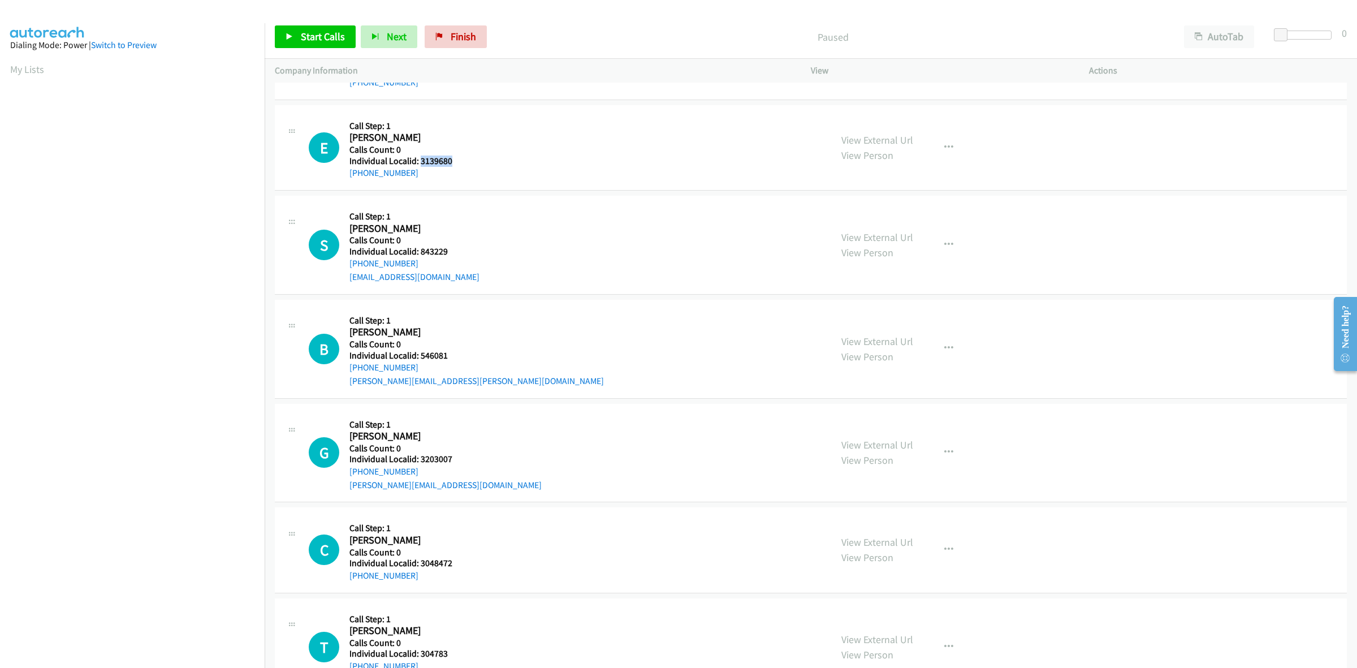
drag, startPoint x: 461, startPoint y: 159, endPoint x: 420, endPoint y: 159, distance: 41.3
click at [420, 159] on h5 "Individual Localid: 3139680" at bounding box center [409, 160] width 121 height 11
copy h5 "3139680"
drag, startPoint x: 531, startPoint y: 128, endPoint x: 441, endPoint y: 171, distance: 99.9
click at [531, 128] on div "E Callback Scheduled Call Step: 1 Elizabeth Bair America/New_York Calls Count: …" at bounding box center [565, 147] width 512 height 64
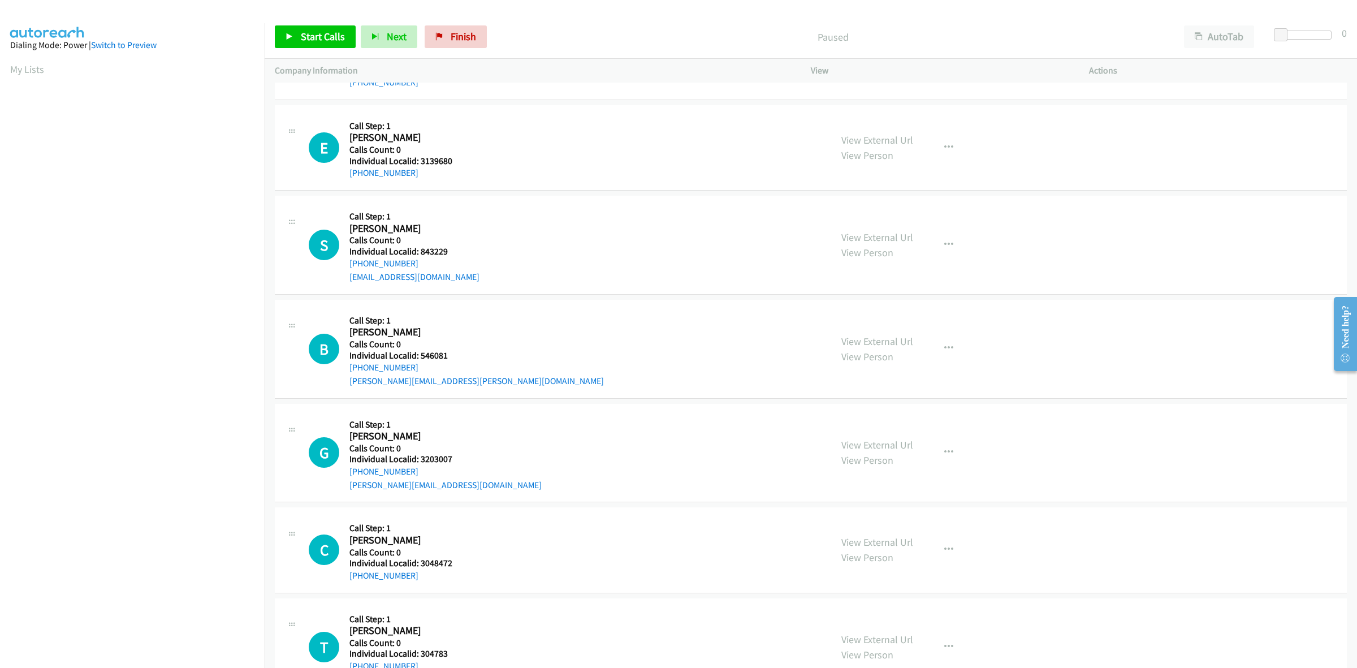
drag, startPoint x: 420, startPoint y: 173, endPoint x: 335, endPoint y: 179, distance: 85.0
click at [335, 179] on div "E Callback Scheduled Call Step: 1 Elizabeth Bair America/New_York Calls Count: …" at bounding box center [565, 147] width 512 height 64
copy link "+1 859-559-6075"
drag, startPoint x: 448, startPoint y: 160, endPoint x: 418, endPoint y: 157, distance: 29.5
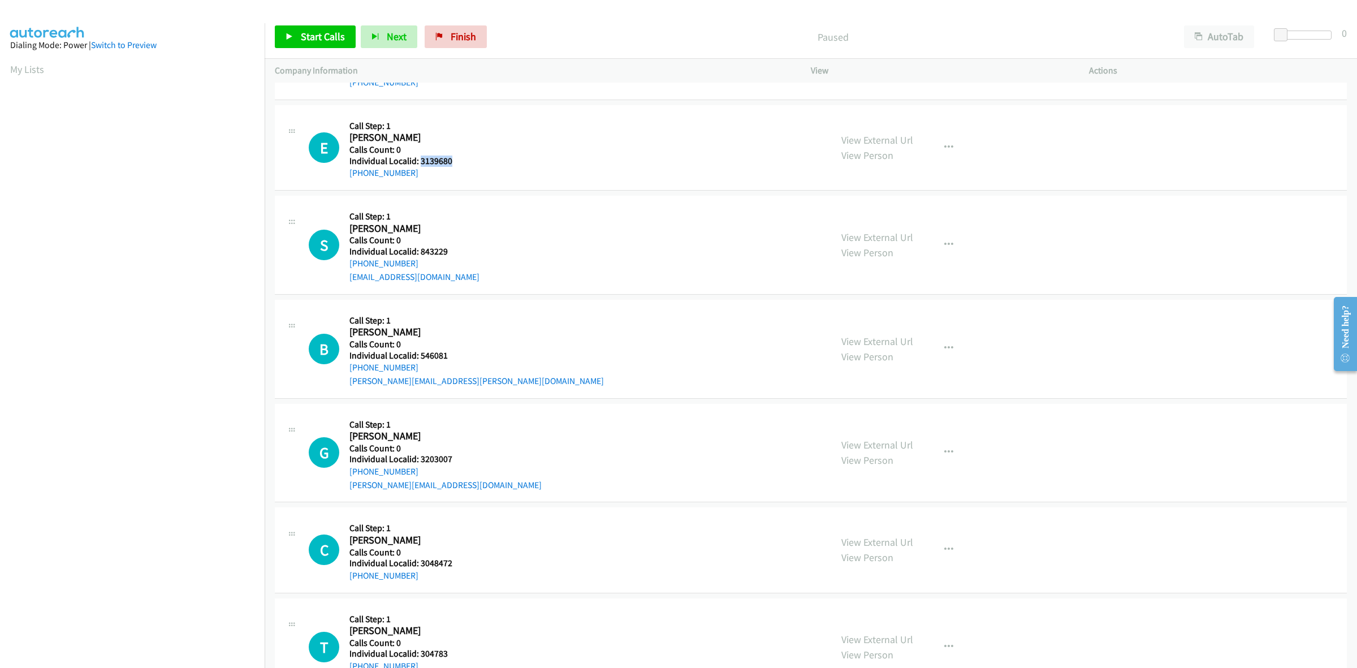
click at [418, 157] on h5 "Individual Localid: 3139680" at bounding box center [409, 160] width 121 height 11
copy h5 "3139680"
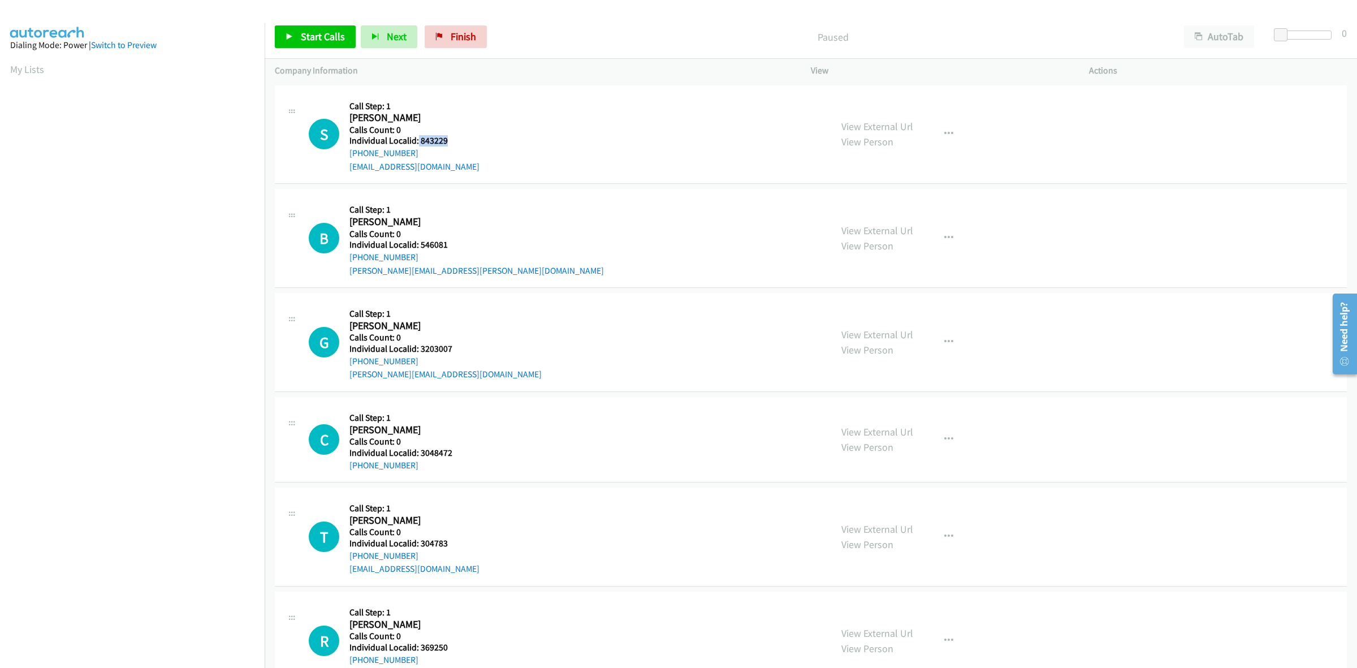
drag, startPoint x: 456, startPoint y: 137, endPoint x: 417, endPoint y: 135, distance: 39.1
click at [417, 135] on h5 "Individual Localid: 843229" at bounding box center [414, 140] width 130 height 11
copy h5 "843229"
click at [948, 136] on button "button" at bounding box center [948, 134] width 31 height 23
click at [870, 200] on link "Skip Call" at bounding box center [888, 208] width 150 height 23
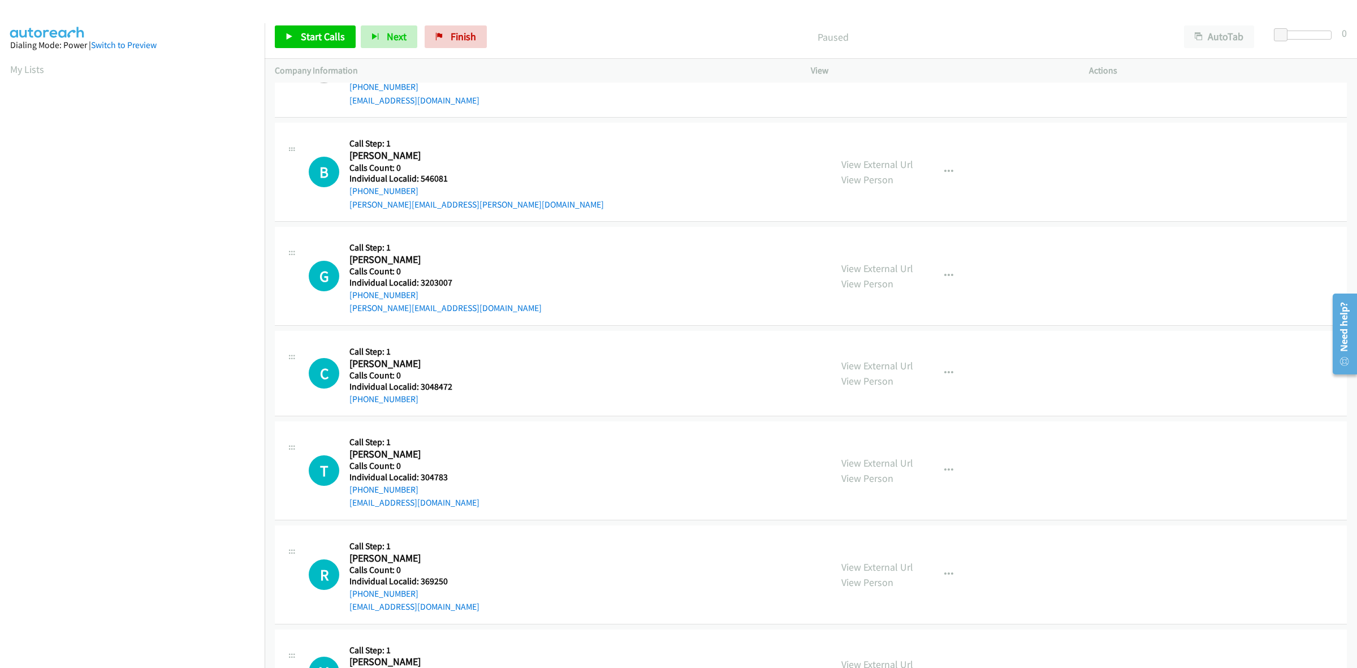
scroll to position [71, 0]
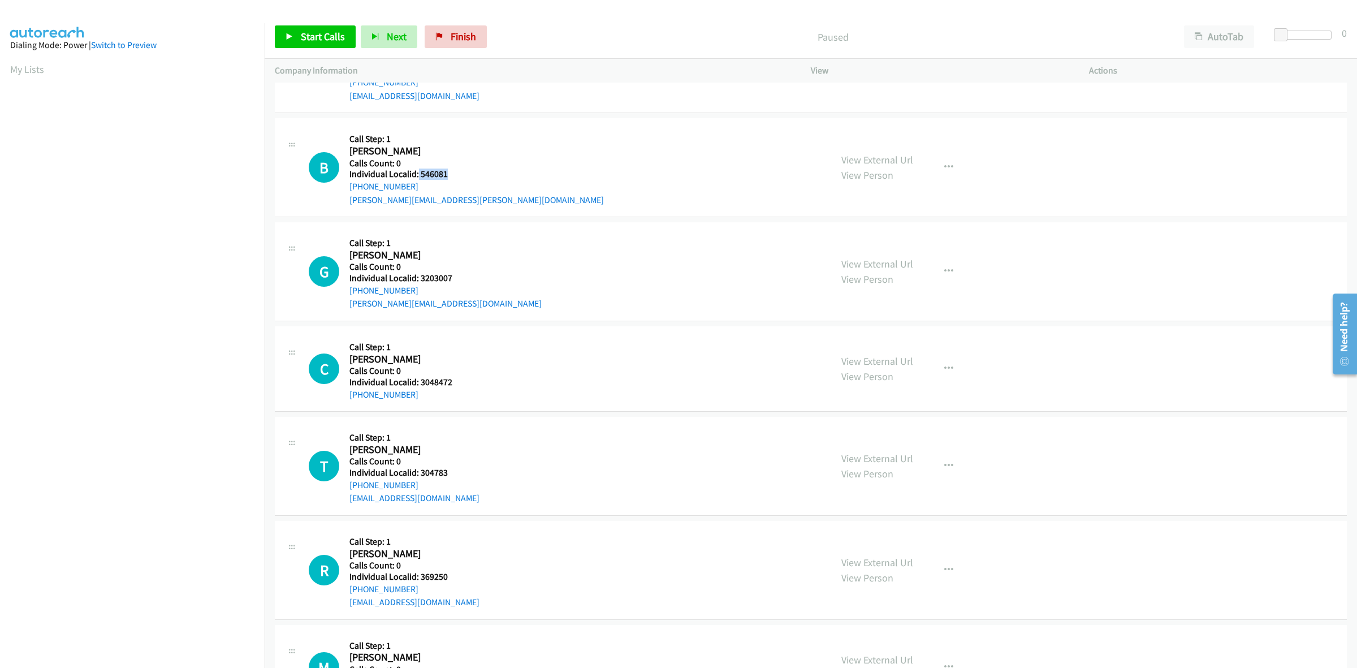
drag, startPoint x: 454, startPoint y: 172, endPoint x: 417, endPoint y: 172, distance: 36.7
click at [417, 172] on h5 "Individual Localid: 546081" at bounding box center [476, 173] width 254 height 11
copy h5 "546081"
click at [937, 159] on button "button" at bounding box center [948, 167] width 31 height 23
click at [877, 244] on link "Skip Call" at bounding box center [888, 241] width 150 height 23
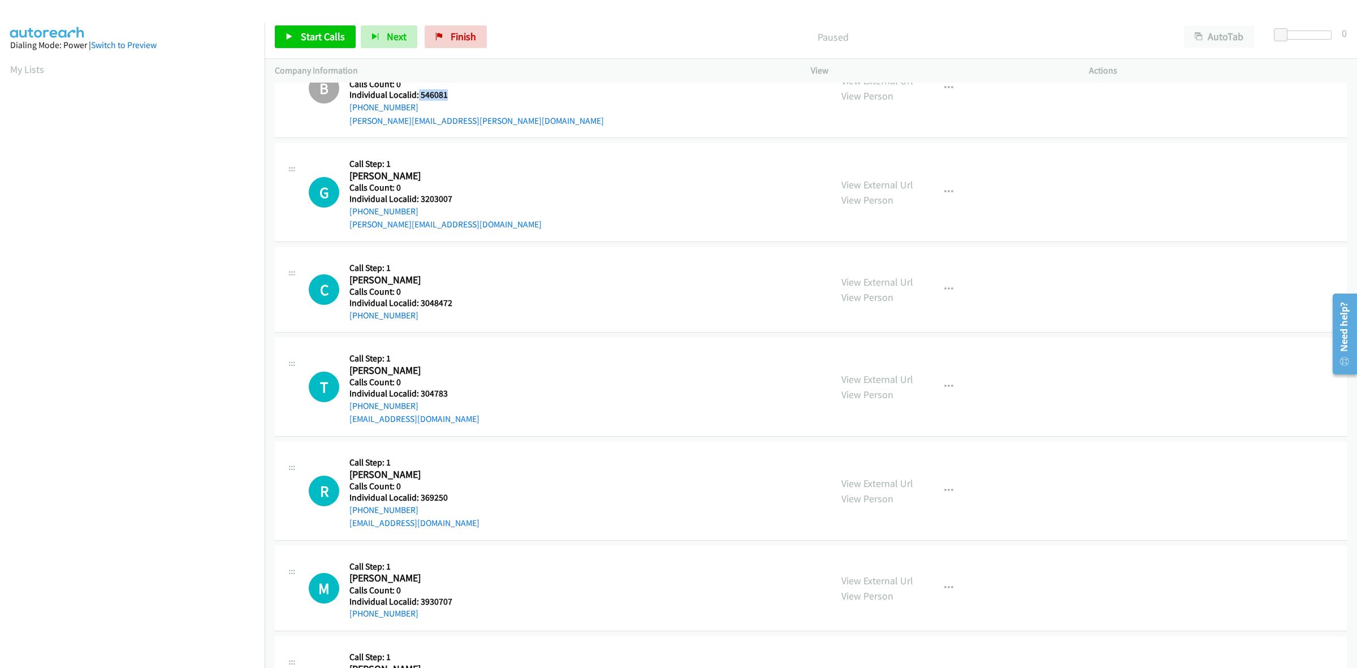
scroll to position [159, 0]
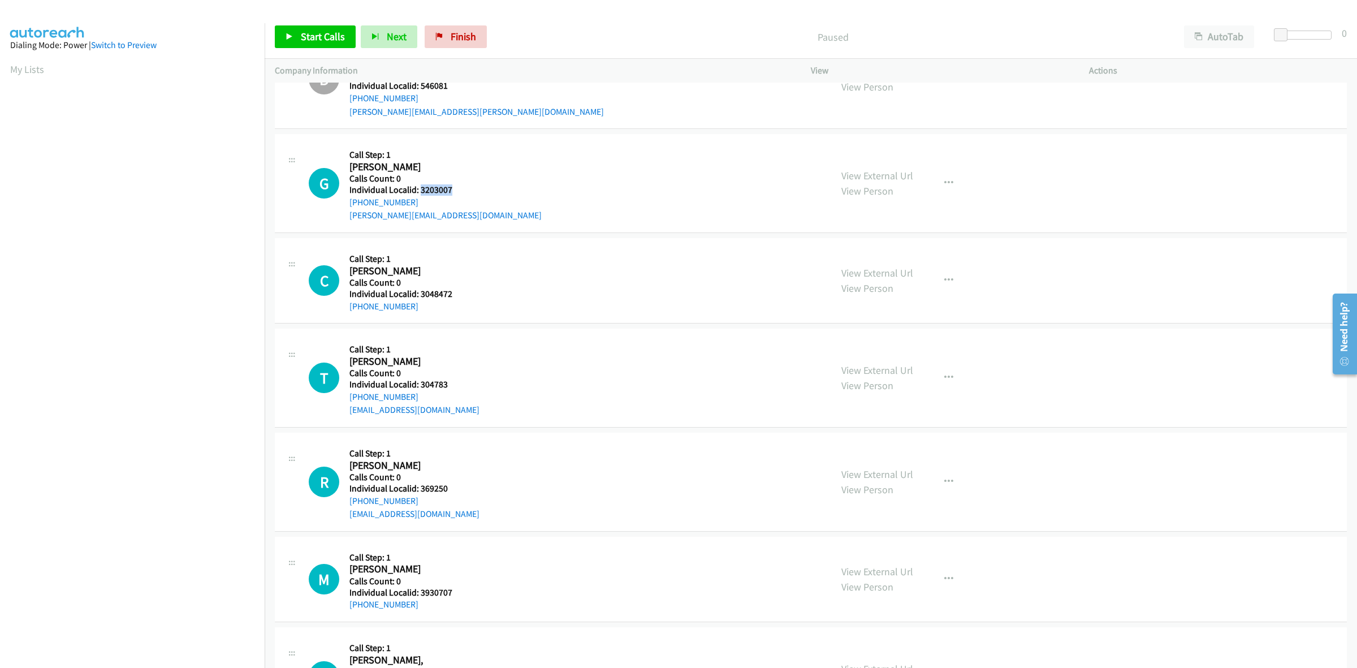
drag, startPoint x: 455, startPoint y: 184, endPoint x: 420, endPoint y: 187, distance: 35.2
click at [420, 187] on h5 "Individual Localid: 3203007" at bounding box center [445, 189] width 192 height 11
copy h5 "3203007"
click at [944, 181] on icon "button" at bounding box center [948, 183] width 9 height 9
click at [875, 277] on link "Add to do not call list" at bounding box center [888, 280] width 150 height 23
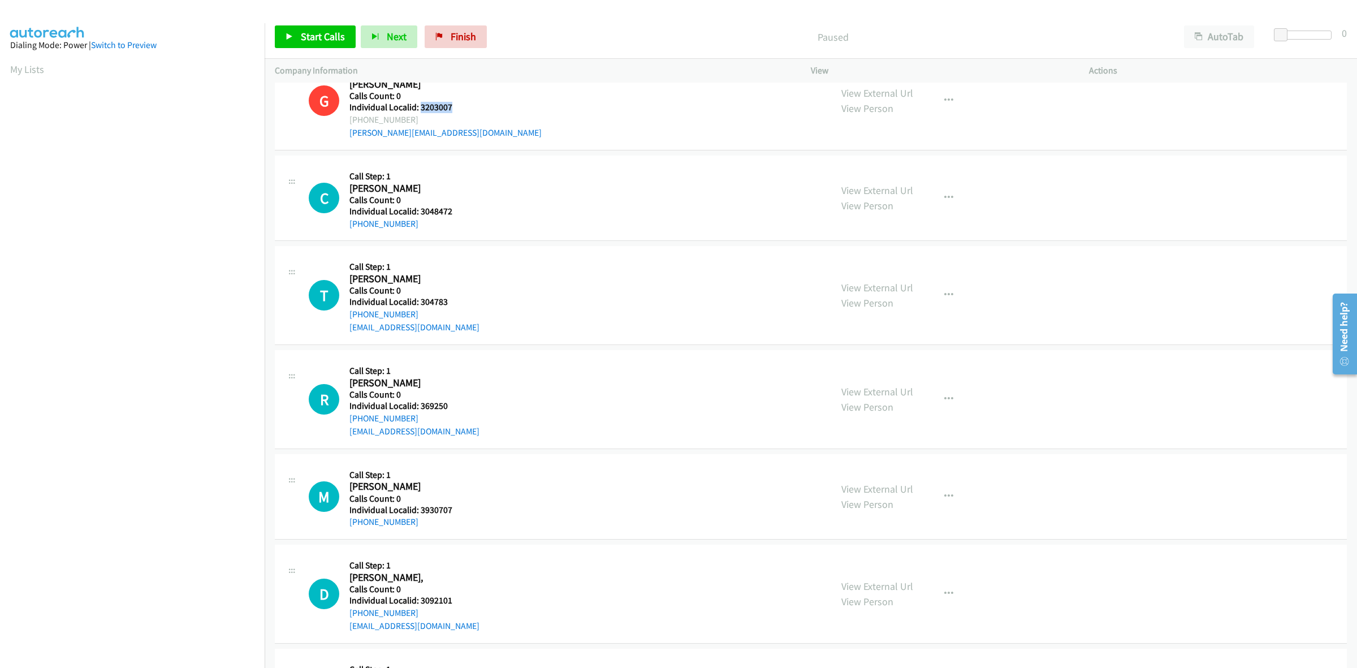
scroll to position [265, 0]
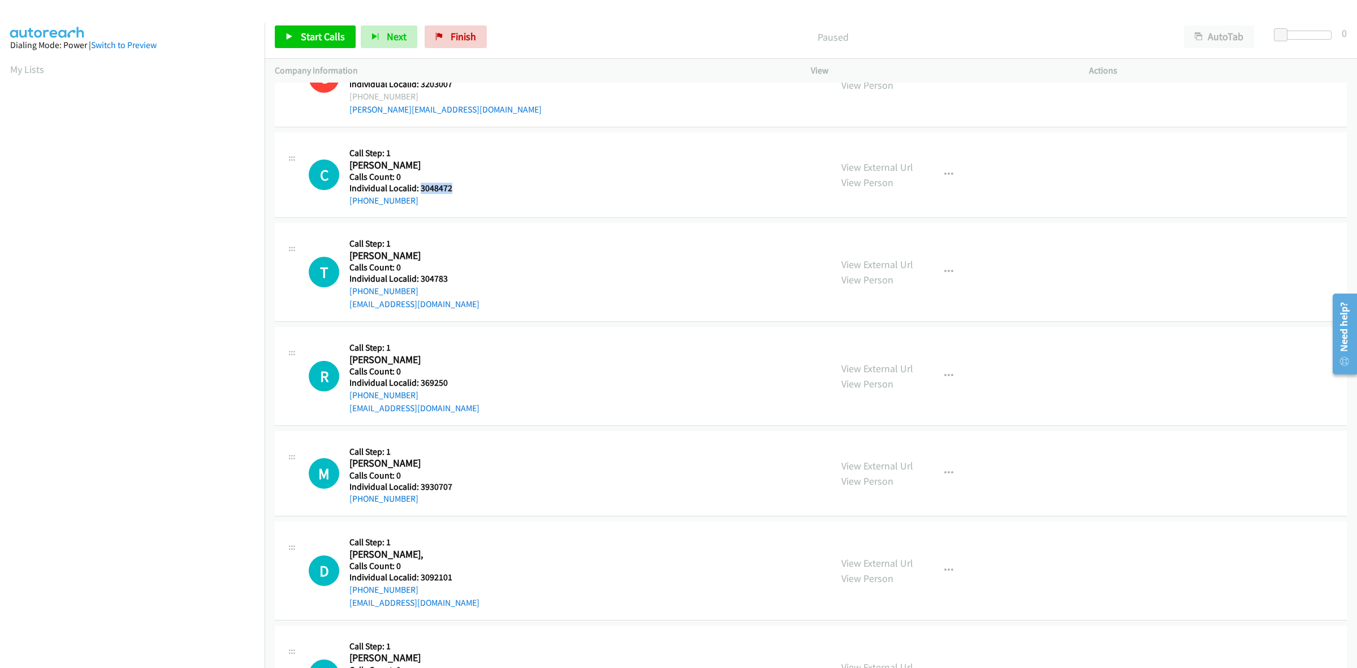
drag, startPoint x: 464, startPoint y: 184, endPoint x: 419, endPoint y: 188, distance: 44.8
click at [419, 188] on h5 "Individual Localid: 3048472" at bounding box center [409, 188] width 121 height 11
copy h5 "3048472"
click at [456, 153] on h5 "Call Step: 1" at bounding box center [409, 153] width 121 height 11
drag, startPoint x: 414, startPoint y: 196, endPoint x: 344, endPoint y: 201, distance: 70.9
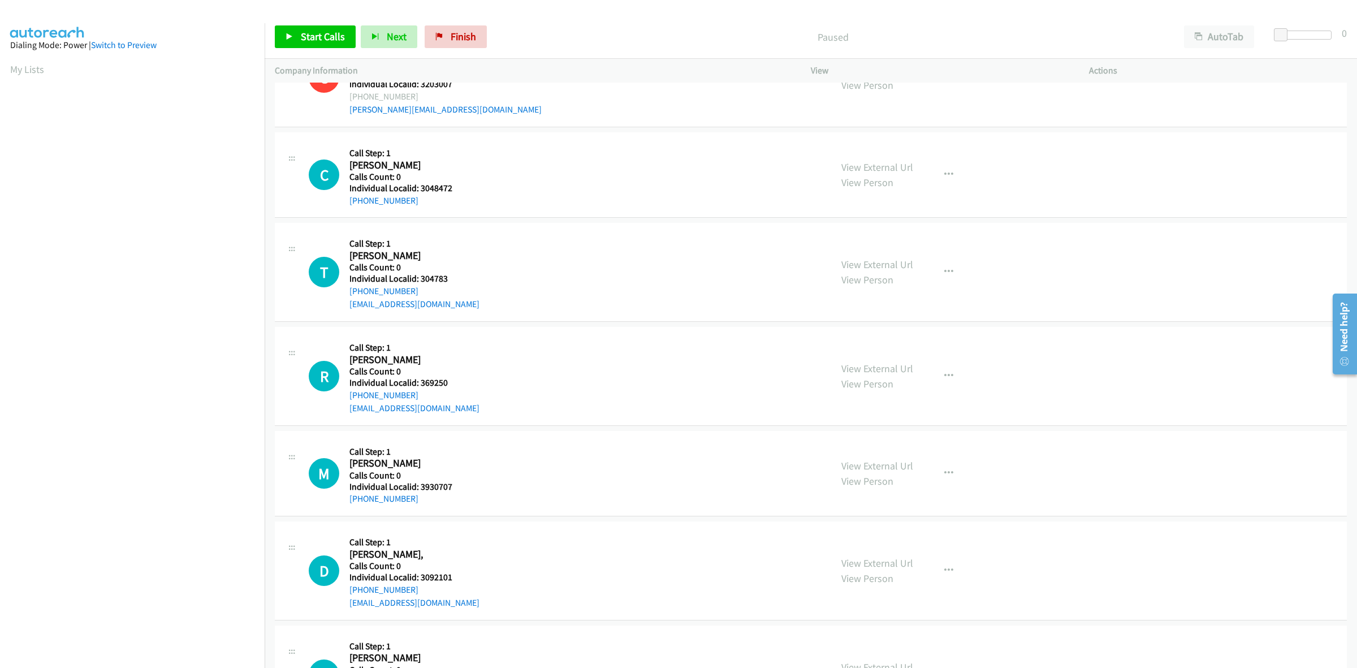
click at [344, 201] on div "C Callback Scheduled Call Step: 1 Corey Wettstein America/Denver Calls Count: 0…" at bounding box center [565, 174] width 512 height 64
copy link "+1 541-881-0012"
drag, startPoint x: 462, startPoint y: 191, endPoint x: 419, endPoint y: 185, distance: 43.8
click at [419, 185] on h5 "Individual Localid: 3048472" at bounding box center [409, 188] width 121 height 11
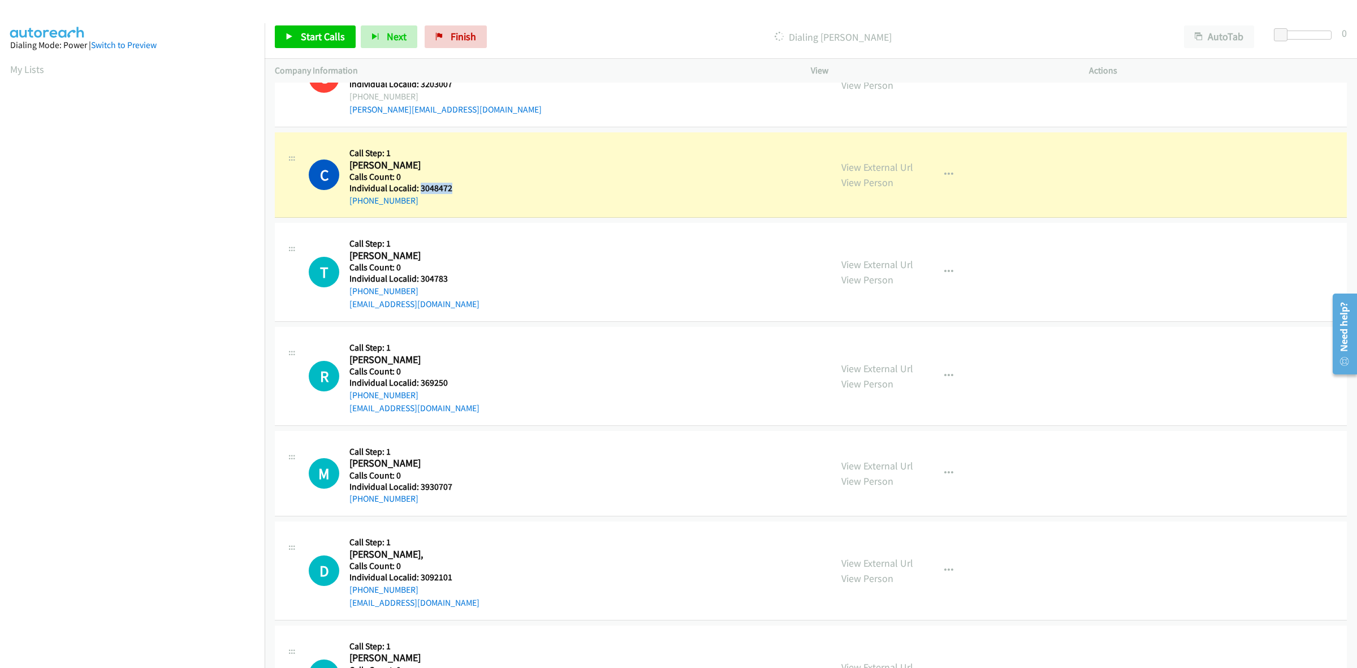
copy h5 "3048472"
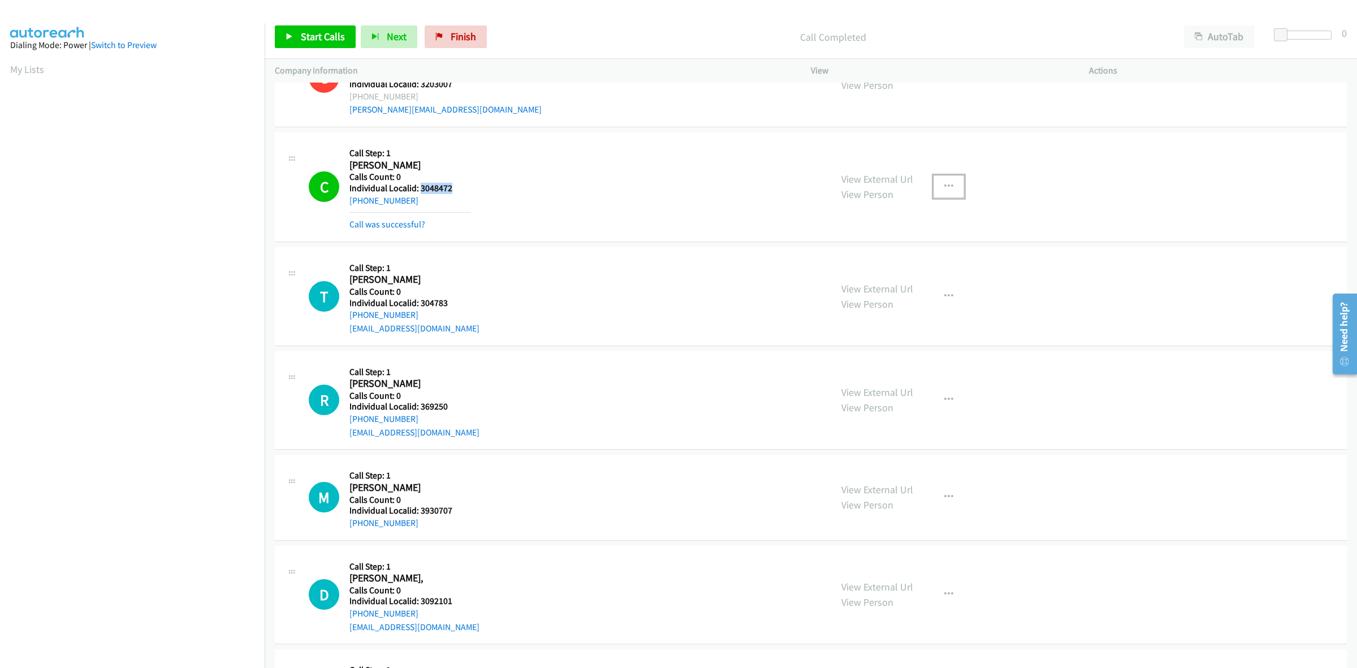
click at [944, 184] on icon "button" at bounding box center [948, 186] width 9 height 9
click at [884, 284] on link "Add to do not call list" at bounding box center [888, 283] width 150 height 23
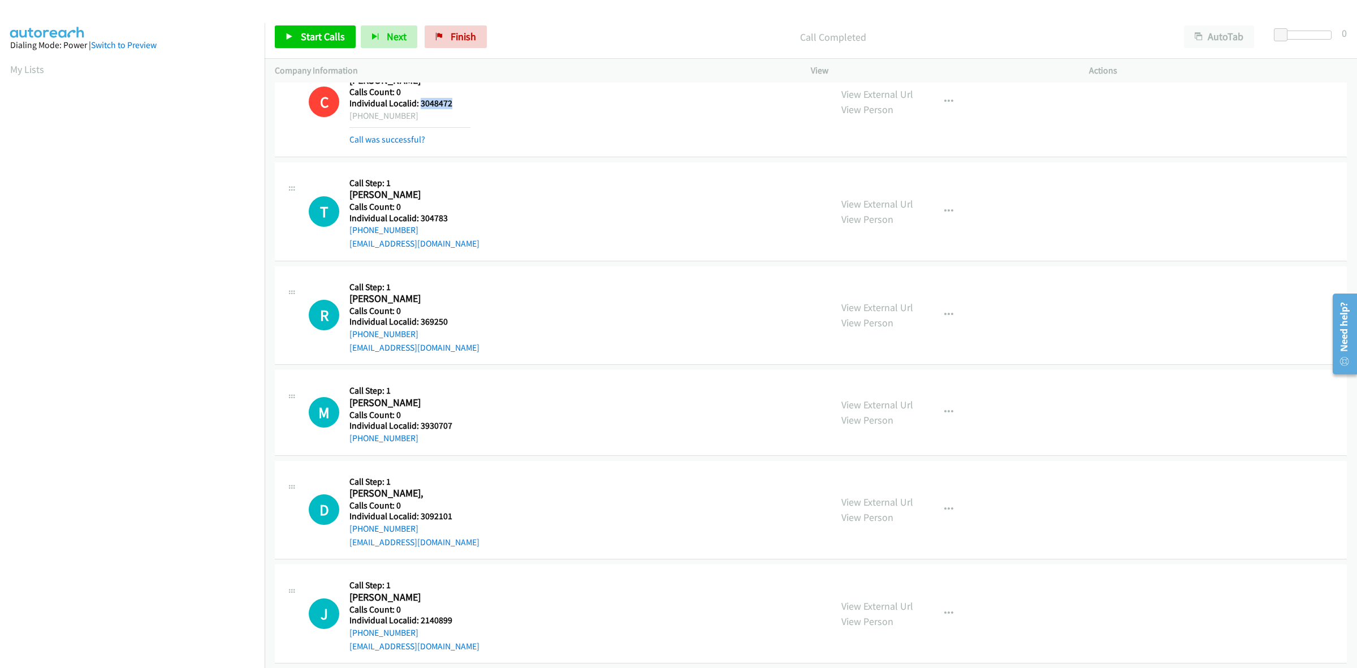
scroll to position [353, 0]
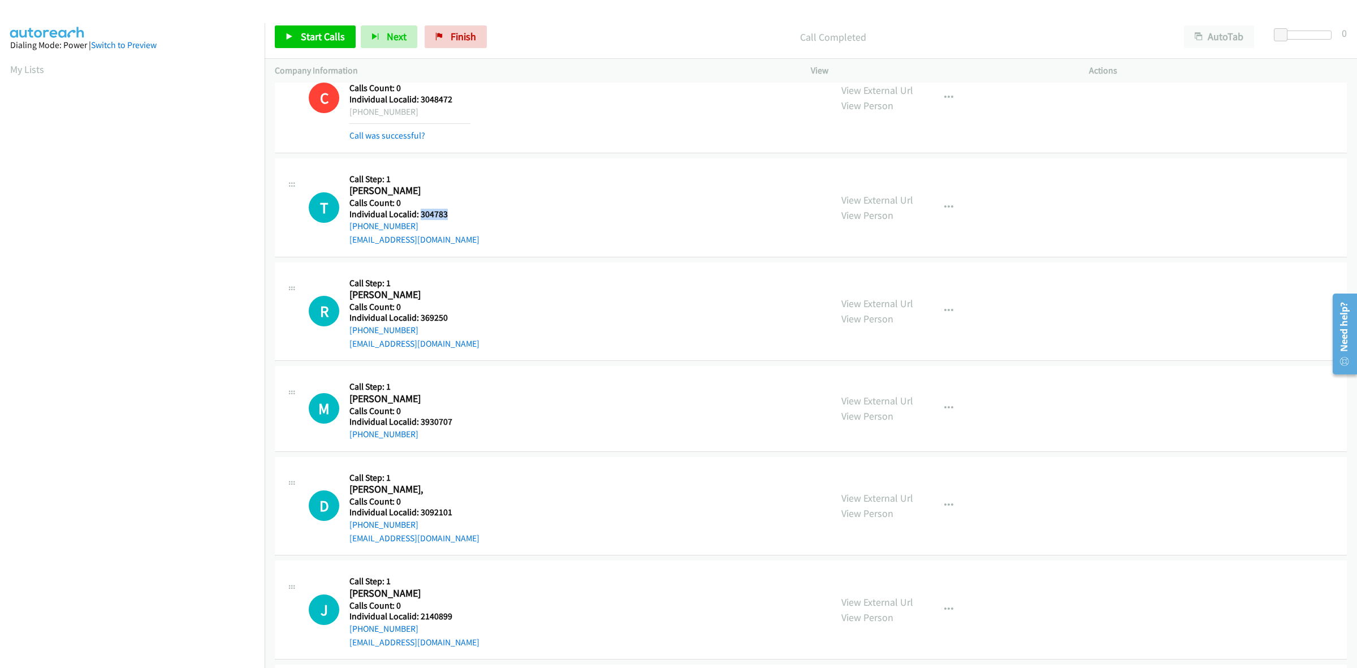
drag, startPoint x: 446, startPoint y: 213, endPoint x: 420, endPoint y: 217, distance: 25.7
click at [420, 217] on h5 "Individual Localid: 304783" at bounding box center [414, 214] width 130 height 11
copy h5 "304783"
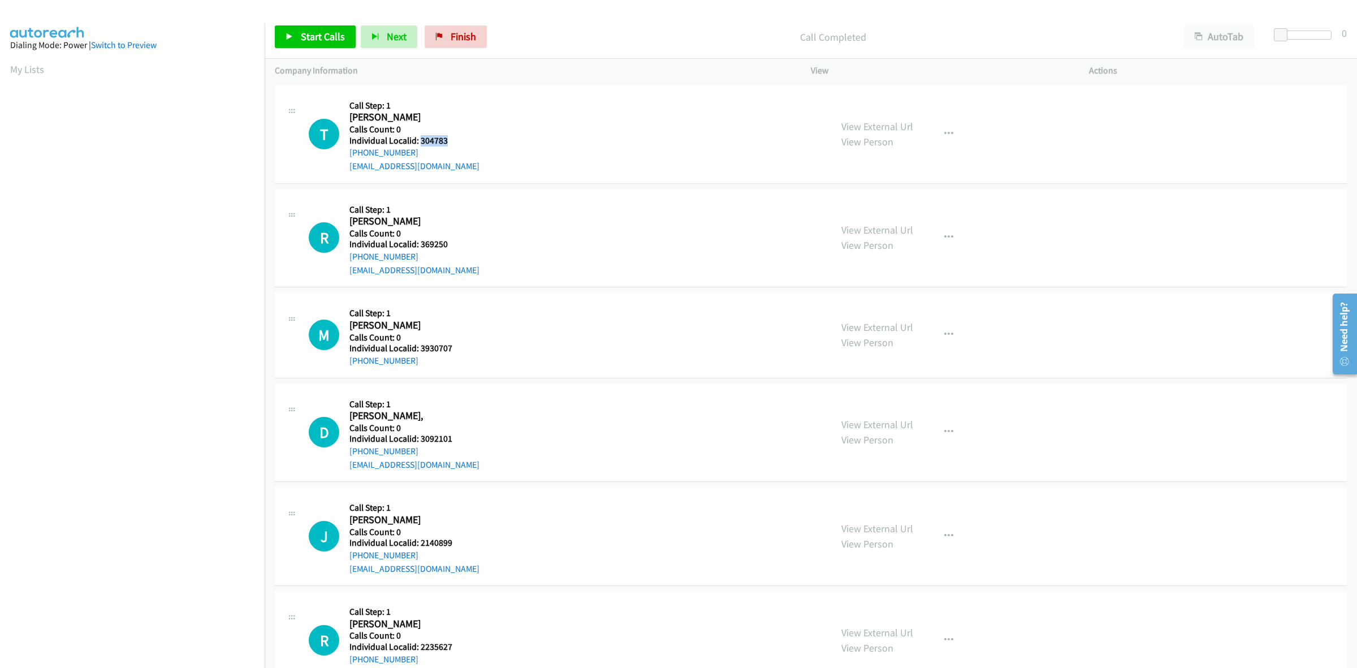
scroll to position [442, 0]
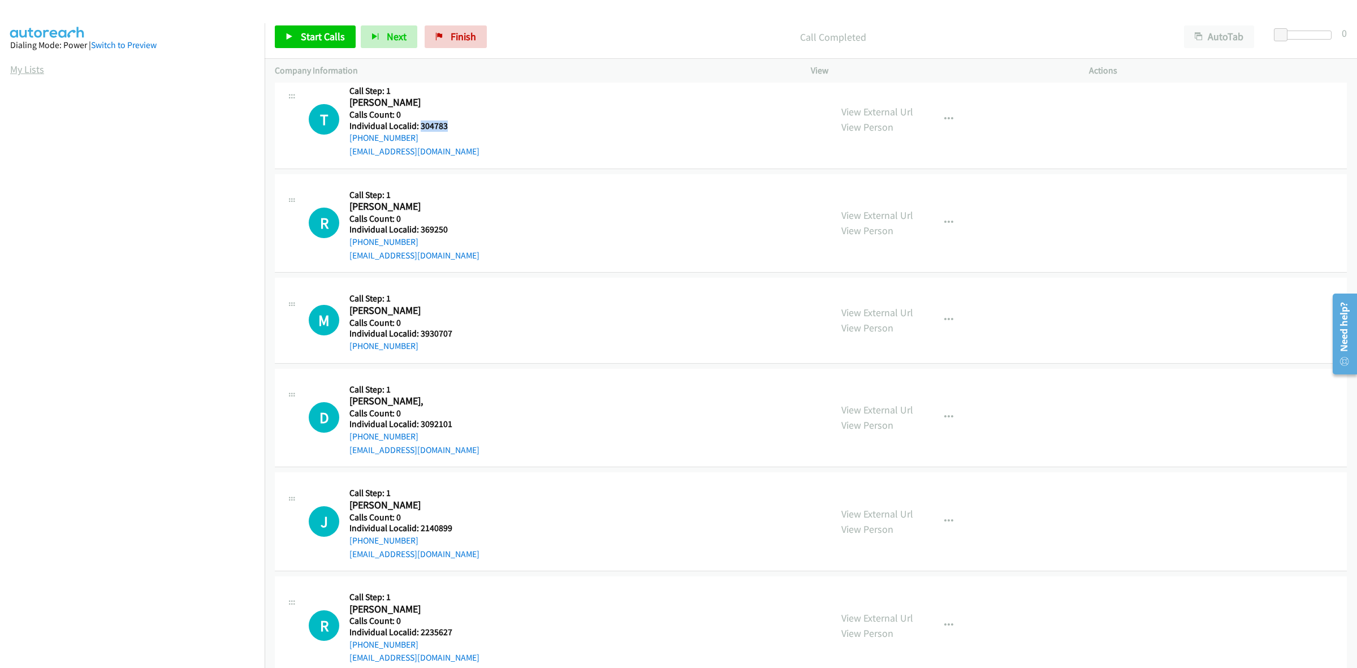
click at [13, 67] on link "My Lists" at bounding box center [27, 69] width 34 height 13
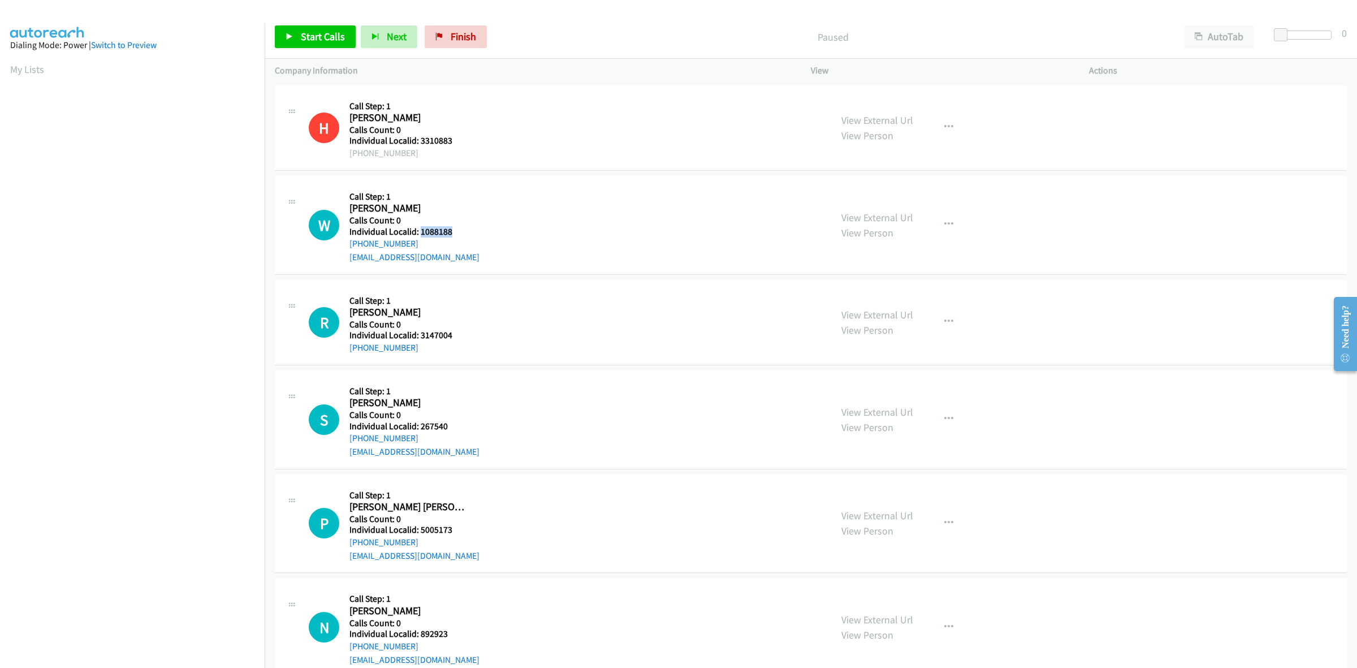
drag, startPoint x: 461, startPoint y: 232, endPoint x: 419, endPoint y: 227, distance: 42.1
click at [419, 227] on h5 "Individual Localid: 1088188" at bounding box center [414, 231] width 130 height 11
copy h5 "1088188"
drag, startPoint x: 940, startPoint y: 219, endPoint x: 880, endPoint y: 290, distance: 93.5
click at [944, 220] on icon "button" at bounding box center [948, 224] width 9 height 9
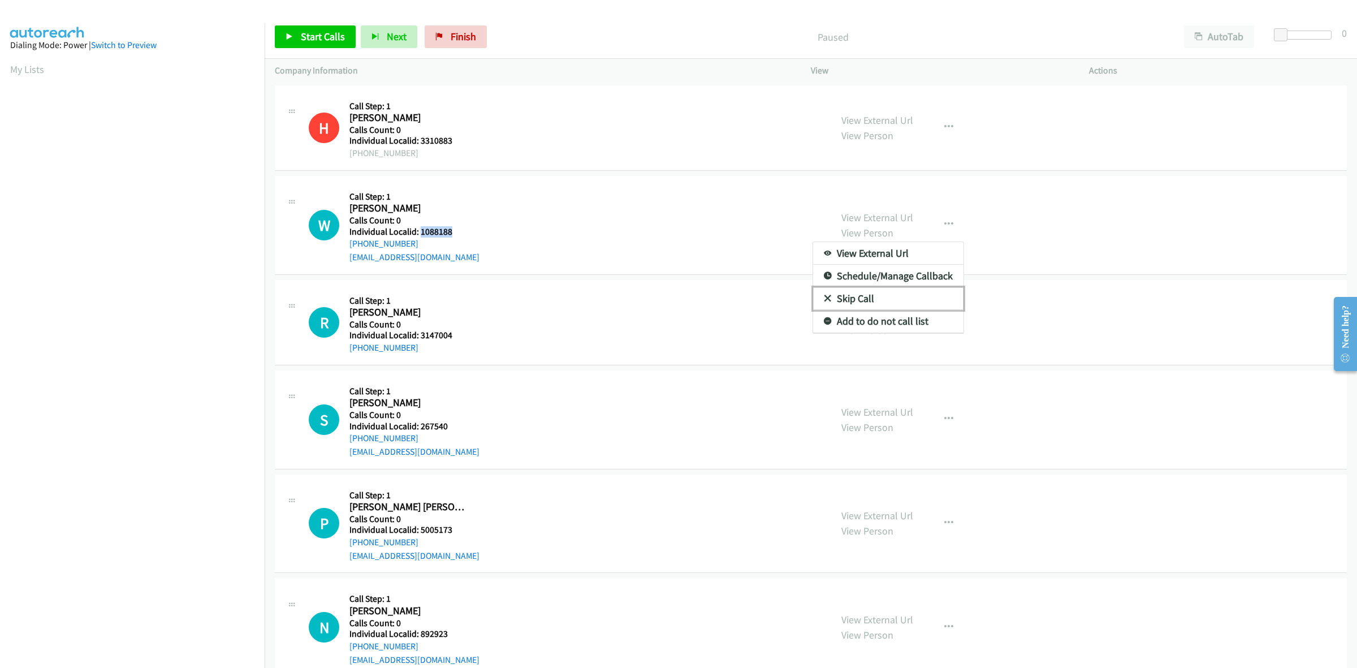
click at [845, 297] on link "Skip Call" at bounding box center [888, 298] width 150 height 23
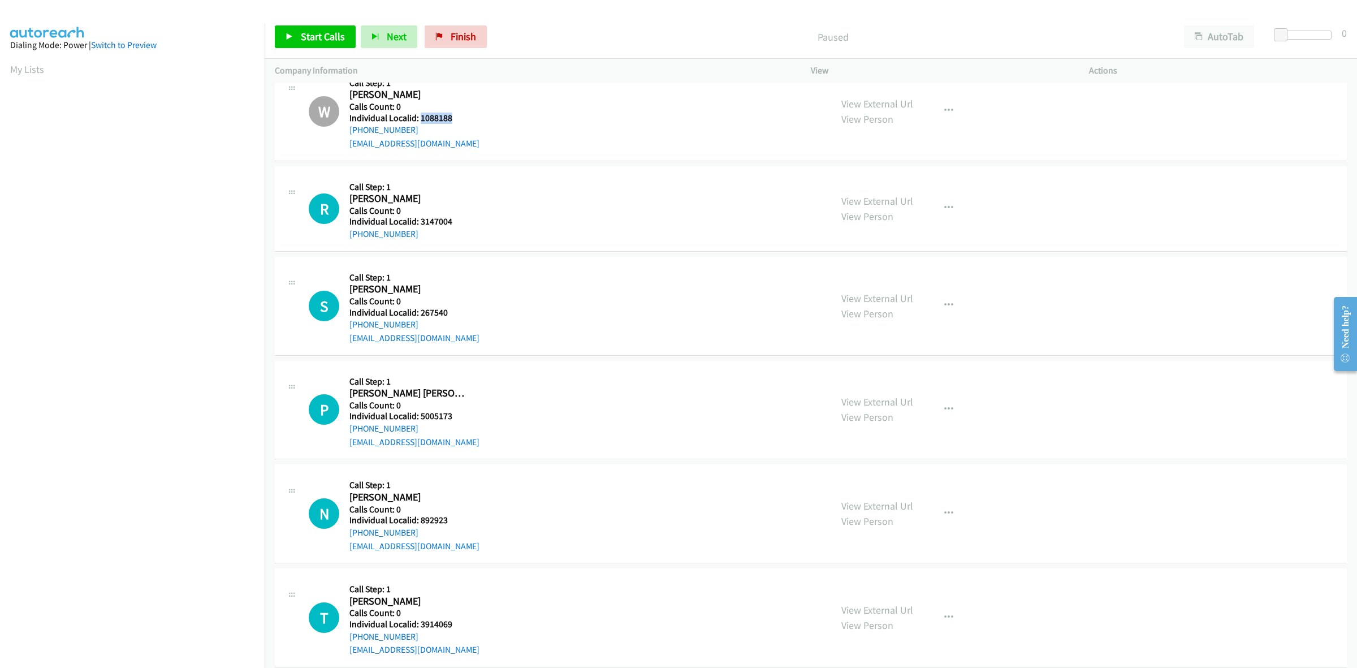
scroll to position [123, 0]
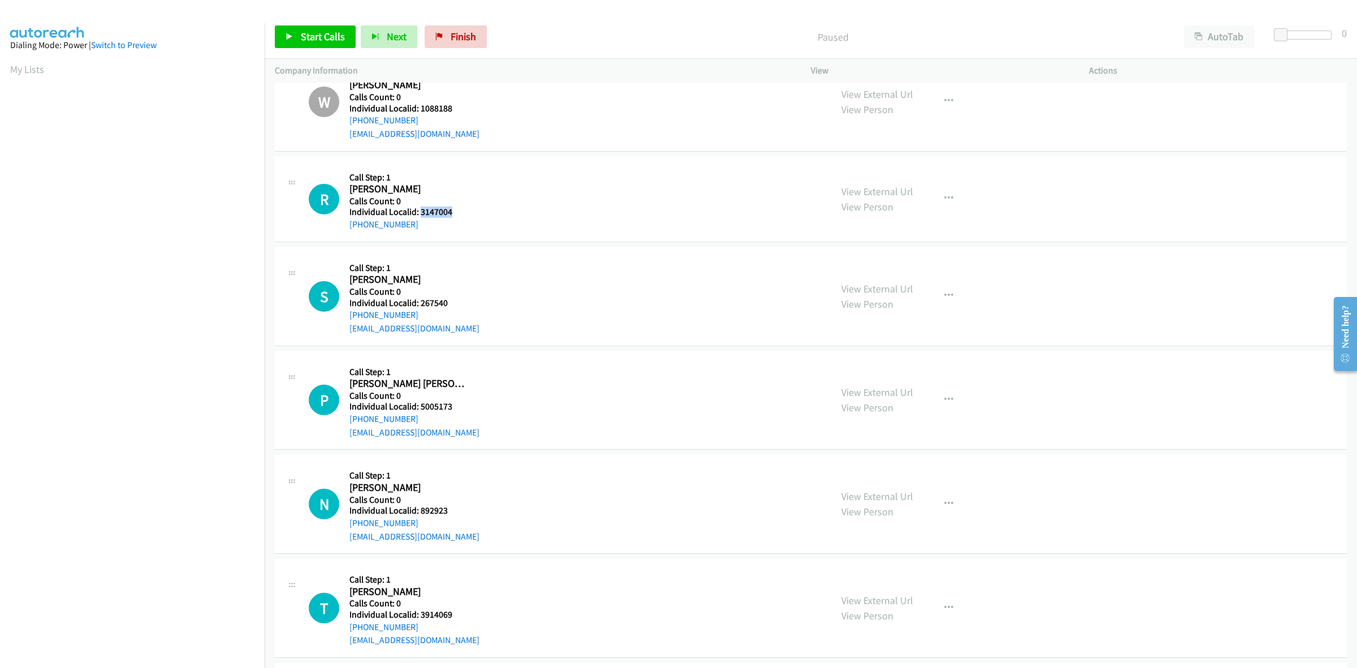
drag, startPoint x: 453, startPoint y: 211, endPoint x: 421, endPoint y: 215, distance: 32.0
click at [421, 215] on h5 "Individual Localid: 3147004" at bounding box center [408, 211] width 119 height 11
copy h5 "3147004"
click at [944, 196] on icon "button" at bounding box center [948, 198] width 9 height 9
click at [687, 183] on div at bounding box center [678, 334] width 1357 height 668
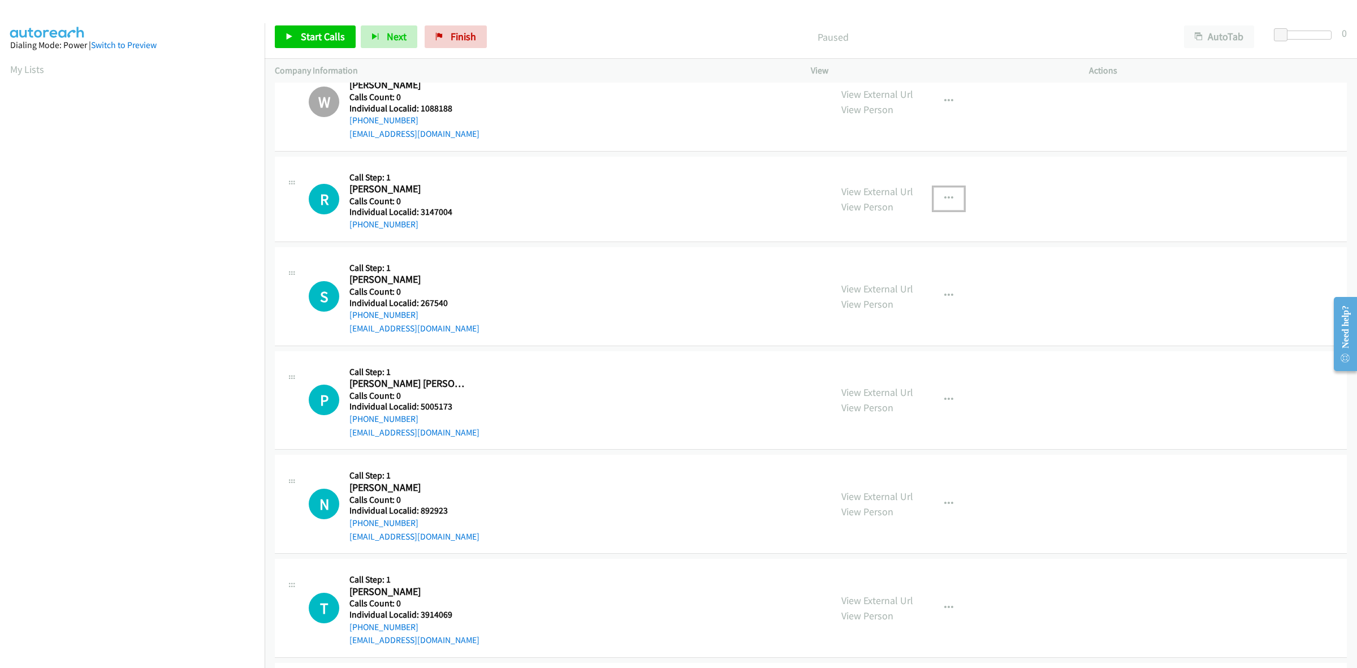
click at [937, 196] on button "button" at bounding box center [948, 198] width 31 height 23
click at [902, 267] on link "Skip Call" at bounding box center [888, 272] width 150 height 23
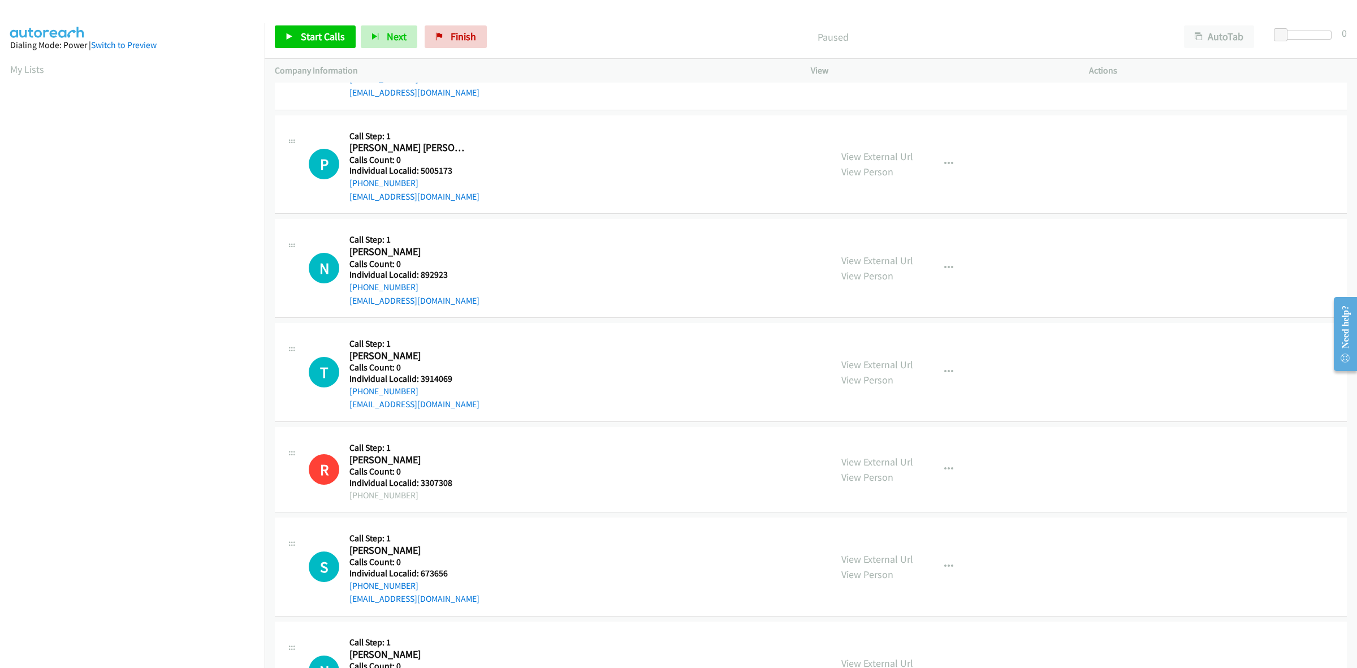
scroll to position [388, 0]
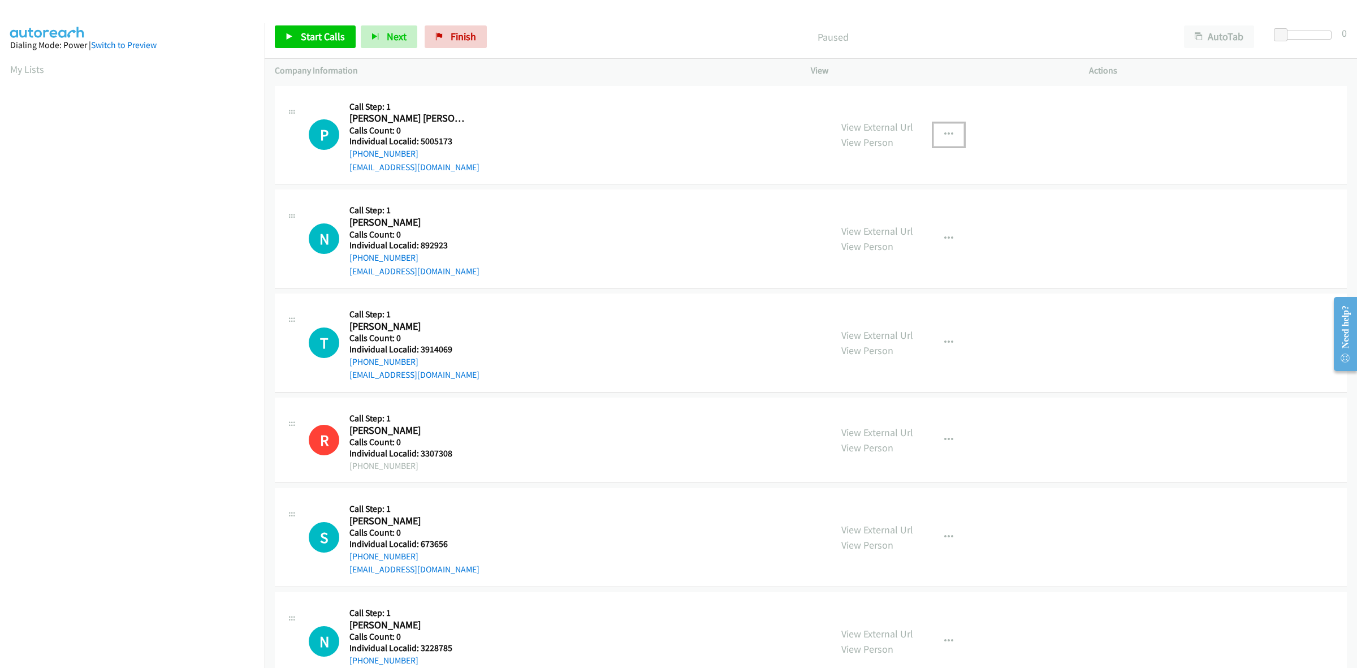
drag, startPoint x: 950, startPoint y: 132, endPoint x: 905, endPoint y: 184, distance: 69.0
click at [950, 132] on button "button" at bounding box center [948, 134] width 31 height 23
click at [891, 207] on link "Skip Call" at bounding box center [888, 208] width 150 height 23
click at [37, 63] on link "My Lists" at bounding box center [27, 69] width 34 height 13
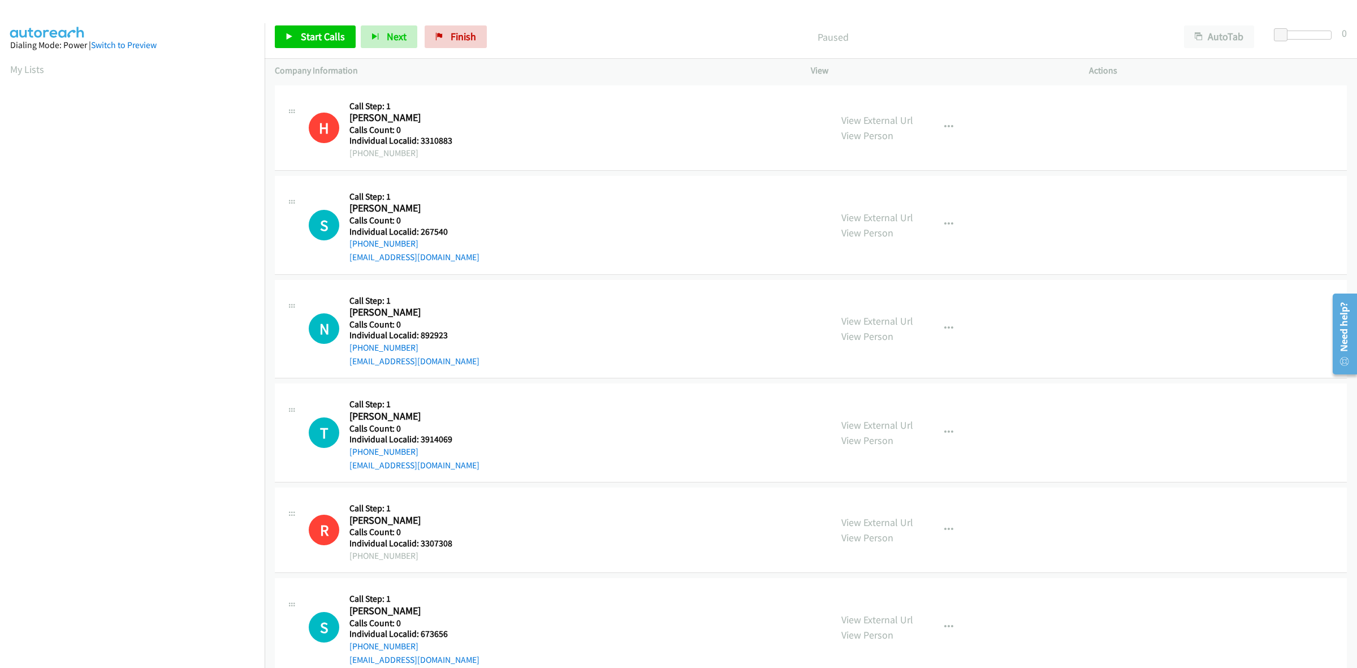
click at [496, 210] on div "S Callback Scheduled Call Step: 1 Syrus De Jong America/Denver Calls Count: 0 I…" at bounding box center [565, 225] width 512 height 78
drag, startPoint x: 461, startPoint y: 228, endPoint x: 419, endPoint y: 230, distance: 42.4
click at [419, 230] on h5 "Individual Localid: 267540" at bounding box center [414, 231] width 130 height 11
copy h5 "267540"
click at [425, 191] on h5 "Call Step: 1" at bounding box center [414, 196] width 130 height 11
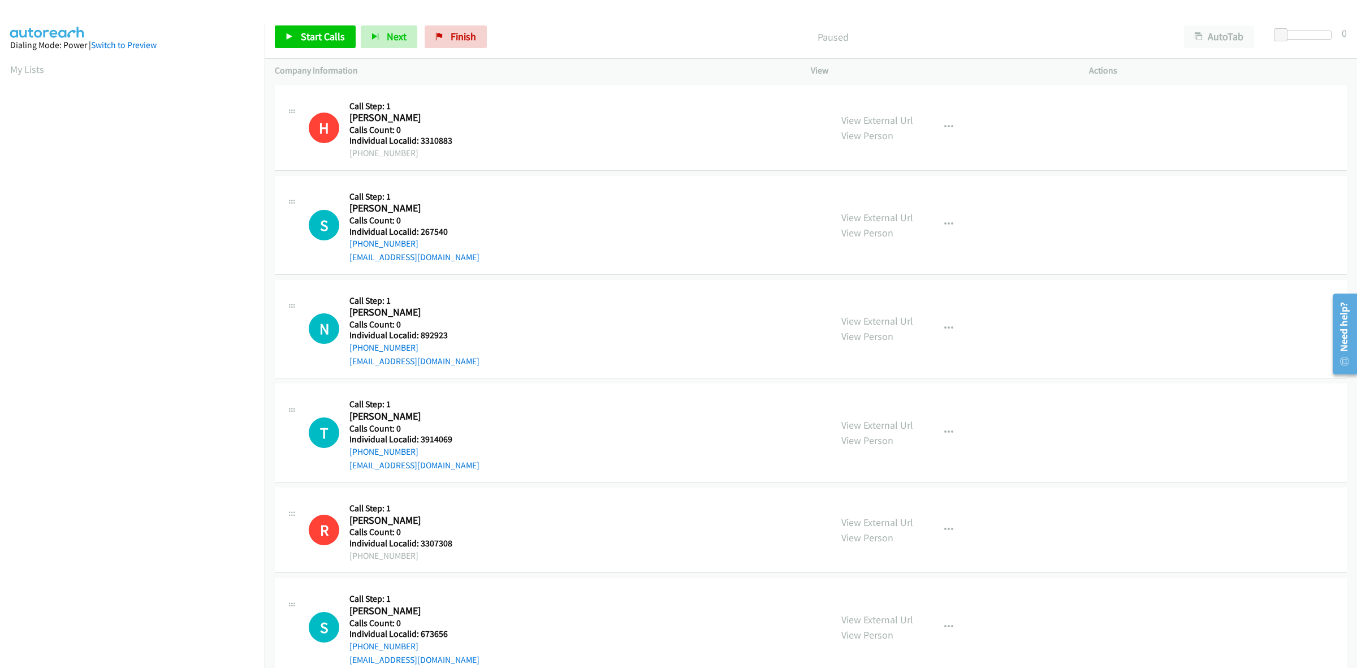
drag, startPoint x: 414, startPoint y: 244, endPoint x: 348, endPoint y: 244, distance: 66.2
click at [348, 244] on div "S Callback Scheduled Call Step: 1 Syrus De Jong America/Denver Calls Count: 0 I…" at bounding box center [565, 225] width 512 height 78
copy link "+1 970-497-6118"
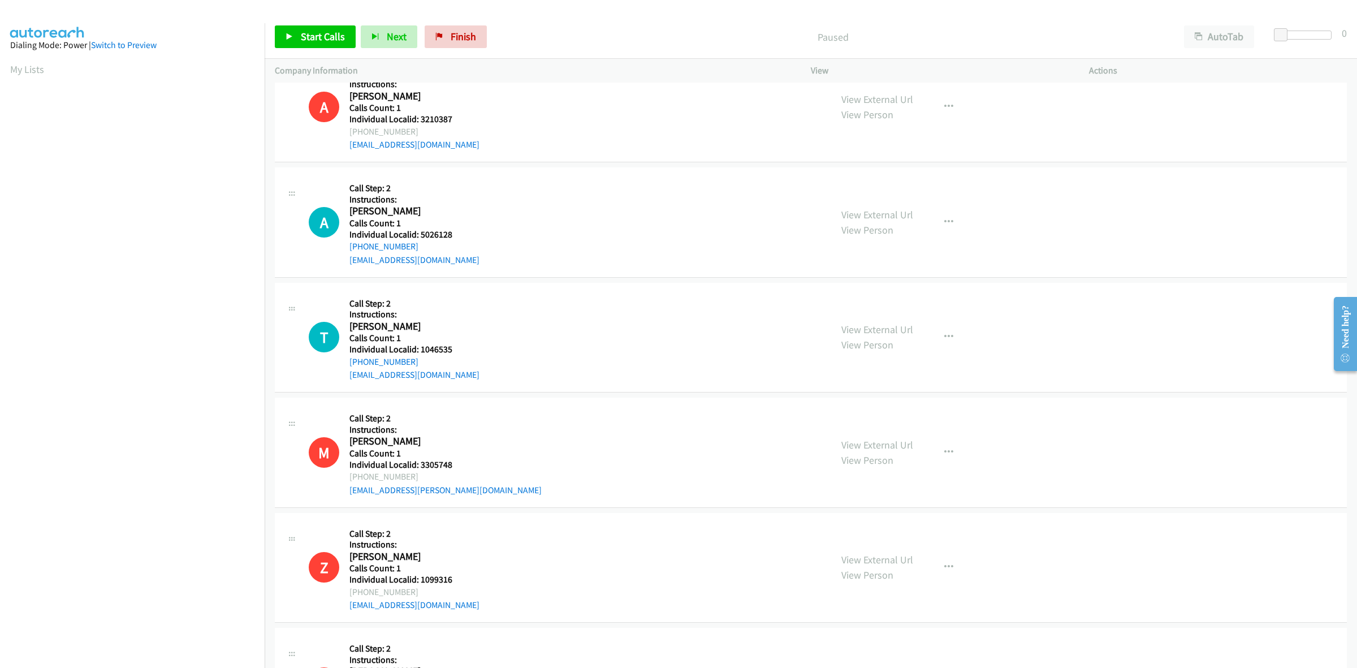
scroll to position [300, 0]
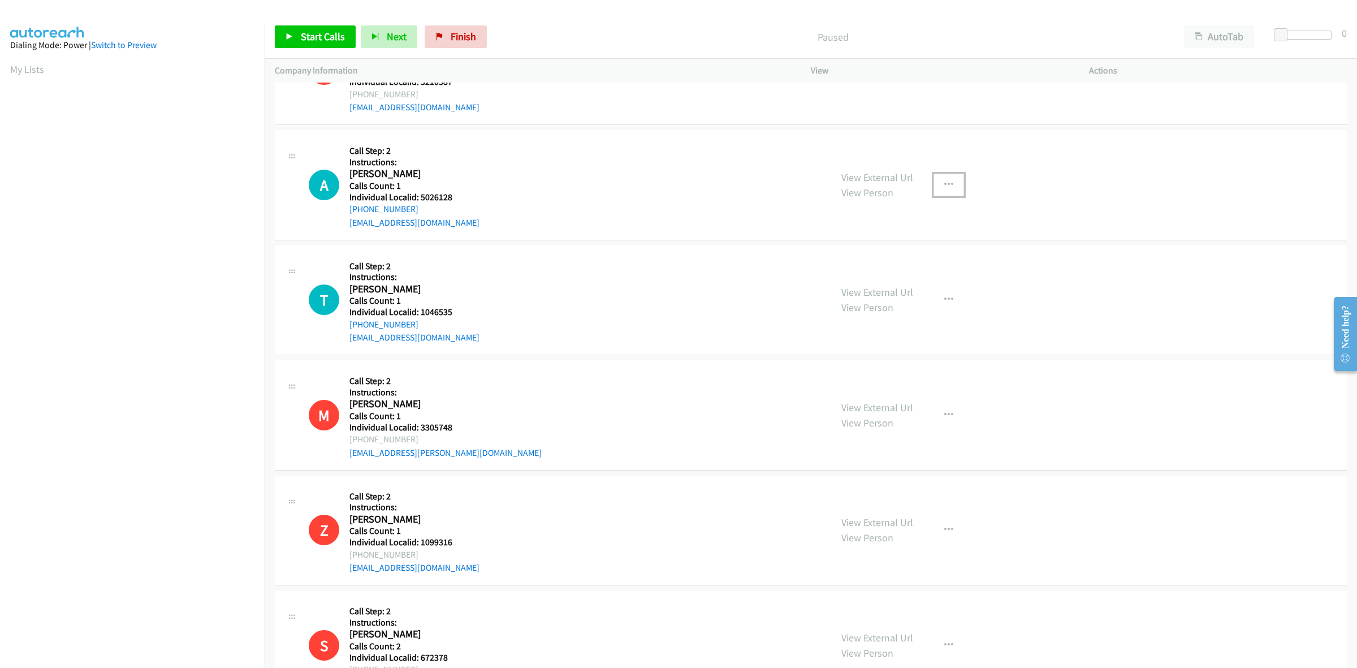
drag, startPoint x: 937, startPoint y: 177, endPoint x: 923, endPoint y: 216, distance: 41.5
click at [937, 177] on button "button" at bounding box center [948, 185] width 31 height 23
click at [892, 252] on link "Skip Call" at bounding box center [888, 258] width 150 height 23
click at [937, 294] on button "button" at bounding box center [948, 299] width 31 height 23
click at [888, 365] on link "Skip Call" at bounding box center [888, 373] width 150 height 23
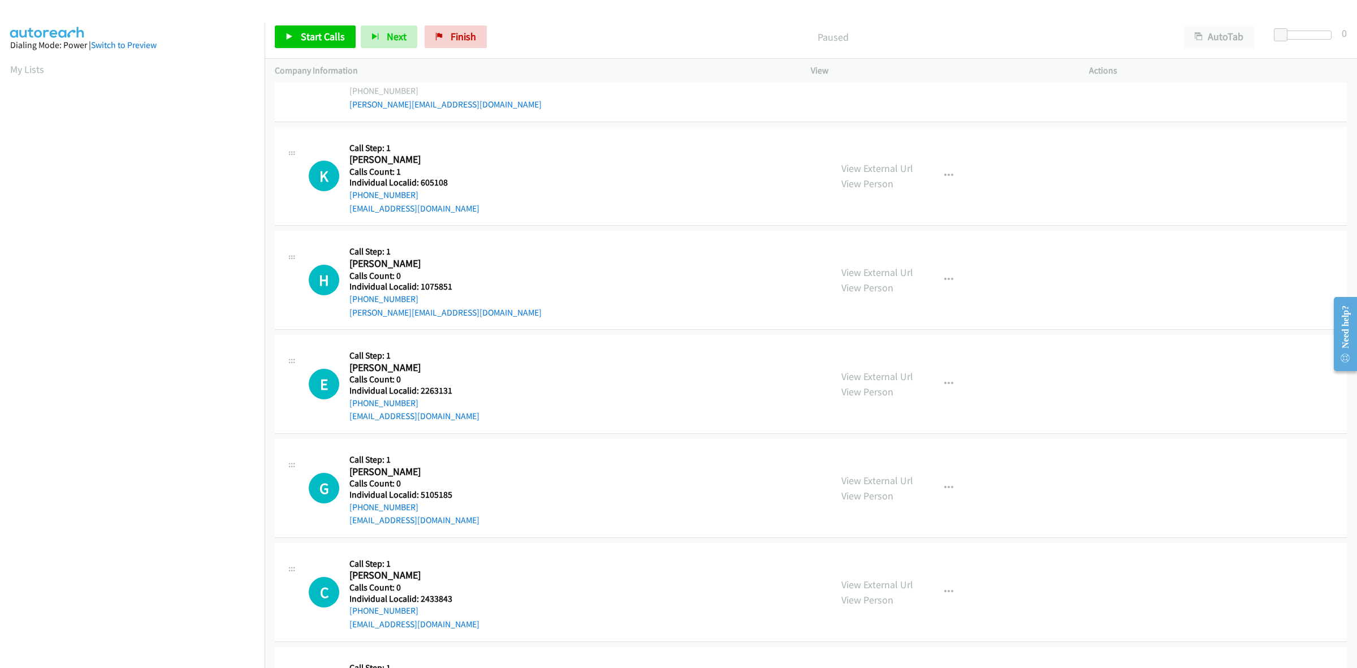
scroll to position [1360, 0]
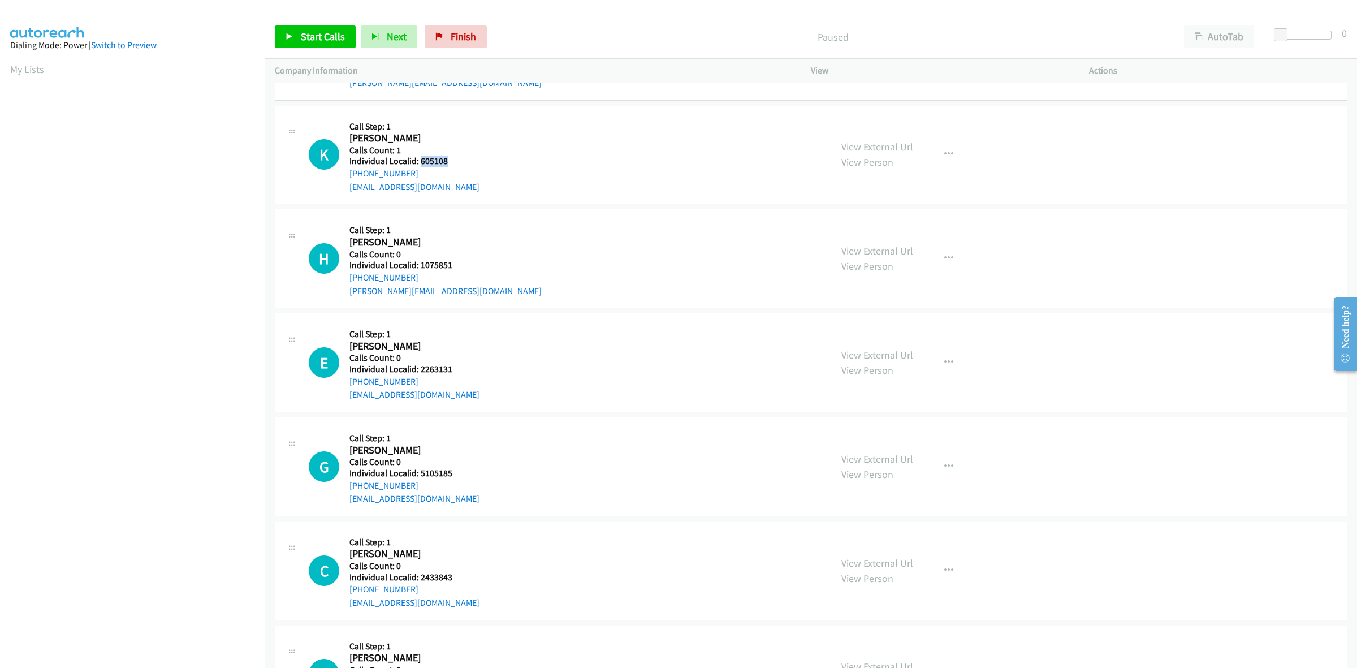
drag, startPoint x: 453, startPoint y: 161, endPoint x: 418, endPoint y: 165, distance: 34.7
click at [418, 165] on h5 "Individual Localid: 605108" at bounding box center [414, 160] width 130 height 11
copy h5 "605108"
drag, startPoint x: 951, startPoint y: 148, endPoint x: 907, endPoint y: 185, distance: 57.3
click at [951, 148] on button "button" at bounding box center [948, 154] width 31 height 23
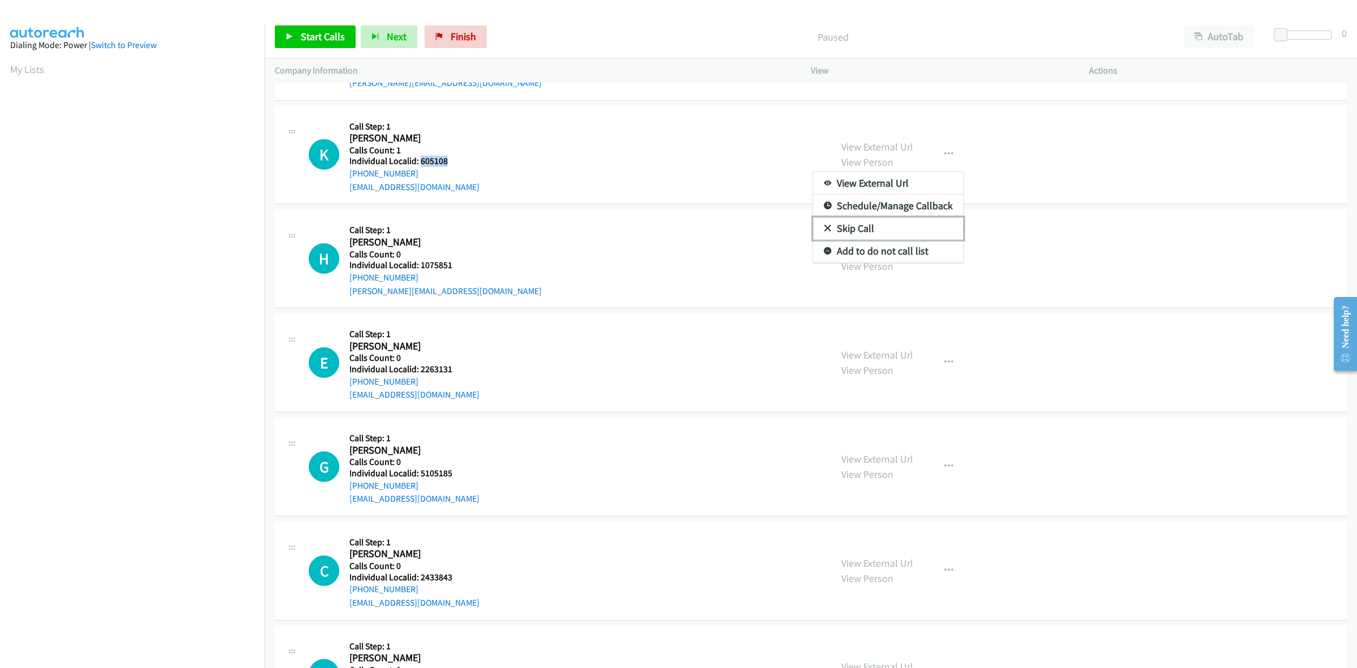
click at [870, 230] on link "Skip Call" at bounding box center [888, 228] width 150 height 23
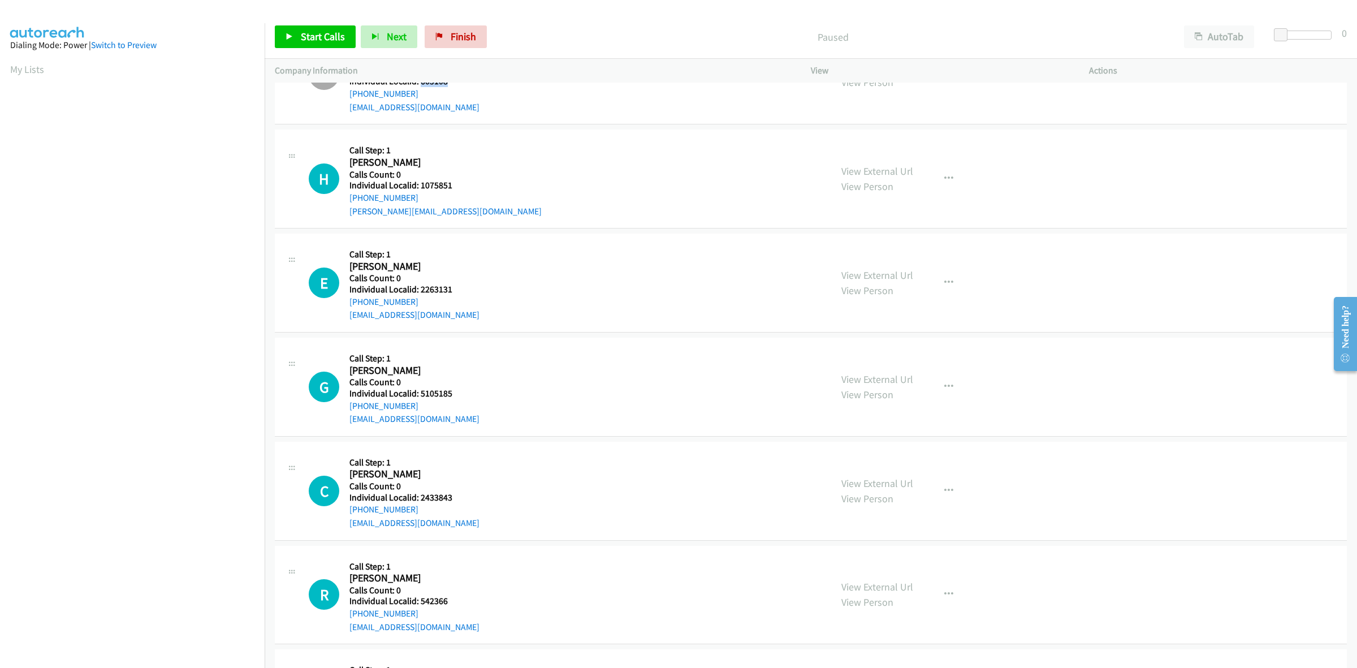
scroll to position [1466, 0]
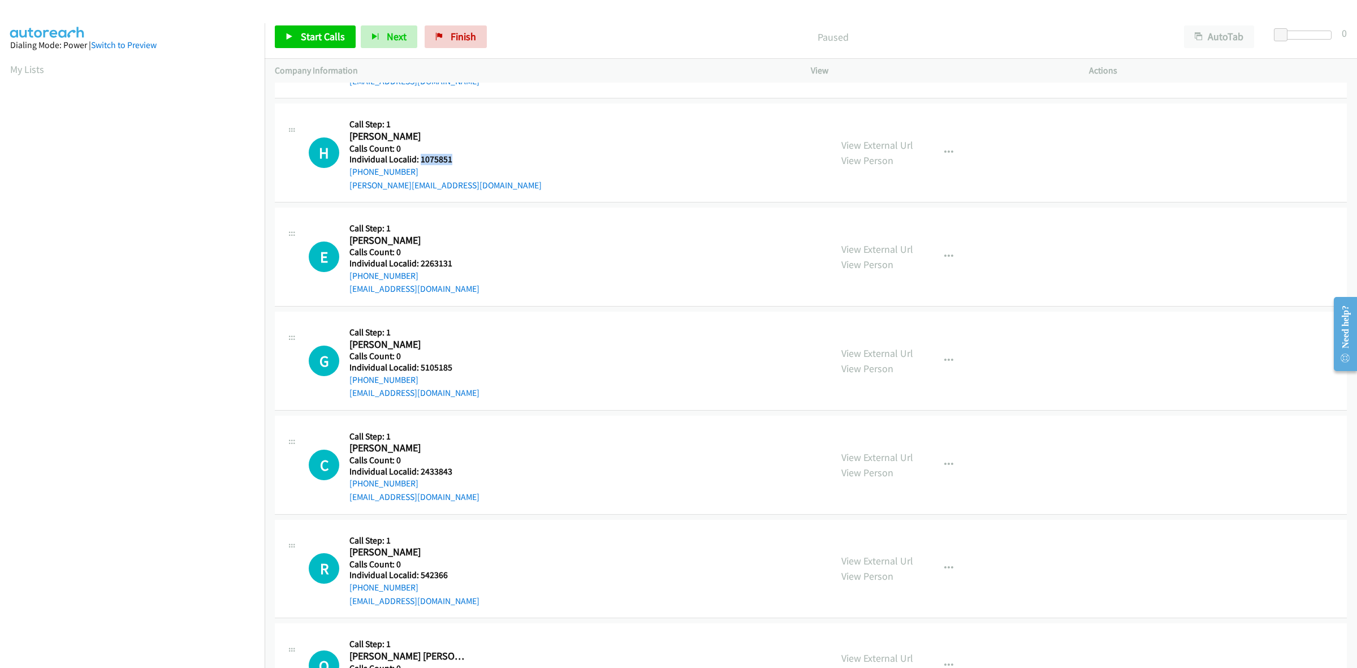
drag, startPoint x: 462, startPoint y: 159, endPoint x: 419, endPoint y: 158, distance: 43.0
click at [419, 158] on h5 "Individual Localid: 1075851" at bounding box center [445, 159] width 192 height 11
copy h5 "1075851"
click at [444, 123] on h5 "Call Step: 1" at bounding box center [445, 124] width 192 height 11
drag, startPoint x: 410, startPoint y: 168, endPoint x: 351, endPoint y: 171, distance: 60.0
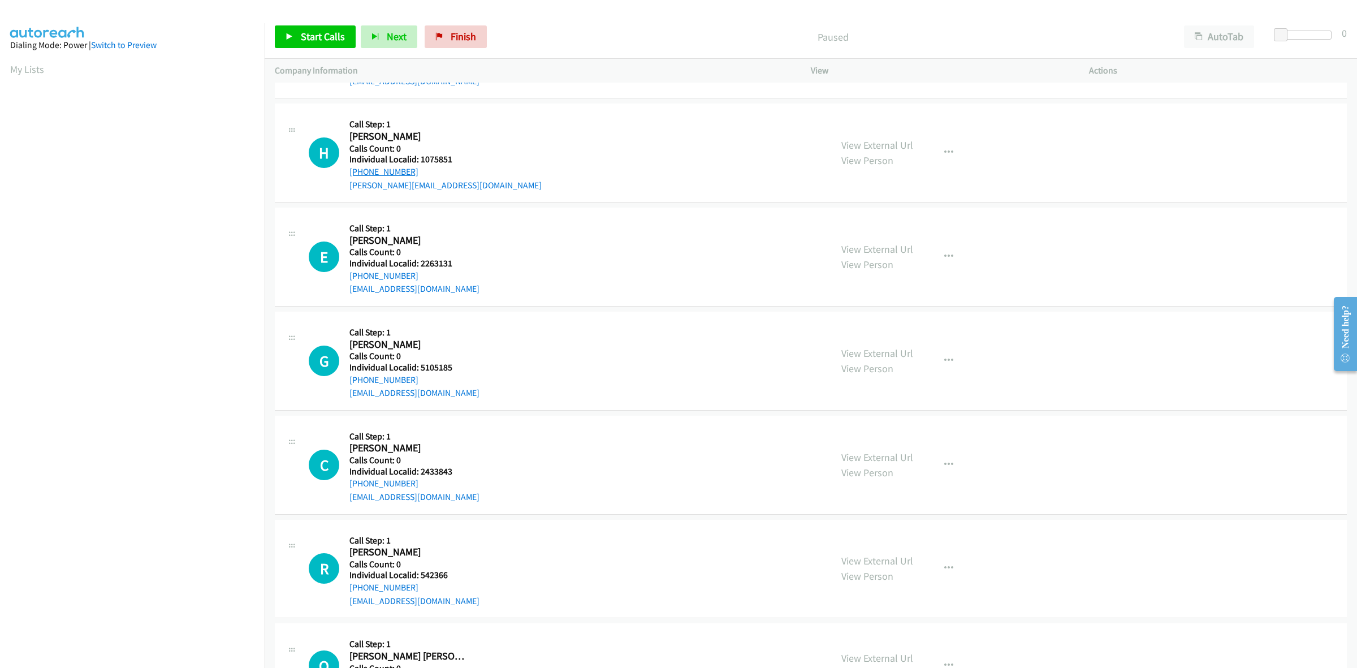
click at [351, 171] on div "+1 212-941-8596" at bounding box center [445, 172] width 192 height 14
copy link "+1 212-941-8596"
drag, startPoint x: 453, startPoint y: 160, endPoint x: 420, endPoint y: 160, distance: 33.4
click at [420, 160] on h5 "Individual Localid: 1075851" at bounding box center [445, 159] width 192 height 11
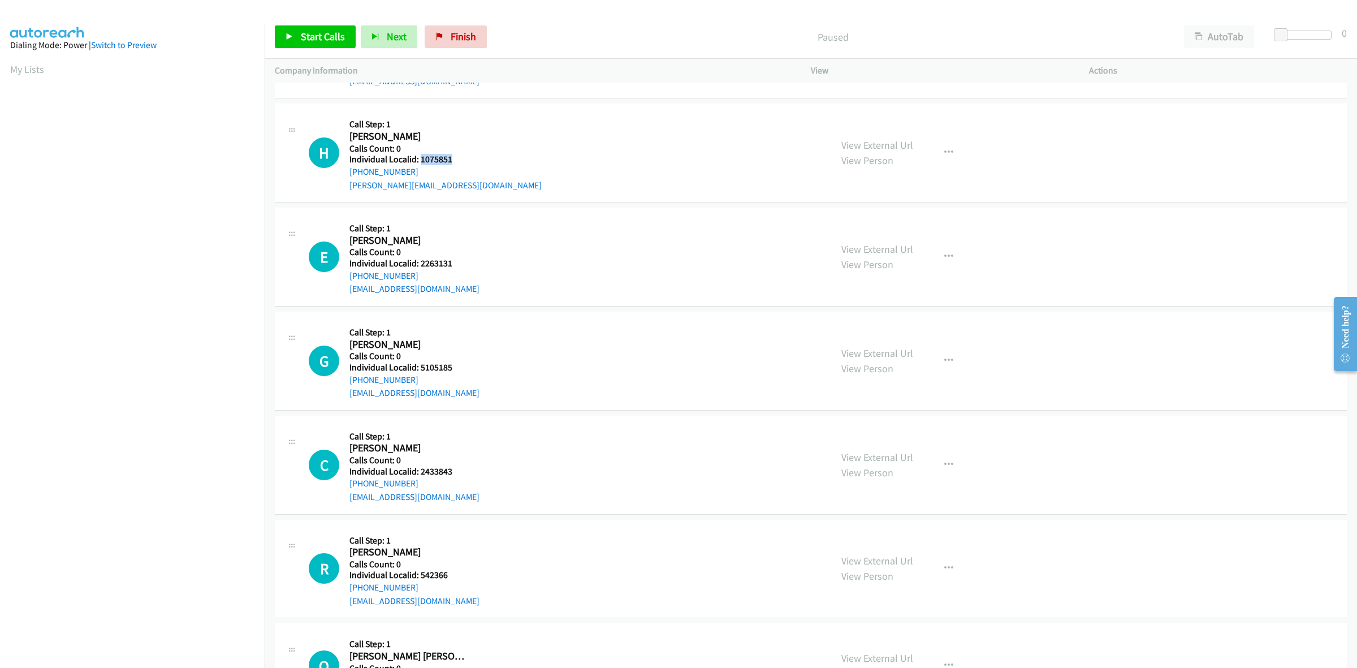
copy h5 "1075851"
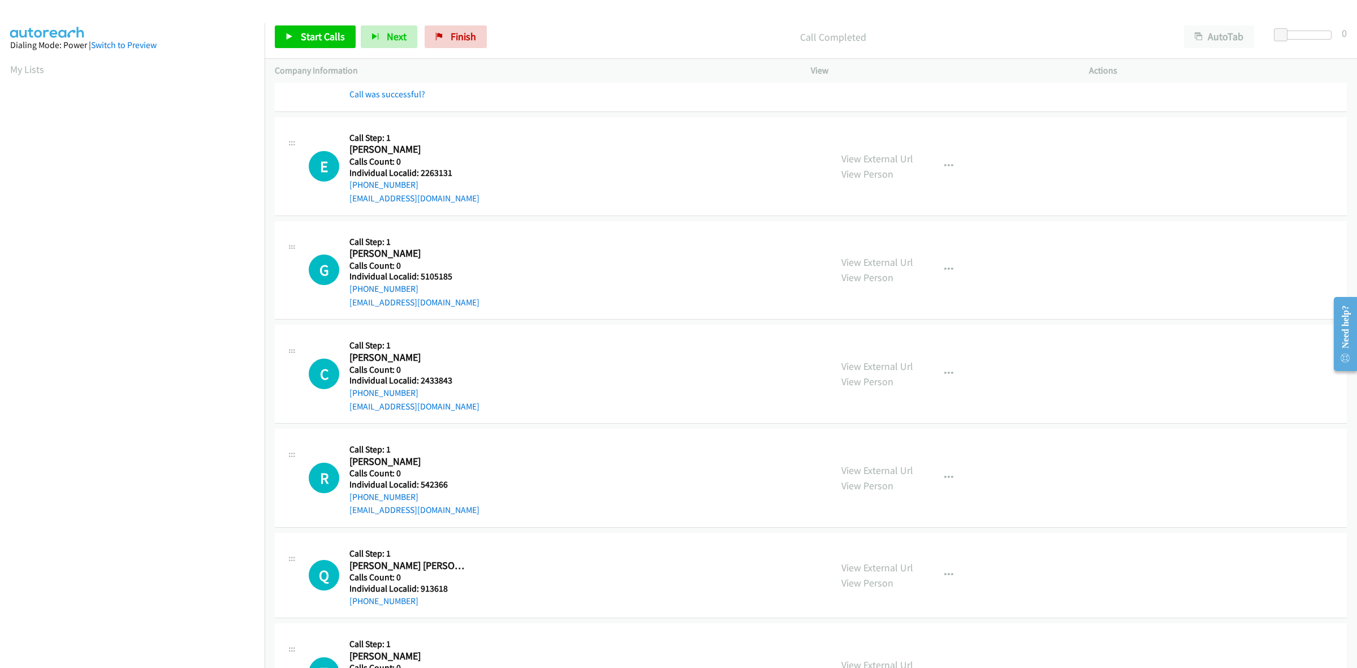
scroll to position [1590, 0]
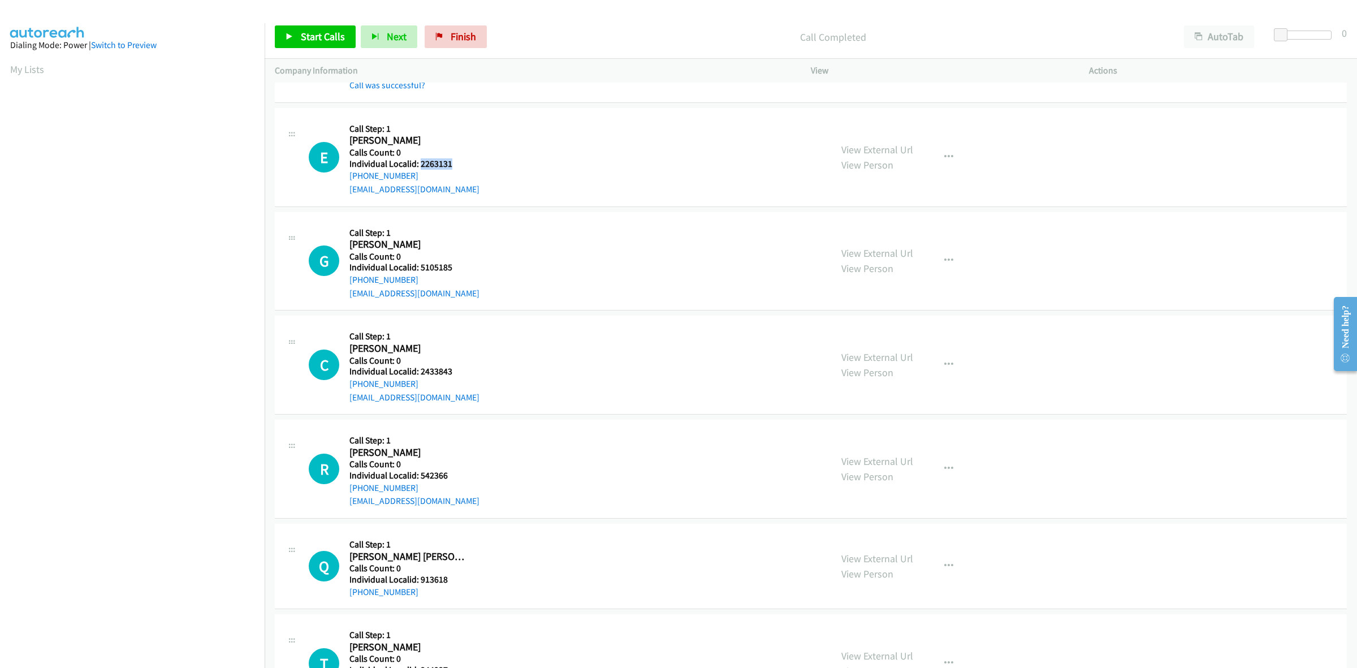
drag, startPoint x: 451, startPoint y: 159, endPoint x: 418, endPoint y: 160, distance: 32.2
click at [418, 160] on h5 "Individual Localid: 2263131" at bounding box center [414, 163] width 130 height 11
copy h5 "2263131"
click at [462, 122] on div "Callback Scheduled Call Step: 1 Evan Nucci America/New_York Calls Count: 0 Indi…" at bounding box center [414, 157] width 130 height 78
drag, startPoint x: 417, startPoint y: 176, endPoint x: 345, endPoint y: 179, distance: 71.3
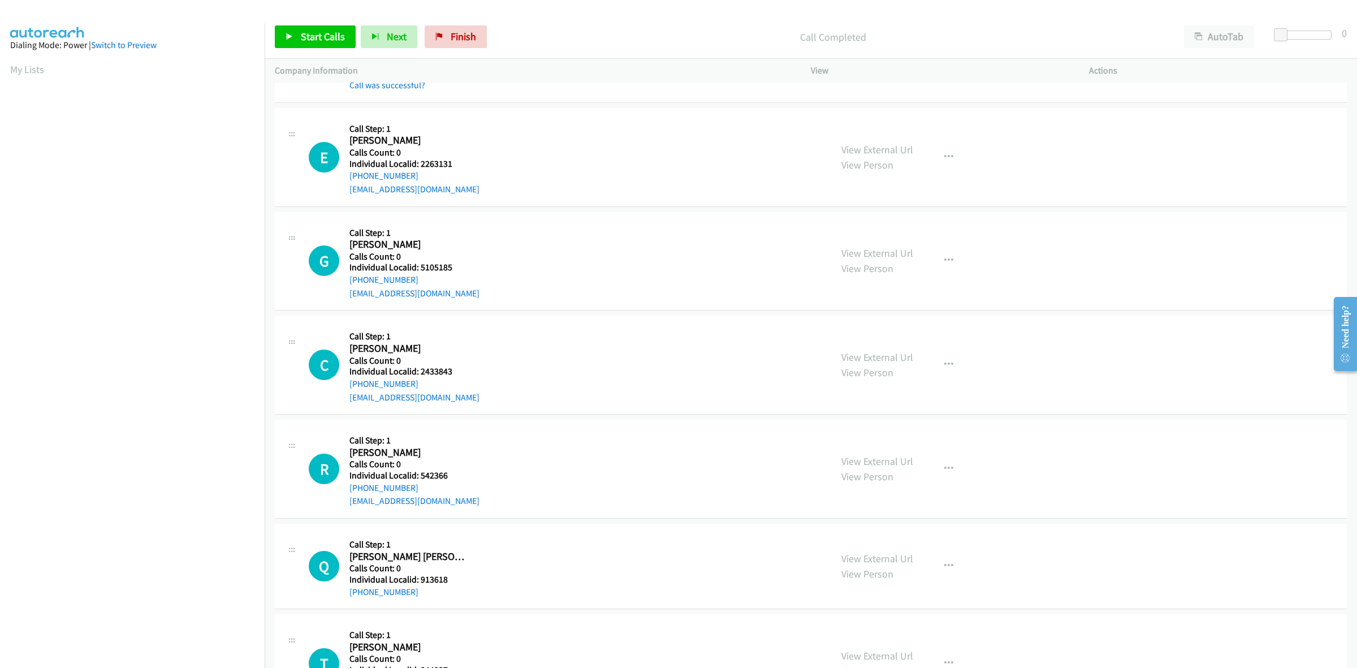
click at [345, 179] on div "E Callback Scheduled Call Step: 1 Evan Nucci America/New_York Calls Count: 0 In…" at bounding box center [565, 157] width 512 height 78
copy link "+1 412-266-6123"
drag, startPoint x: 457, startPoint y: 168, endPoint x: 419, endPoint y: 167, distance: 37.9
click at [419, 167] on h5 "Individual Localid: 2263131" at bounding box center [414, 163] width 130 height 11
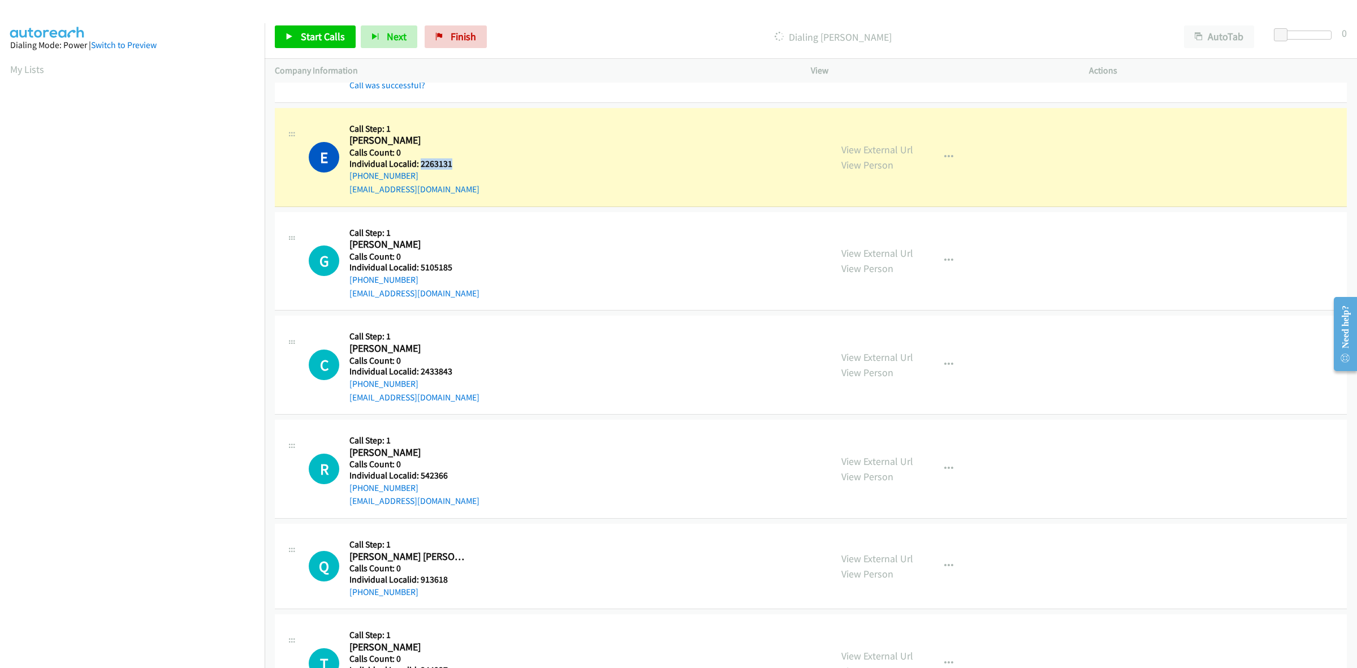
copy h5 "2263131"
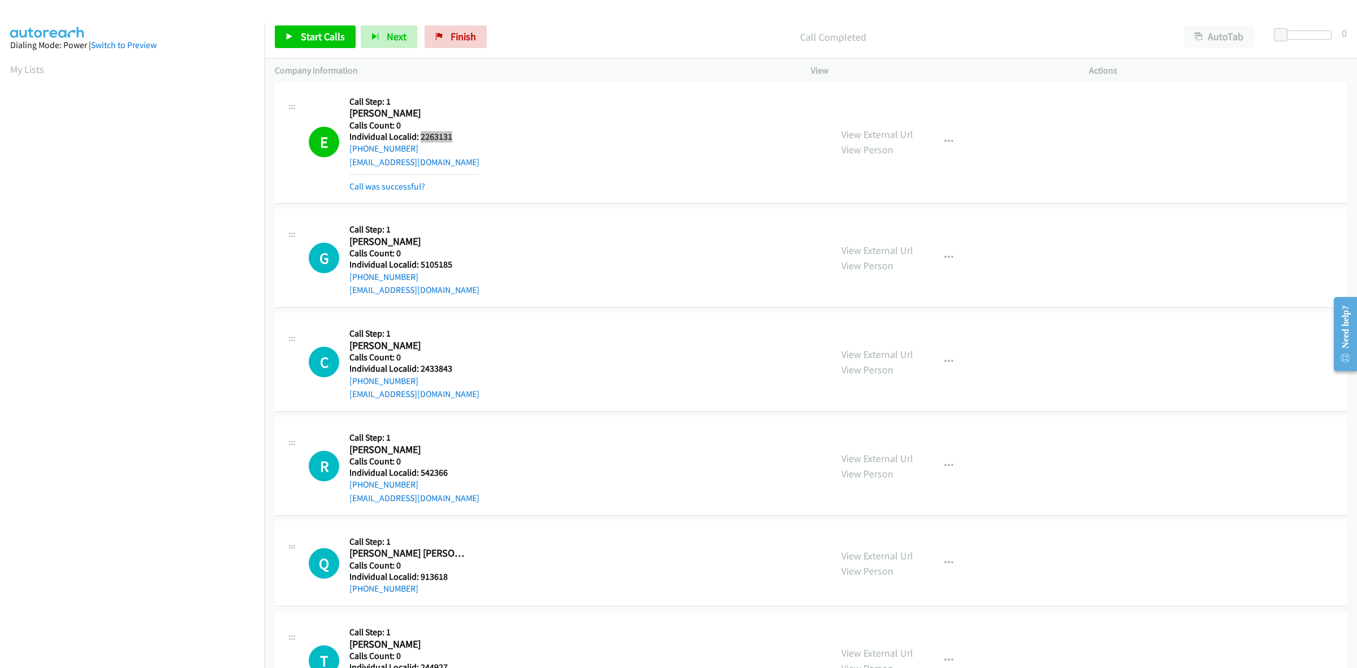
scroll to position [1714, 0]
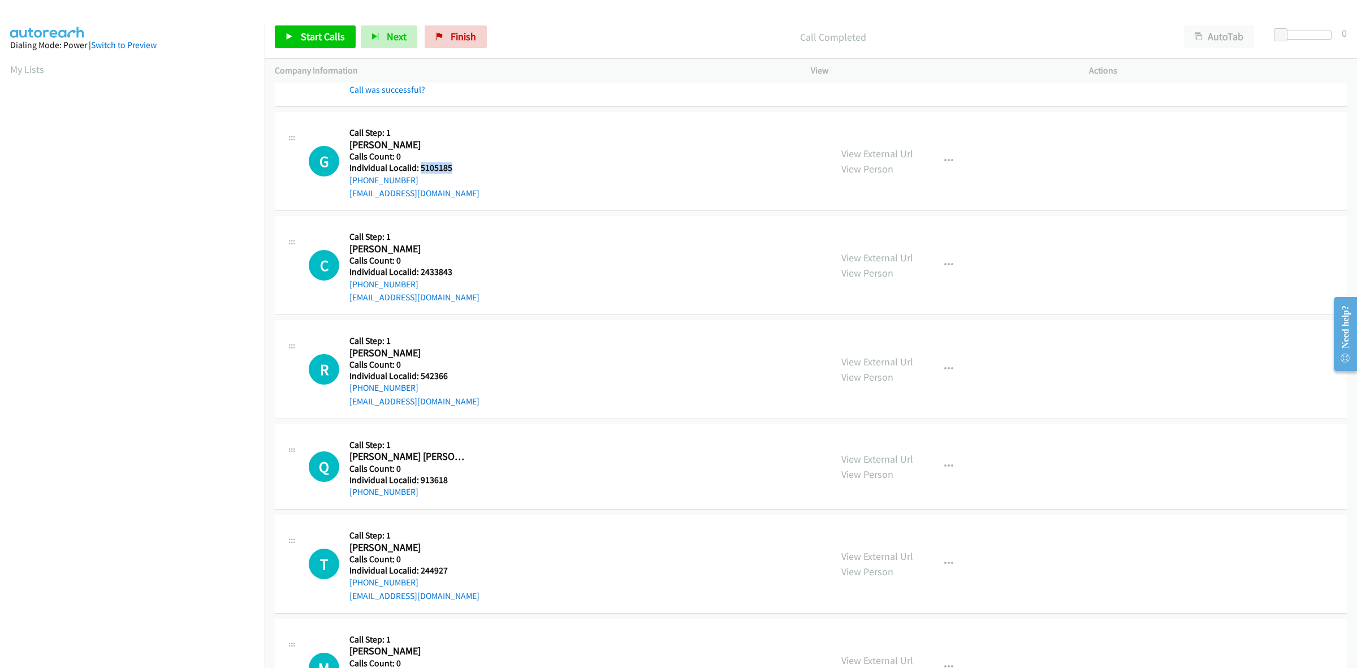
drag, startPoint x: 458, startPoint y: 172, endPoint x: 421, endPoint y: 170, distance: 36.9
click at [421, 170] on h5 "Individual Localid: 5105185" at bounding box center [414, 167] width 130 height 11
copy h5 "5105185"
drag, startPoint x: 498, startPoint y: 162, endPoint x: 476, endPoint y: 164, distance: 22.1
click at [498, 162] on div "G Callback Scheduled Call Step: 1 Gregory Roush America/New_York Calls Count: 0…" at bounding box center [565, 161] width 512 height 78
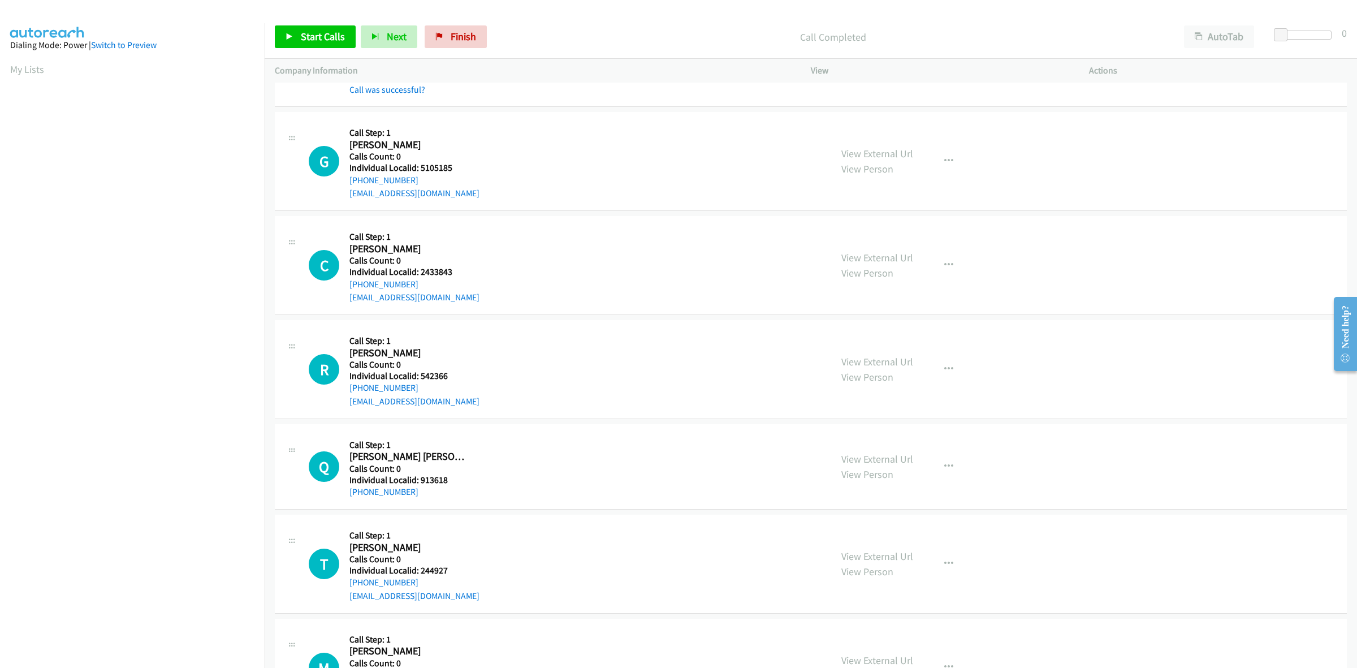
drag, startPoint x: 422, startPoint y: 181, endPoint x: 348, endPoint y: 187, distance: 74.3
click at [348, 187] on div "G Callback Scheduled Call Step: 1 Gregory Roush America/New_York Calls Count: 0…" at bounding box center [565, 161] width 512 height 78
copy link "+1 740-629-4011"
drag, startPoint x: 453, startPoint y: 165, endPoint x: 419, endPoint y: 167, distance: 34.0
click at [419, 167] on h5 "Individual Localid: 5105185" at bounding box center [414, 167] width 130 height 11
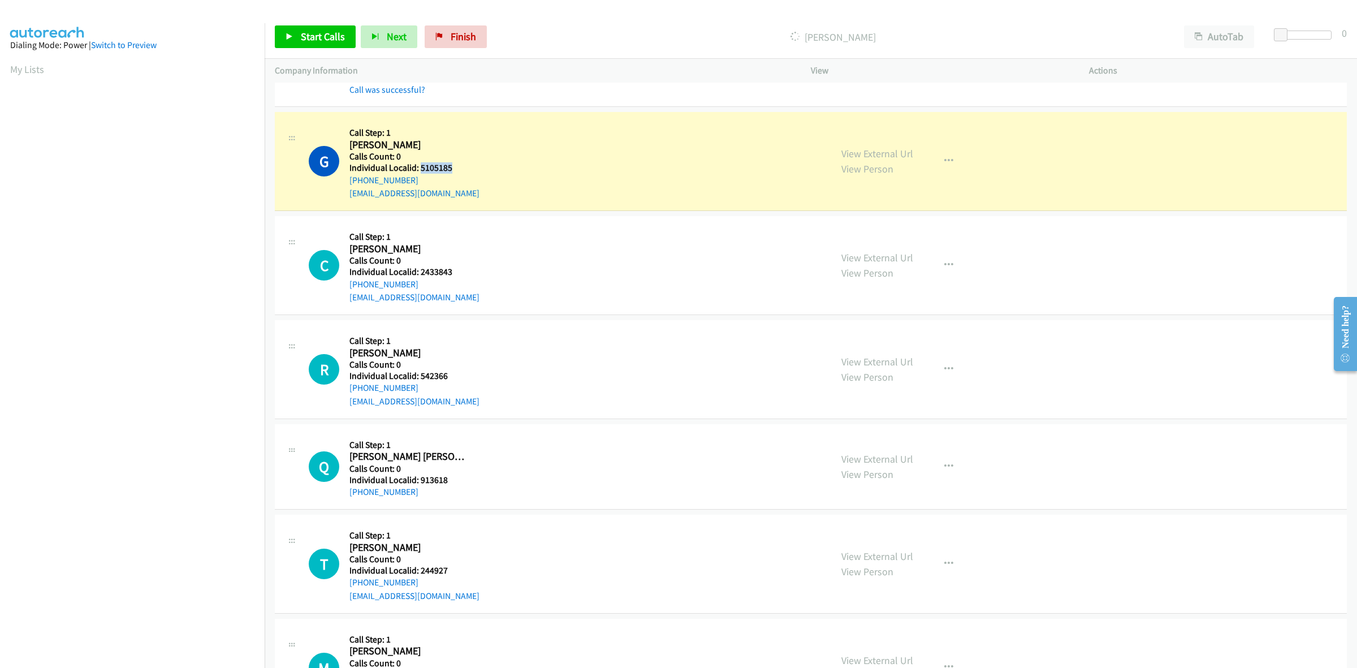
copy h5 "5105185"
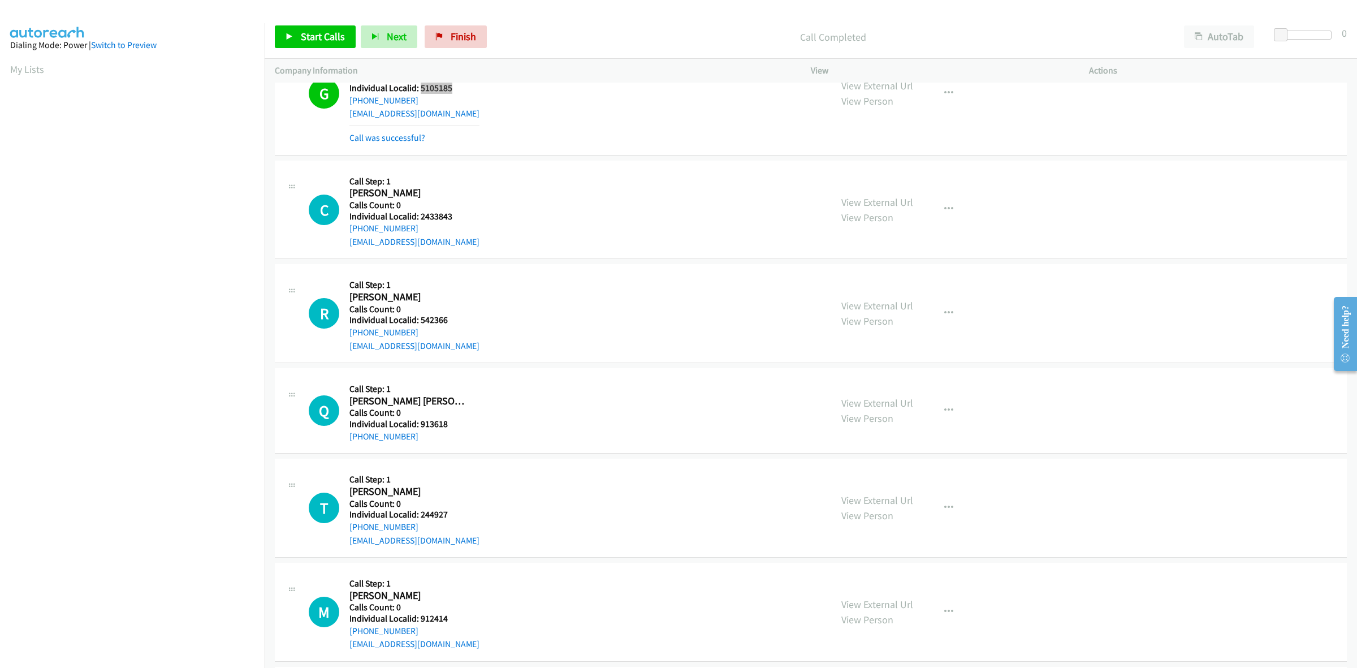
scroll to position [1819, 0]
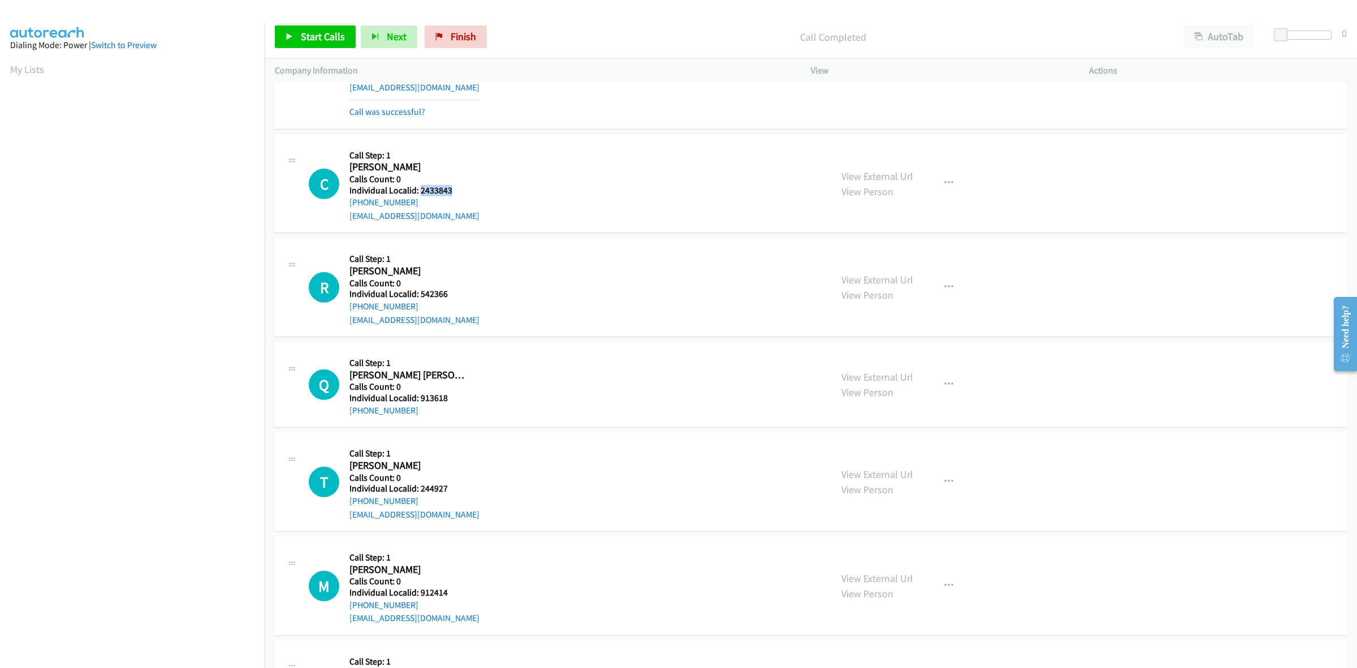
drag, startPoint x: 450, startPoint y: 190, endPoint x: 420, endPoint y: 192, distance: 30.6
click at [420, 192] on h5 "Individual Localid: 2433843" at bounding box center [414, 190] width 130 height 11
click at [530, 147] on div "C Callback Scheduled Call Step: 1 Chase Kellett America/New_York Calls Count: 0…" at bounding box center [565, 184] width 512 height 78
drag, startPoint x: 431, startPoint y: 201, endPoint x: 348, endPoint y: 209, distance: 83.5
click at [348, 209] on div "C Callback Scheduled Call Step: 1 Chase Kellett America/New_York Calls Count: 0…" at bounding box center [565, 184] width 512 height 78
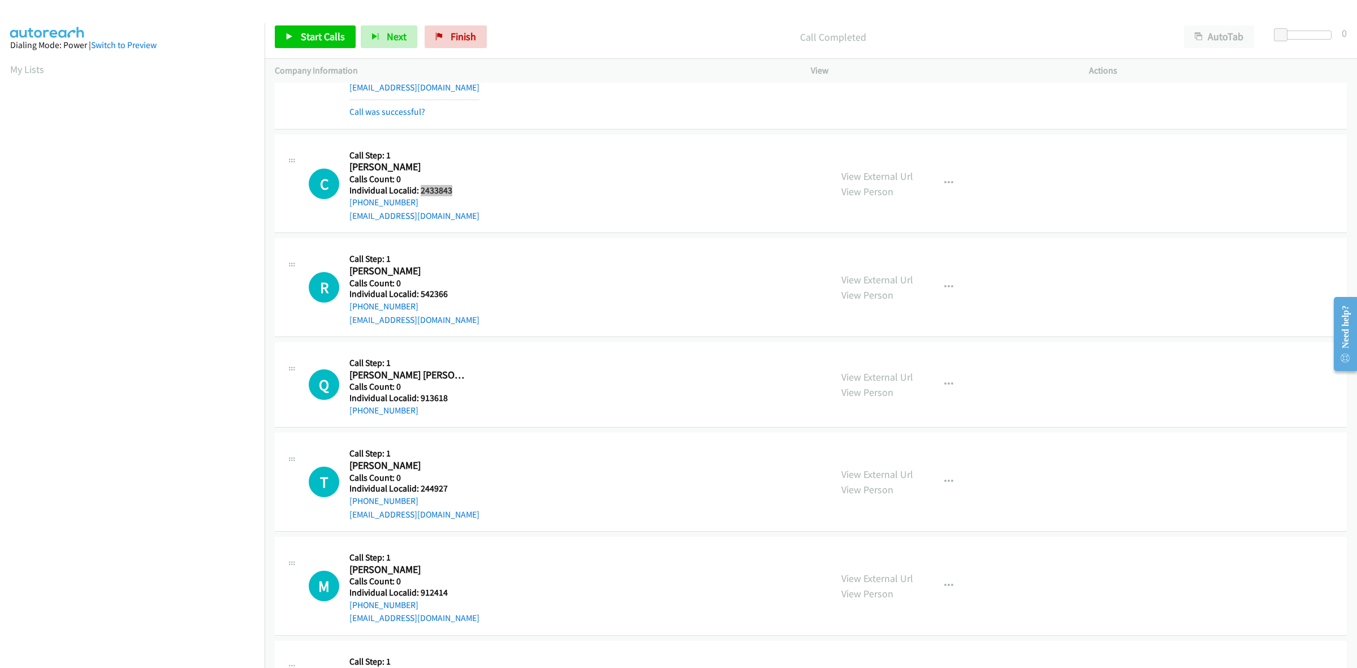
drag, startPoint x: 448, startPoint y: 188, endPoint x: 420, endPoint y: 192, distance: 28.5
click at [420, 192] on h5 "Individual Localid: 2433843" at bounding box center [414, 190] width 130 height 11
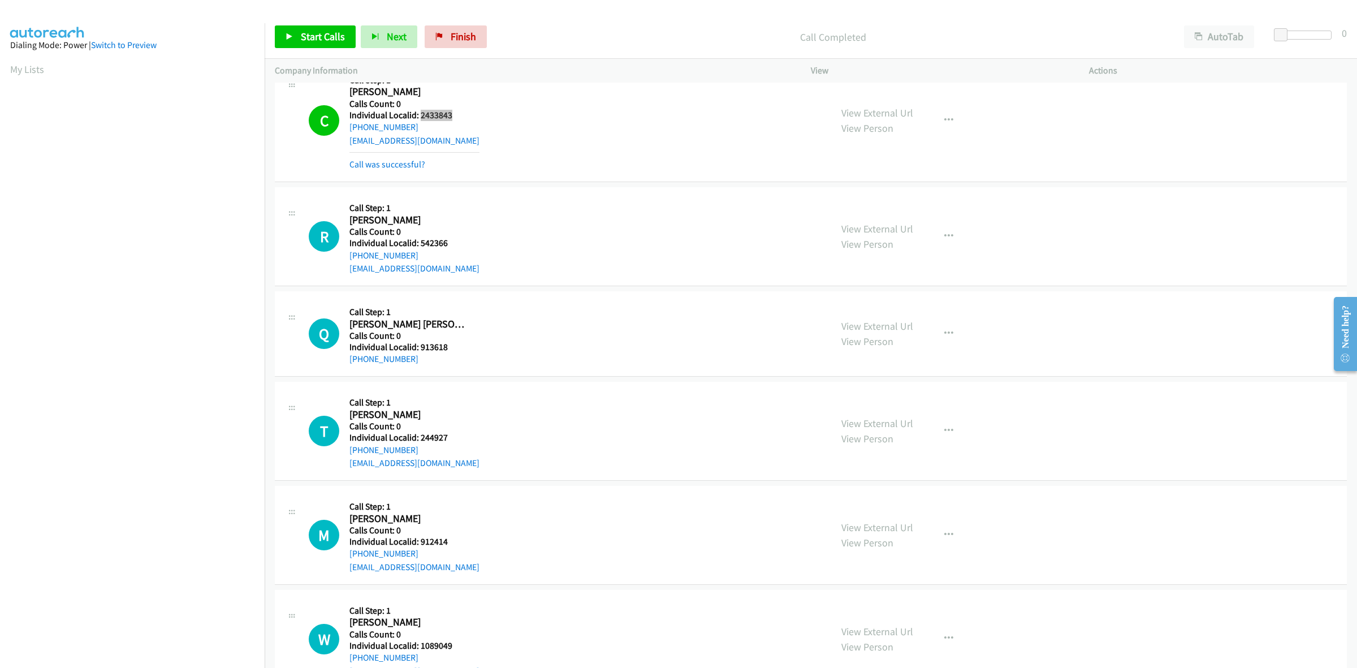
scroll to position [1943, 0]
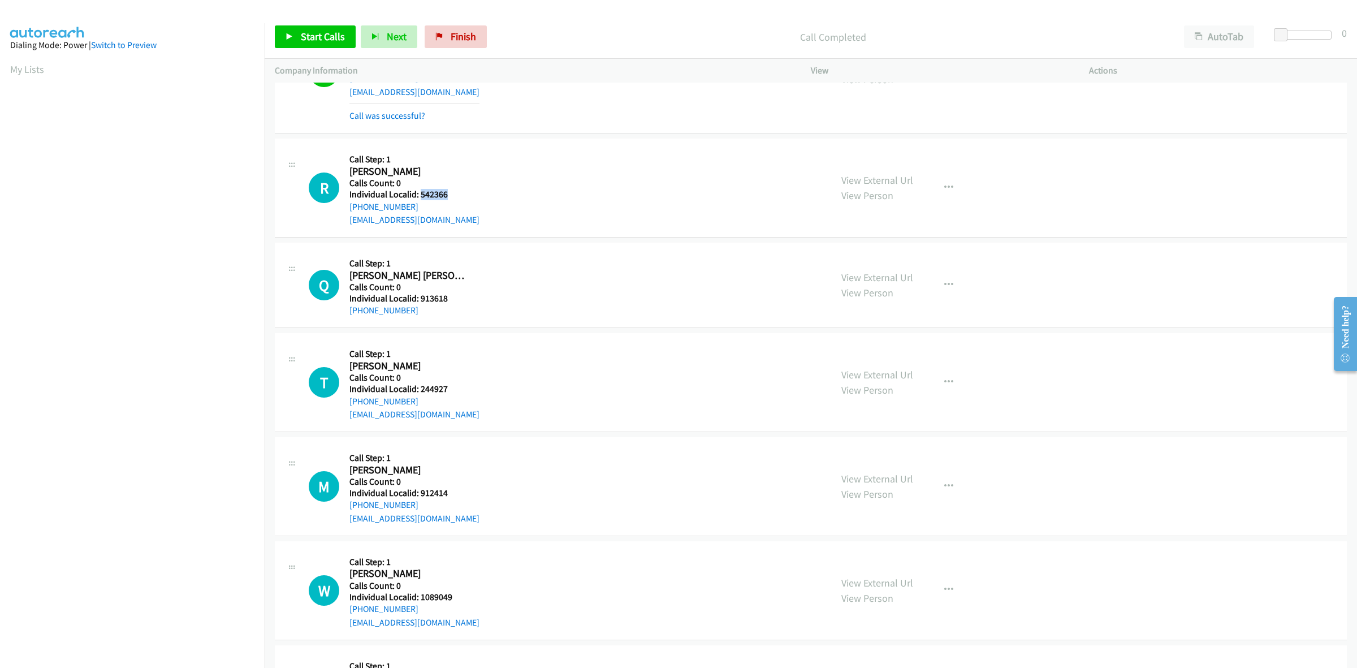
drag, startPoint x: 452, startPoint y: 197, endPoint x: 418, endPoint y: 191, distance: 34.4
click at [418, 191] on h5 "Individual Localid: 542366" at bounding box center [414, 194] width 130 height 11
click at [524, 174] on div "R Callback Scheduled Call Step: 1 Richard Planutis America/New_York Calls Count…" at bounding box center [565, 188] width 512 height 78
